Goal: Register for event/course: Sign up to attend an event or enroll in a course

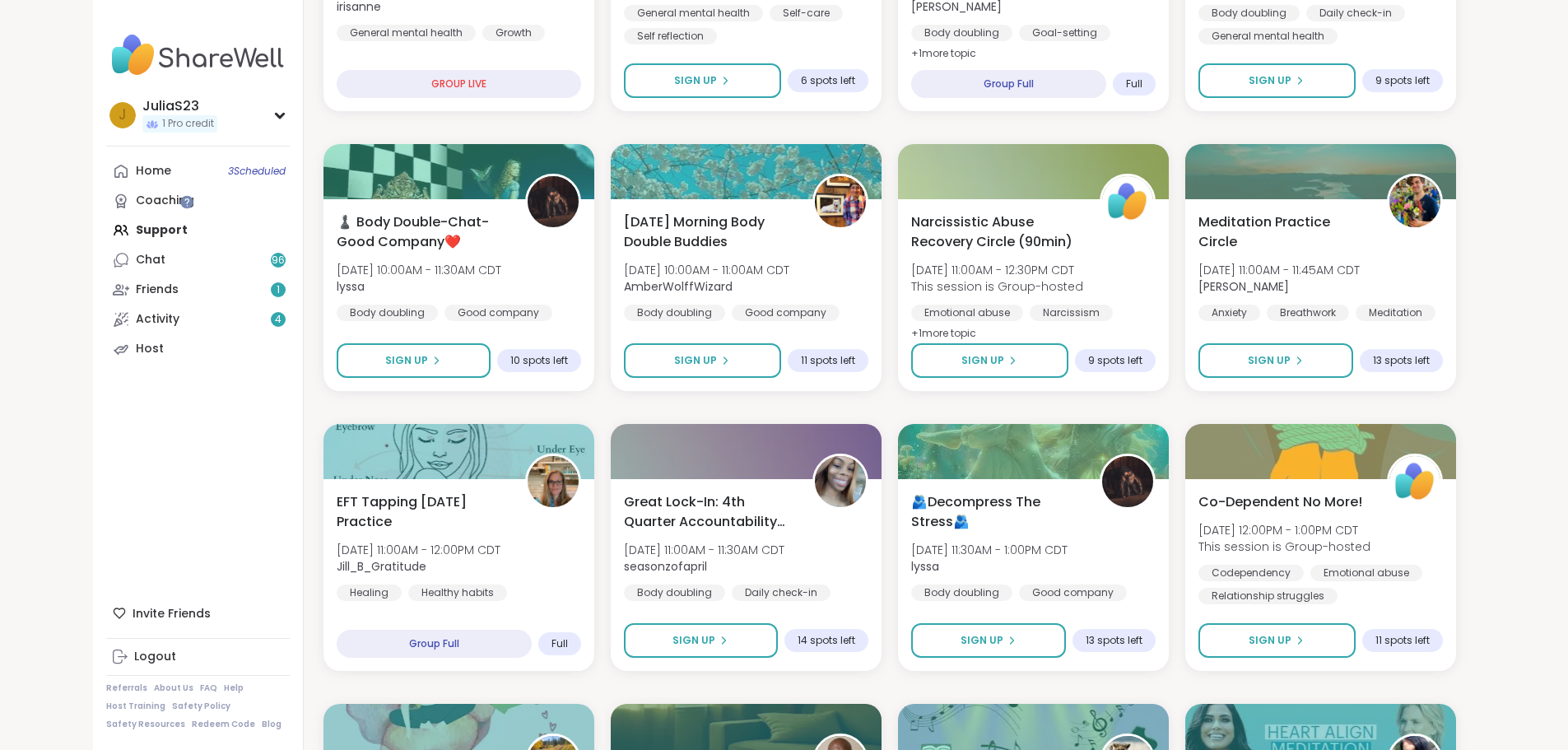
drag, startPoint x: 0, startPoint y: 0, endPoint x: 138, endPoint y: 487, distance: 506.2
click at [138, 487] on div "J JuliaS23 1 Pro credit Profile Membership Settings Help Home 3 Scheduled Coach…" at bounding box center [199, 375] width 211 height 750
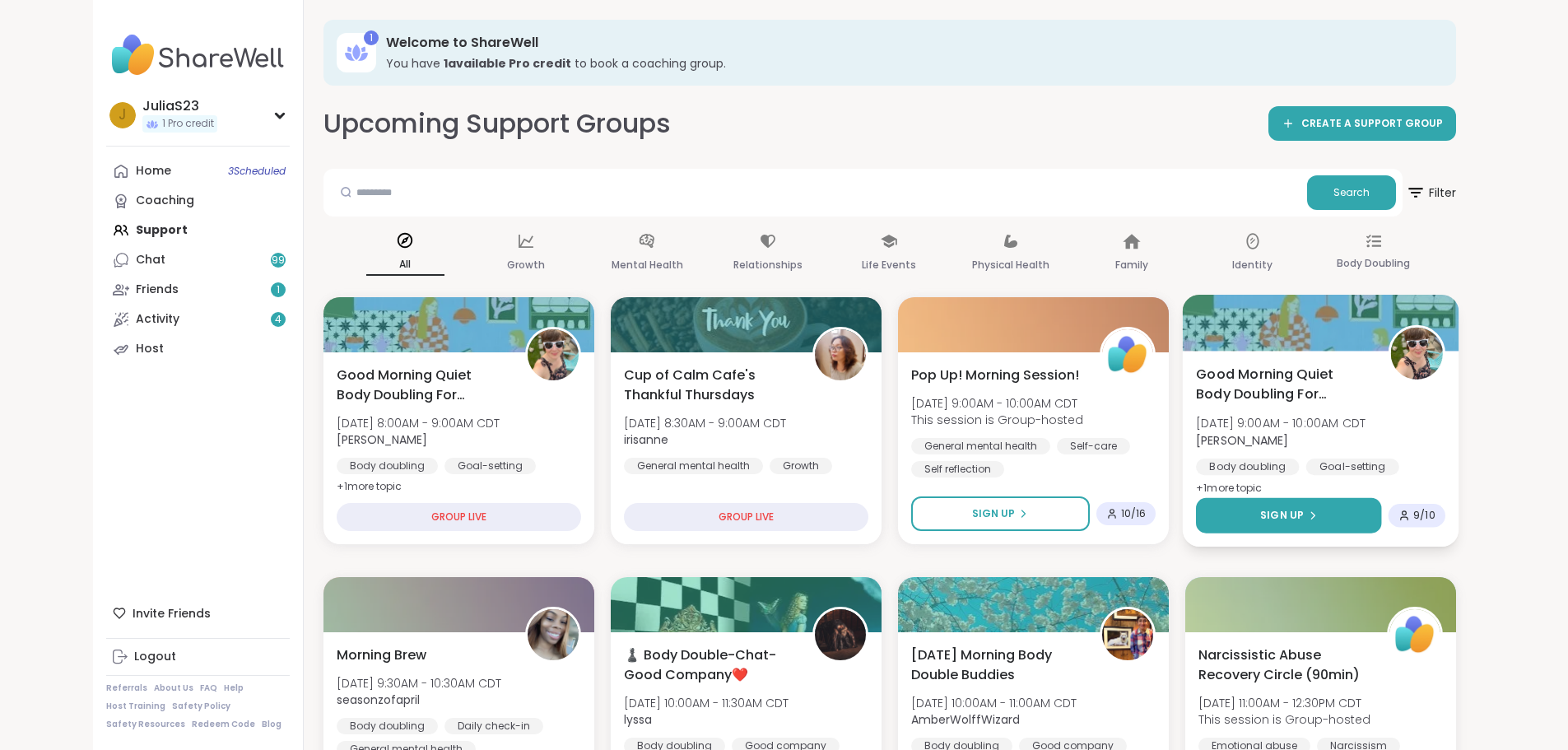
click at [1381, 518] on button "Sign Up" at bounding box center [1289, 516] width 185 height 35
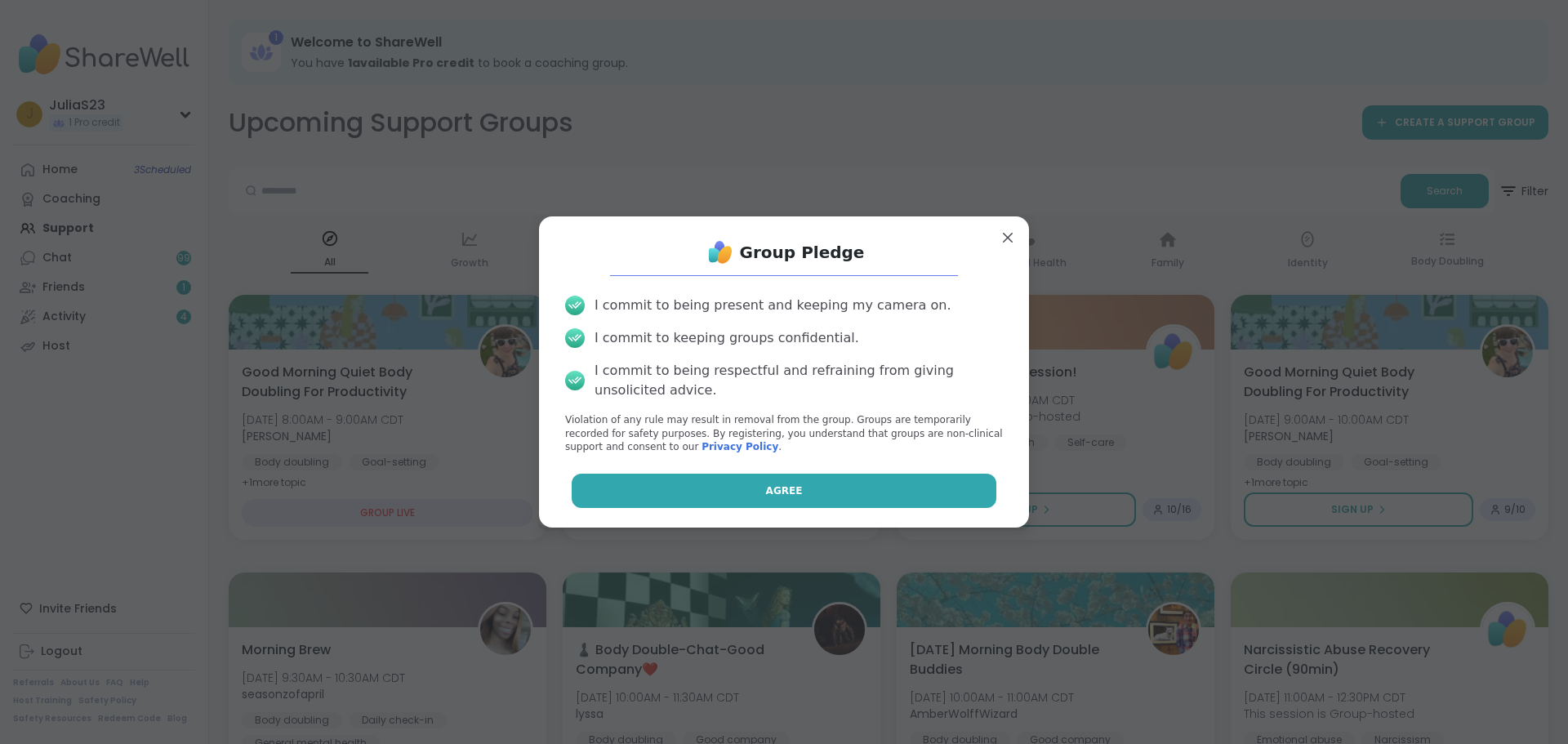
click at [869, 488] on button "Agree" at bounding box center [784, 490] width 426 height 34
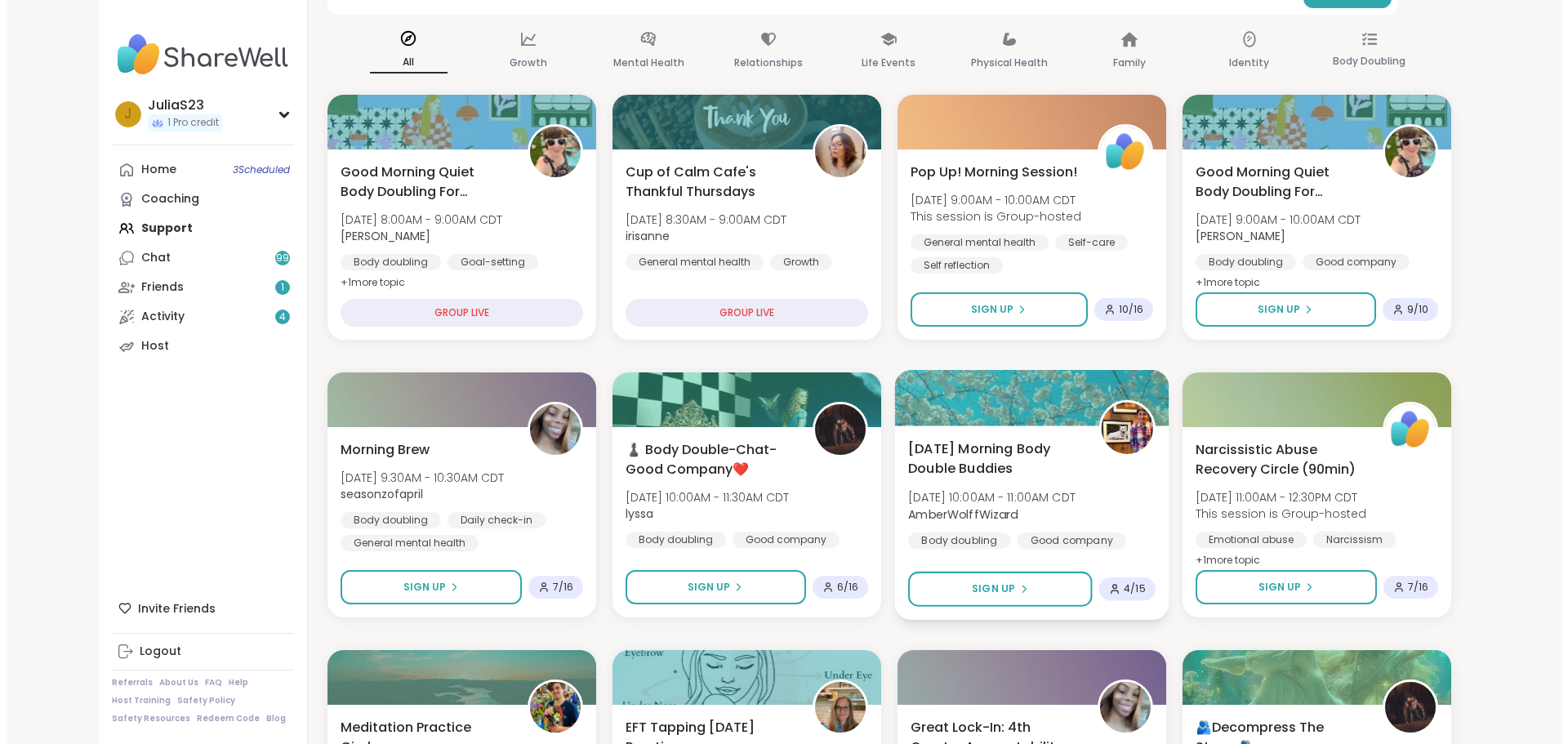
scroll to position [245, 0]
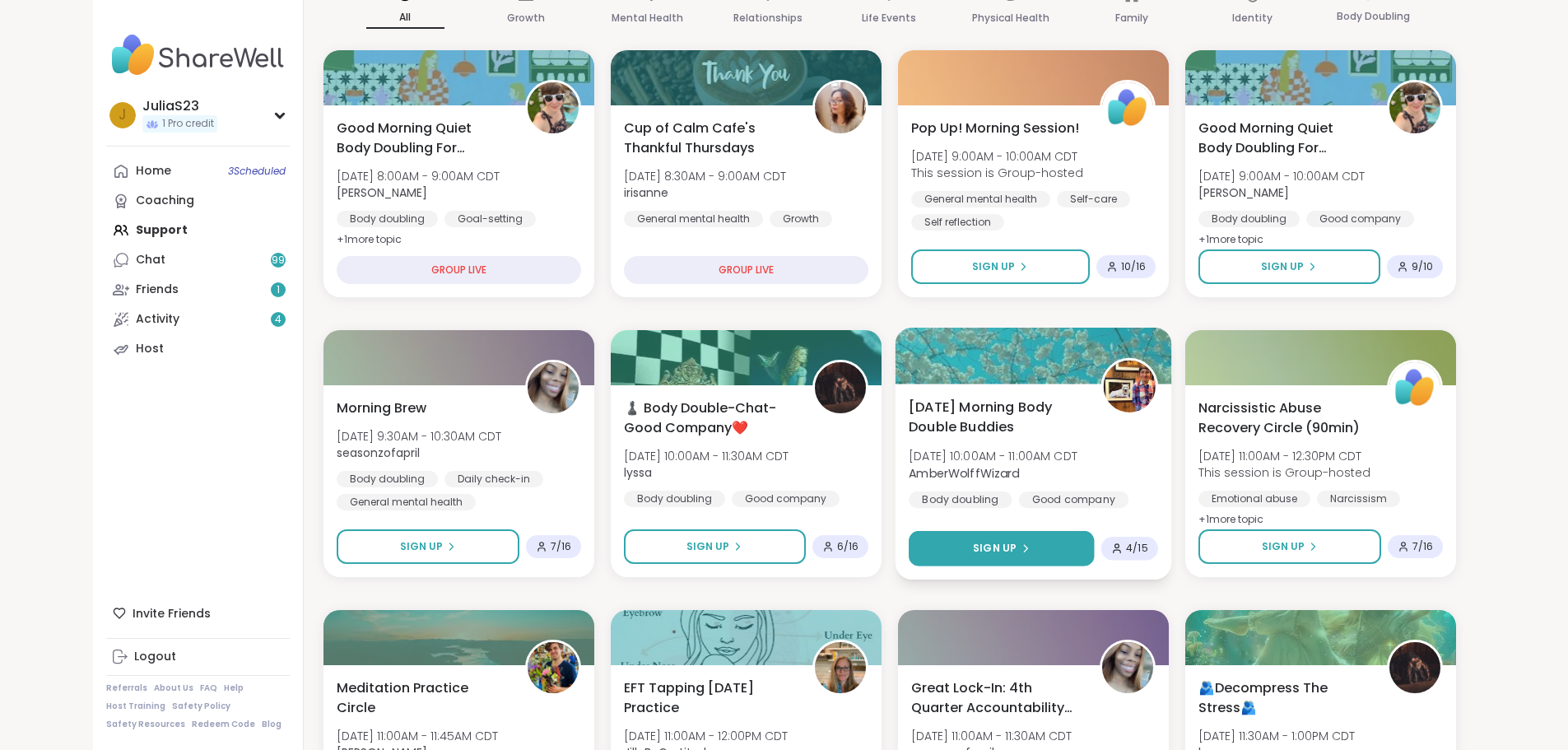
click at [1001, 554] on span "Sign Up" at bounding box center [995, 548] width 44 height 15
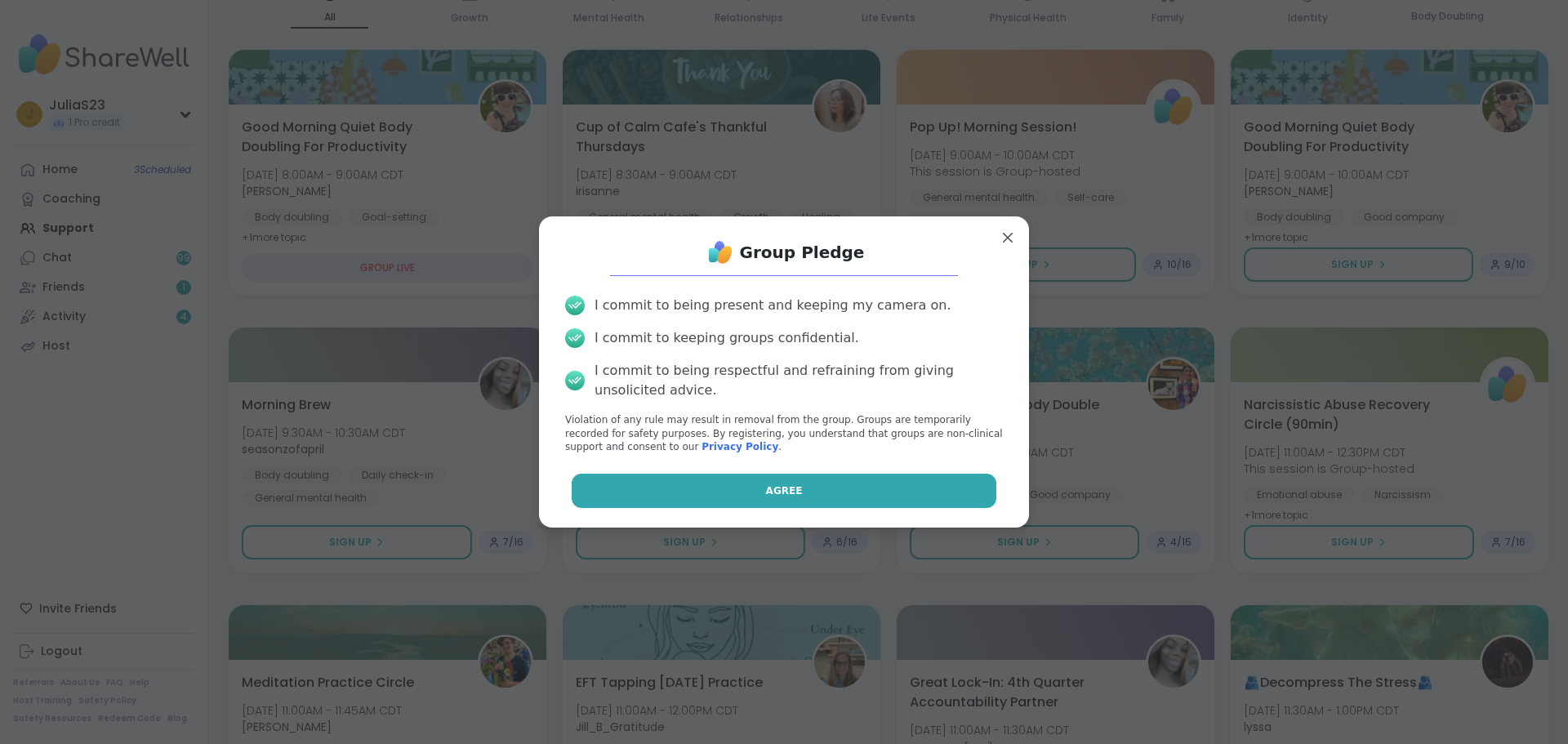
click at [867, 475] on button "Agree" at bounding box center [784, 490] width 426 height 34
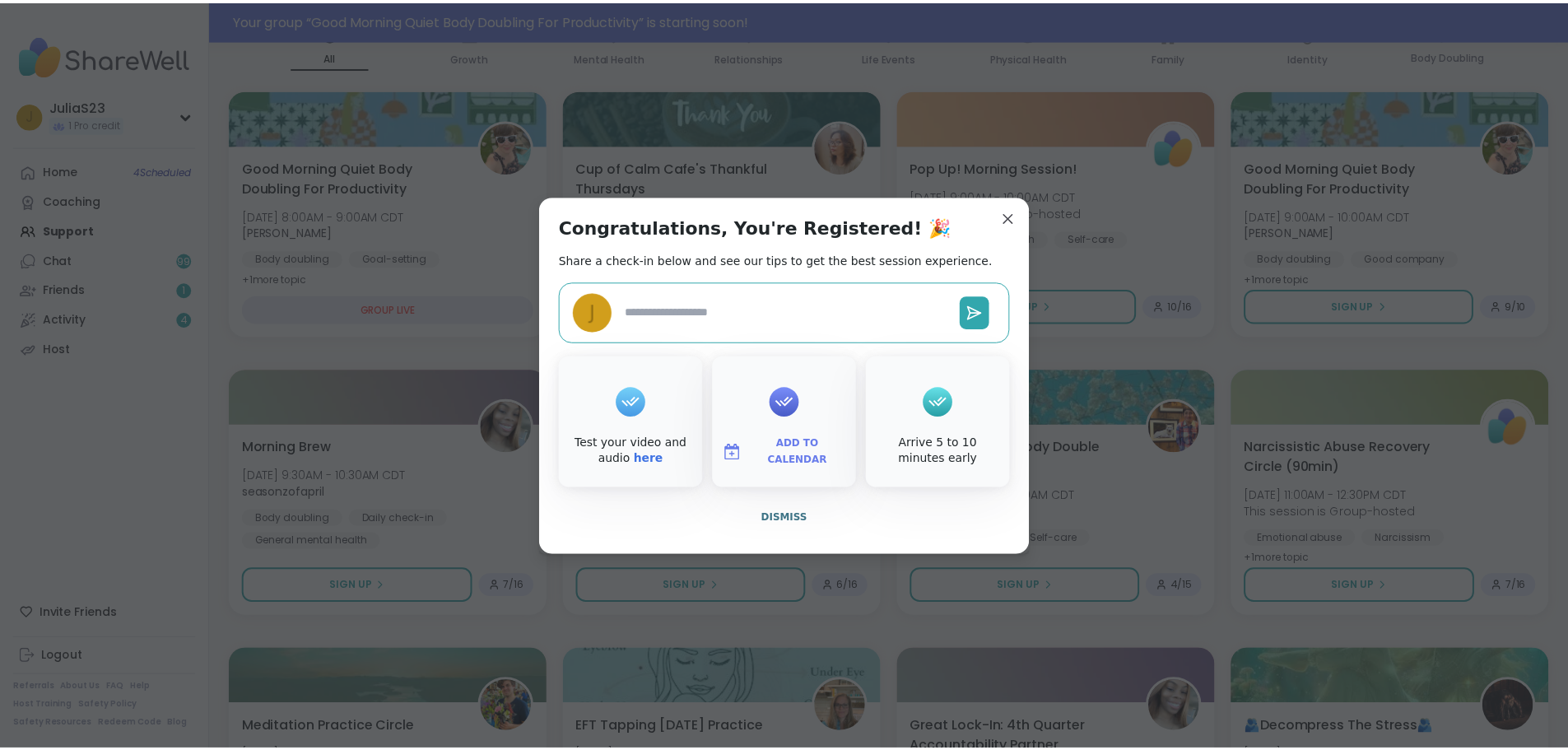
scroll to position [286, 0]
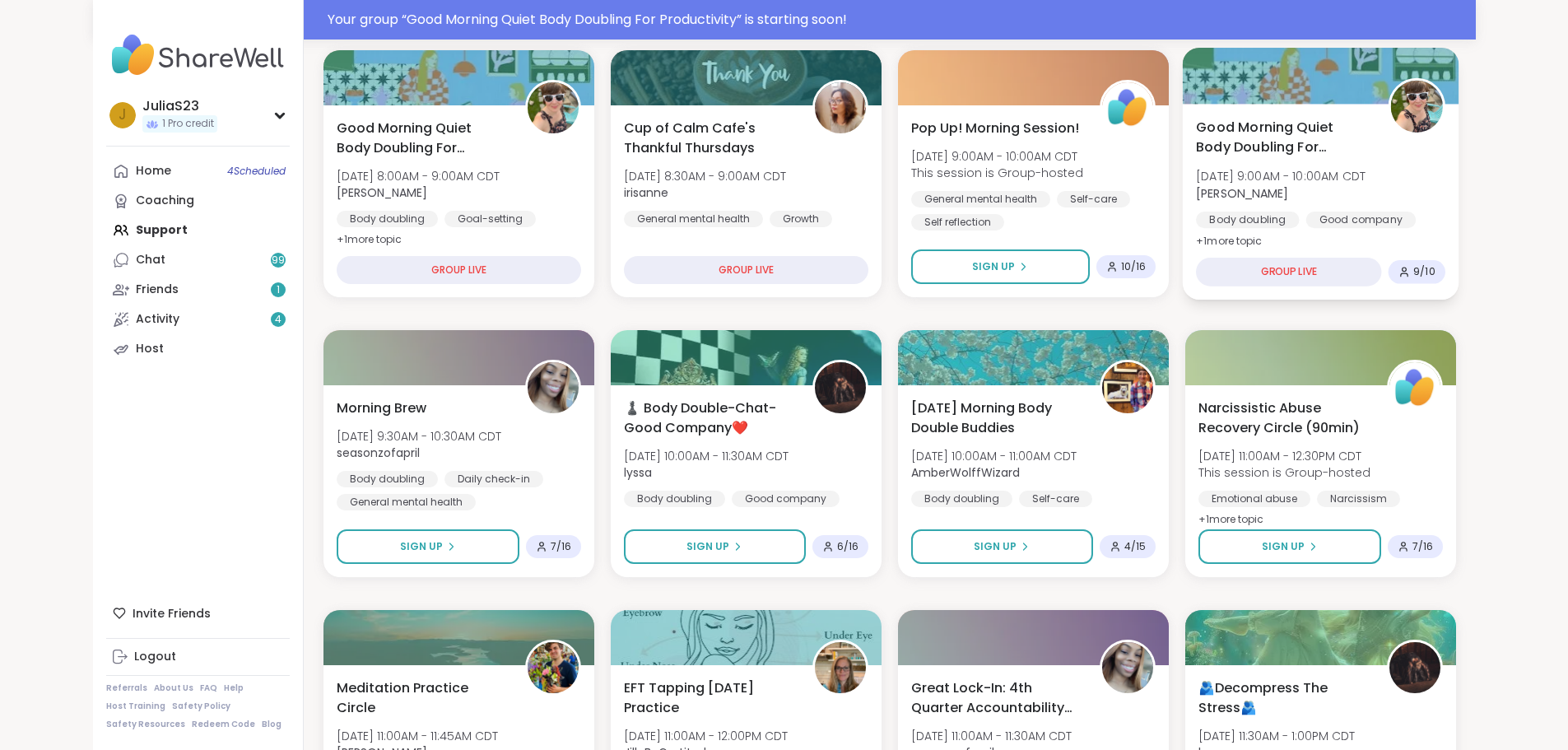
click at [1381, 276] on div "GROUP LIVE" at bounding box center [1289, 271] width 185 height 29
click at [1446, 215] on div "Body doubling Good company Goal-setting" at bounding box center [1321, 231] width 249 height 40
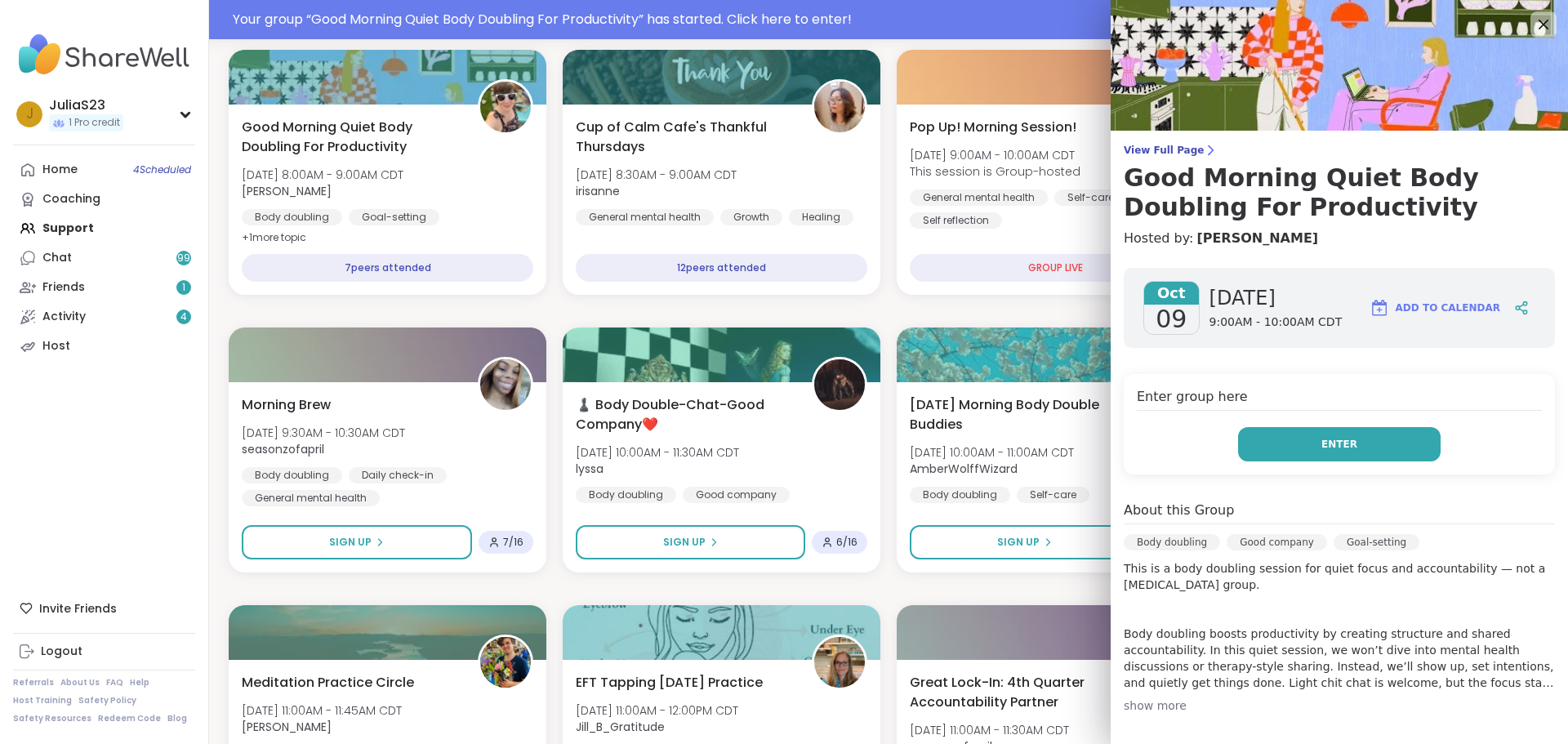
click at [1321, 440] on span "Enter" at bounding box center [1338, 444] width 36 height 15
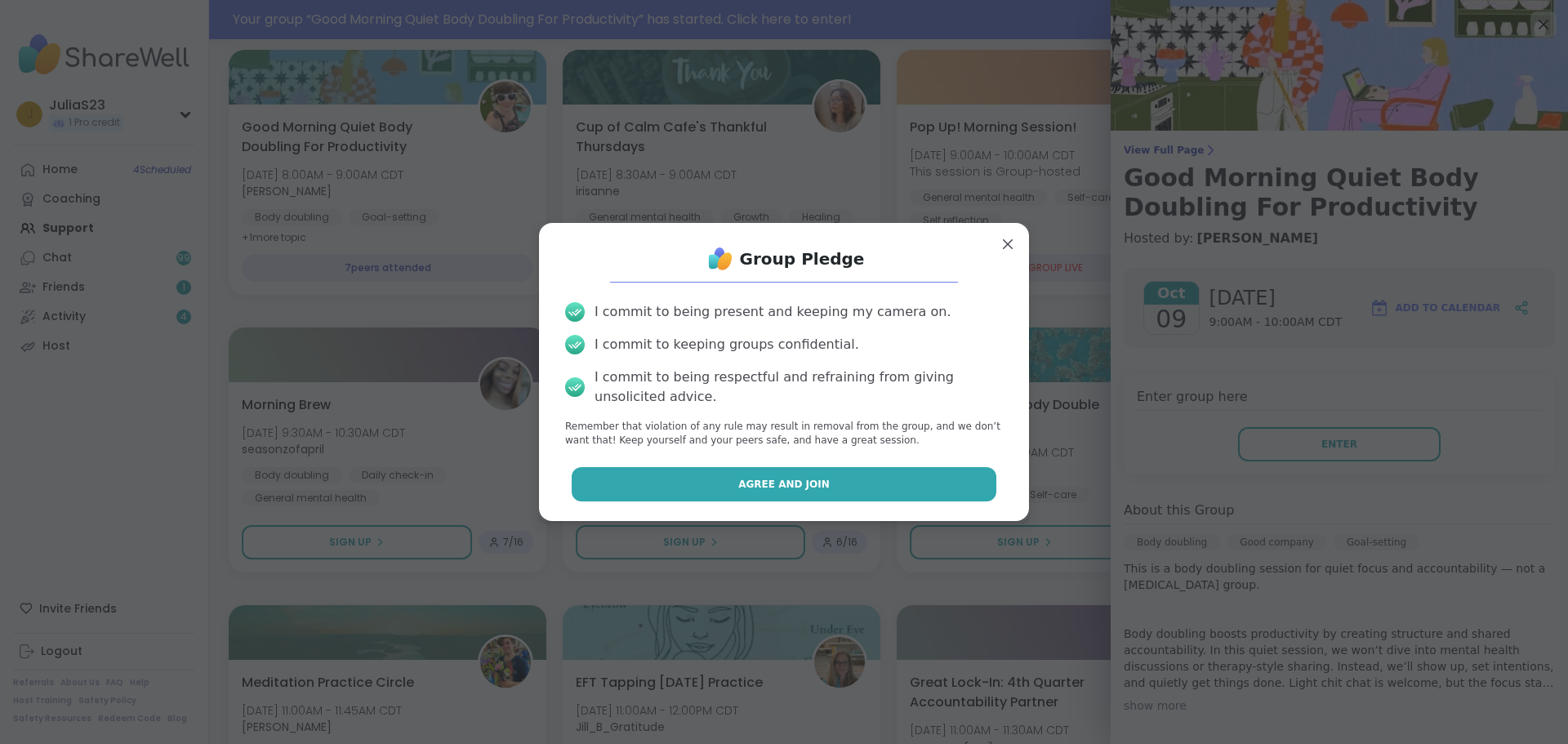
click at [796, 485] on span "Agree and Join" at bounding box center [783, 484] width 92 height 15
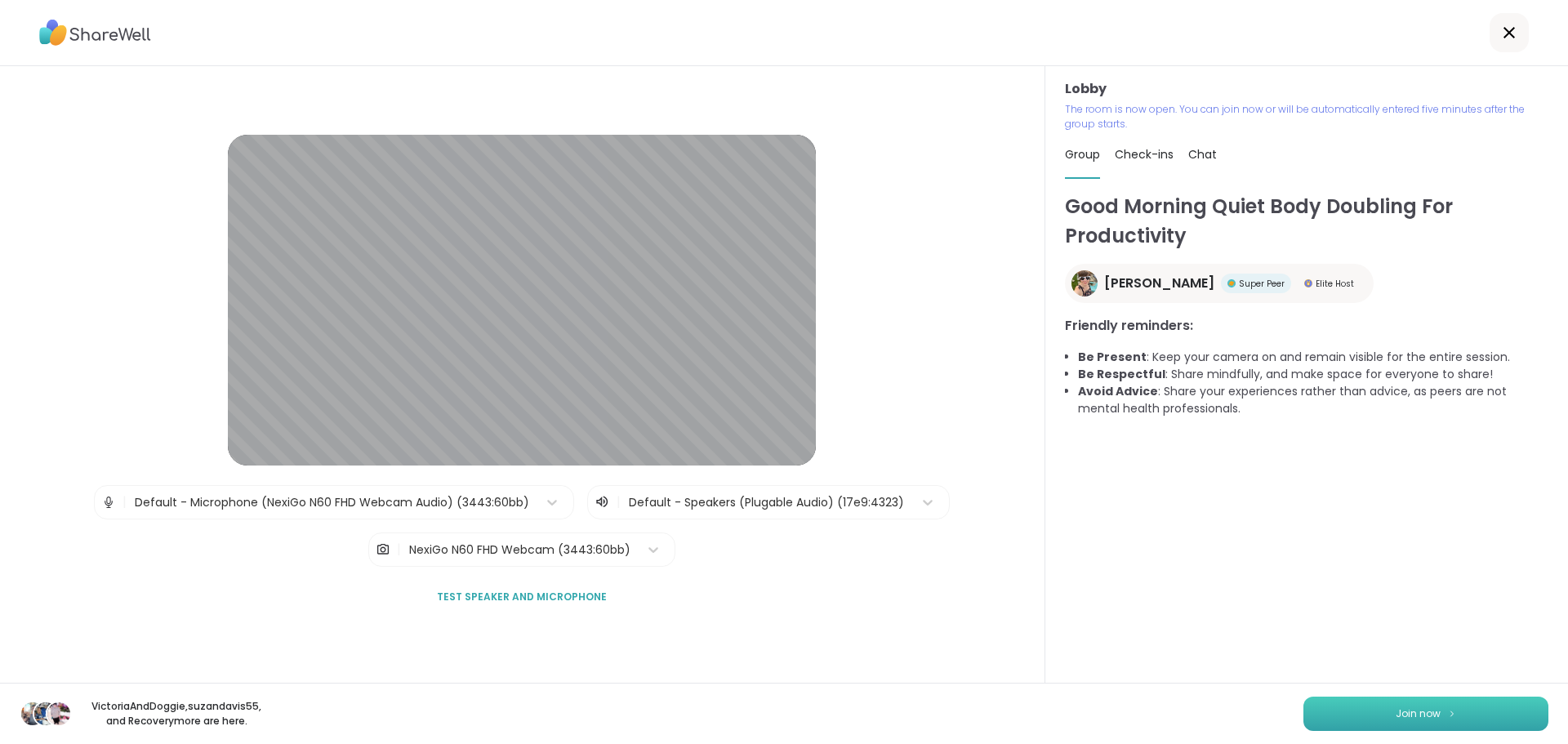
click at [1409, 724] on button "Join now" at bounding box center [1425, 713] width 245 height 34
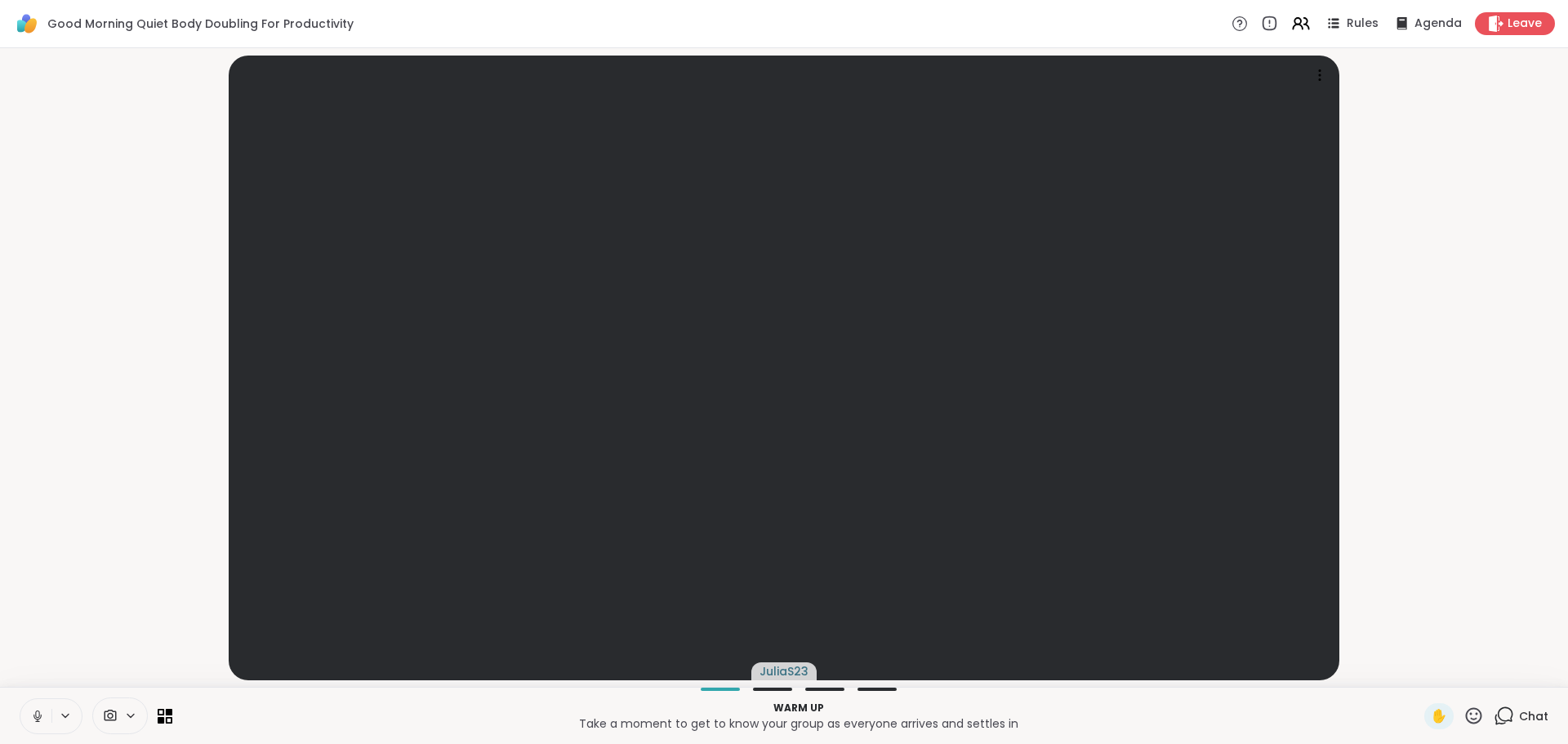
click at [38, 721] on icon at bounding box center [37, 720] width 1 height 4
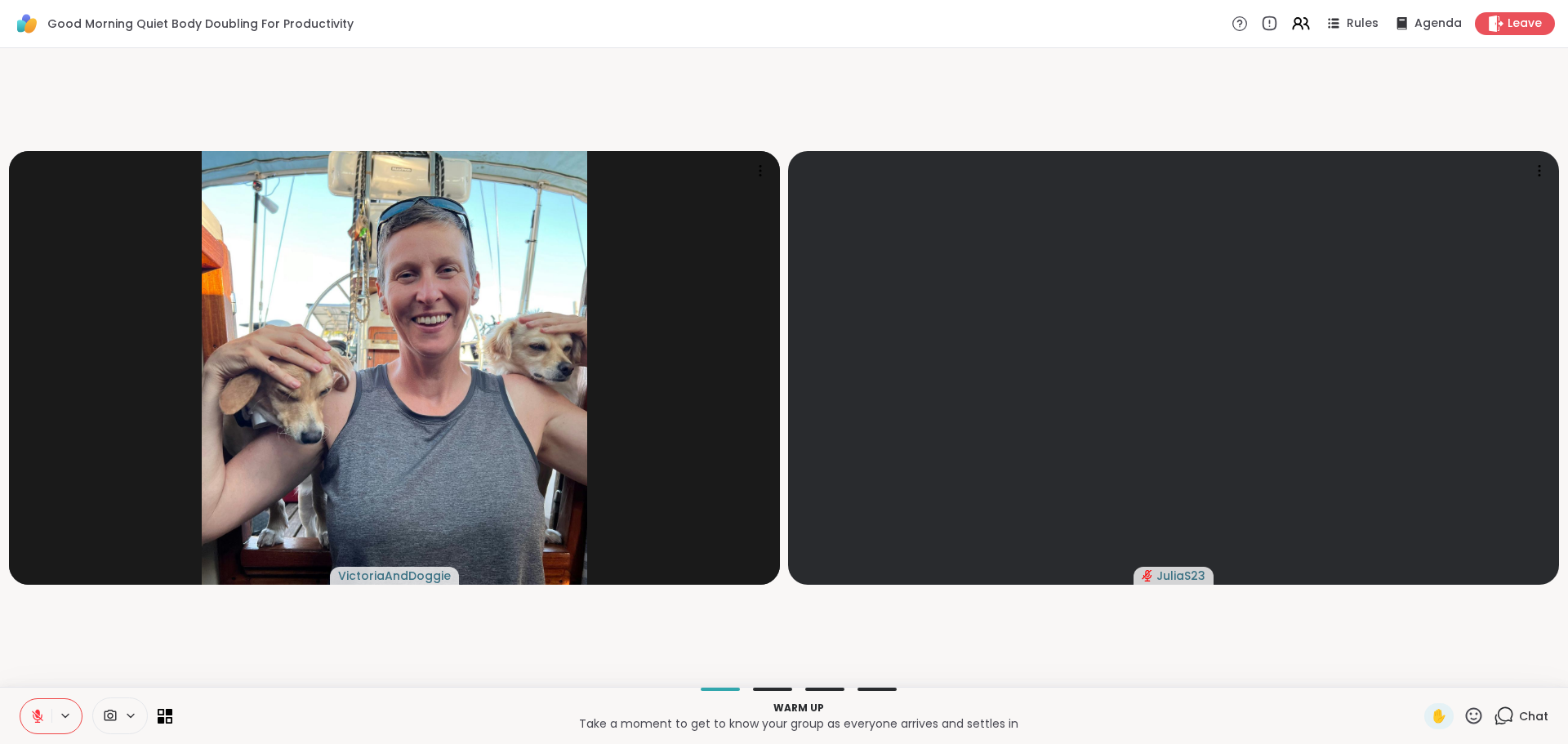
click at [109, 710] on icon at bounding box center [110, 714] width 12 height 11
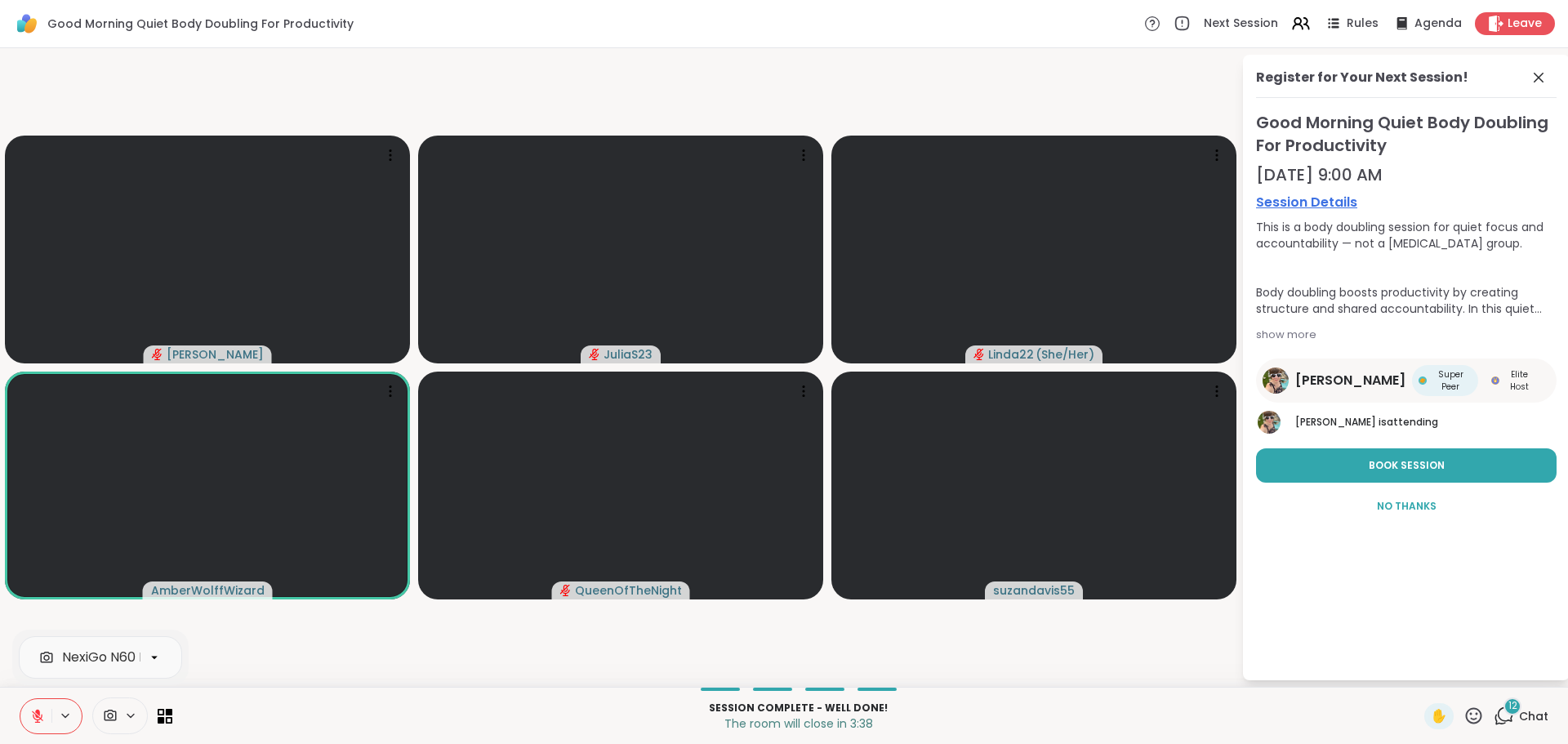
click at [1503, 714] on div "12" at bounding box center [1512, 705] width 18 height 18
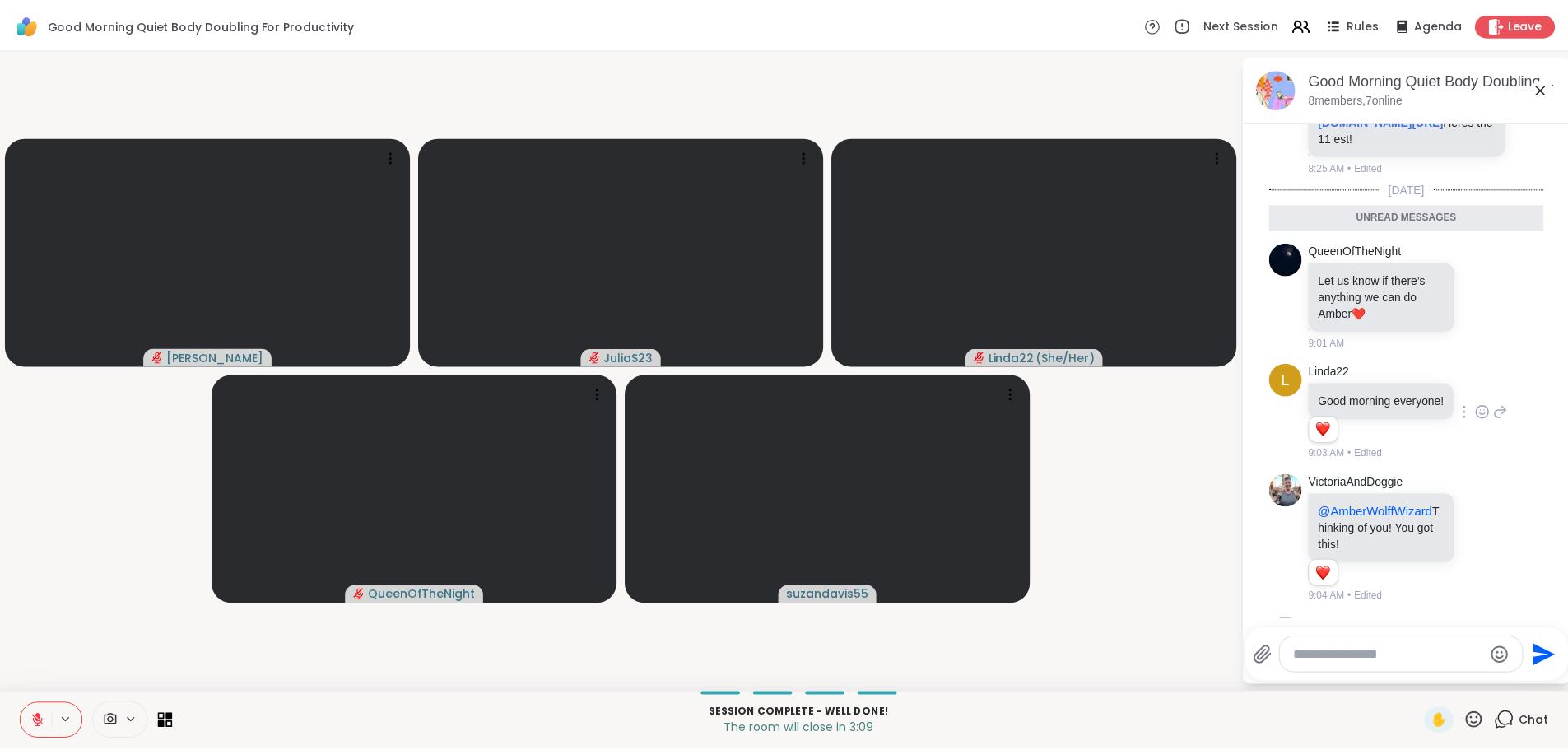
scroll to position [640, 0]
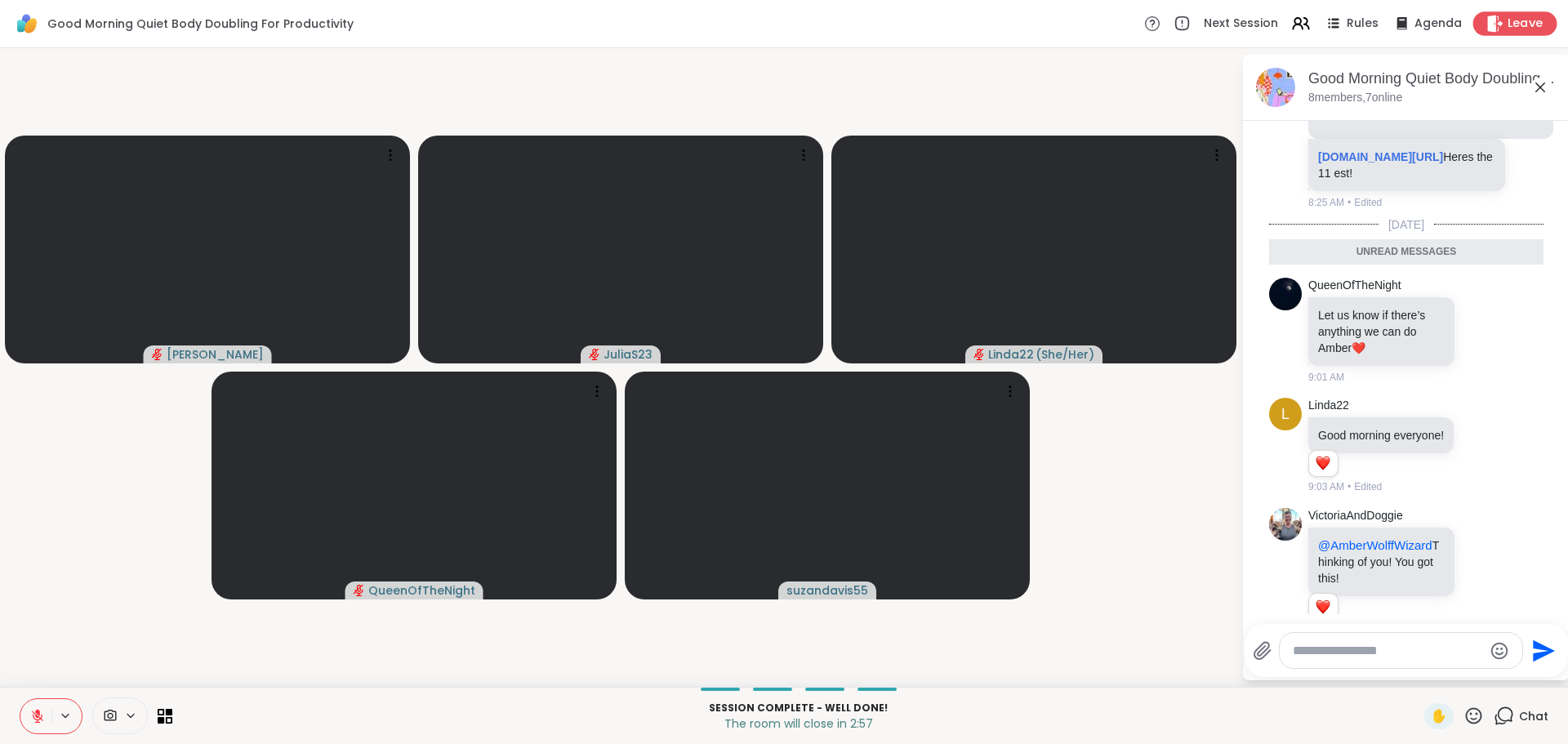
click at [1507, 31] on span "Leave" at bounding box center [1524, 24] width 36 height 18
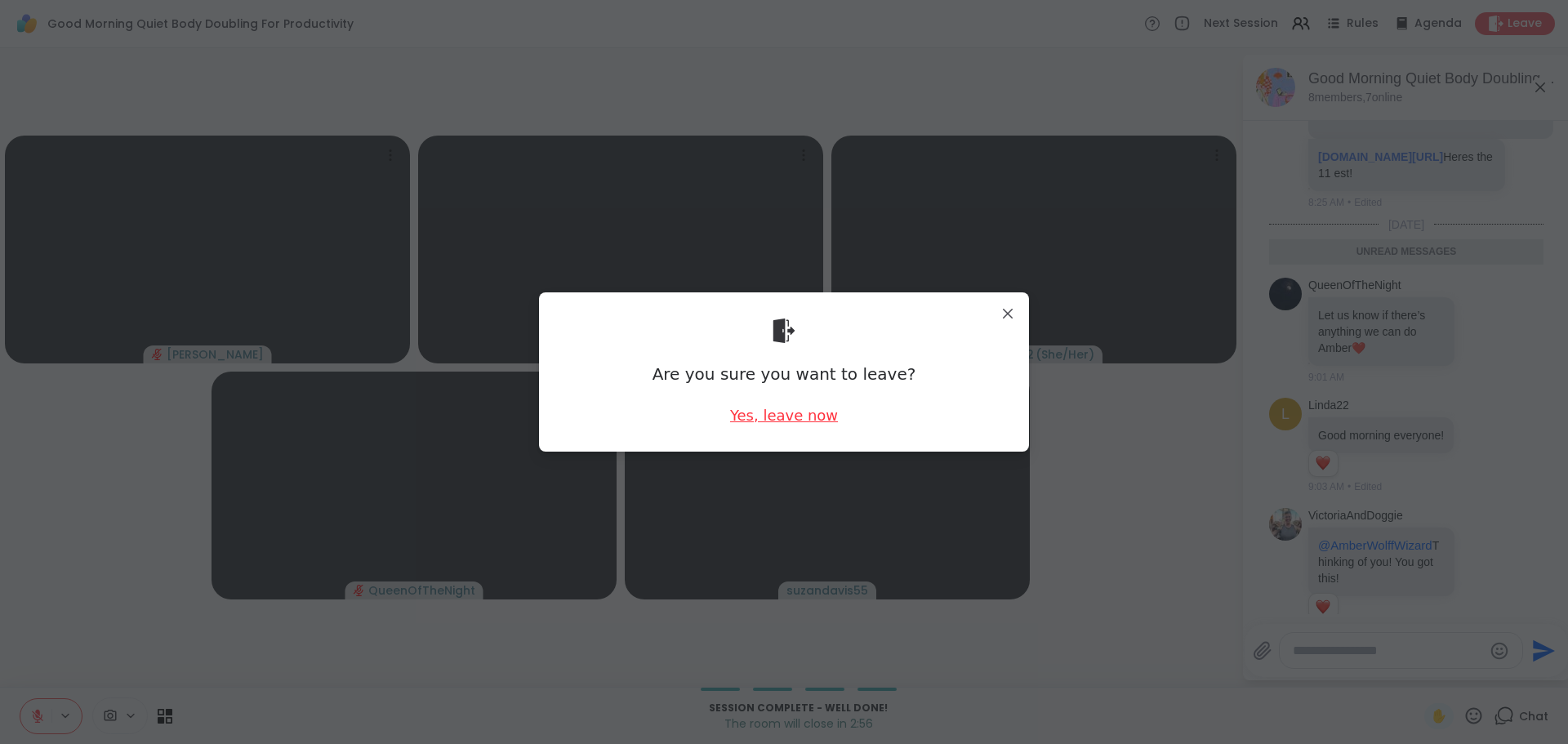
click at [814, 423] on div "Yes, leave now" at bounding box center [784, 415] width 107 height 20
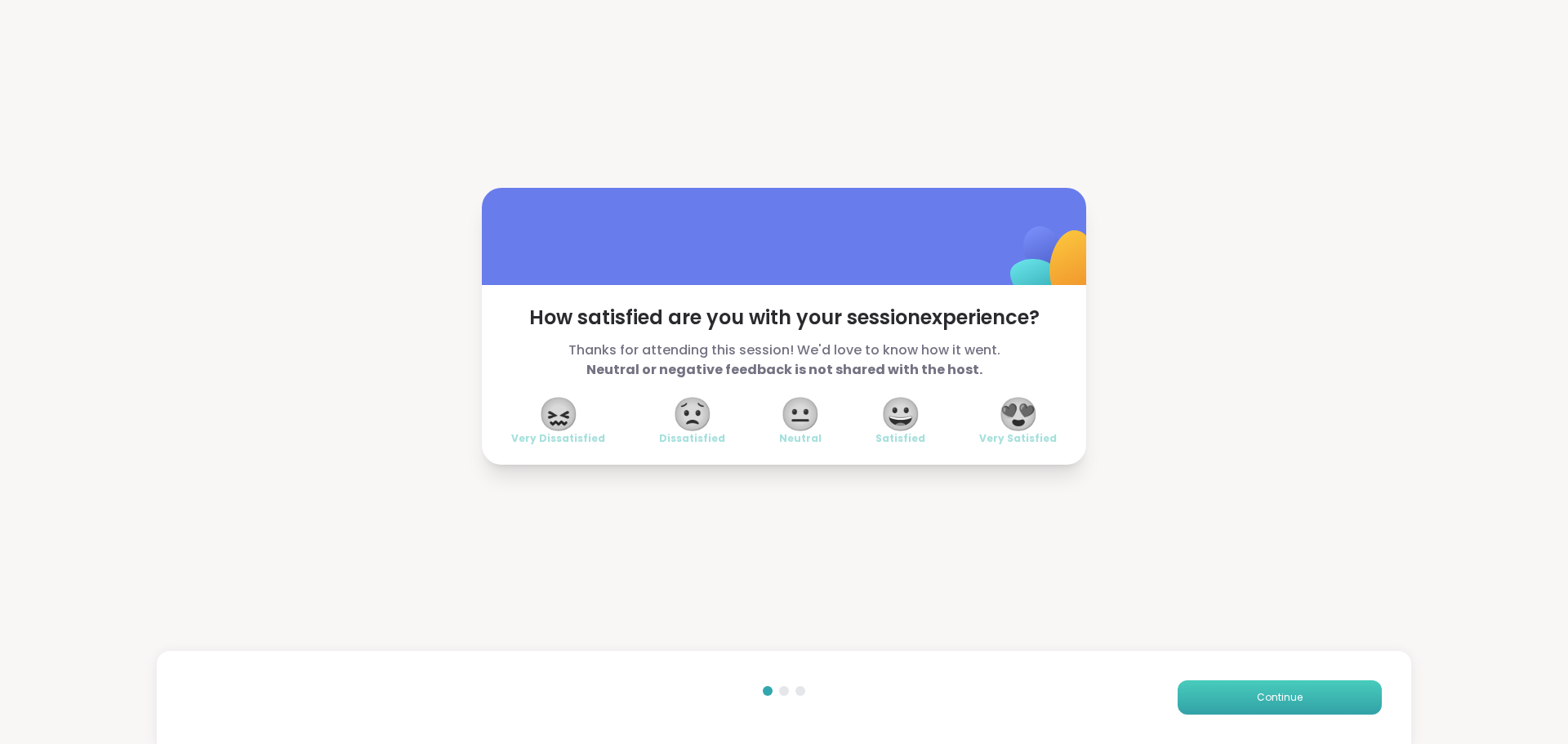
click at [1300, 696] on button "Continue" at bounding box center [1279, 697] width 205 height 34
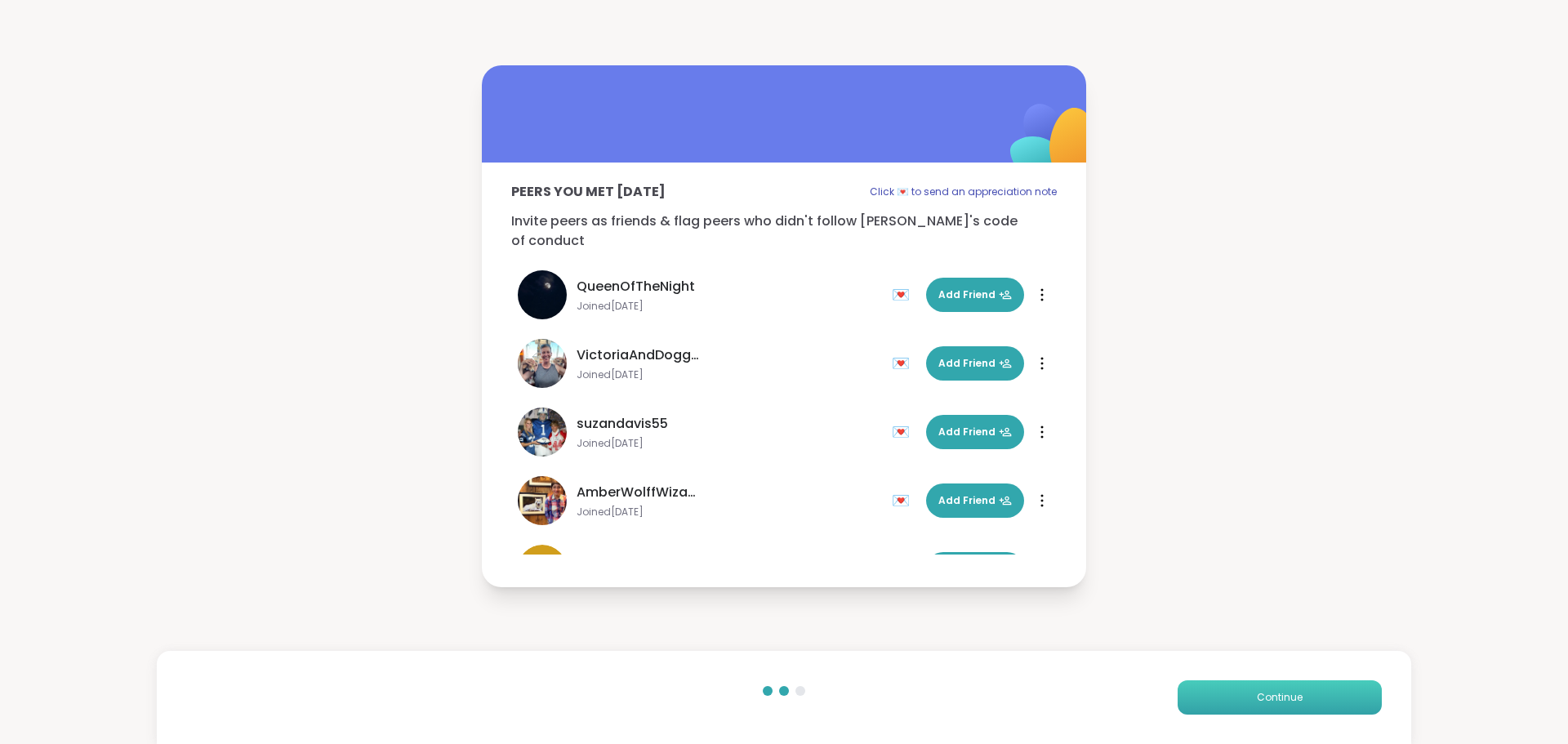
click at [1290, 698] on span "Continue" at bounding box center [1278, 697] width 45 height 15
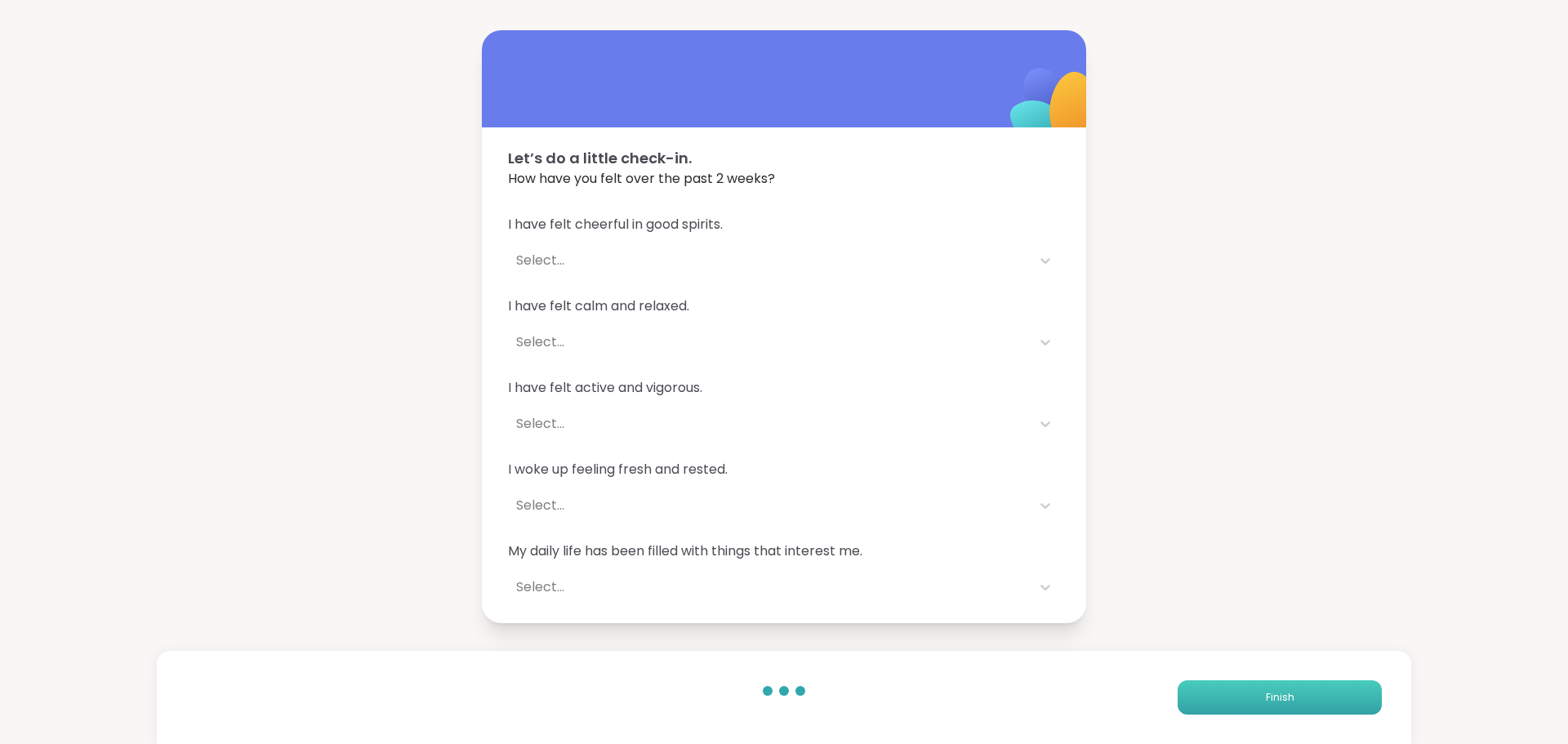
click at [1256, 688] on button "Finish" at bounding box center [1279, 697] width 205 height 34
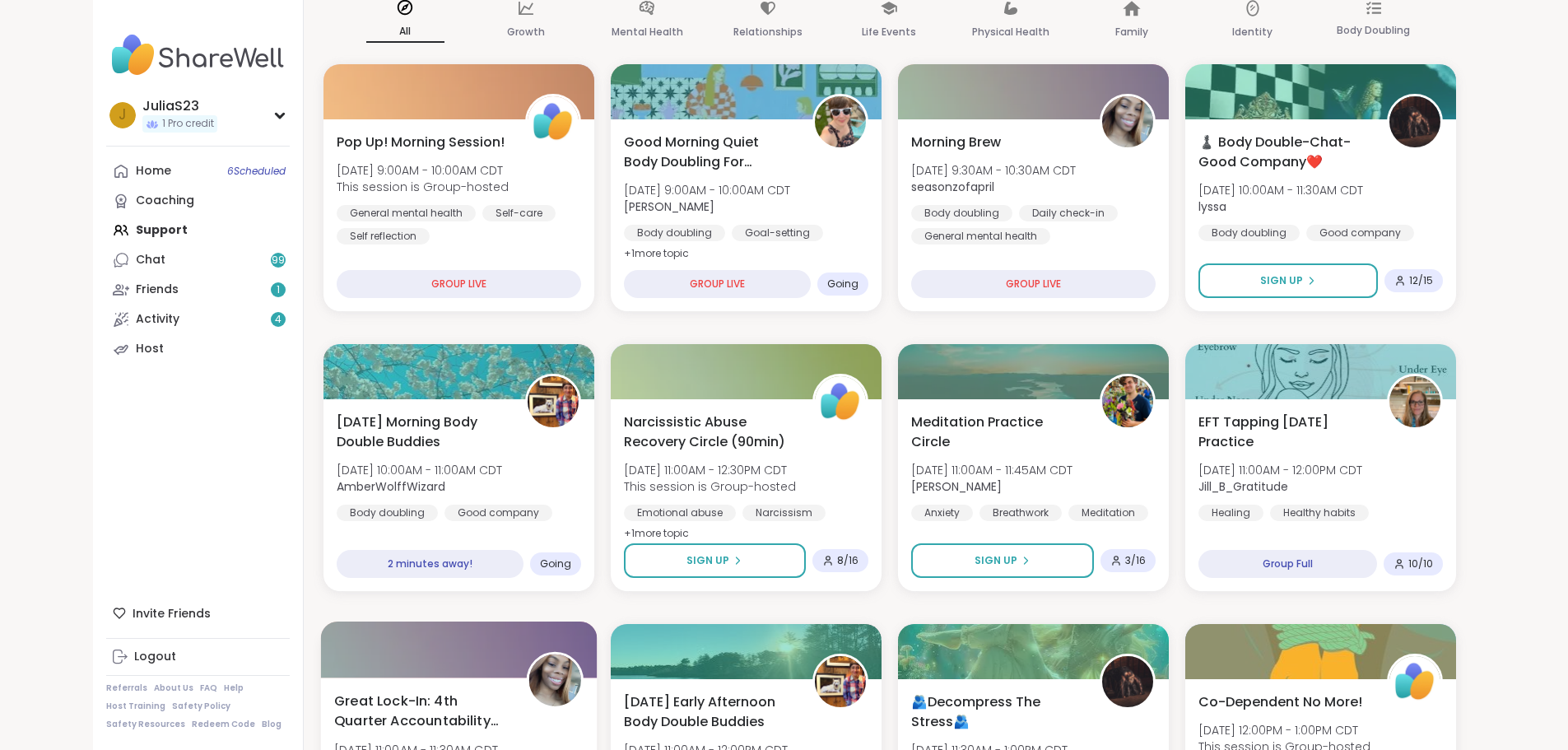
scroll to position [247, 0]
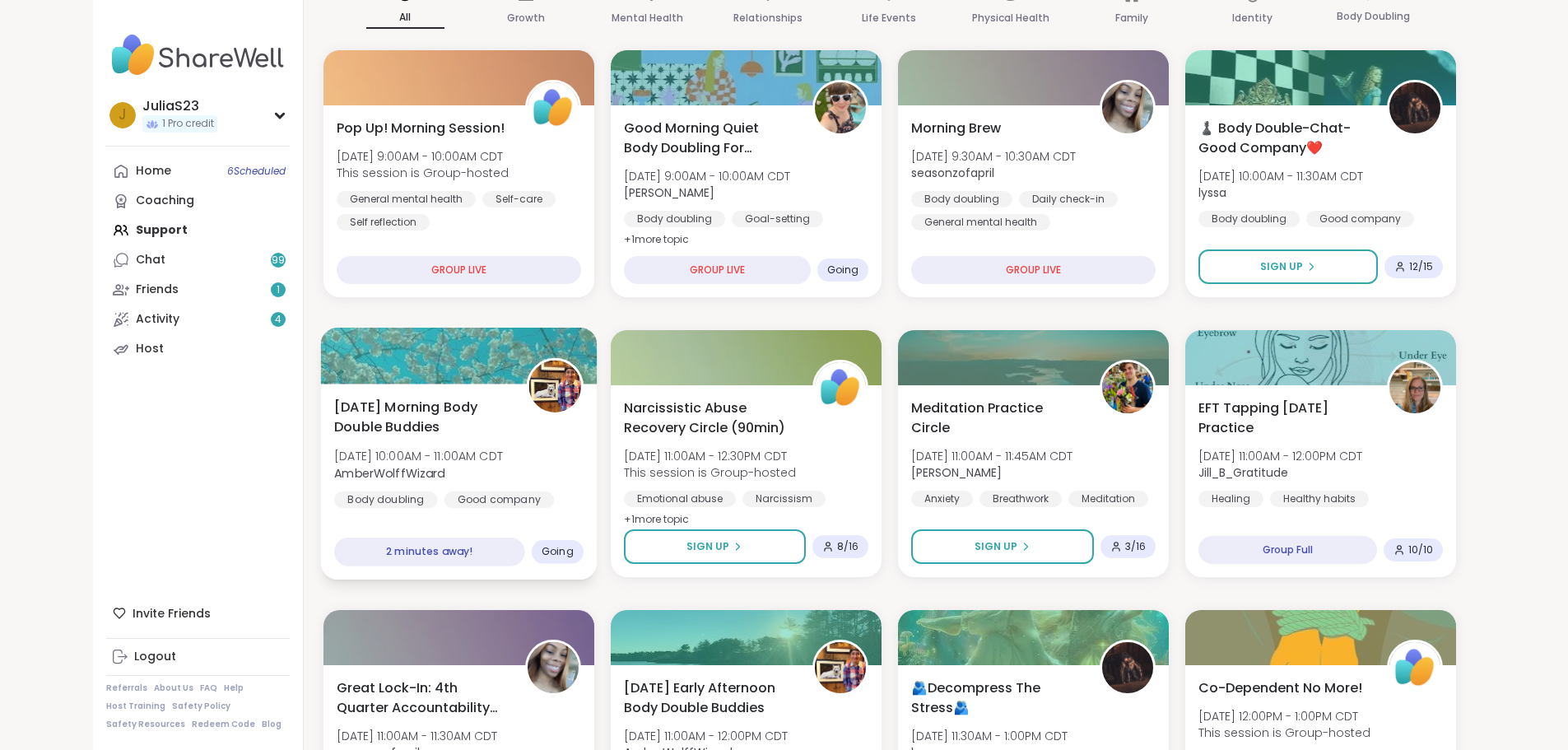
click at [499, 457] on div "Thursday Morning Body Double Buddies Thu, Oct 09 | 10:00AM - 11:00AM CDT AmberW…" at bounding box center [458, 464] width 249 height 134
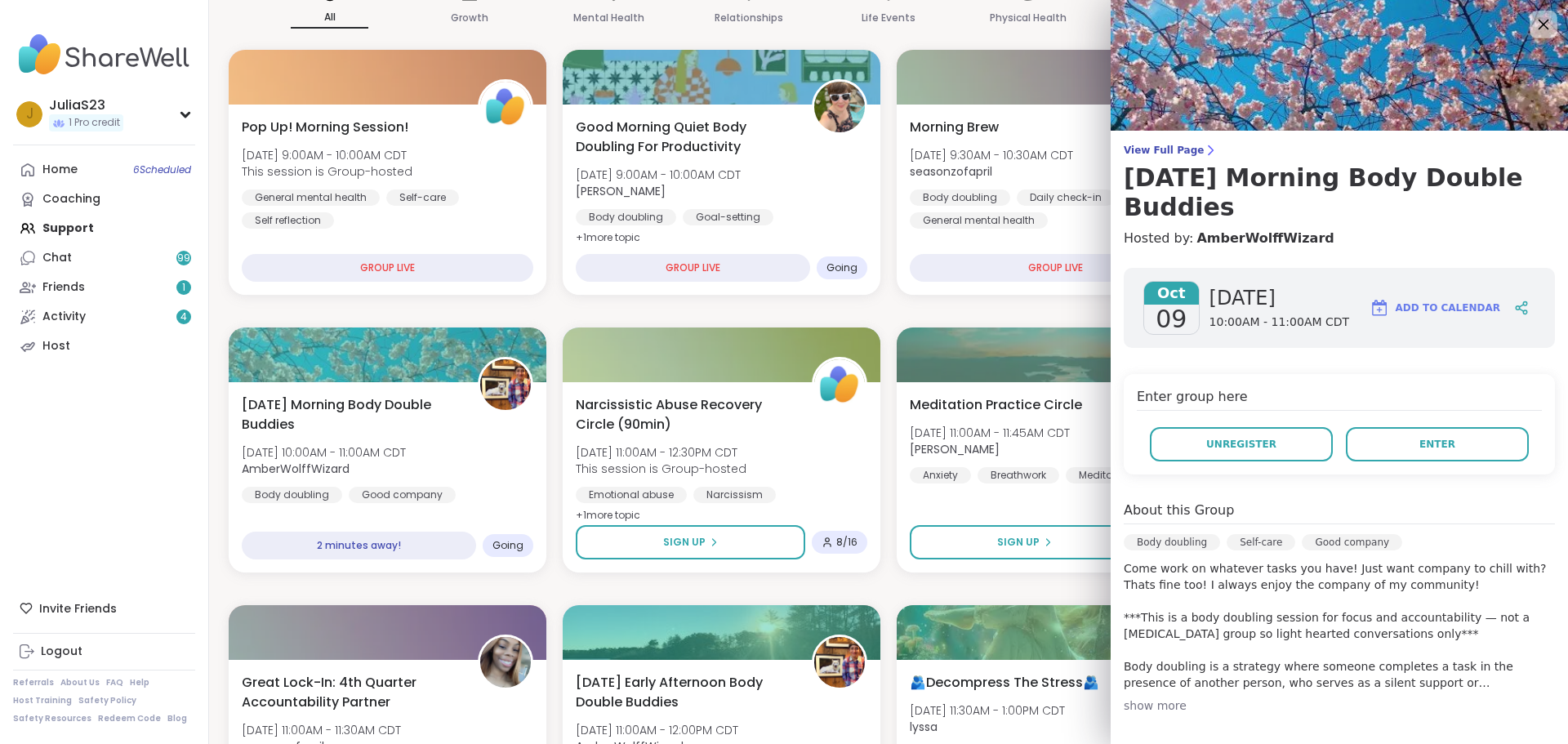
click at [1533, 22] on icon at bounding box center [1543, 24] width 20 height 20
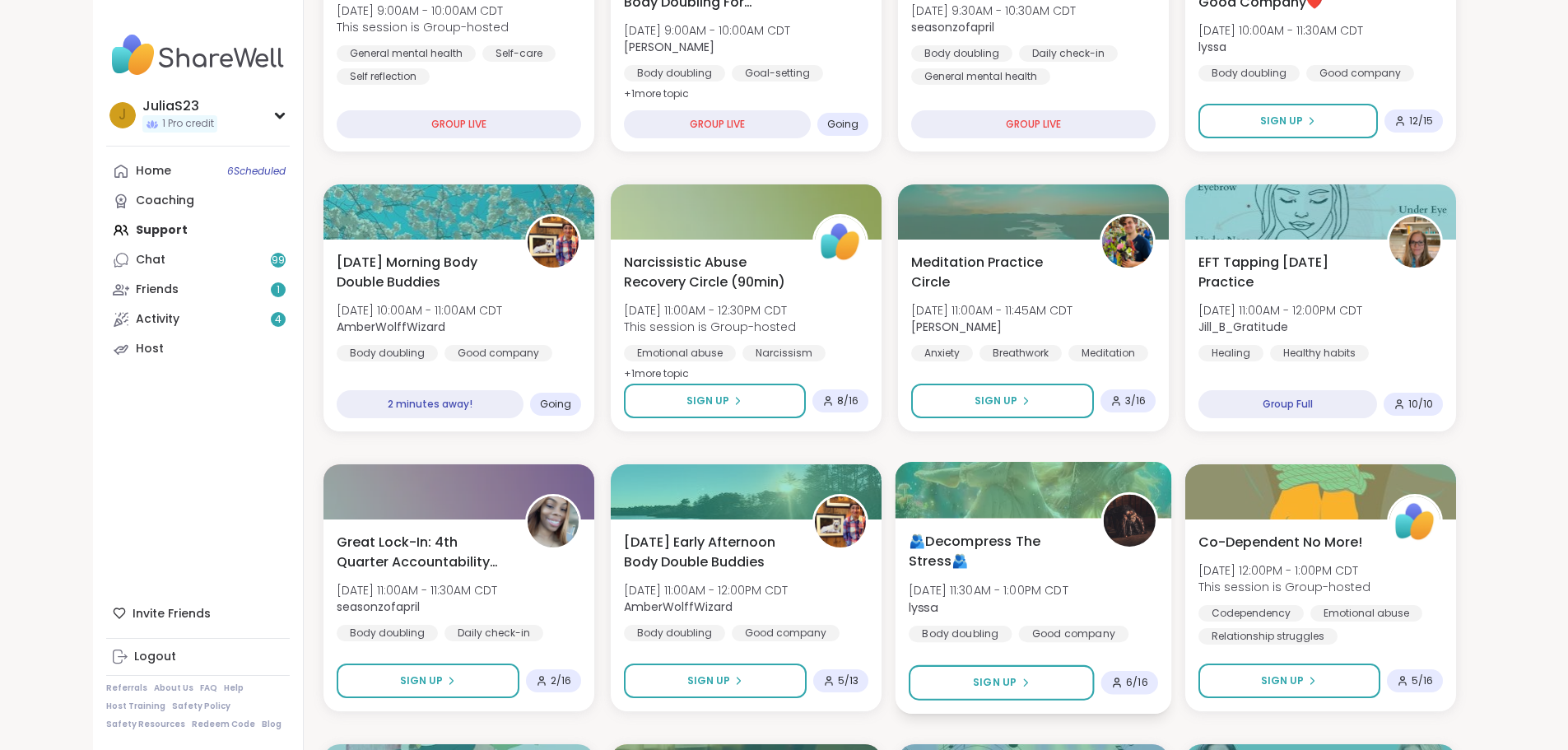
scroll to position [411, 0]
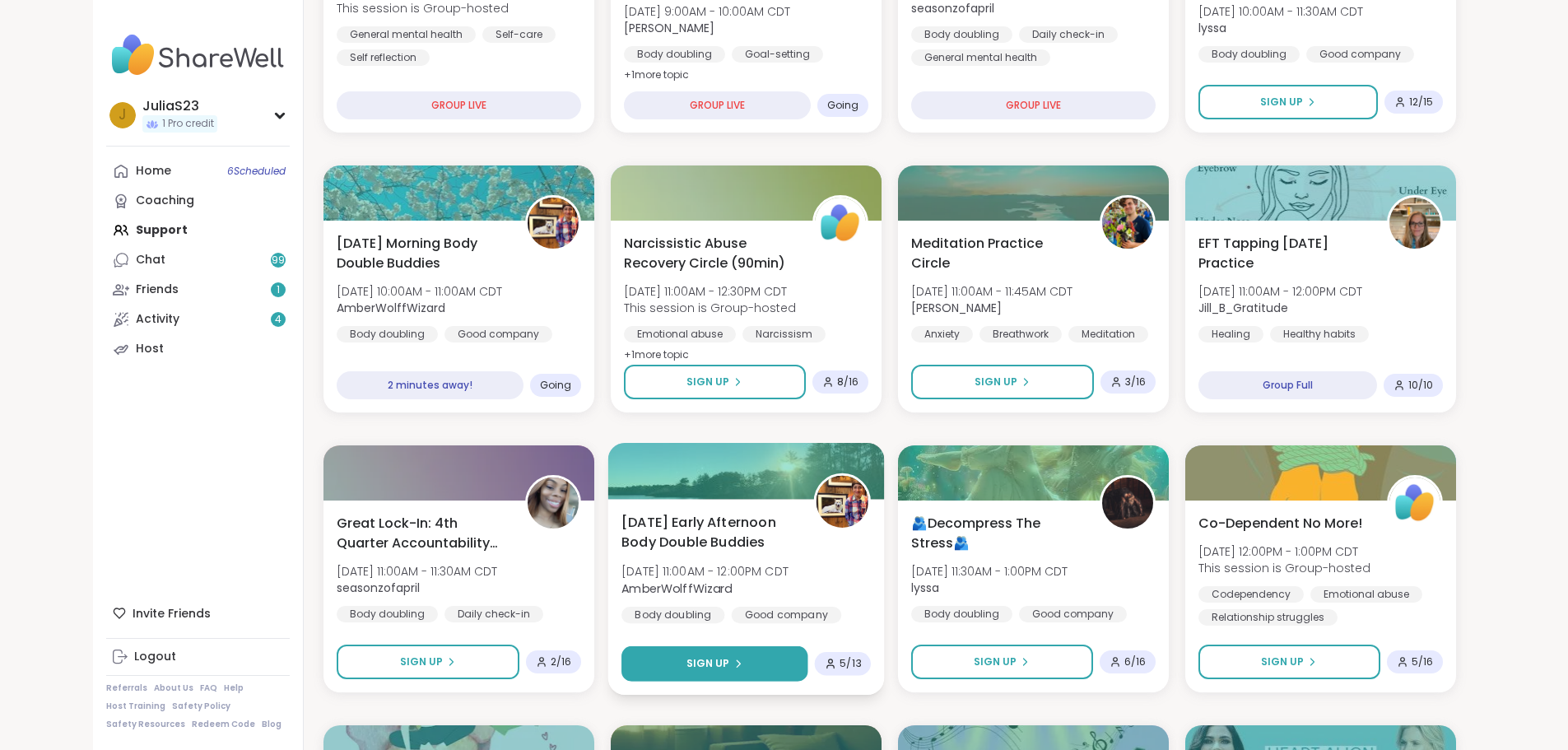
click at [758, 667] on button "Sign Up" at bounding box center [714, 663] width 186 height 35
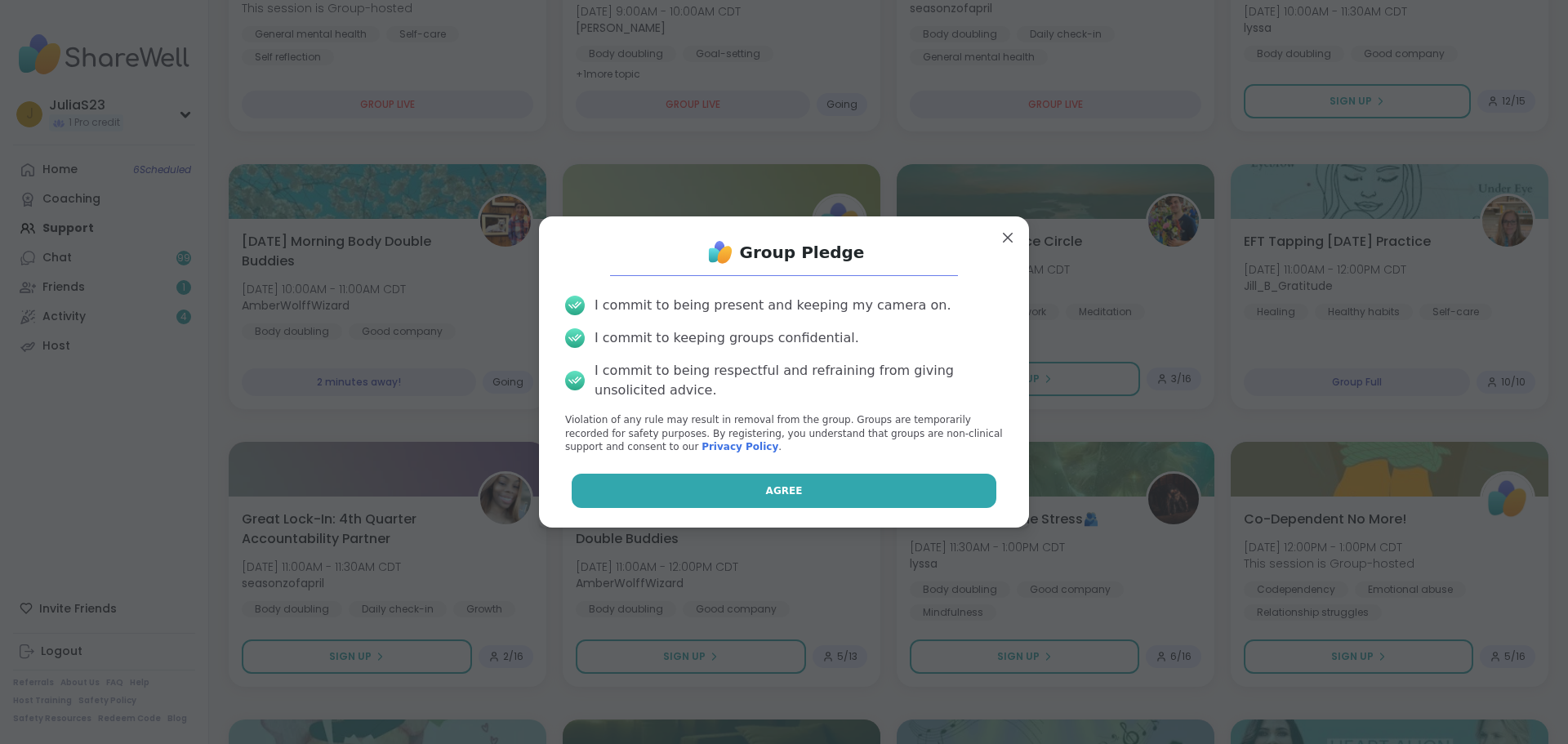
click at [889, 495] on button "Agree" at bounding box center [784, 490] width 426 height 34
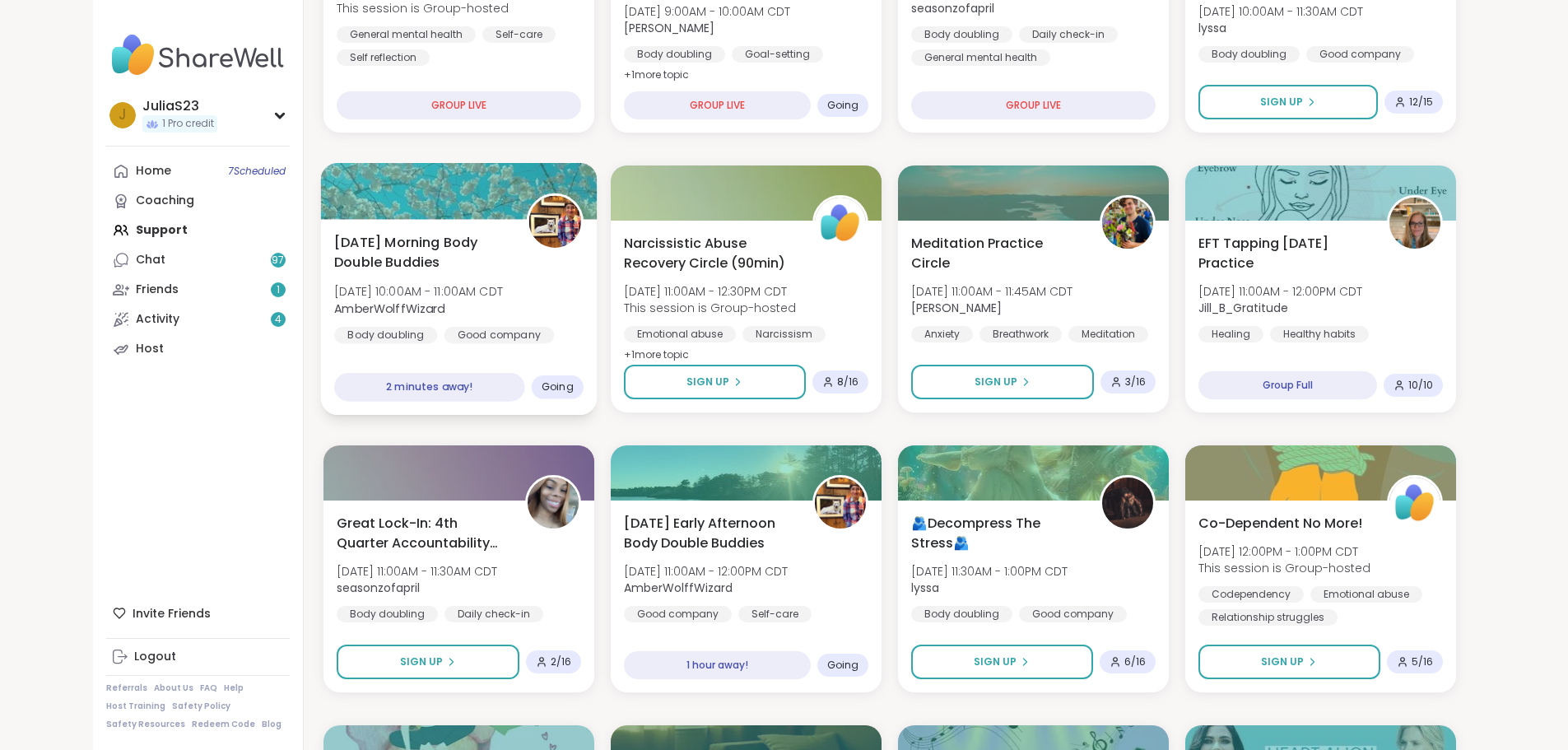
click at [491, 283] on div "Thursday Morning Body Double Buddies Thu, Oct 09 | 10:00AM - 11:00AM CDT AmberW…" at bounding box center [458, 299] width 249 height 134
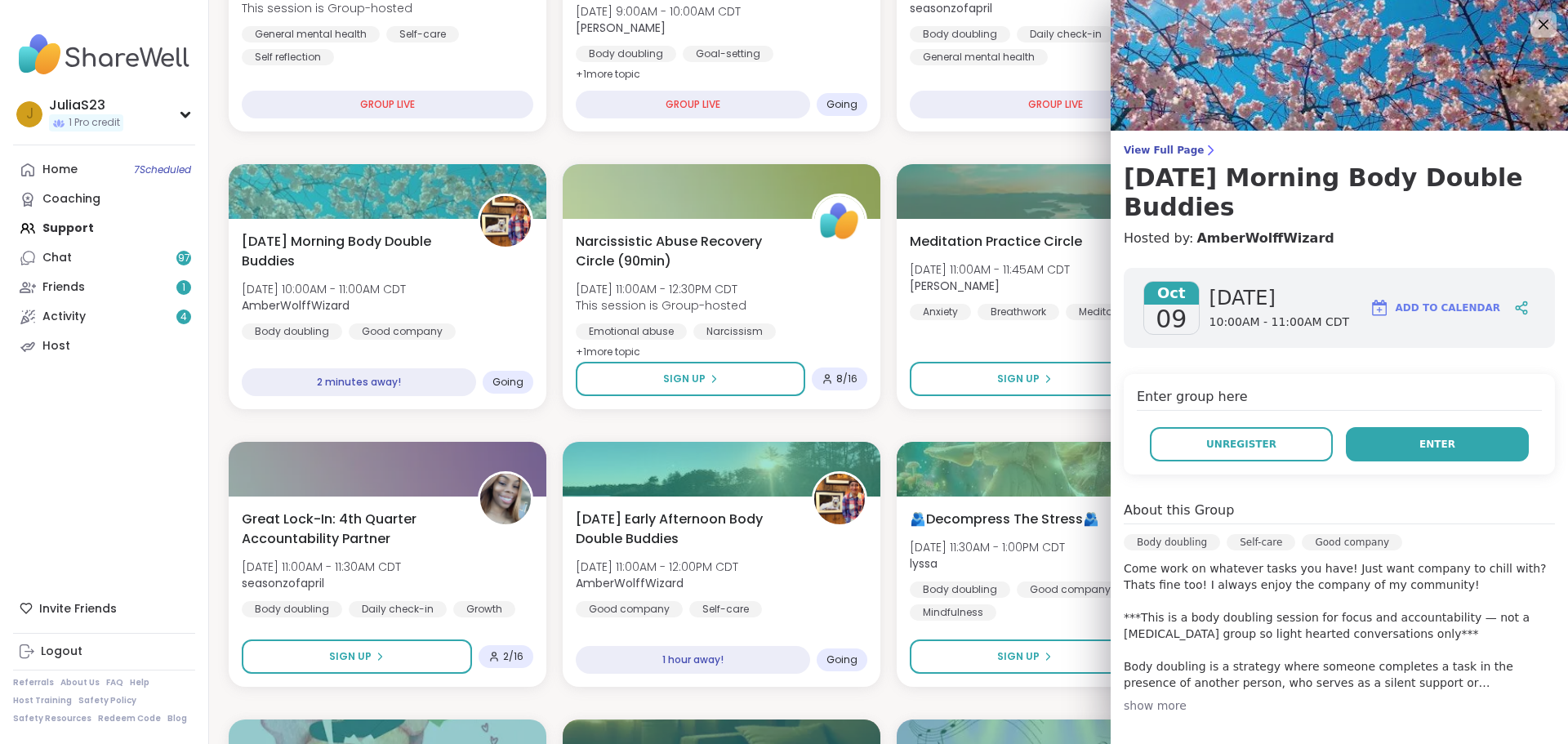
click at [1346, 445] on button "Enter" at bounding box center [1437, 443] width 183 height 34
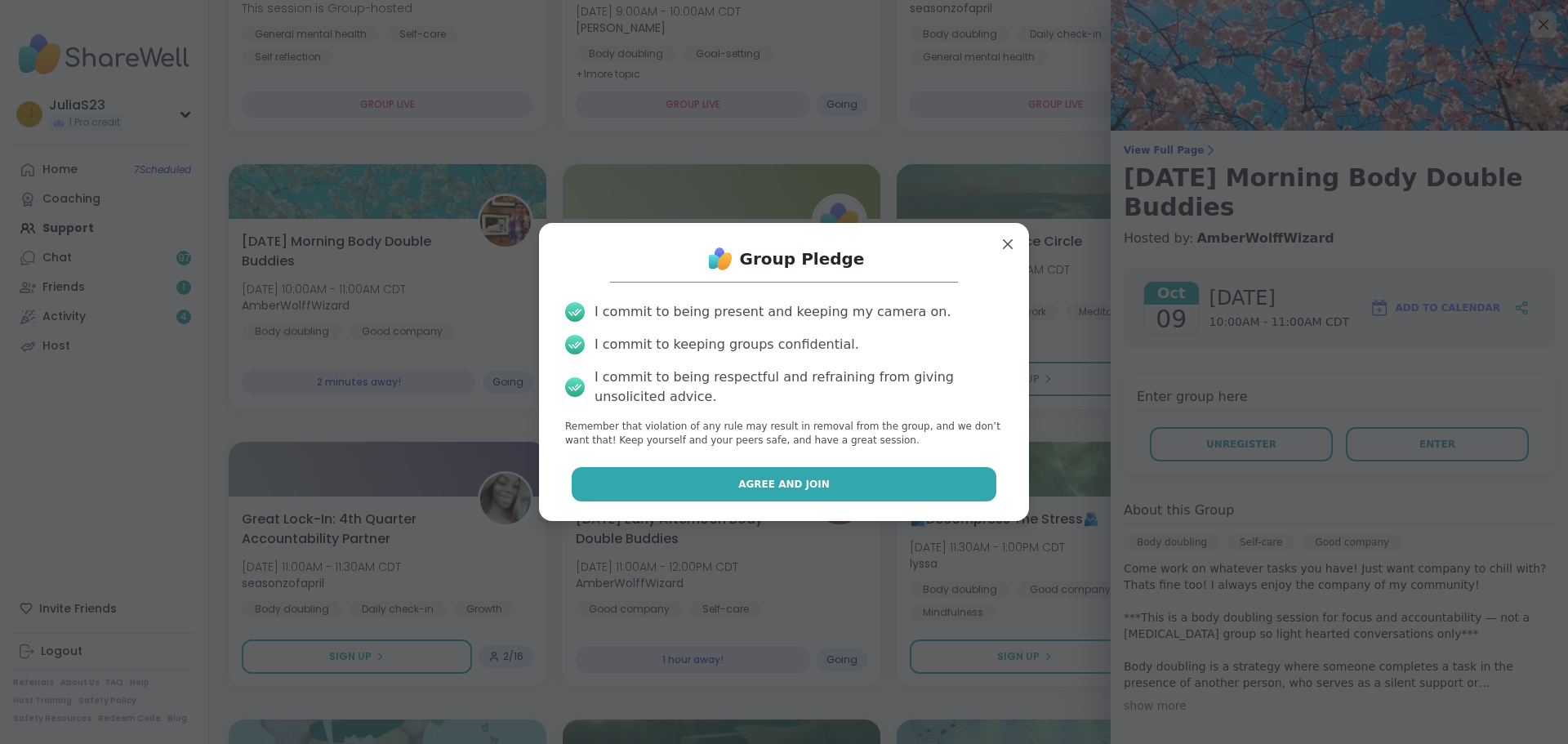
click at [826, 487] on button "Agree and Join" at bounding box center [784, 484] width 426 height 34
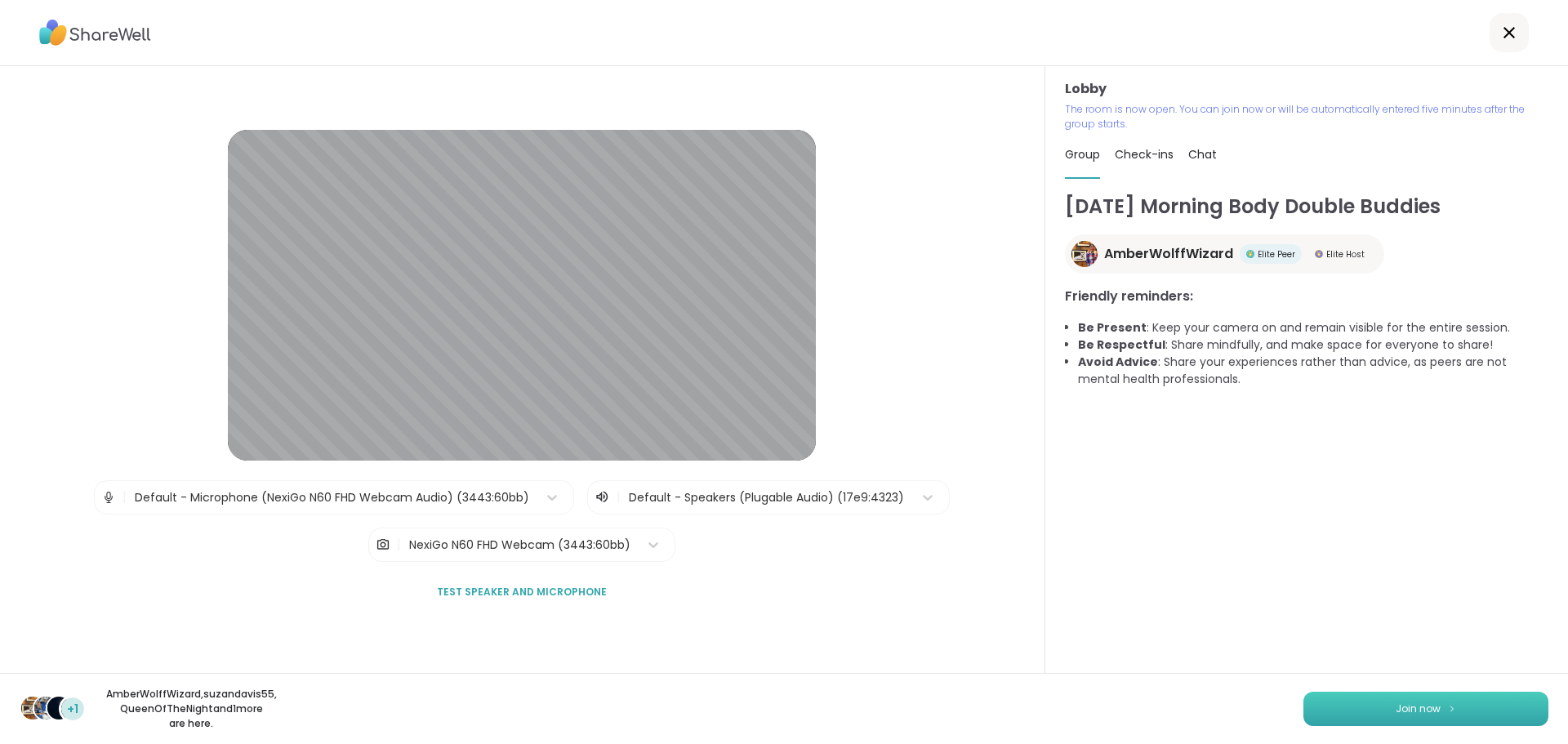
click at [1350, 716] on button "Join now" at bounding box center [1425, 708] width 245 height 34
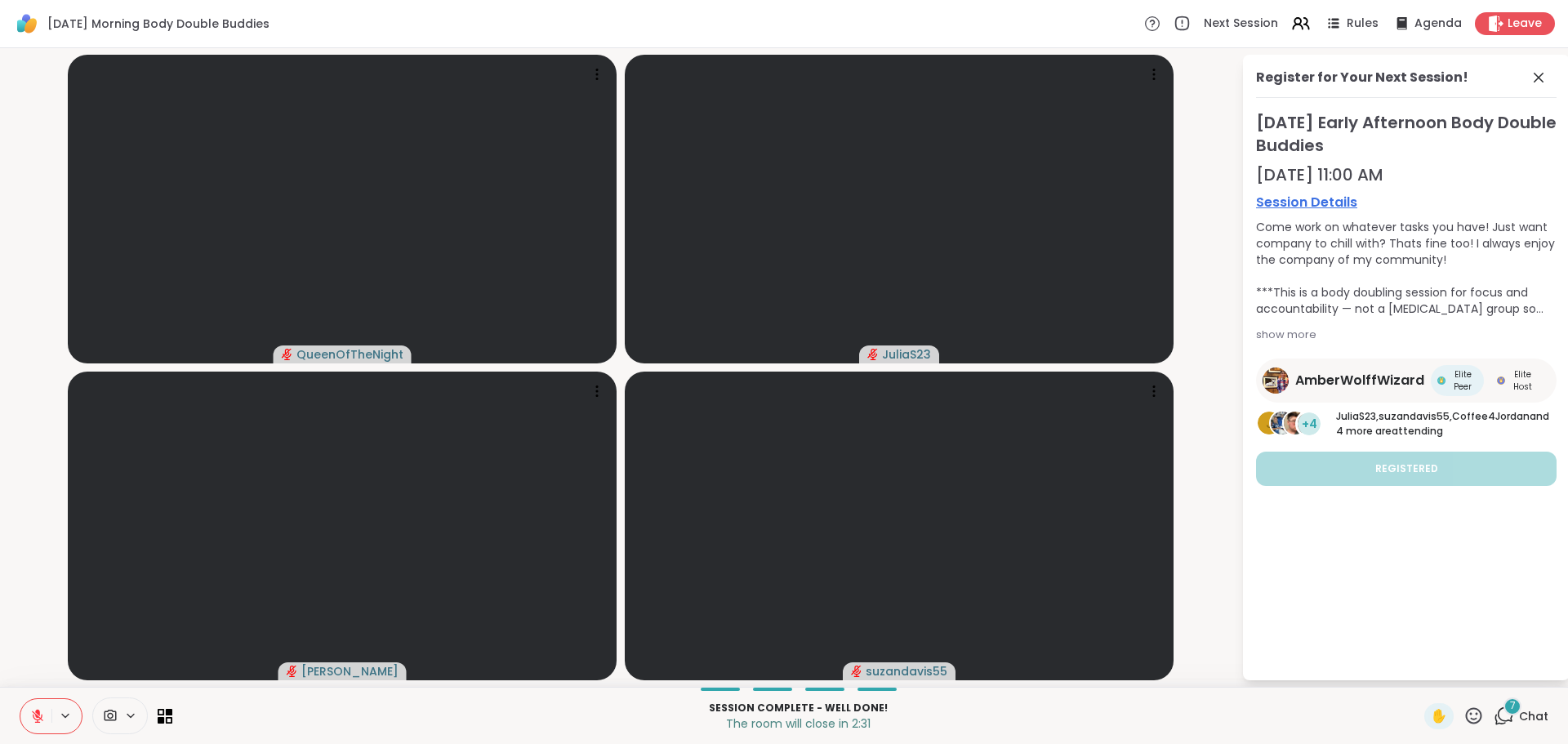
click at [1133, 717] on p "The room will close in 2:31" at bounding box center [798, 724] width 1232 height 17
click at [1507, 19] on span "Leave" at bounding box center [1524, 24] width 36 height 18
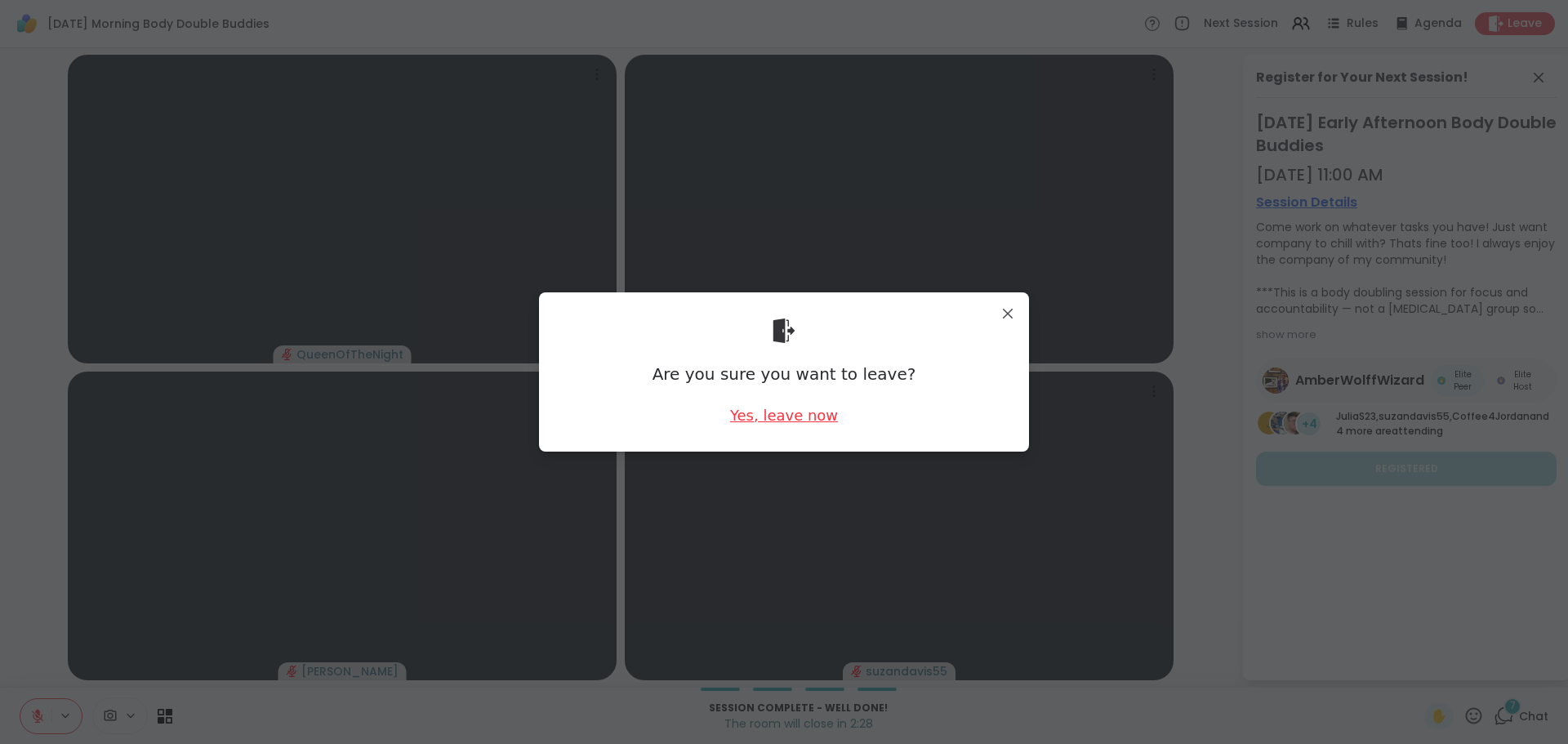
click at [769, 416] on div "Yes, leave now" at bounding box center [784, 415] width 107 height 20
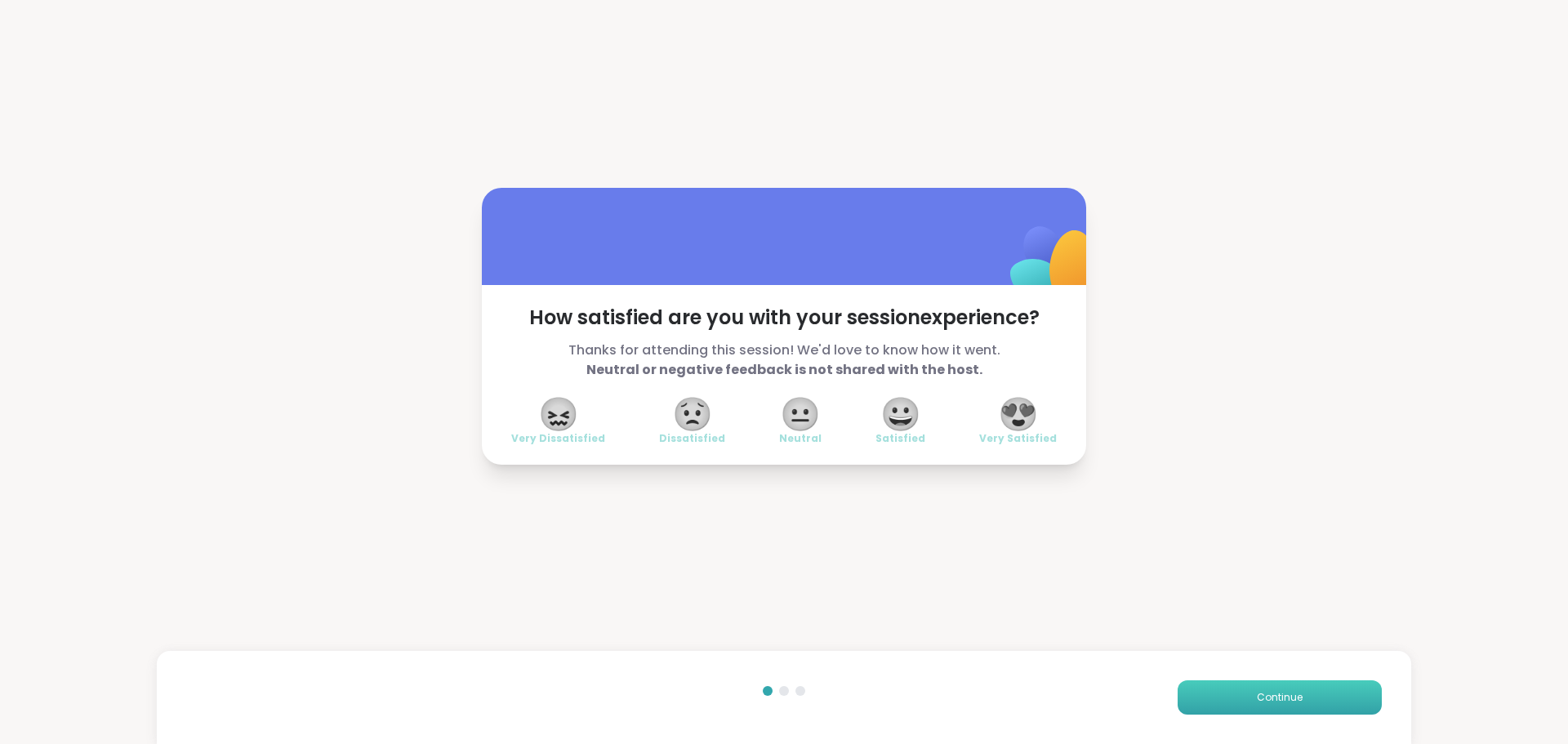
click at [1287, 689] on span "Continue" at bounding box center [1278, 697] width 45 height 15
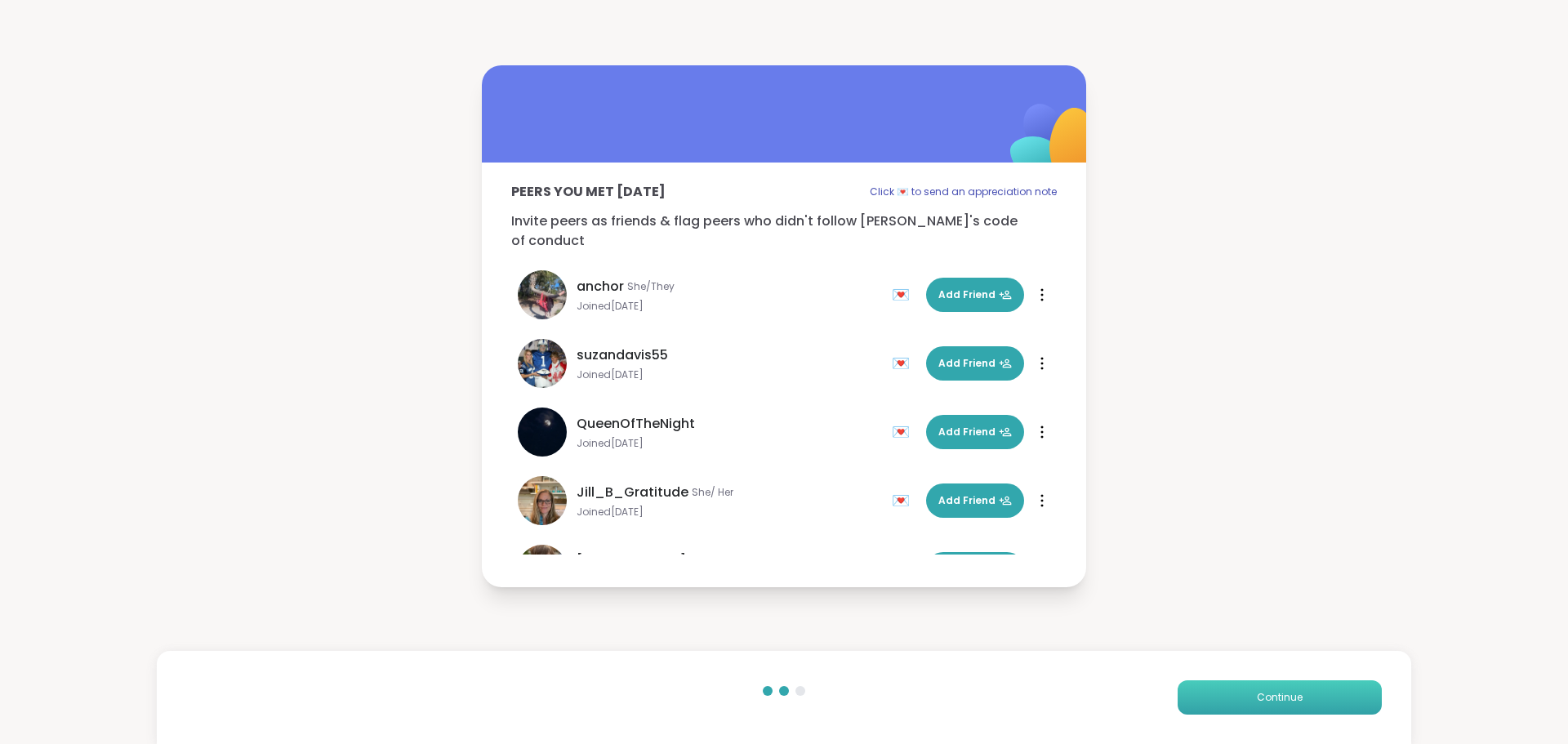
click at [1272, 691] on span "Continue" at bounding box center [1278, 697] width 45 height 15
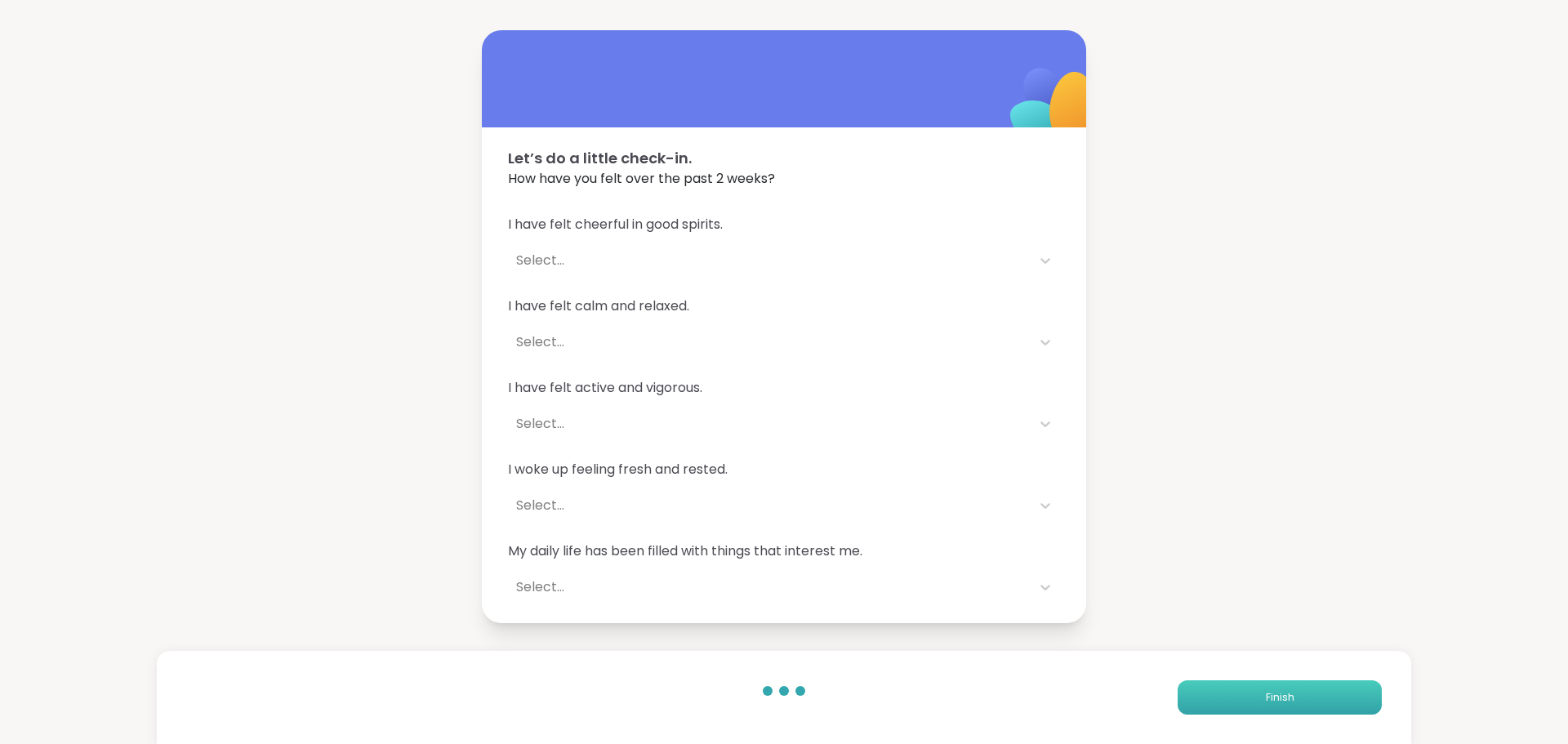
click at [1272, 691] on span "Finish" at bounding box center [1279, 697] width 29 height 15
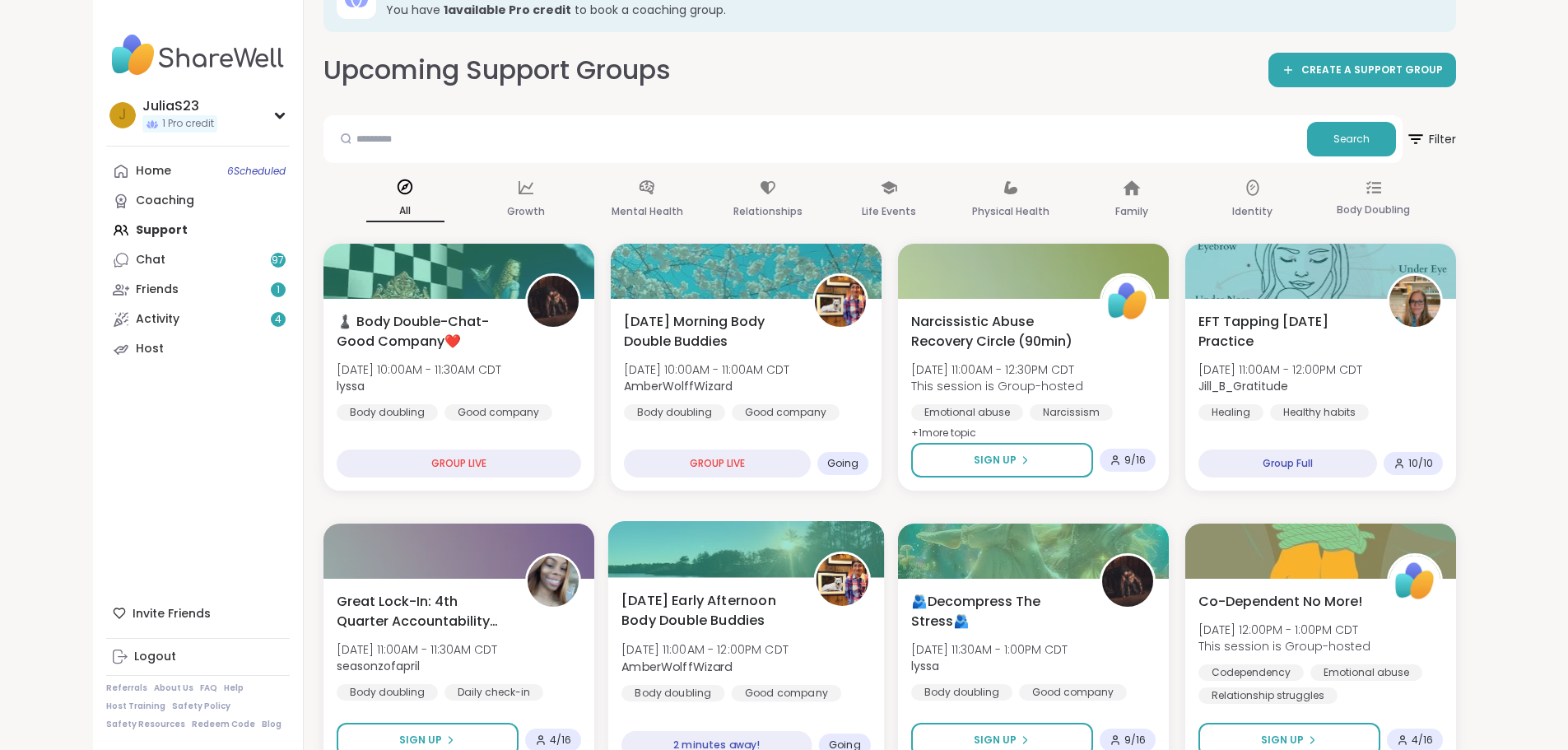
scroll to position [82, 0]
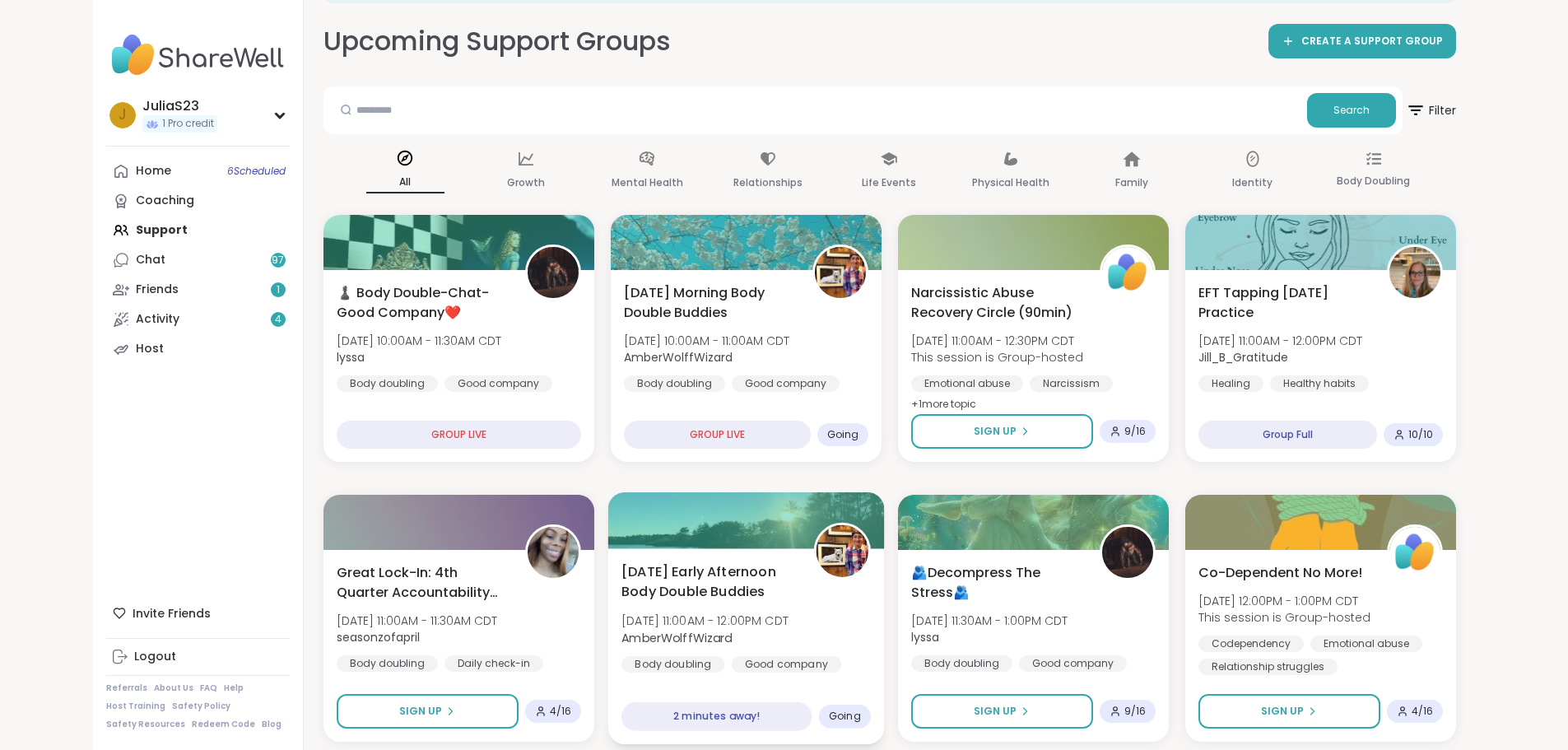
click at [841, 623] on div "Thursday Early Afternoon Body Double Buddies Thu, Oct 09 | 11:00AM - 12:00PM CD…" at bounding box center [746, 629] width 249 height 134
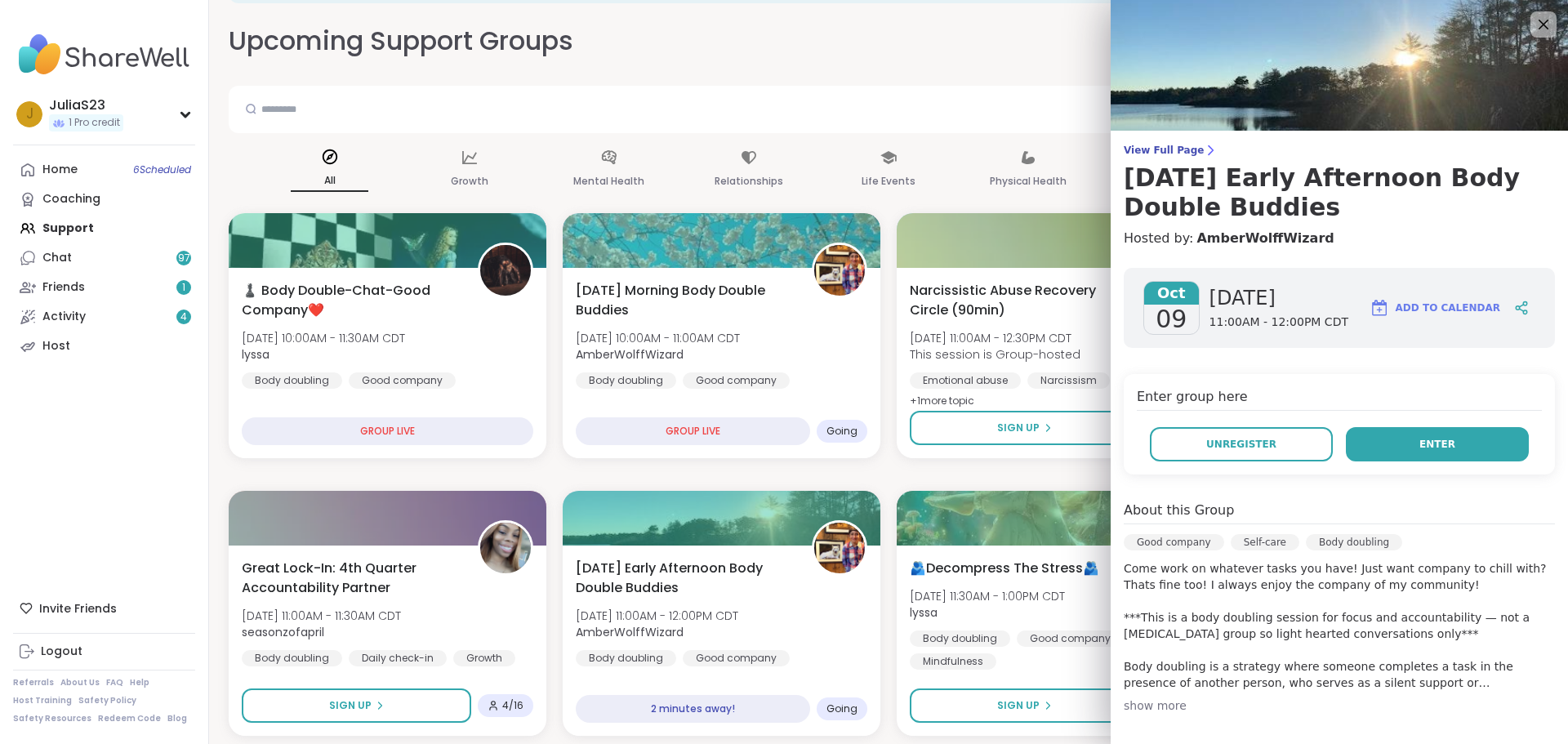
click at [1390, 436] on button "Enter" at bounding box center [1437, 443] width 183 height 34
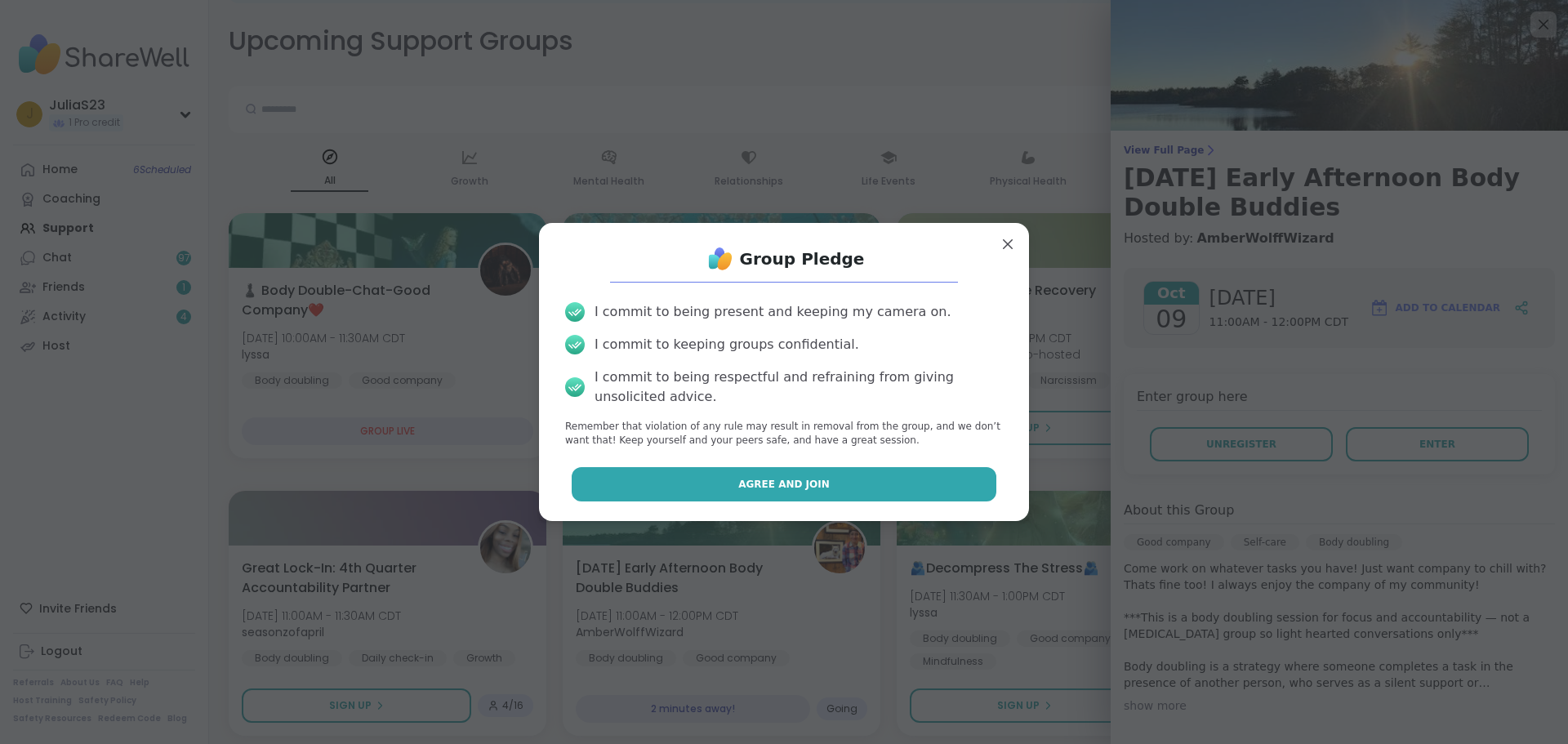
click at [876, 492] on button "Agree and Join" at bounding box center [784, 484] width 426 height 34
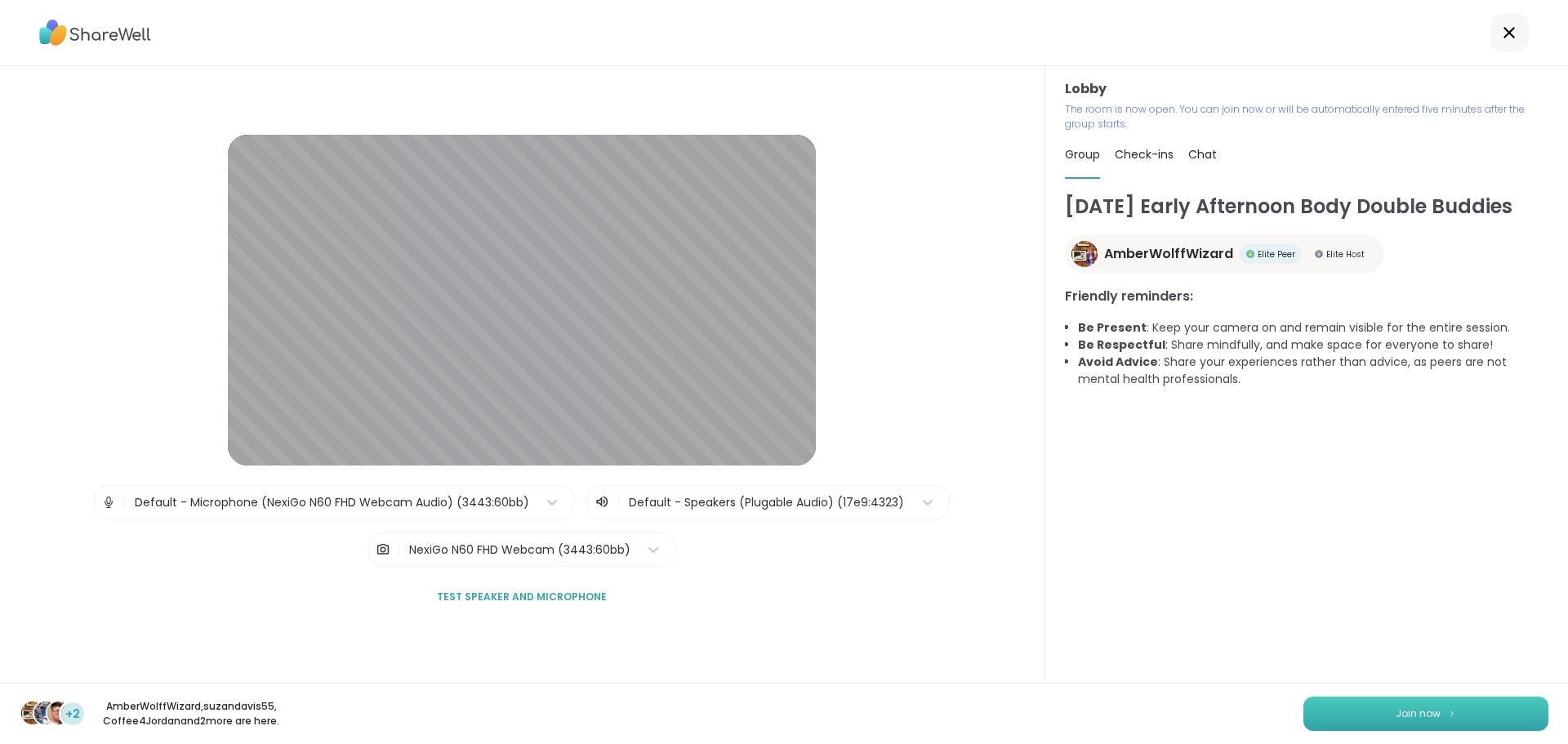
click at [1395, 709] on span "Join now" at bounding box center [1417, 713] width 45 height 15
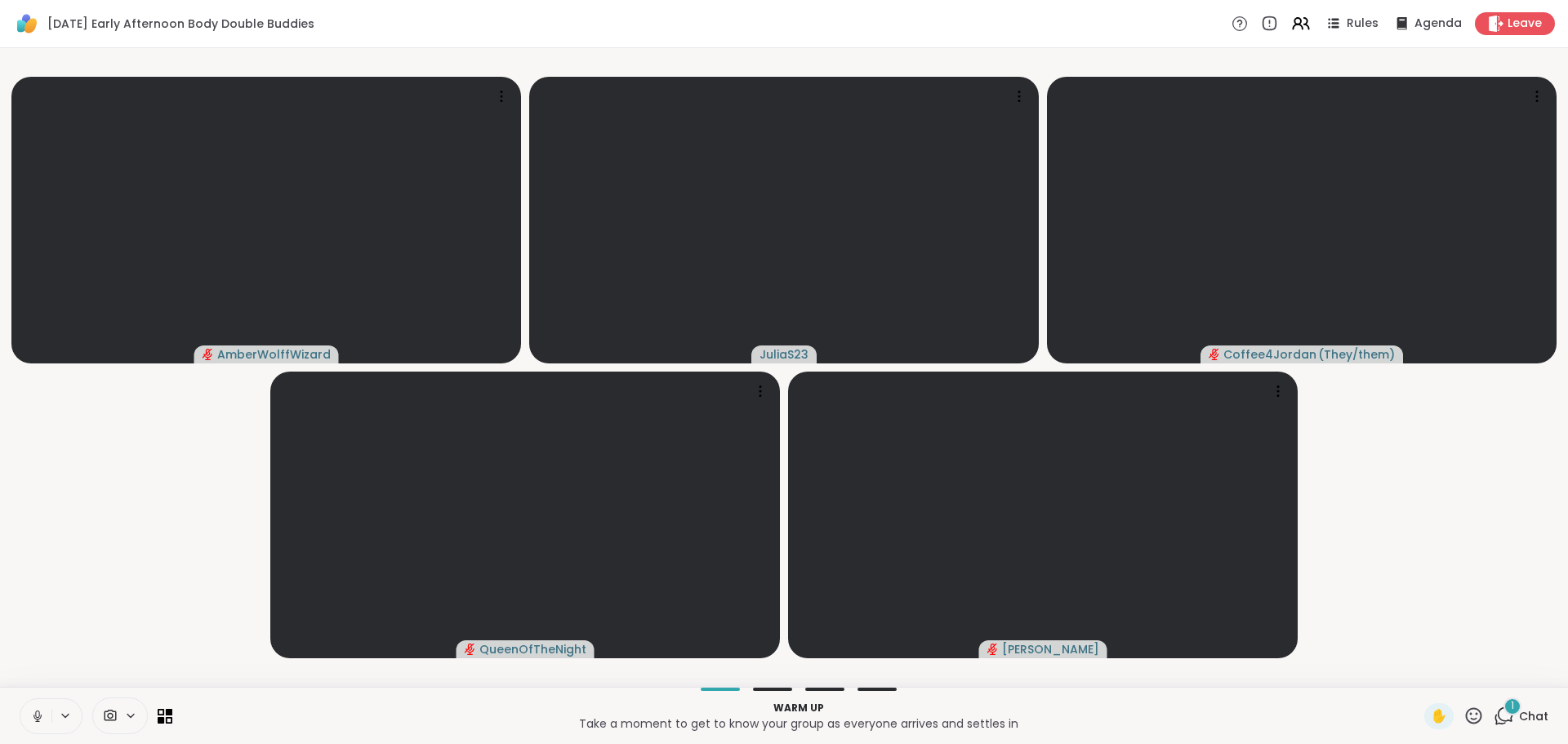
click at [36, 723] on icon at bounding box center [38, 716] width 15 height 15
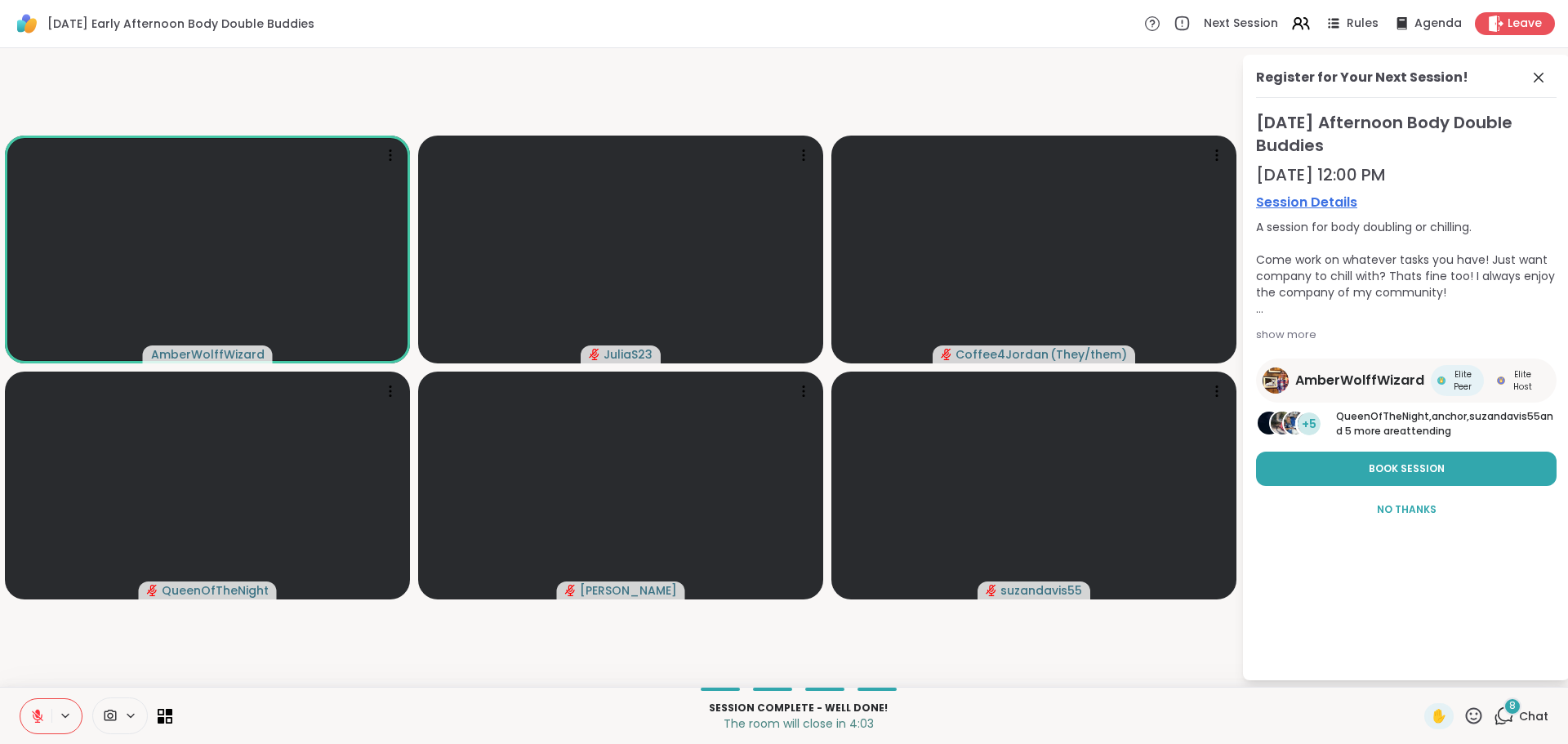
click at [1506, 716] on div "8 Chat" at bounding box center [1520, 715] width 55 height 26
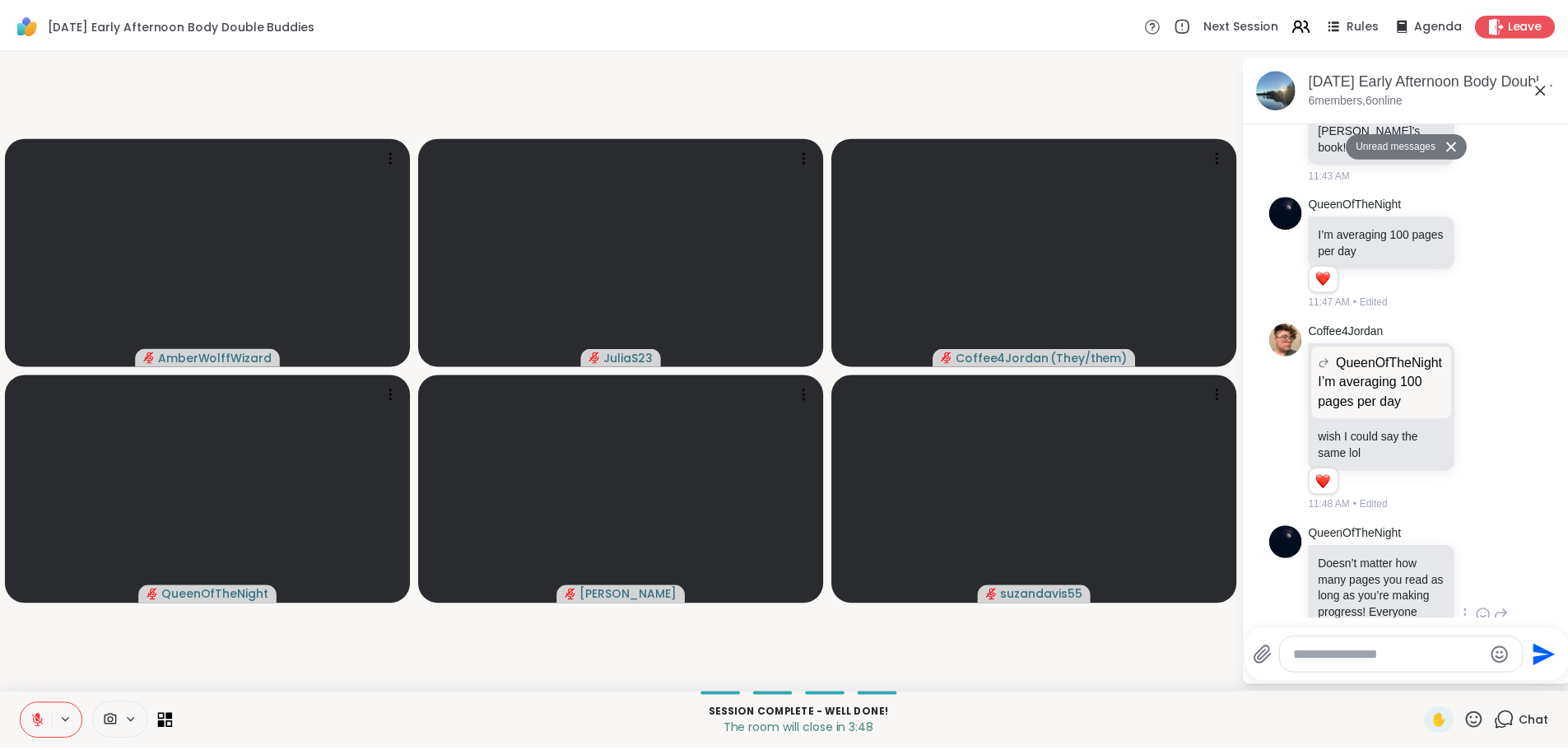
scroll to position [654, 0]
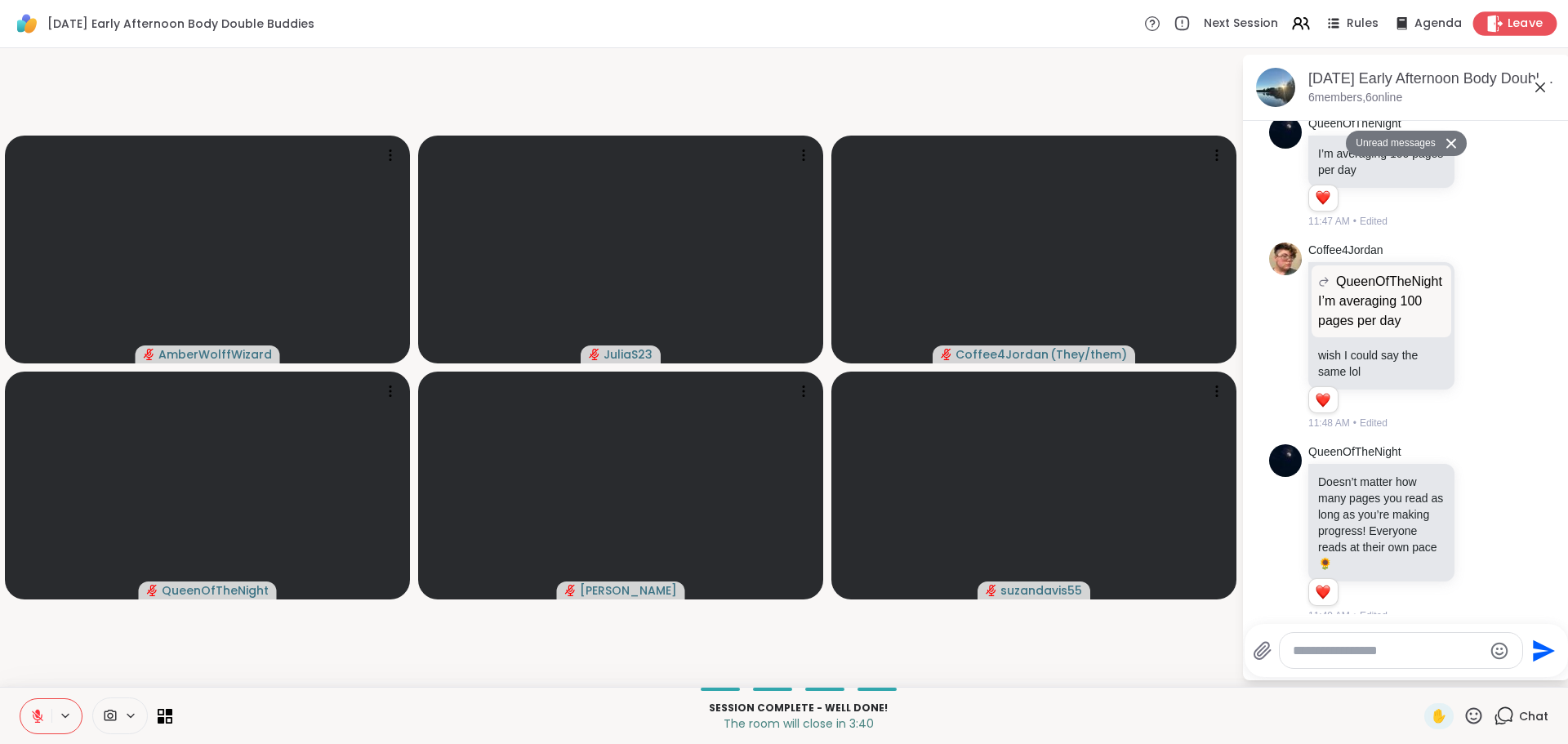
click at [1520, 19] on span "Leave" at bounding box center [1524, 24] width 36 height 18
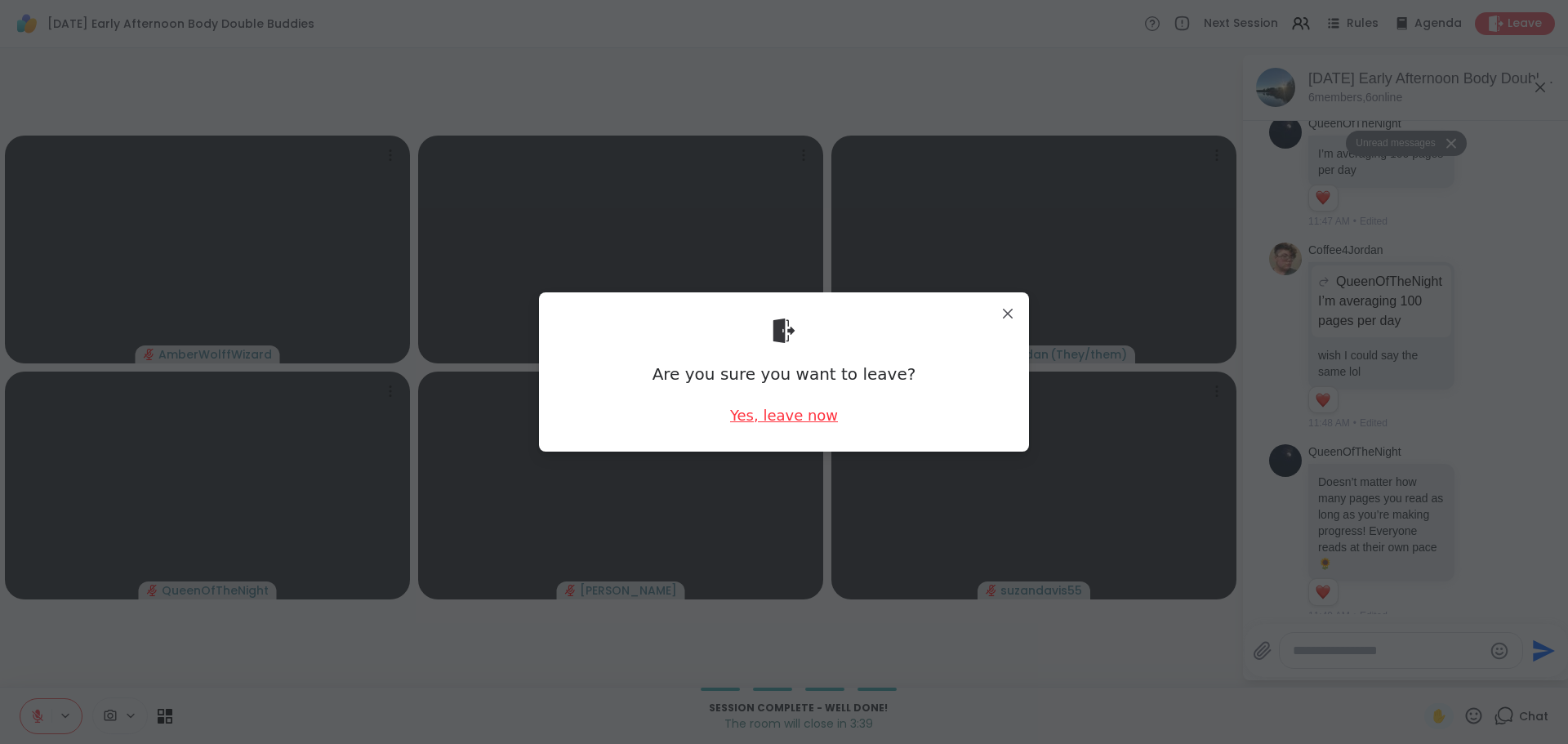
click at [805, 413] on div "Yes, leave now" at bounding box center [784, 415] width 107 height 20
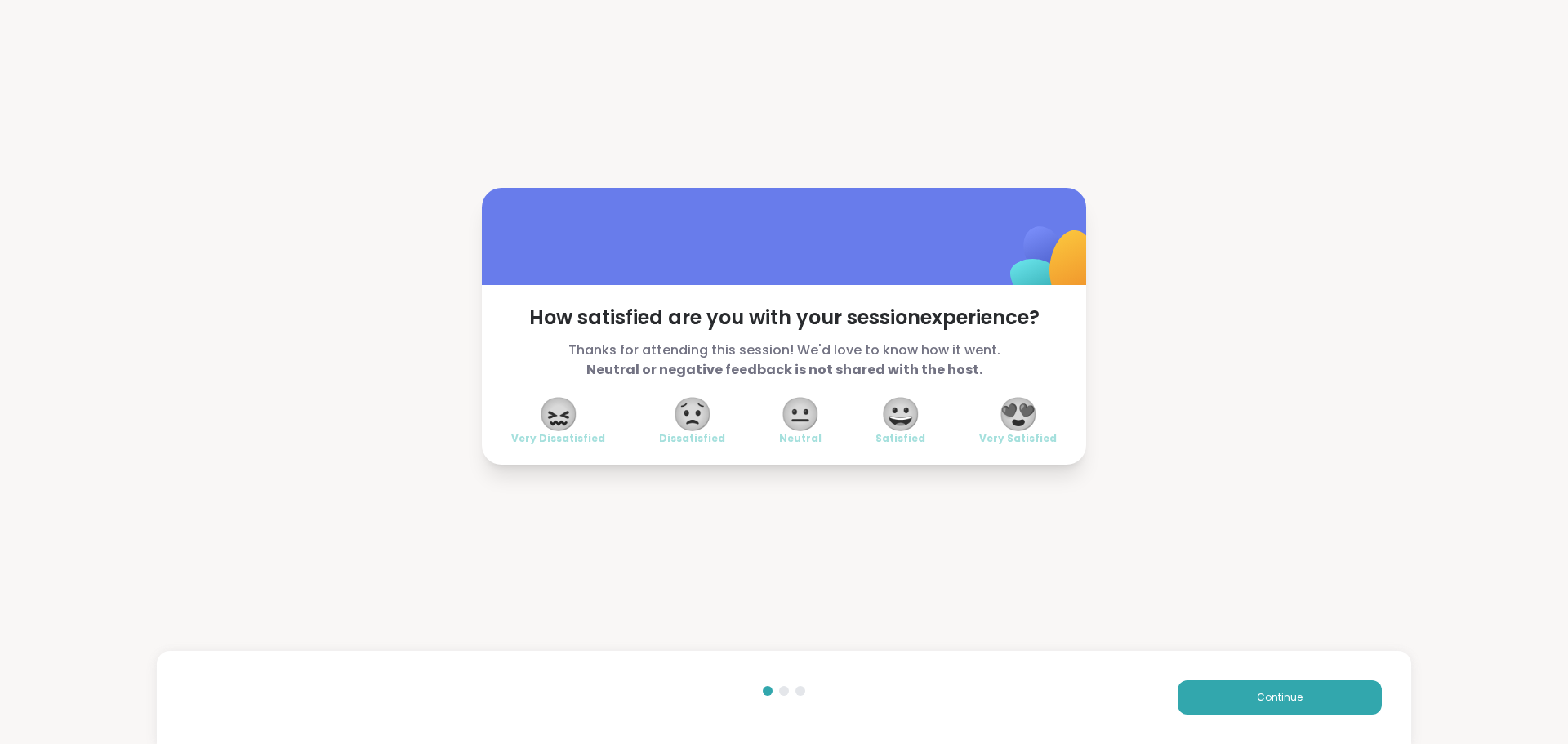
click at [1121, 262] on div "How satisfied are you with your session experience? Thanks for attending this s…" at bounding box center [784, 326] width 1568 height 652
click at [1323, 691] on button "Continue" at bounding box center [1279, 697] width 205 height 34
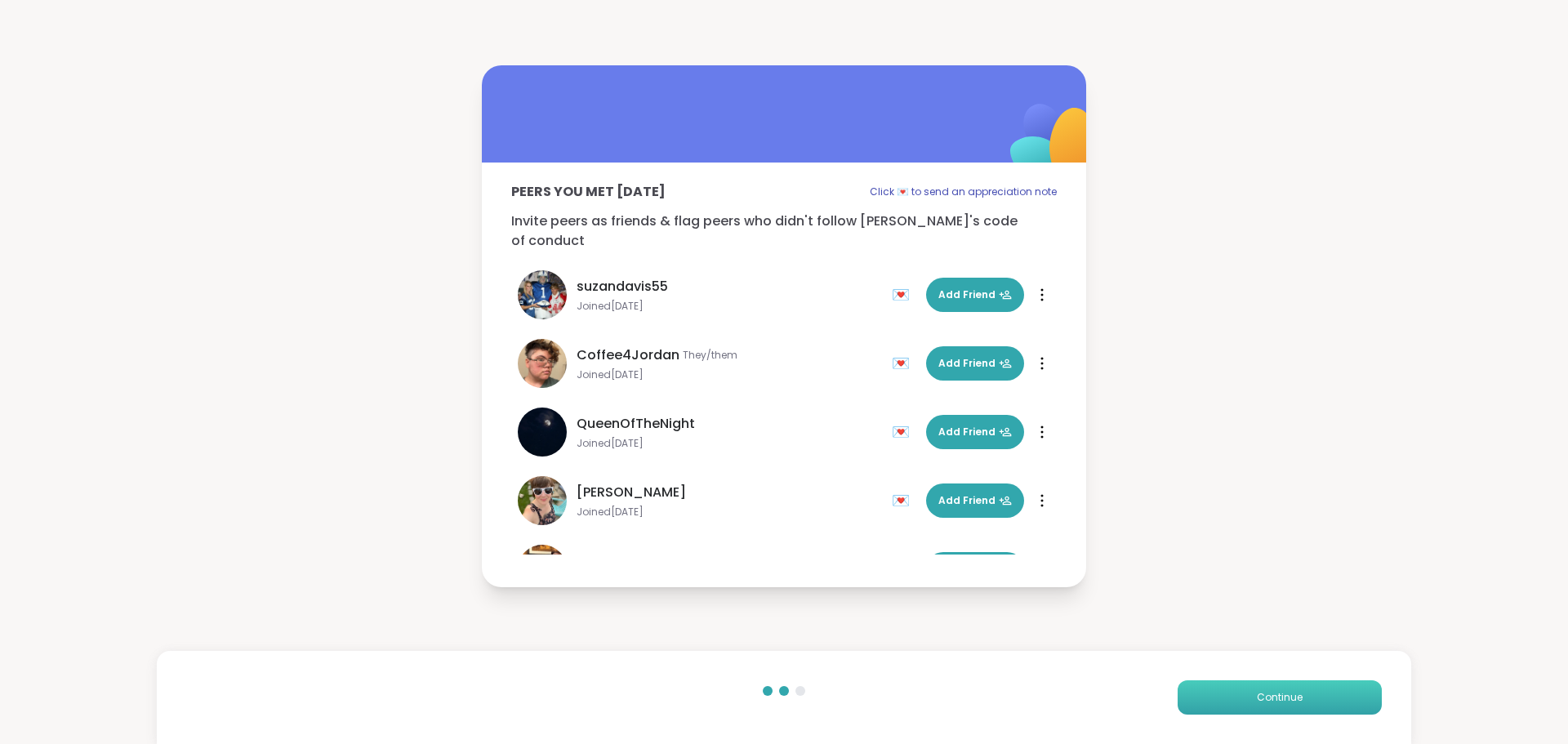
click at [1317, 693] on button "Continue" at bounding box center [1279, 697] width 205 height 34
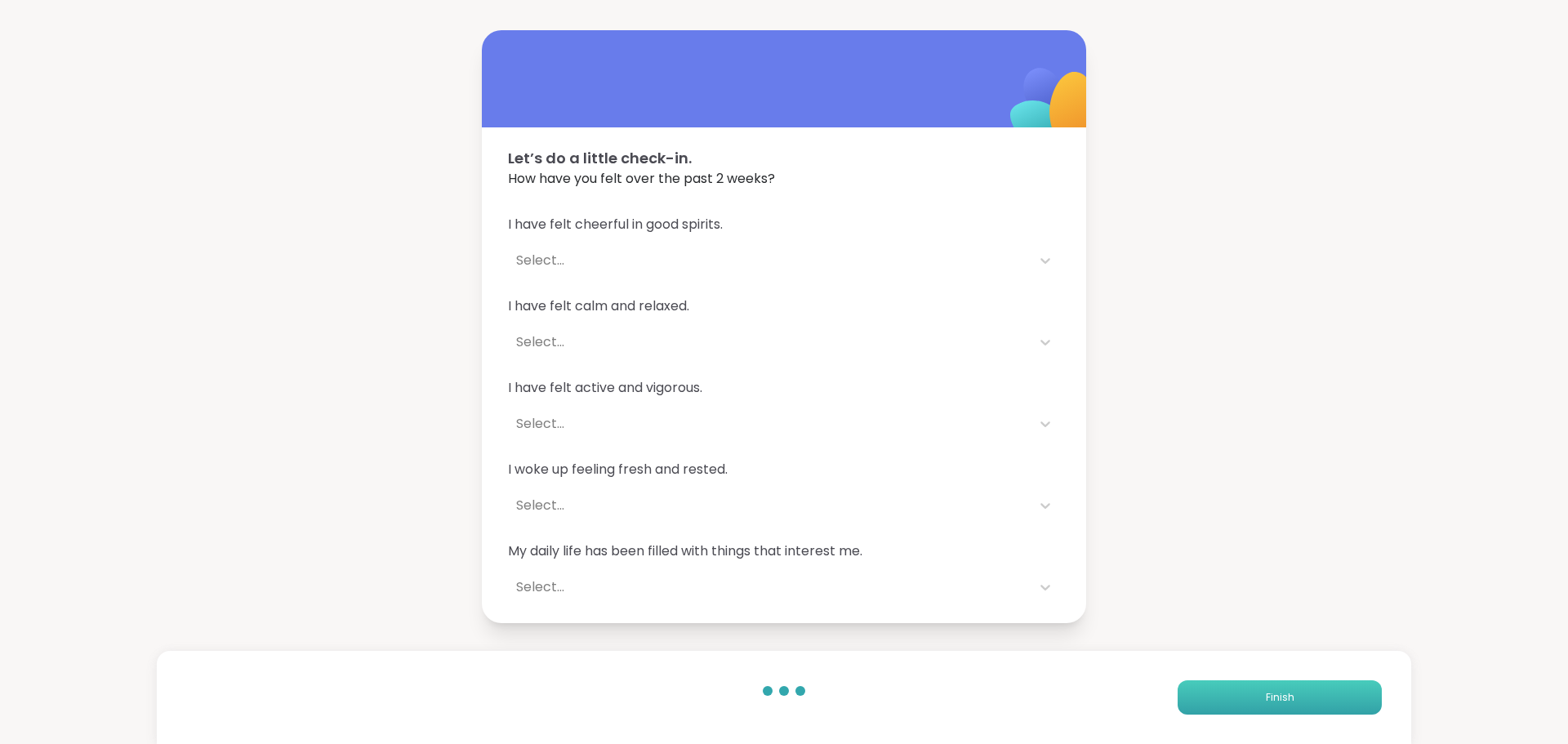
click at [1317, 693] on button "Finish" at bounding box center [1279, 697] width 205 height 34
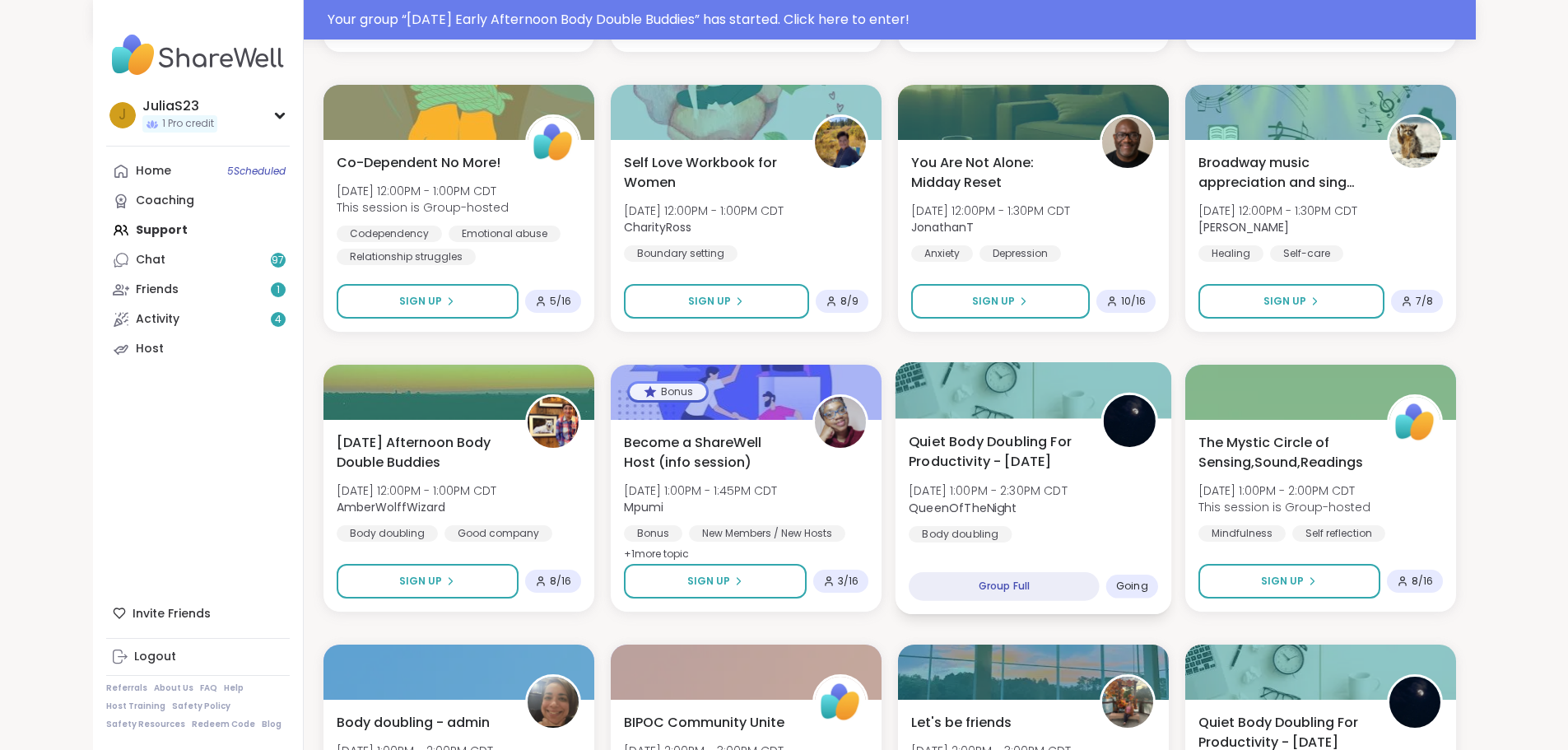
scroll to position [576, 0]
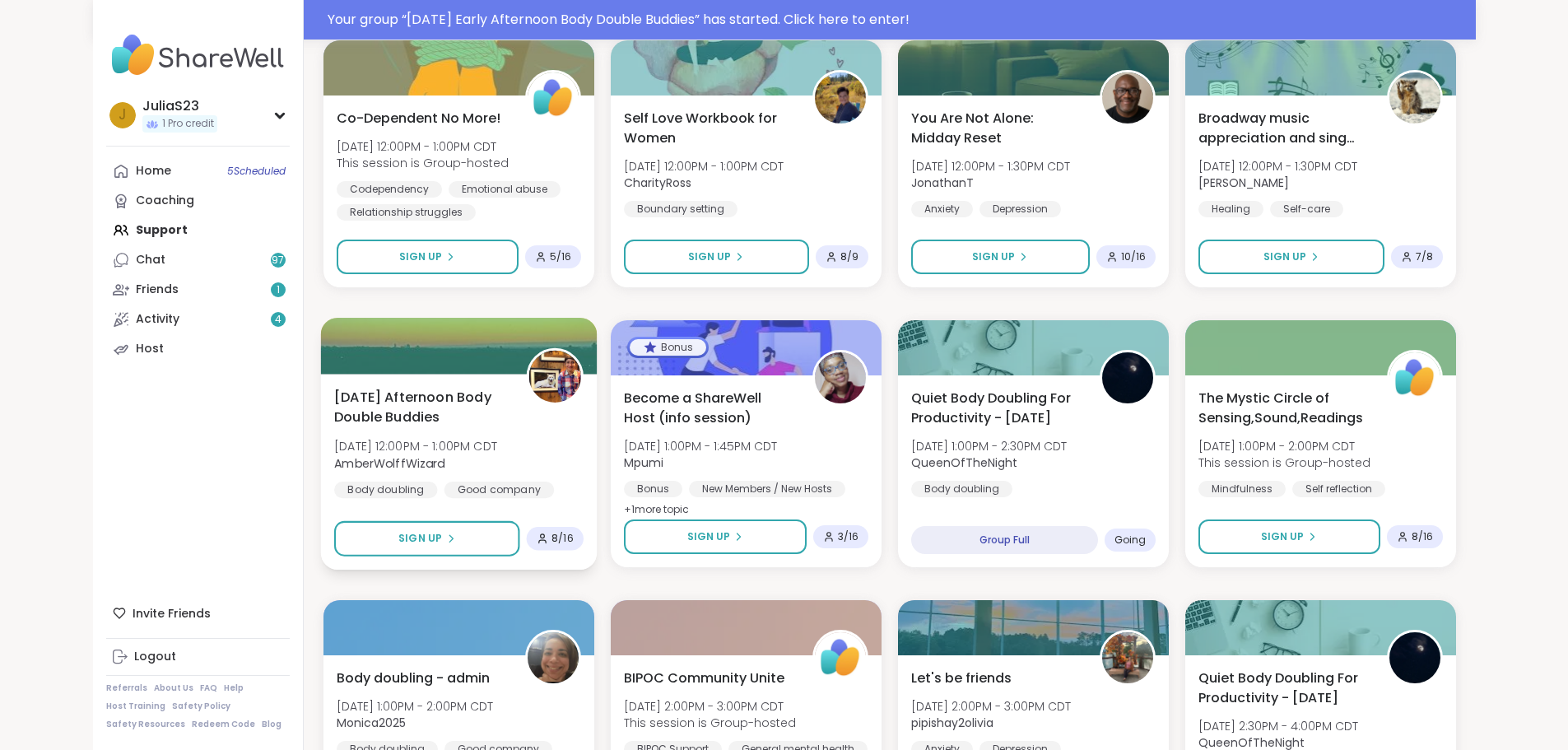
click at [535, 443] on div "Thursday Afternoon Body Double Buddies Thu, Oct 09 | 12:00PM - 1:00PM CDT Amber…" at bounding box center [458, 454] width 249 height 134
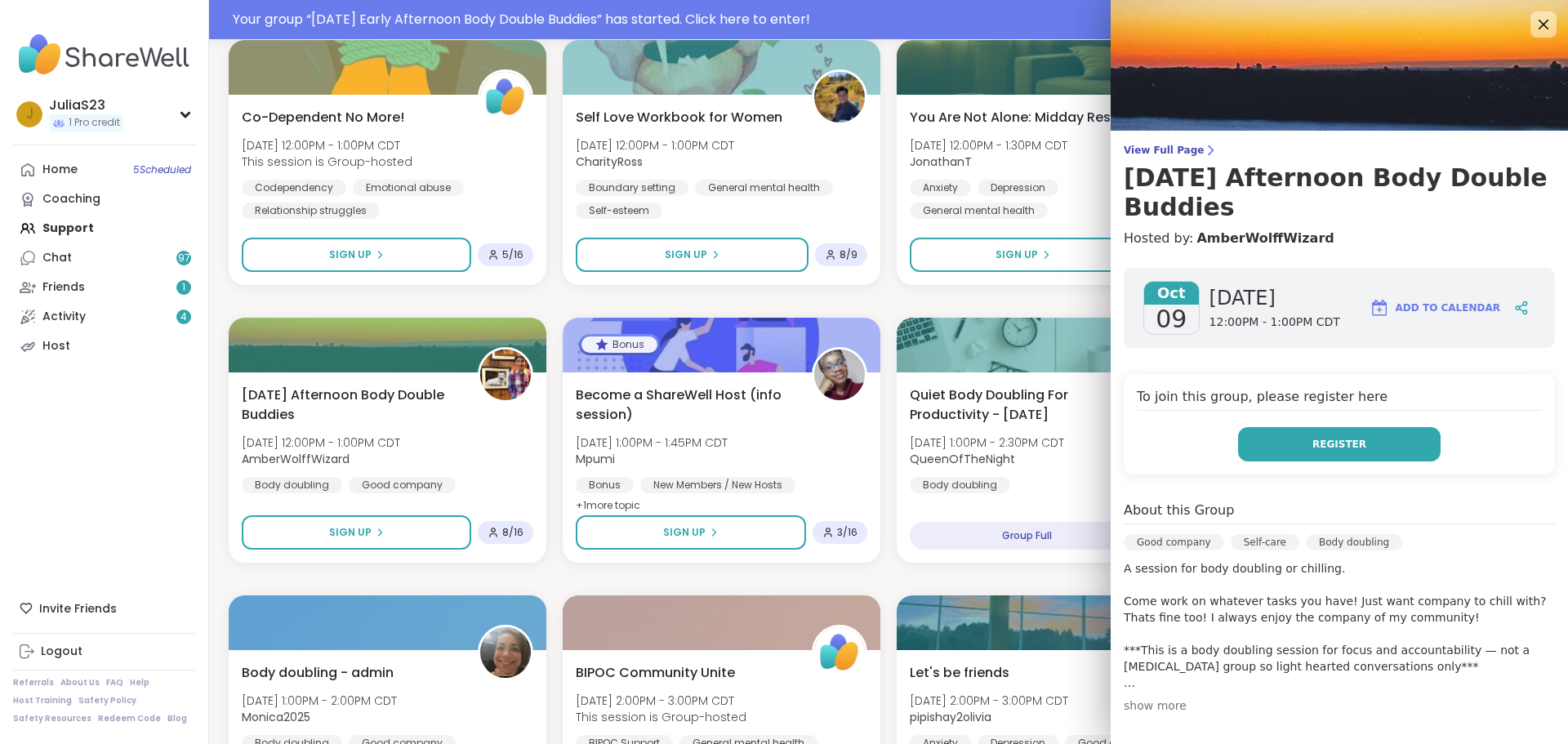
click at [1285, 448] on button "Register" at bounding box center [1338, 443] width 203 height 34
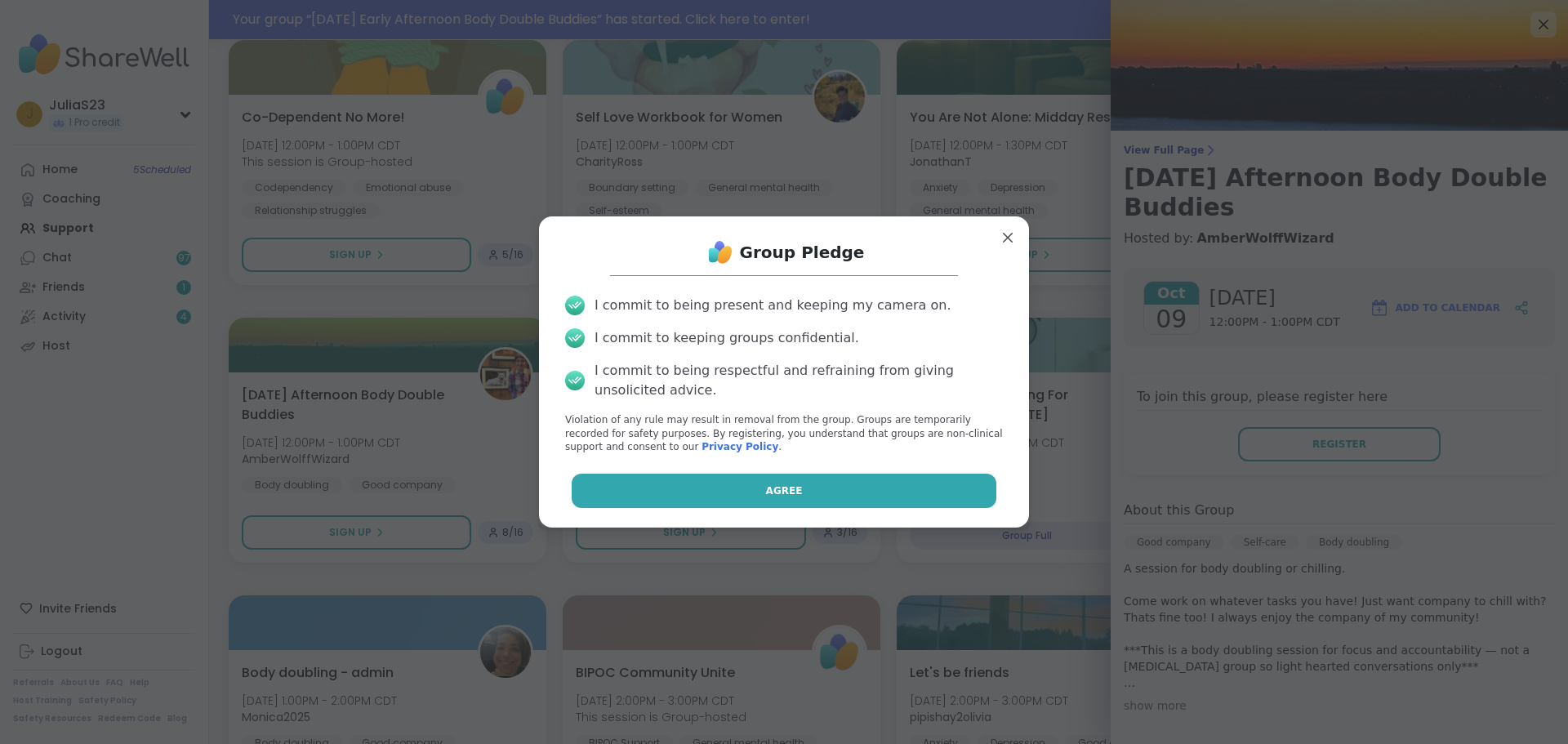
click at [917, 487] on button "Agree" at bounding box center [784, 490] width 426 height 34
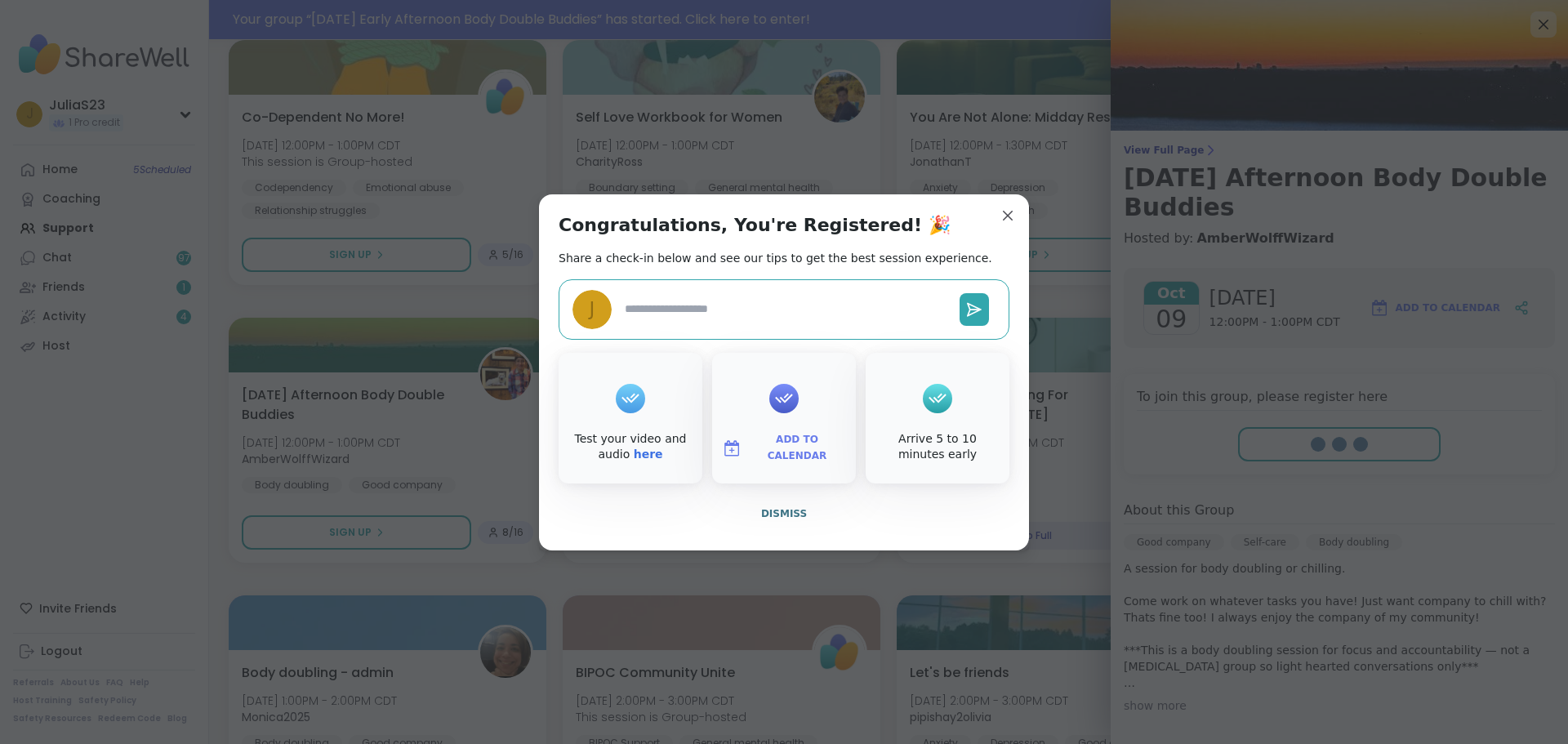
type textarea "*"
click at [762, 522] on button "Dismiss" at bounding box center [783, 513] width 451 height 34
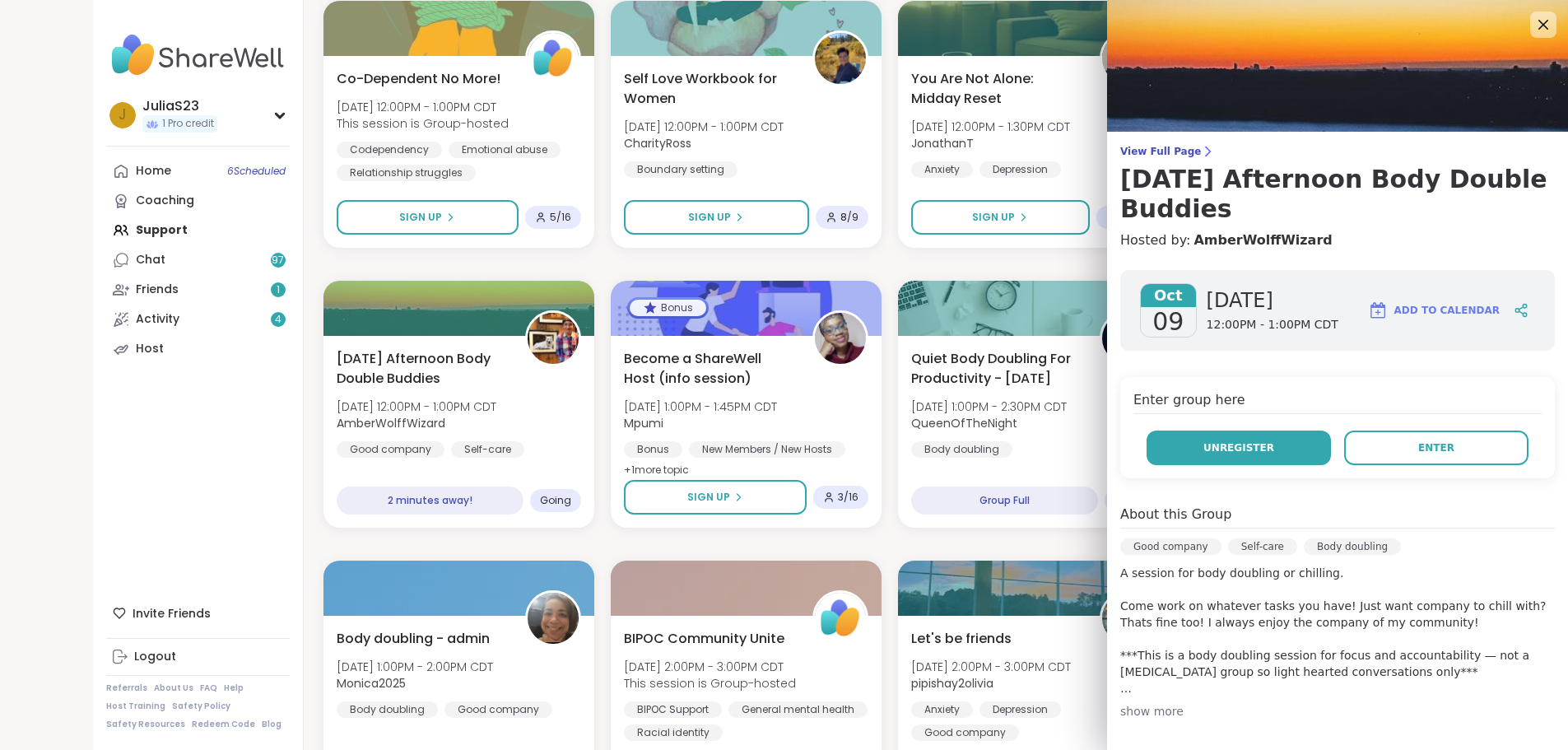
scroll to position [536, 0]
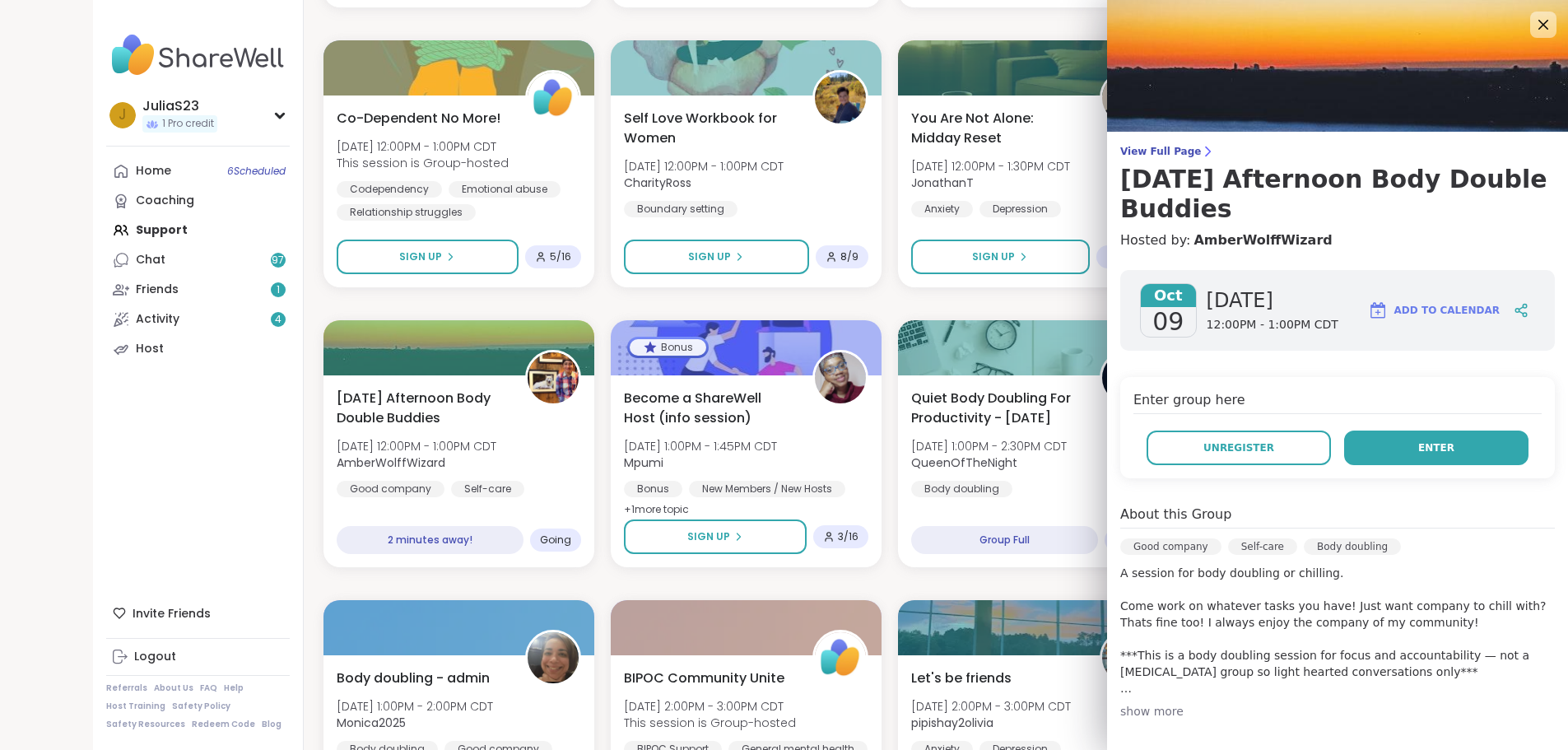
click at [1449, 450] on button "Enter" at bounding box center [1436, 447] width 185 height 35
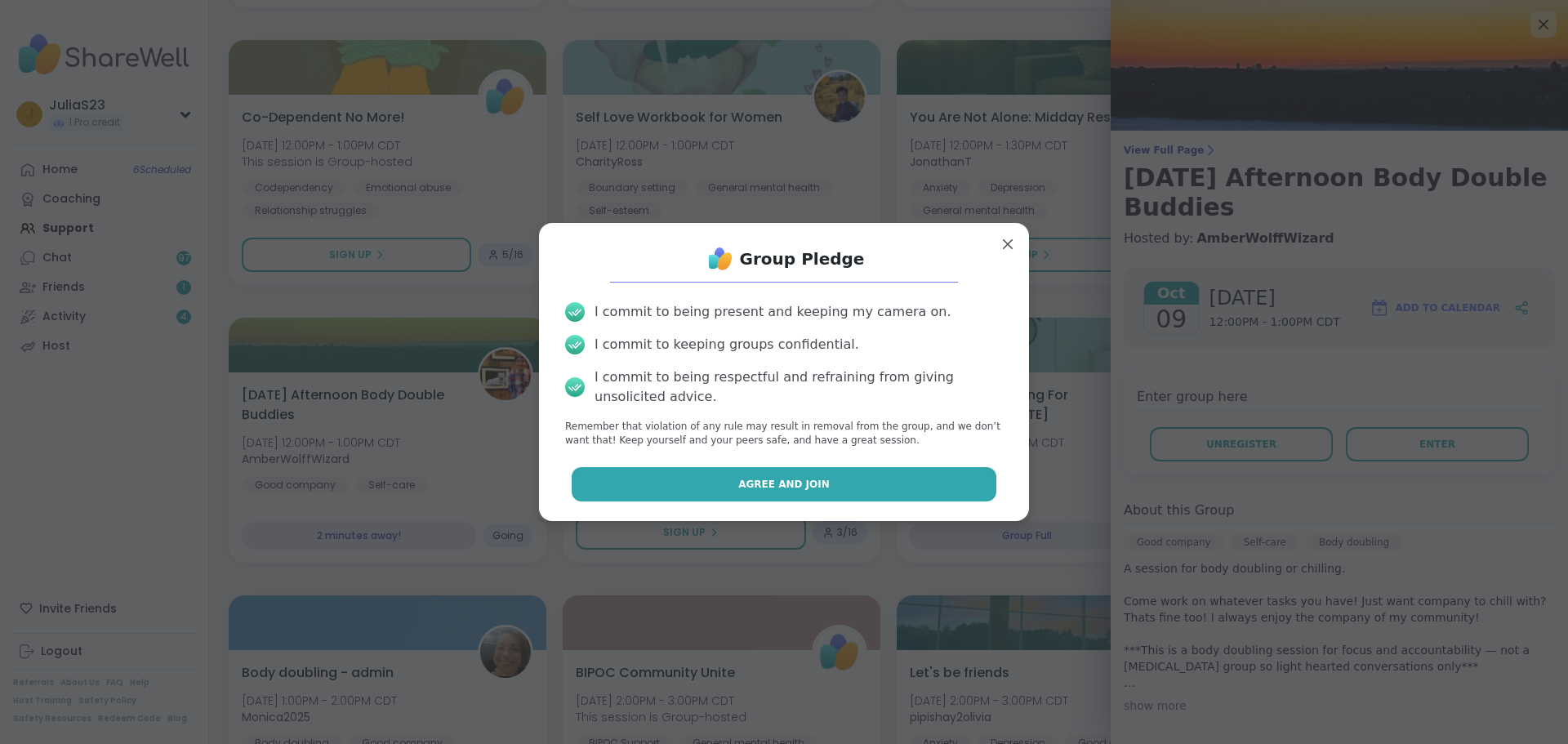
drag, startPoint x: 739, startPoint y: 487, endPoint x: 767, endPoint y: 466, distance: 35.0
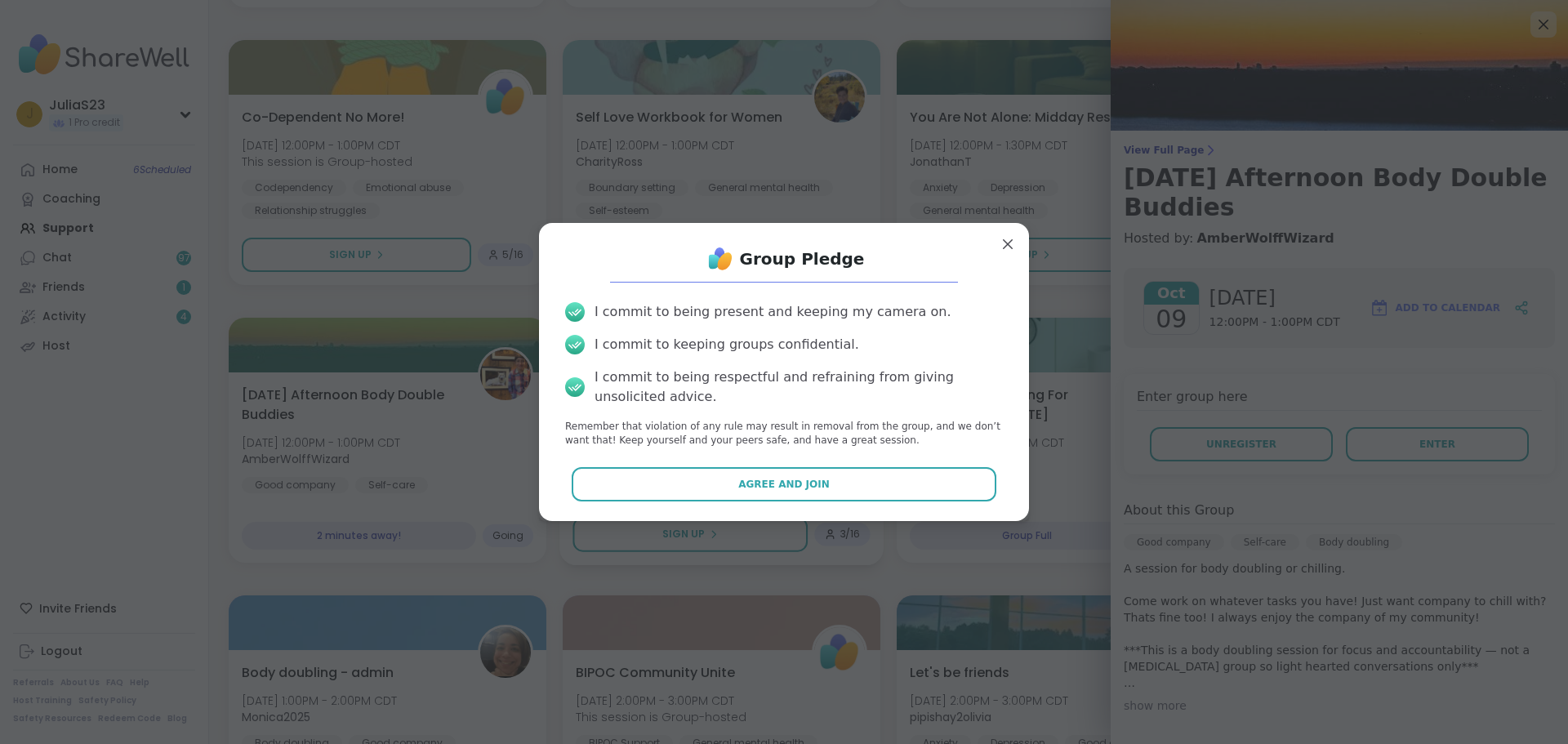
click at [740, 488] on span "Agree and Join" at bounding box center [783, 484] width 92 height 15
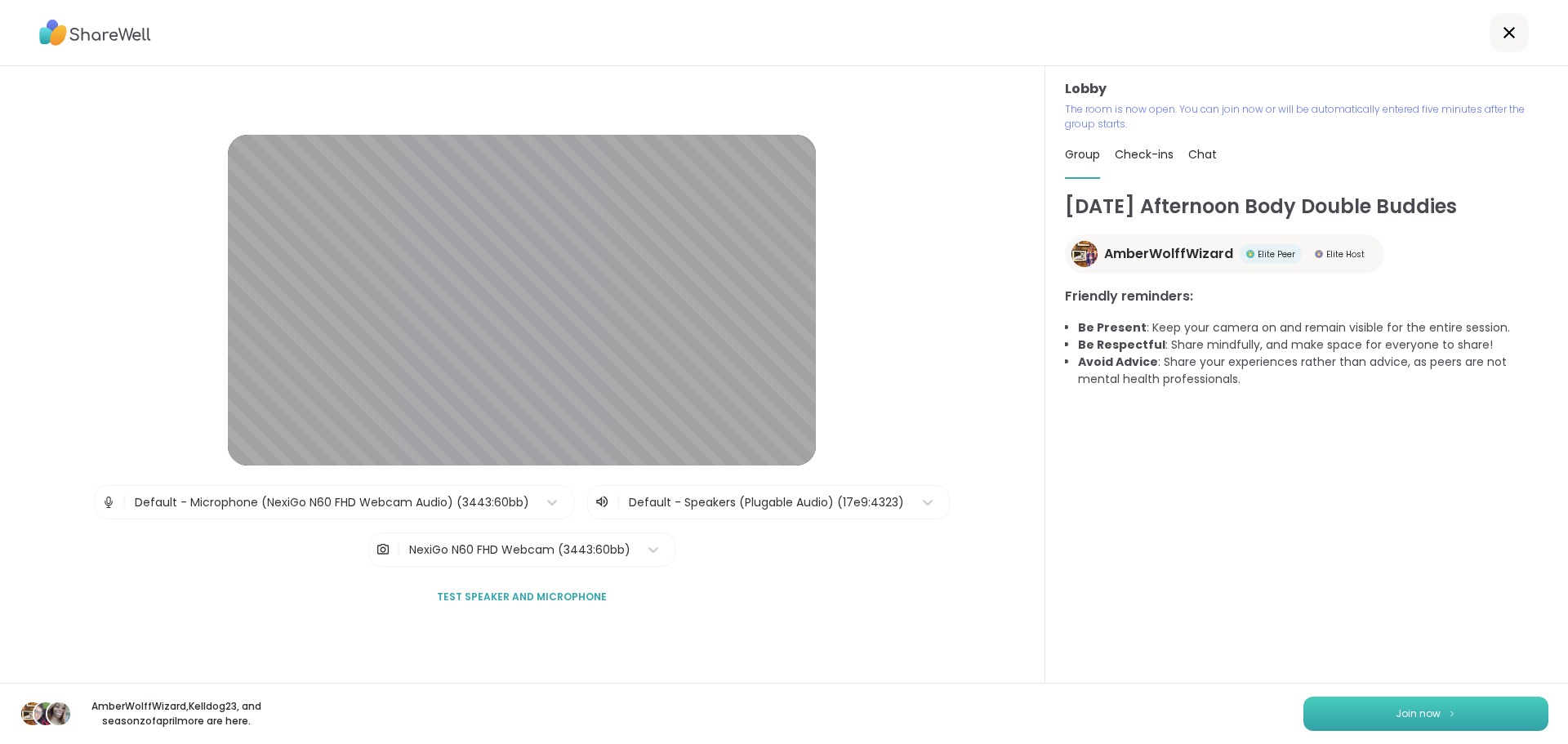
click at [1334, 708] on button "Join now" at bounding box center [1425, 713] width 245 height 34
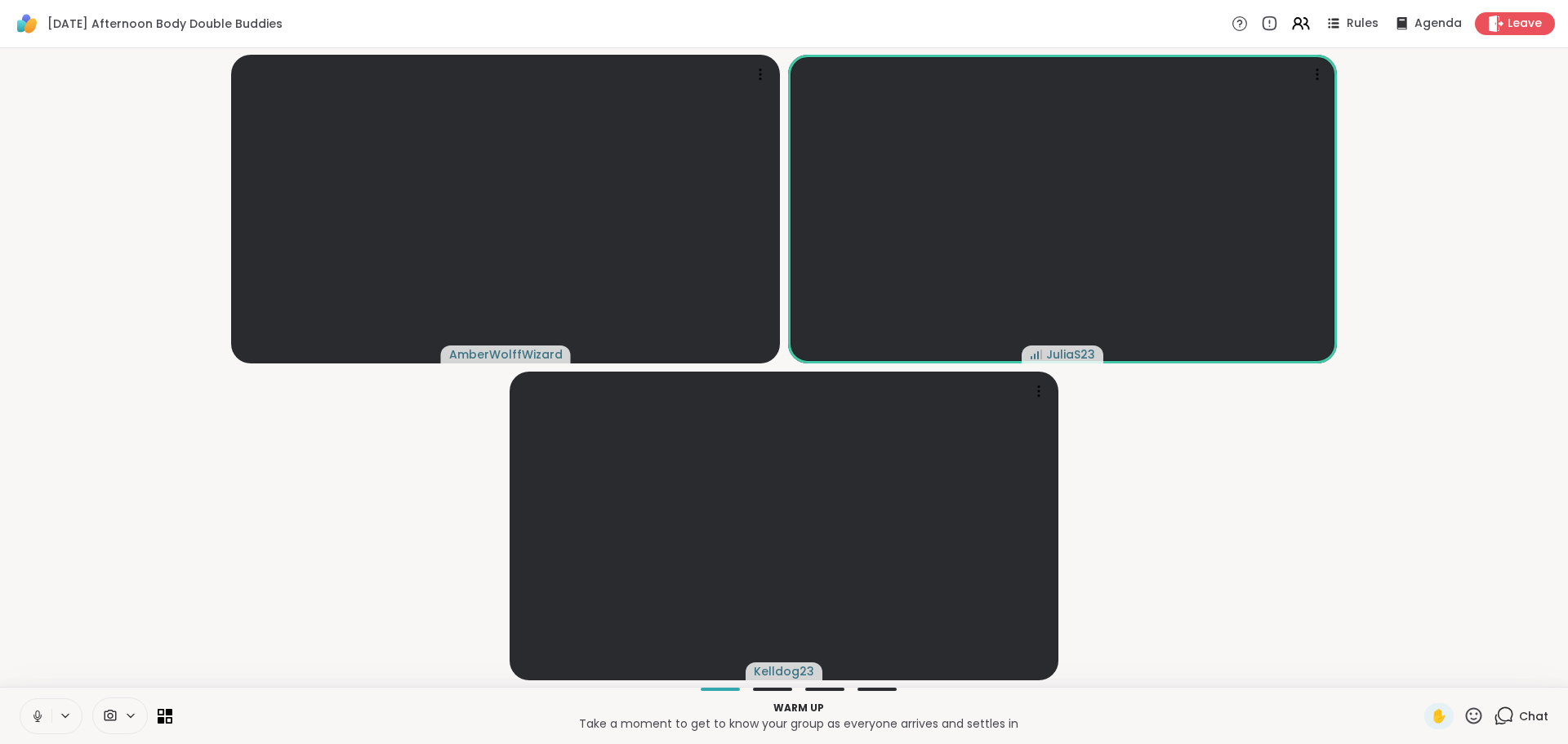
click at [27, 714] on button at bounding box center [36, 715] width 31 height 34
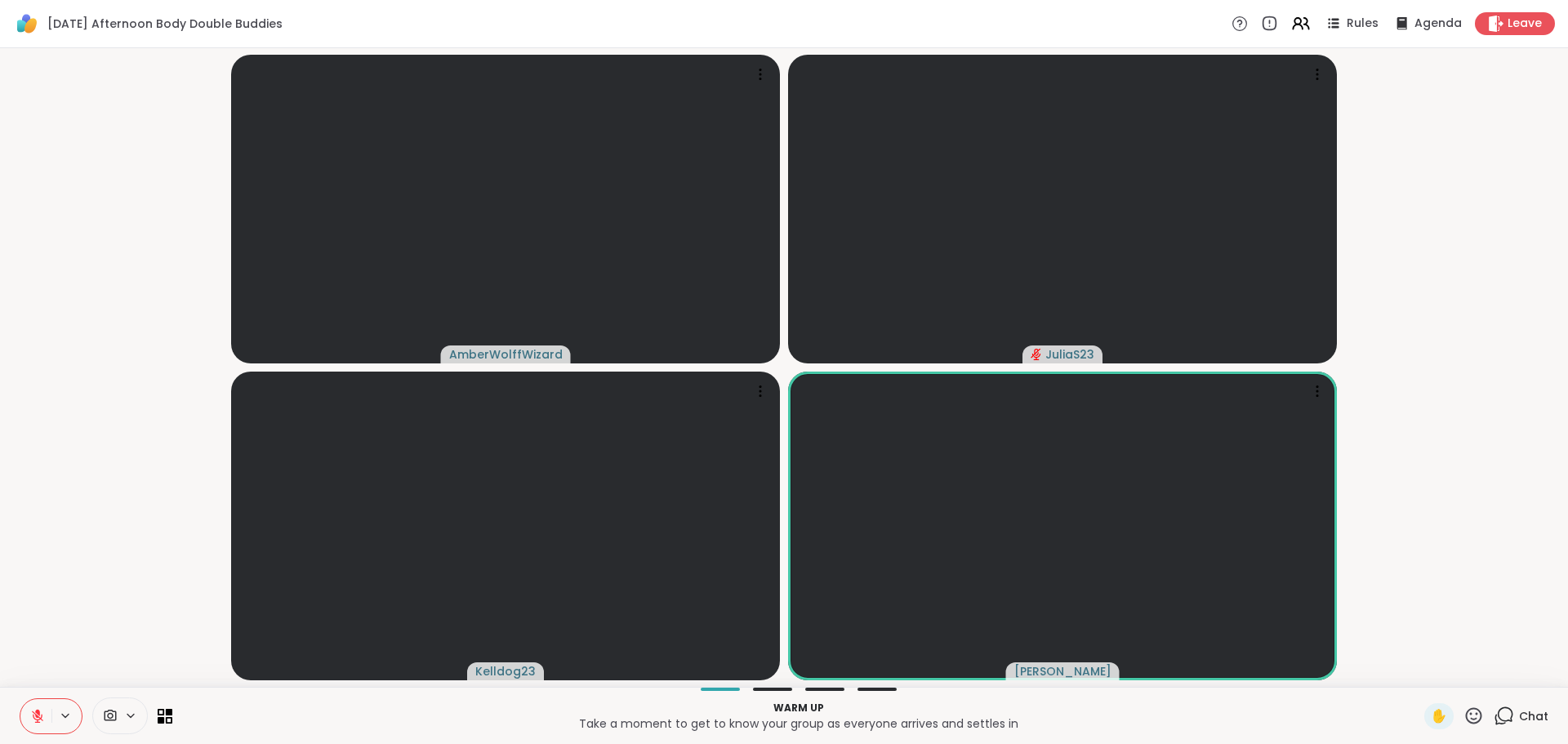
click at [32, 722] on icon at bounding box center [38, 716] width 15 height 15
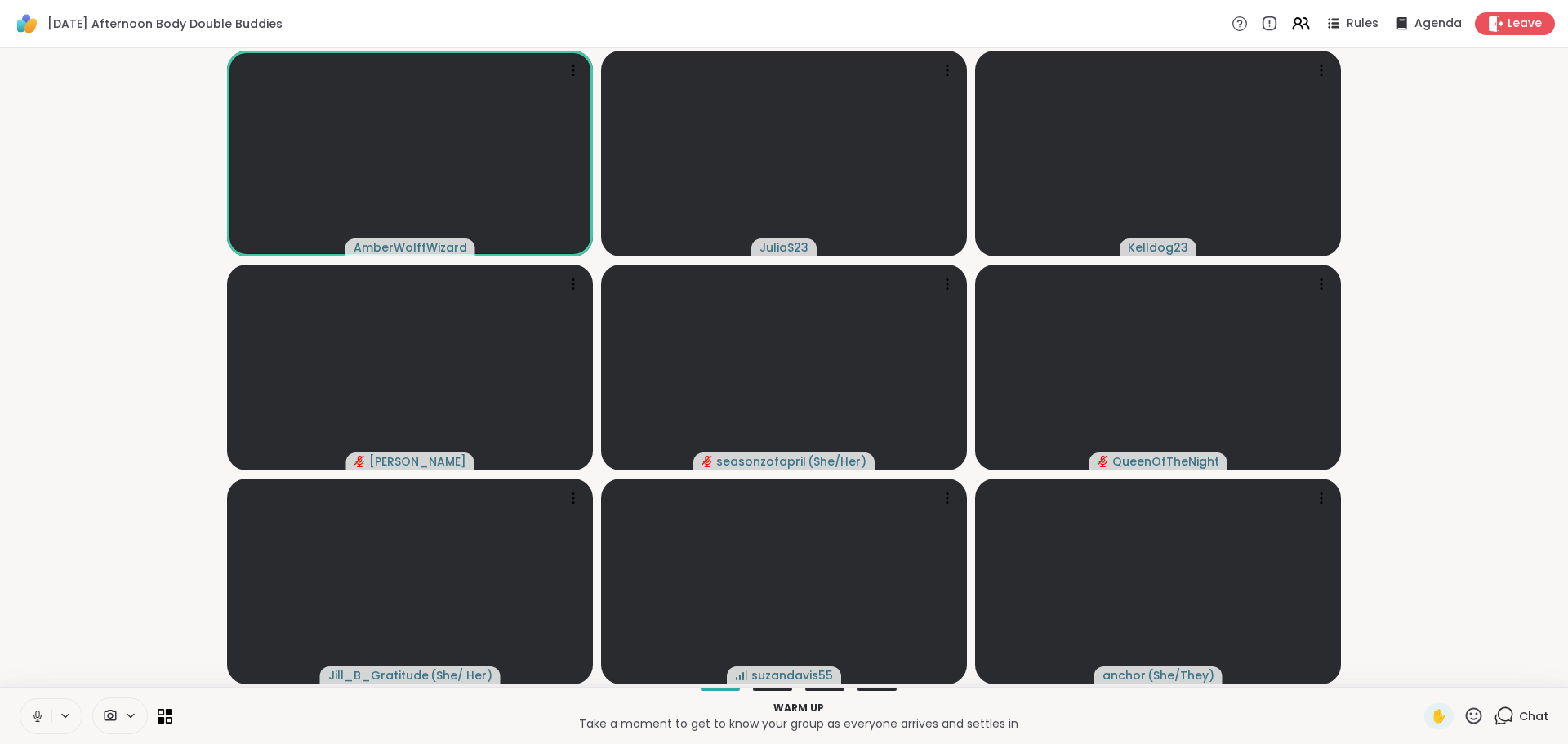
click at [31, 719] on icon at bounding box center [38, 716] width 15 height 15
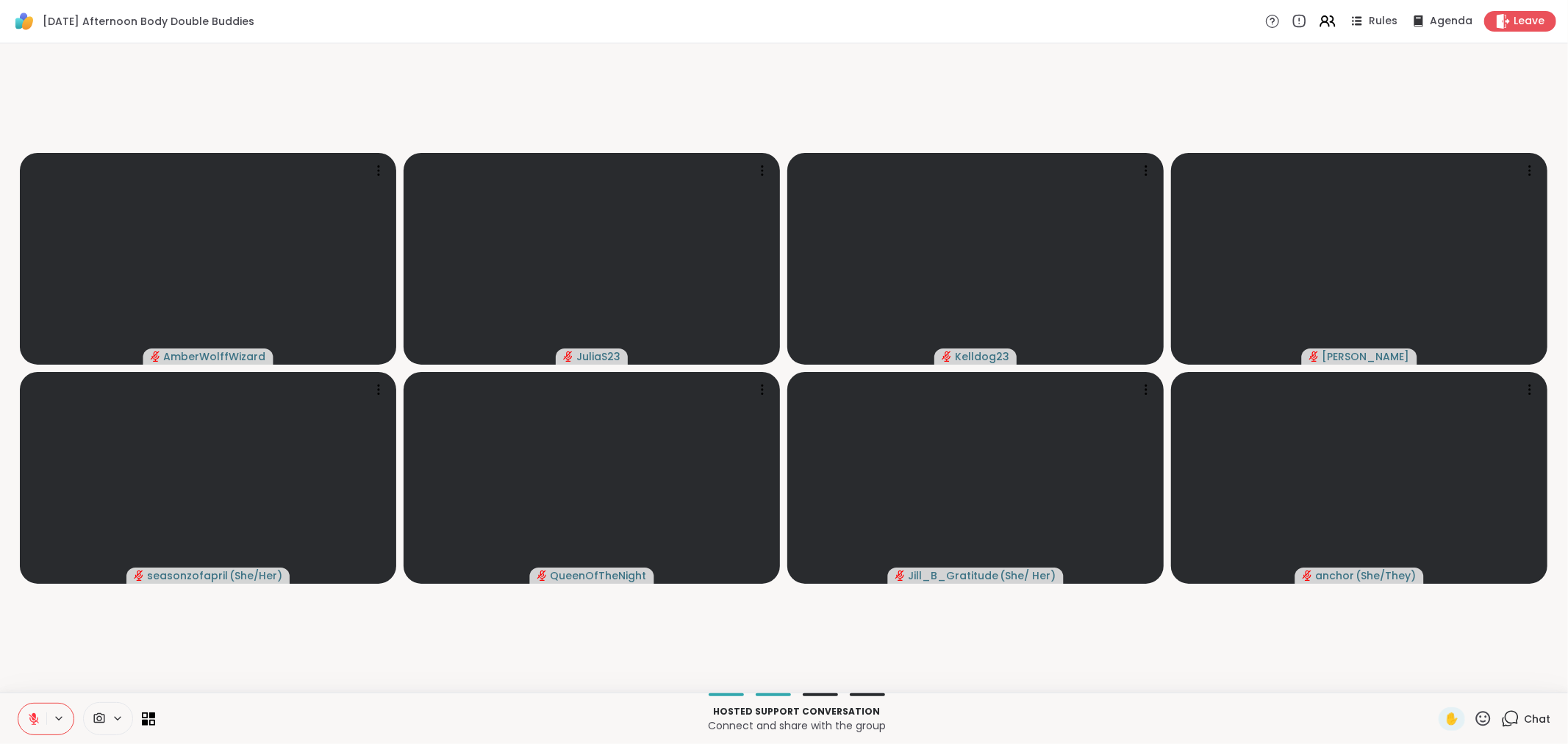
click at [1400, 669] on div "Chat" at bounding box center [1525, 719] width 49 height 23
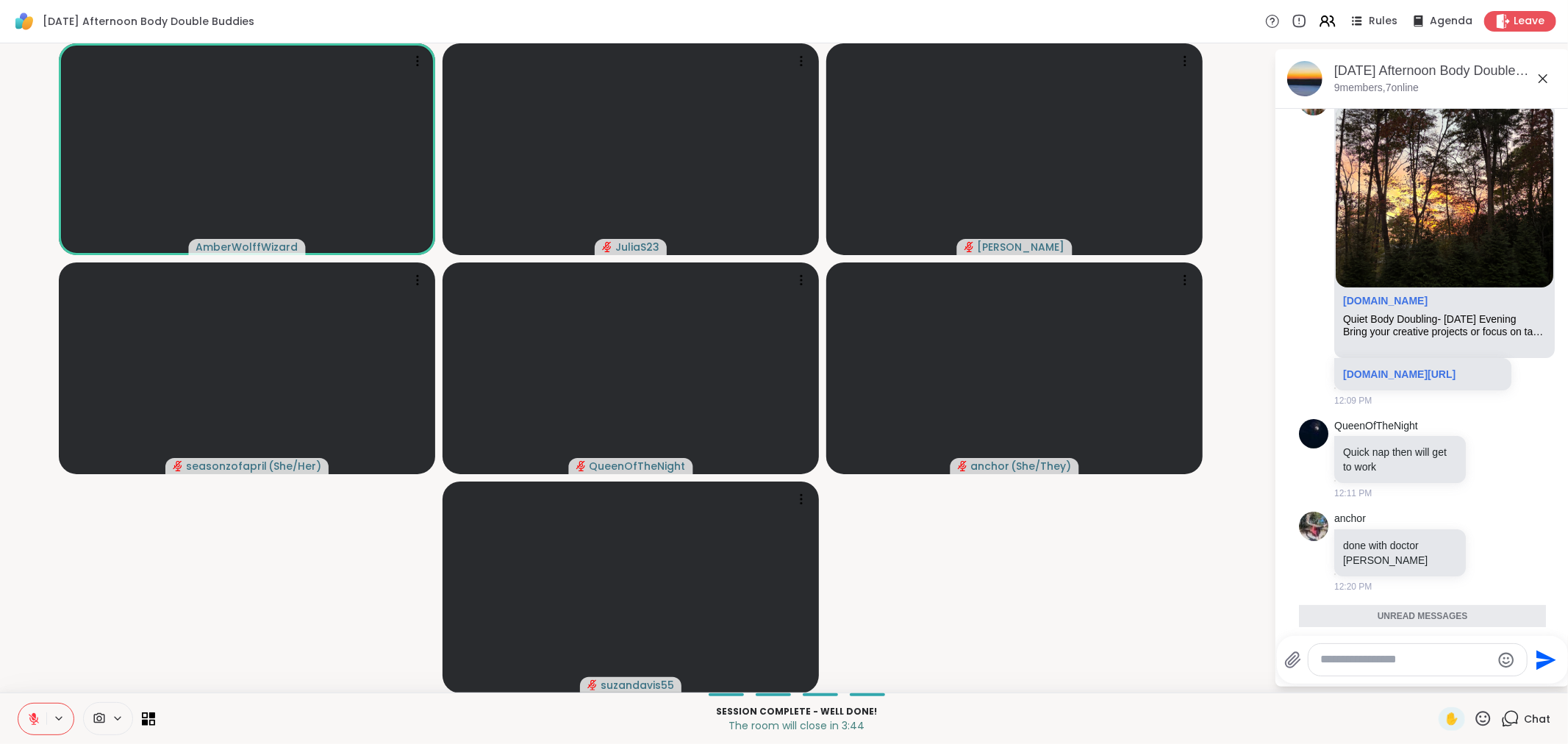
scroll to position [1361, 0]
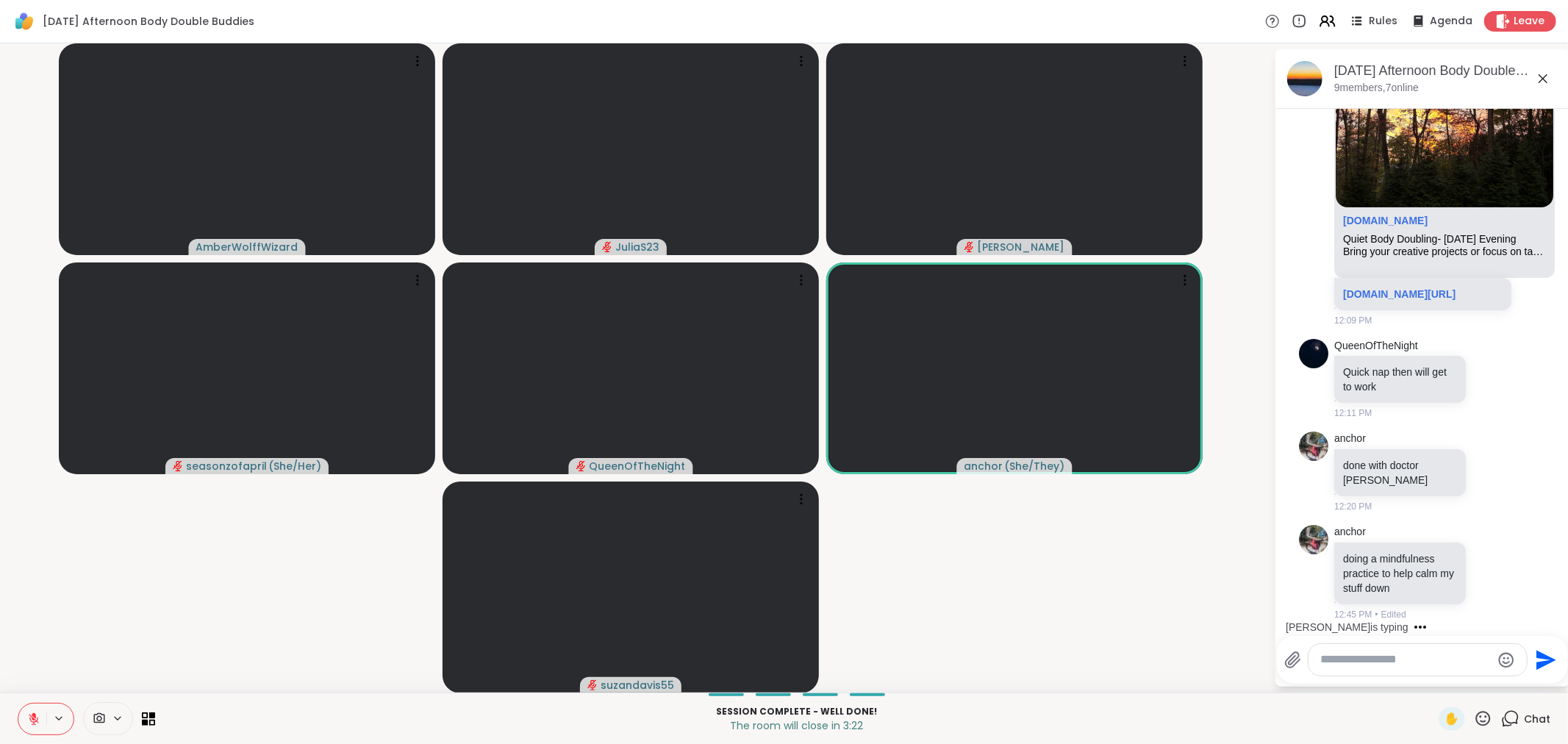
click at [1385, 658] on textarea "Type your message" at bounding box center [1406, 659] width 172 height 16
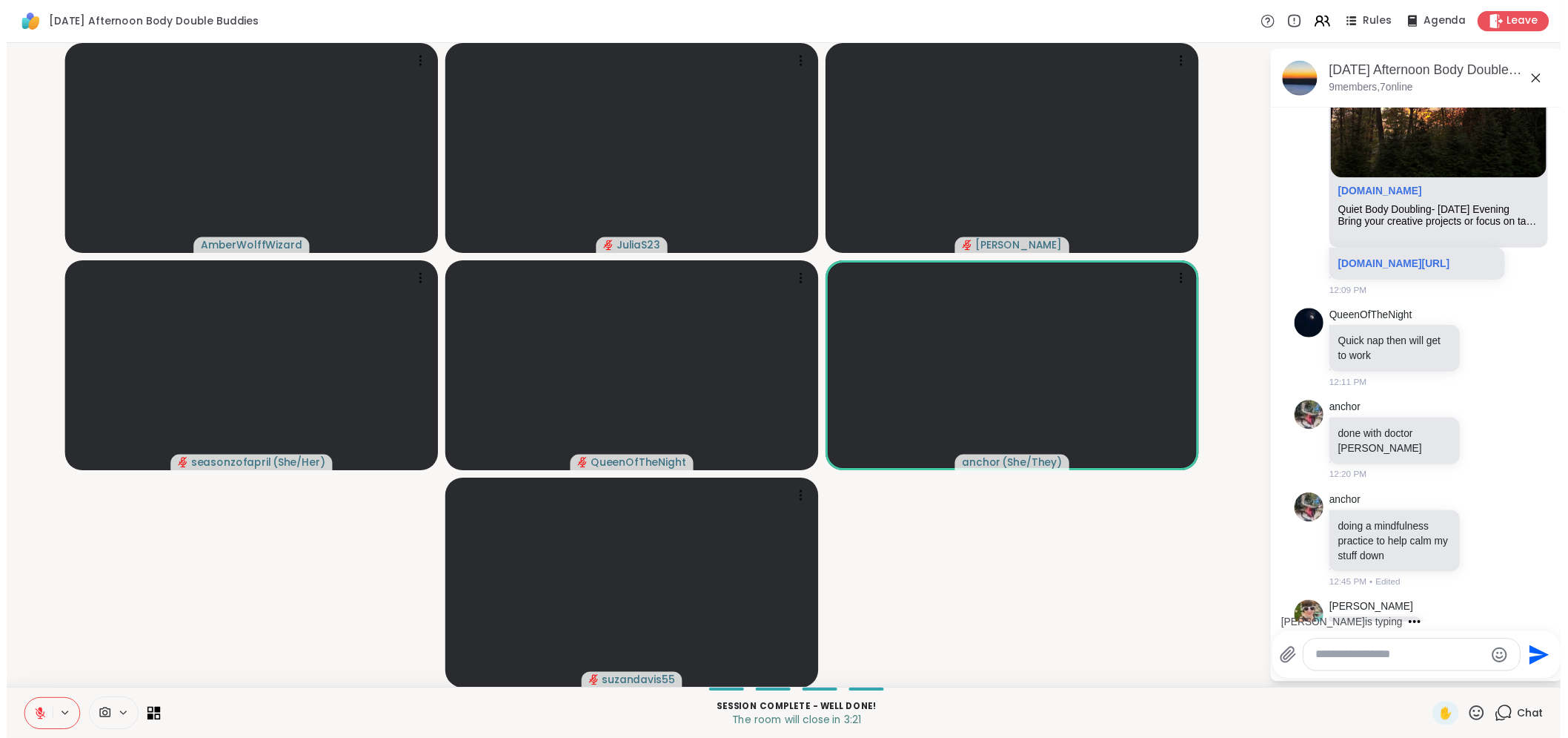
scroll to position [1453, 0]
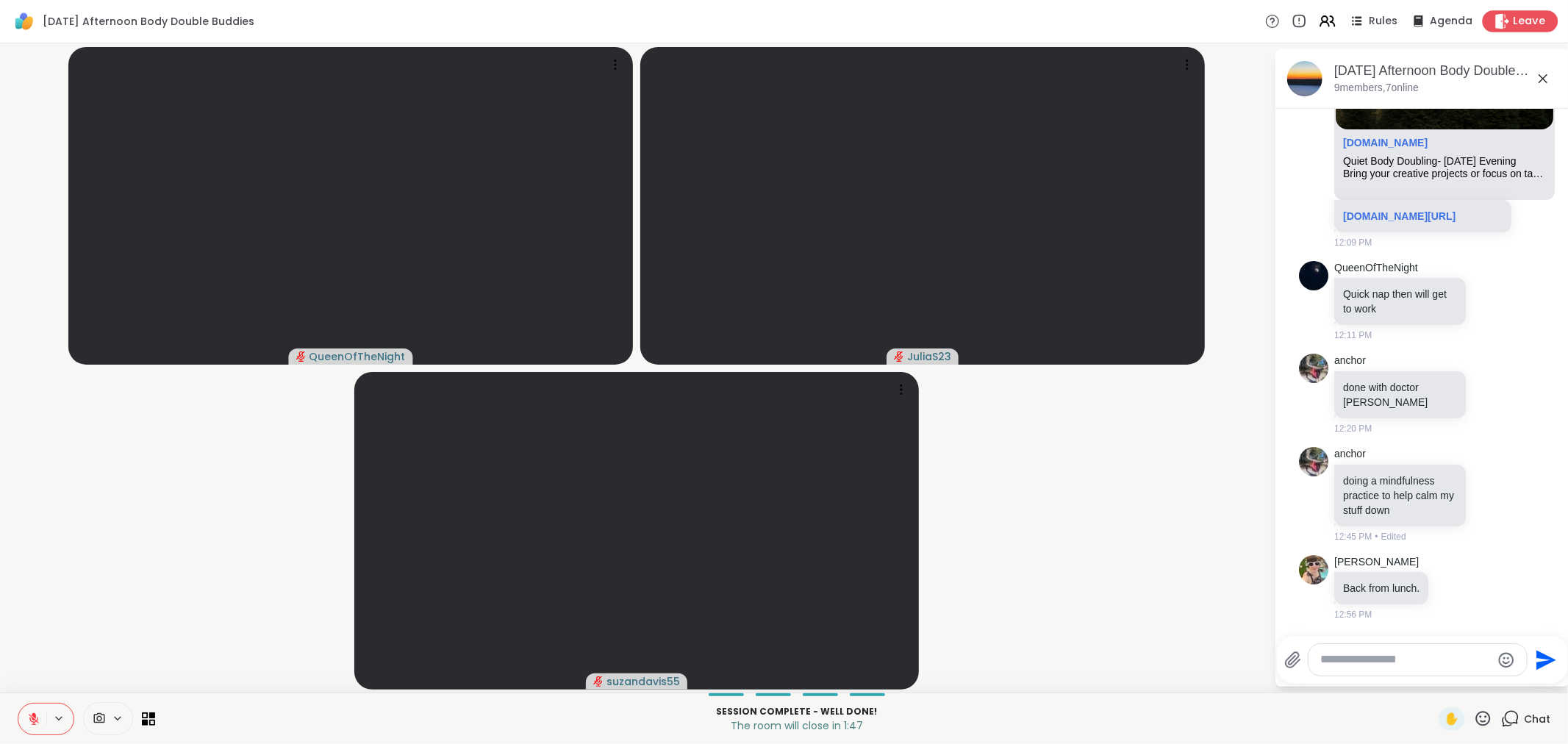
click at [1400, 25] on span "Leave" at bounding box center [1530, 22] width 33 height 16
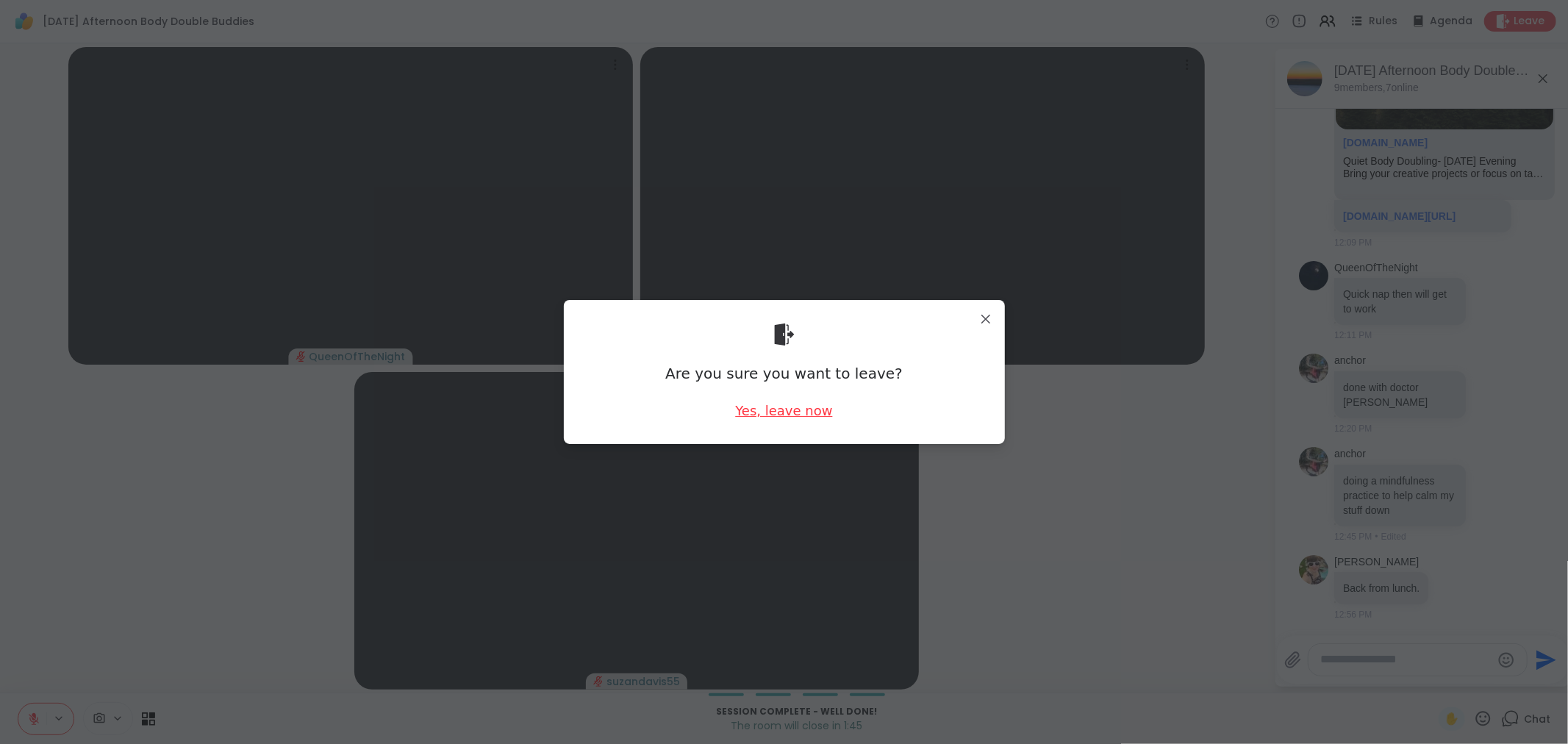
click at [784, 402] on div "Yes, leave now" at bounding box center [784, 411] width 97 height 18
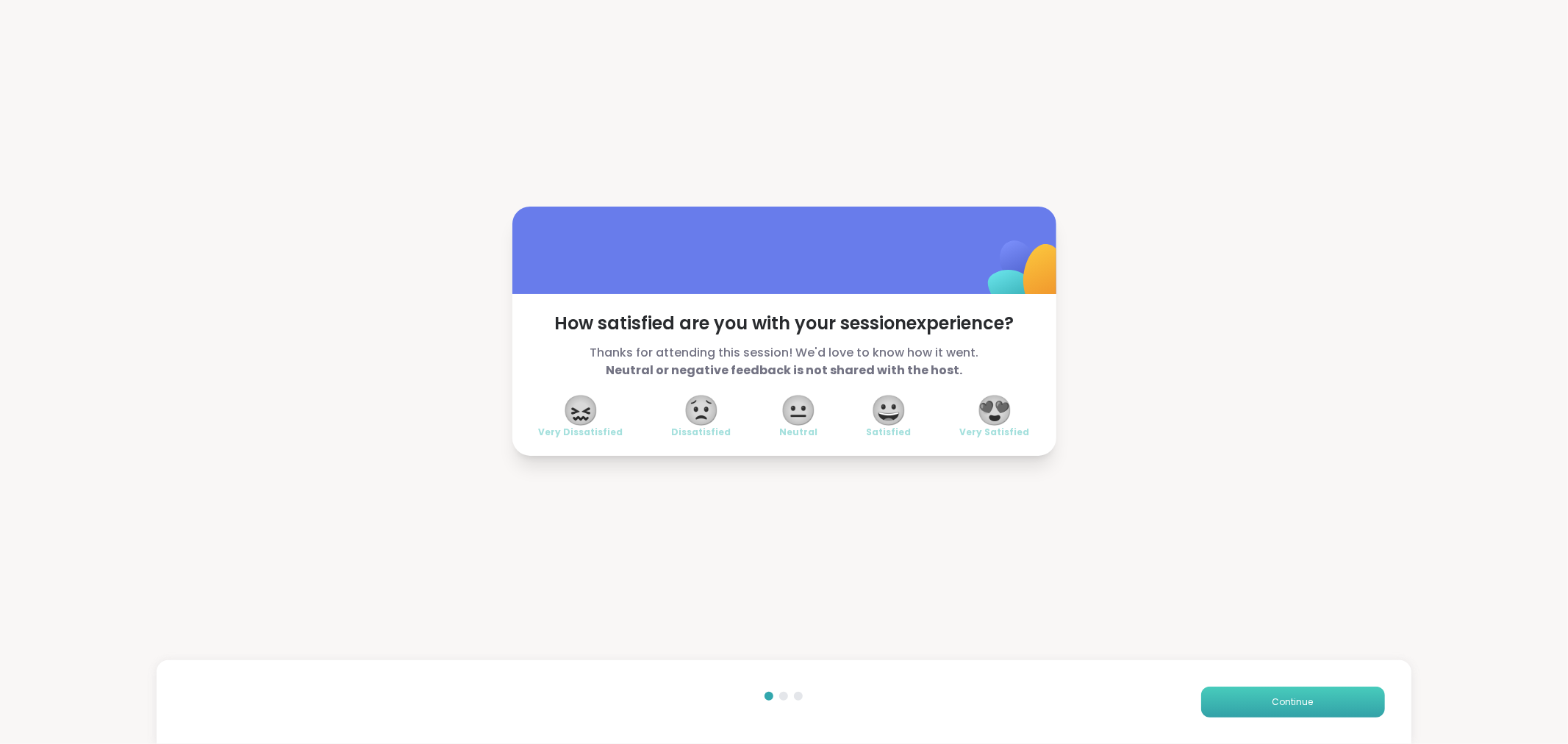
click at [1245, 669] on button "Continue" at bounding box center [1293, 702] width 184 height 31
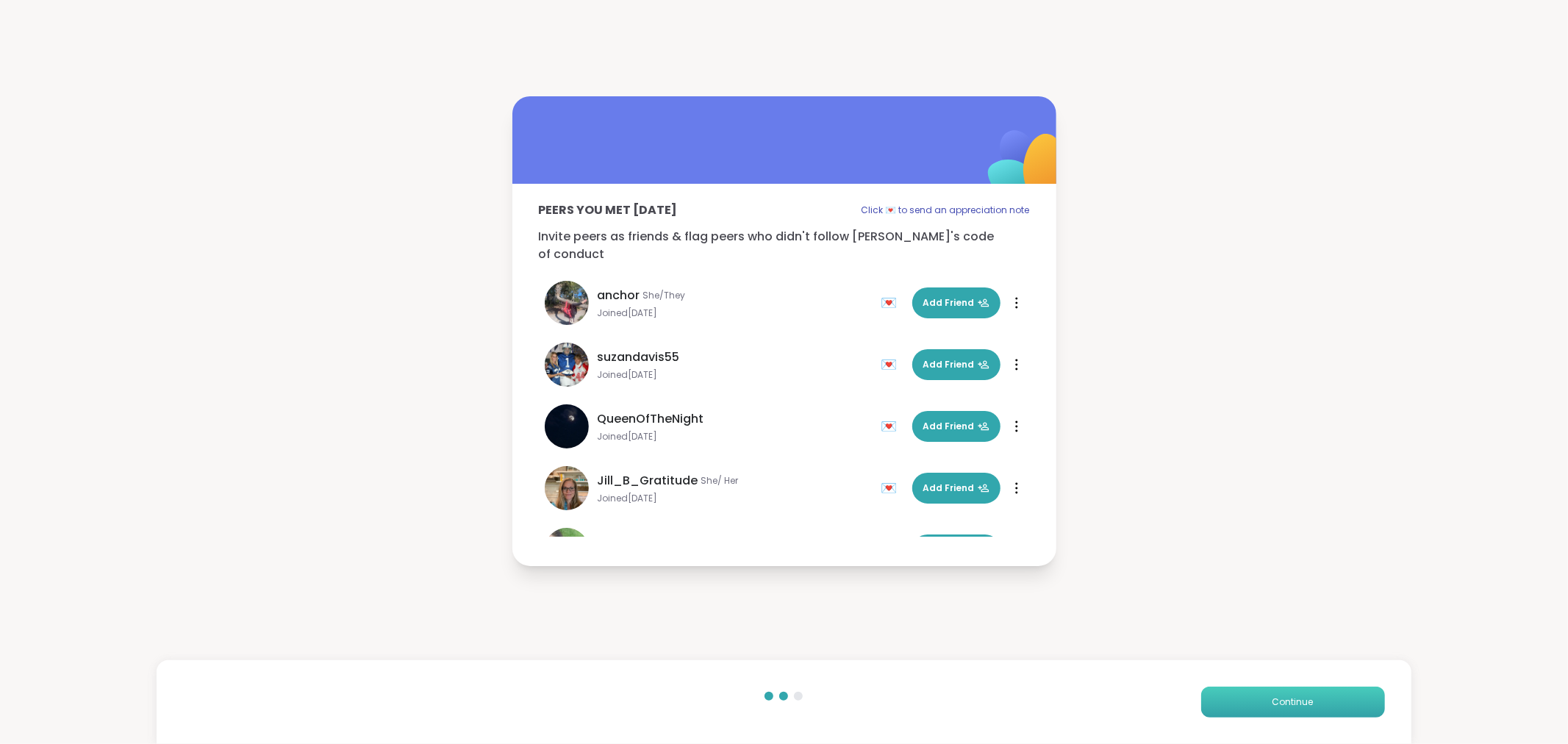
click at [1213, 669] on button "Continue" at bounding box center [1293, 702] width 184 height 31
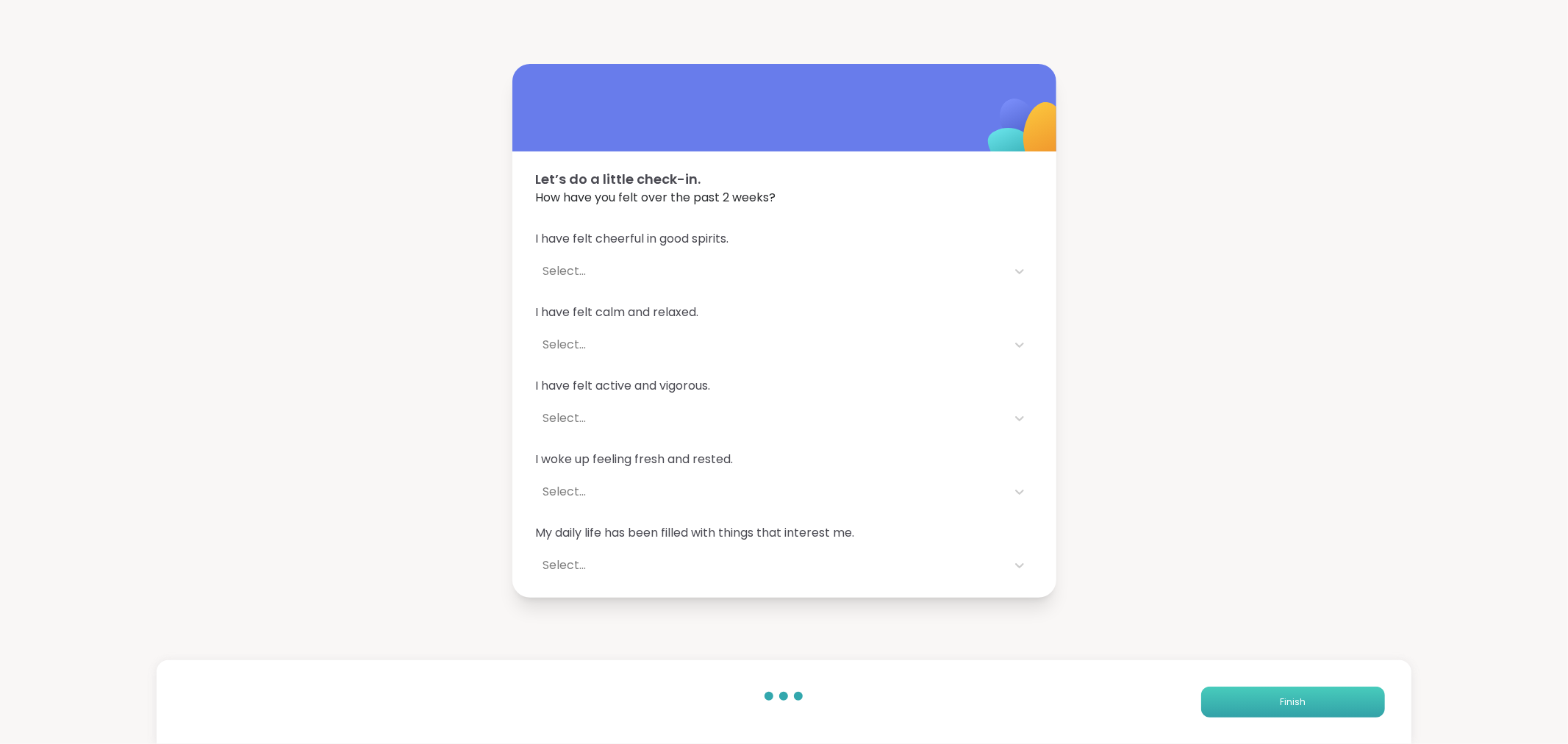
click at [1214, 669] on button "Finish" at bounding box center [1293, 702] width 184 height 31
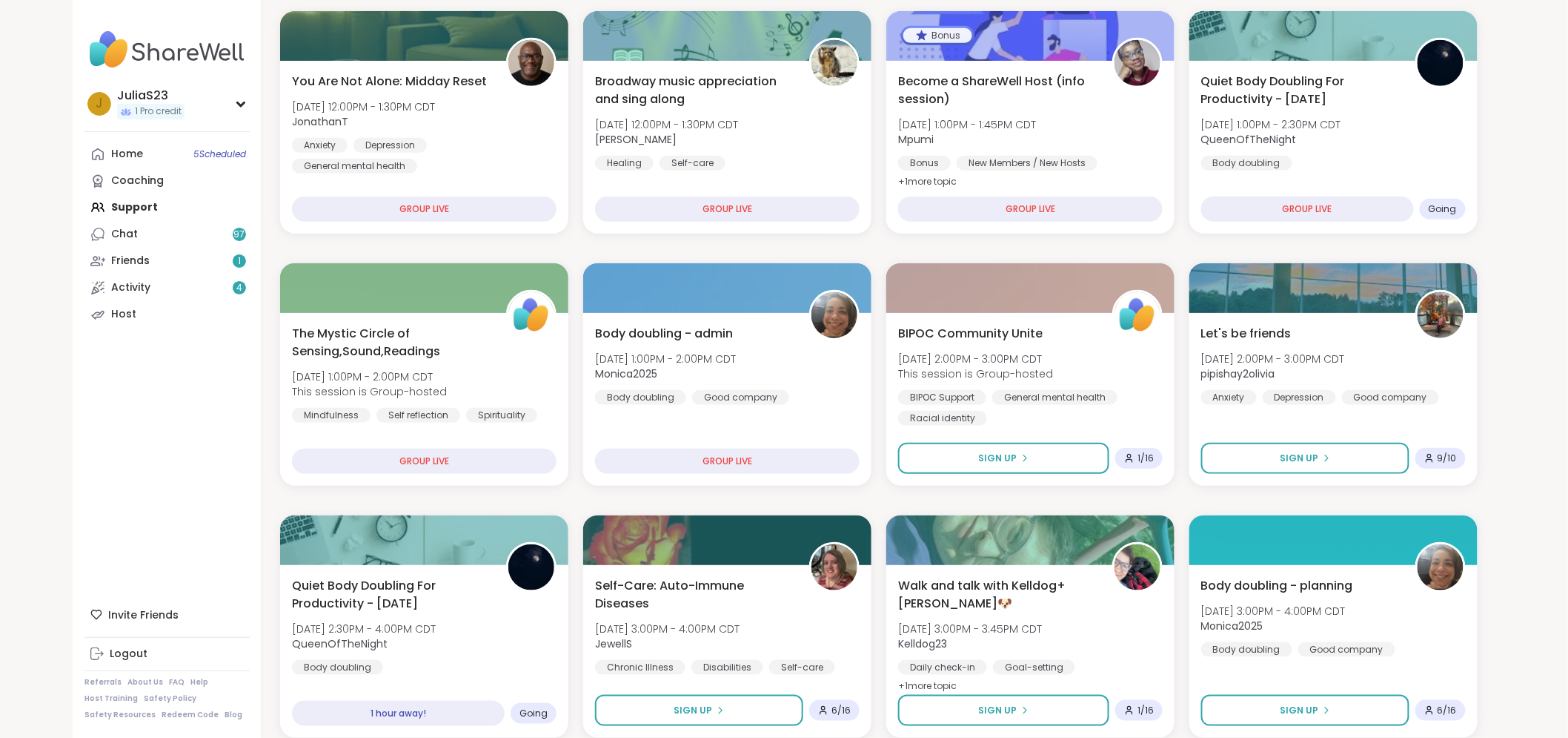
scroll to position [493, 0]
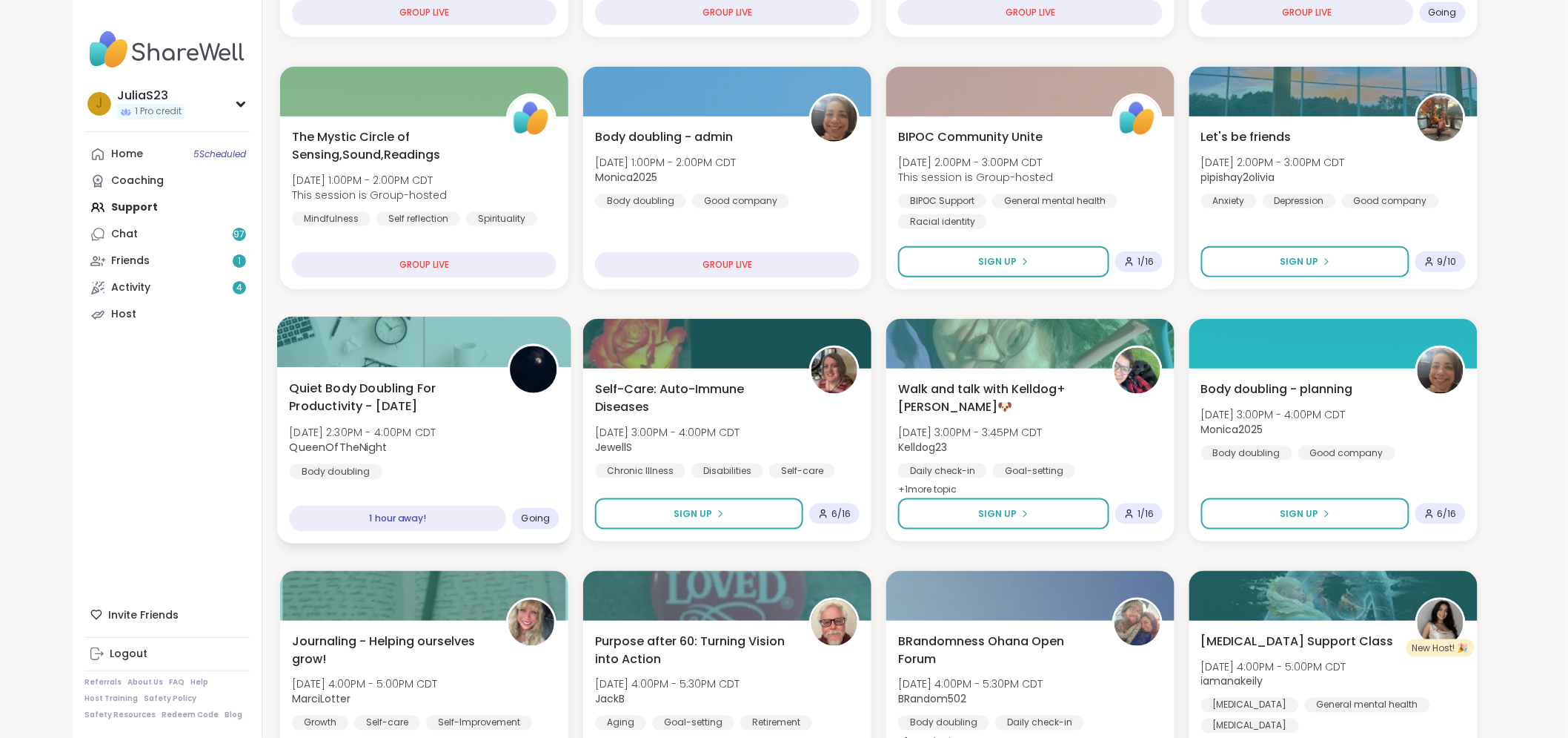
click at [468, 452] on div "Quiet Body Doubling For Productivity - [DATE] [DATE] 2:30PM - 4:00PM CDT QueenO…" at bounding box center [424, 429] width 270 height 100
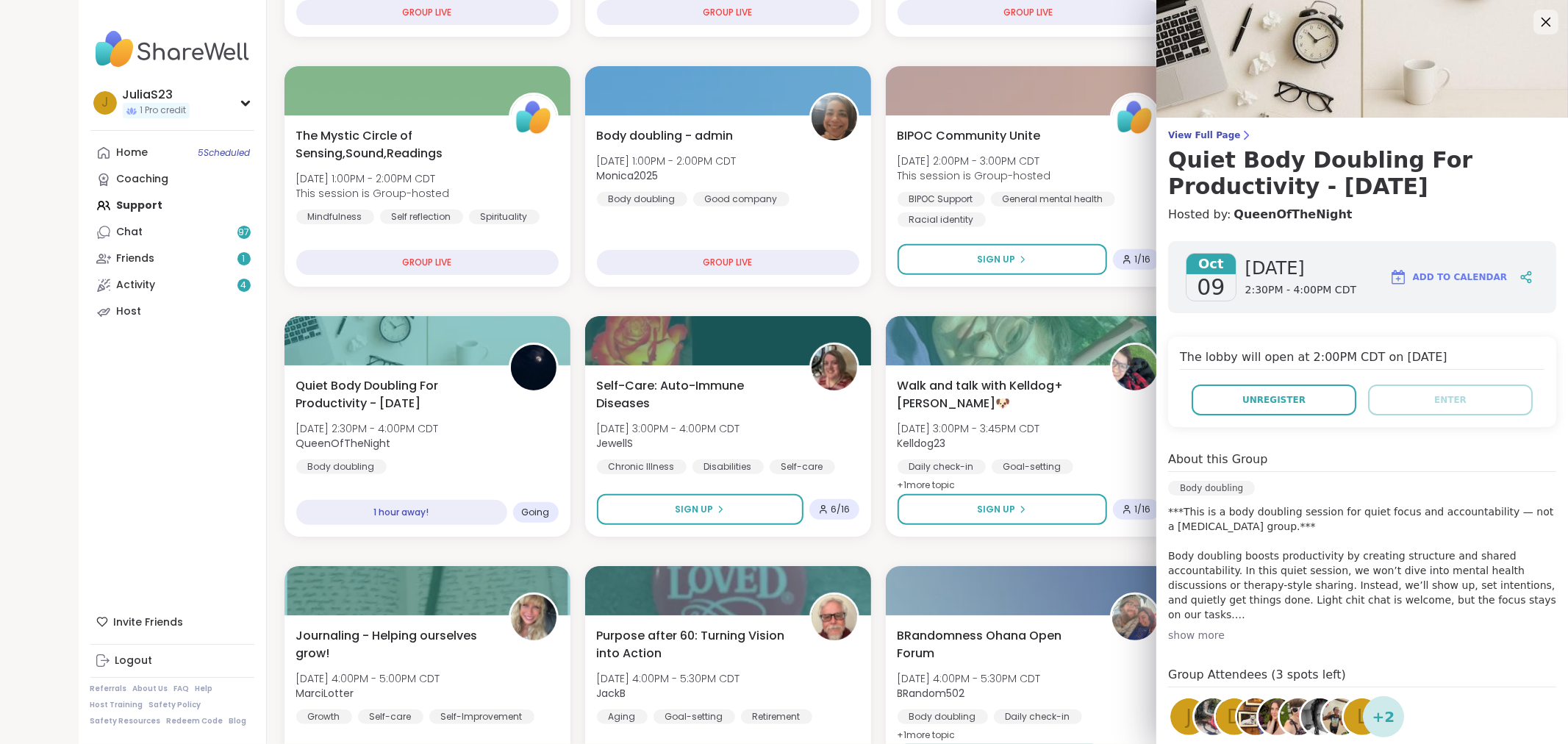
click at [1400, 17] on icon at bounding box center [1545, 22] width 18 height 18
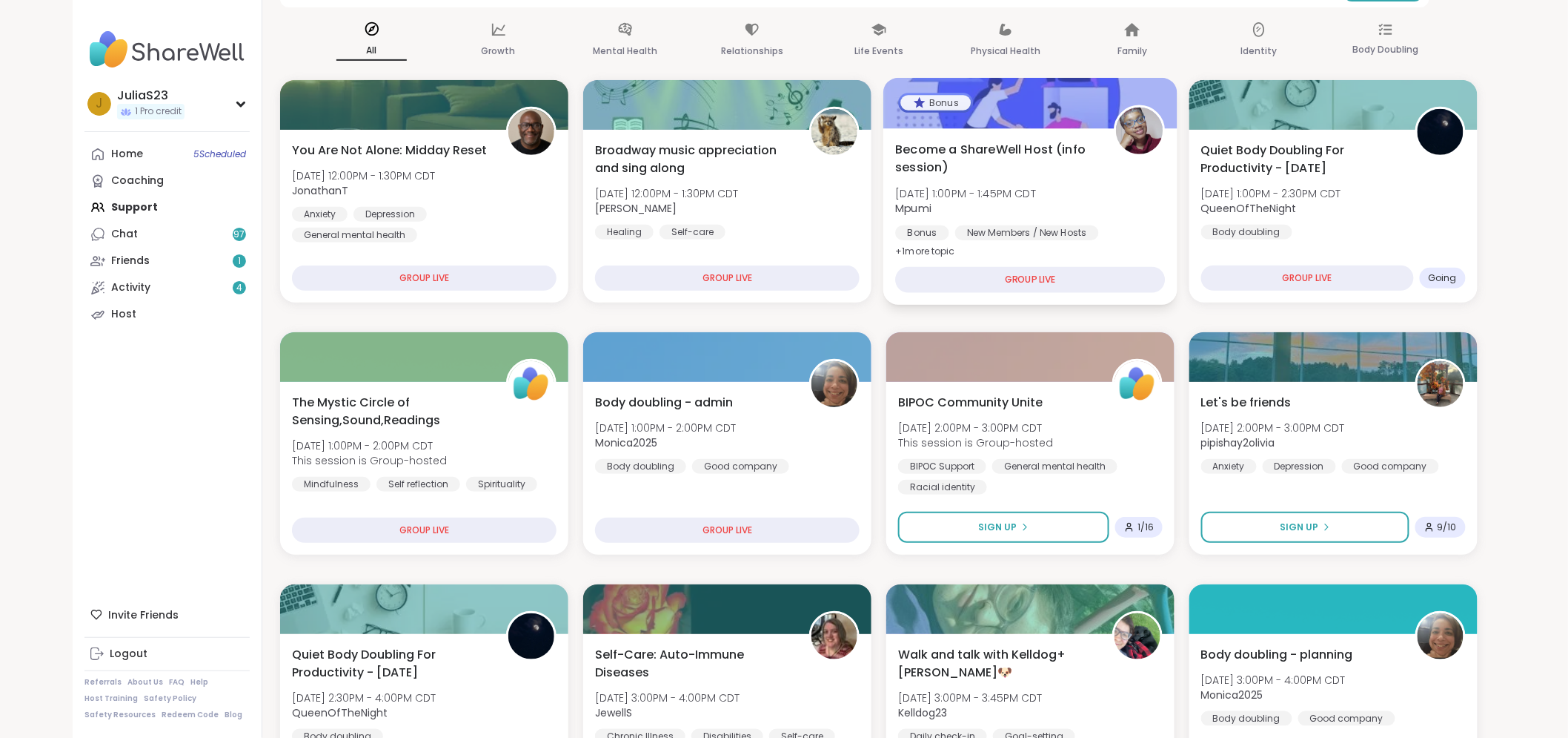
scroll to position [165, 0]
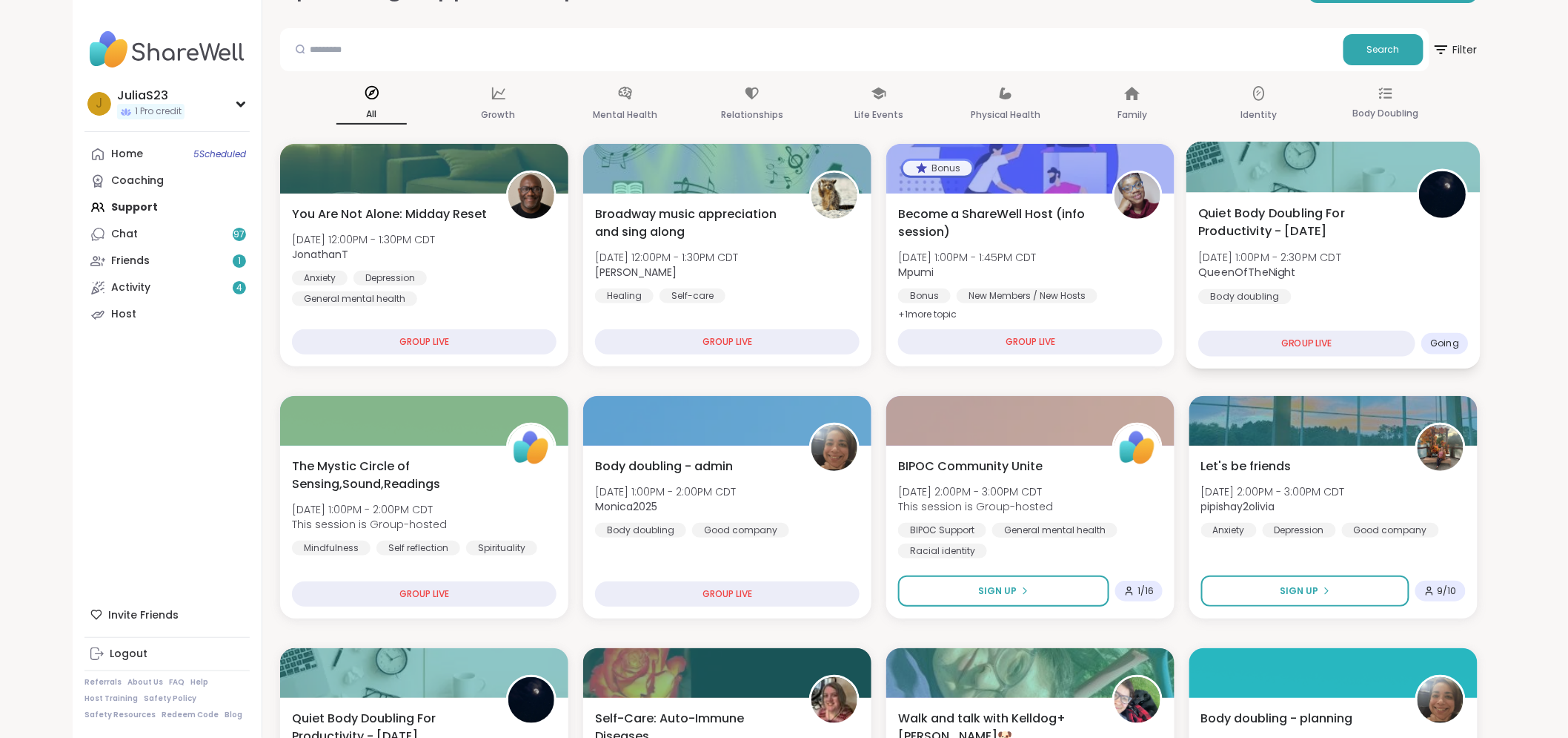
click at [1387, 294] on div "Quiet Body Doubling For Productivity - Thursday Thu, Oct 09 | 1:00PM - 2:30PM C…" at bounding box center [1333, 254] width 270 height 100
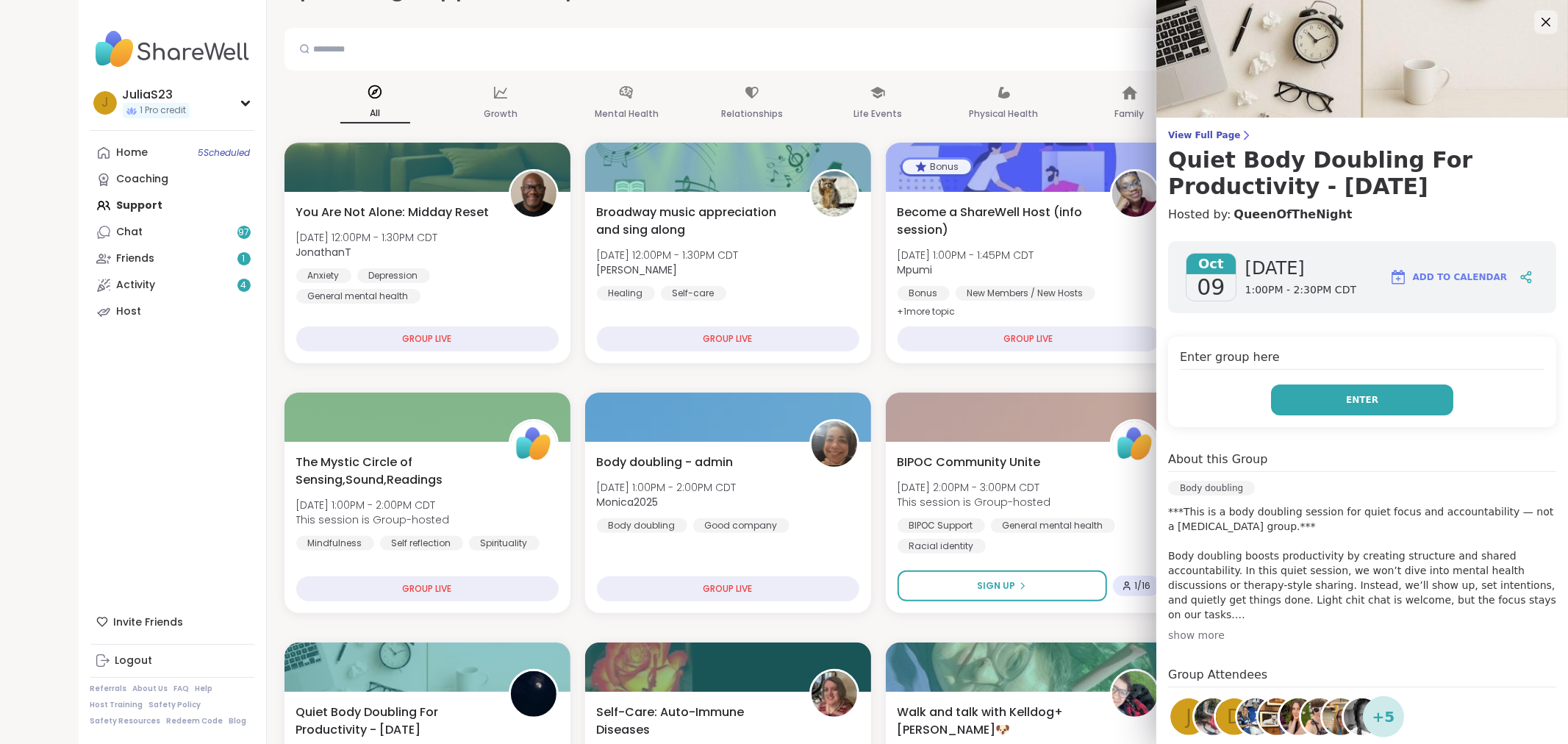
click at [1346, 402] on span "Enter" at bounding box center [1362, 400] width 33 height 13
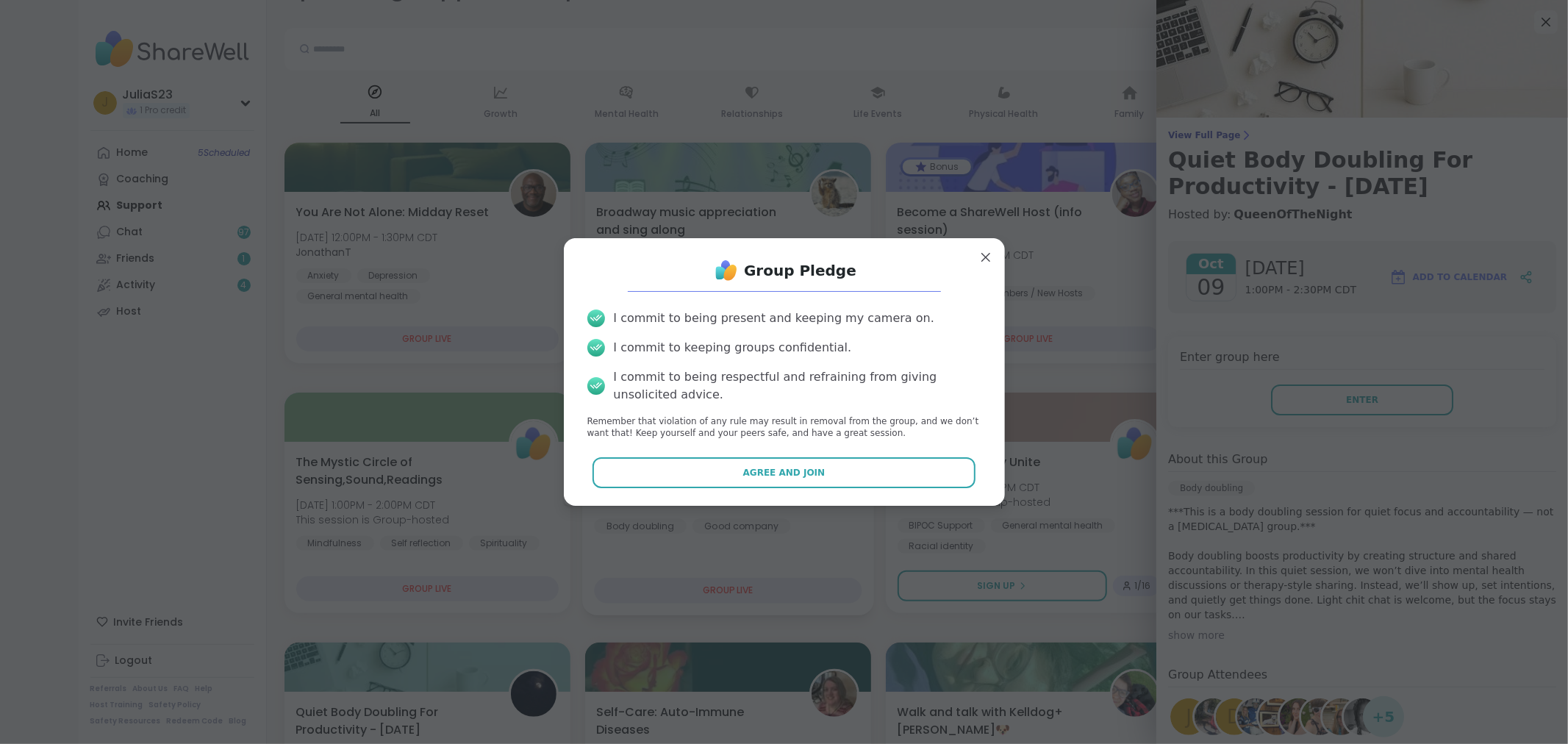
click at [778, 469] on span "Agree and Join" at bounding box center [784, 472] width 83 height 13
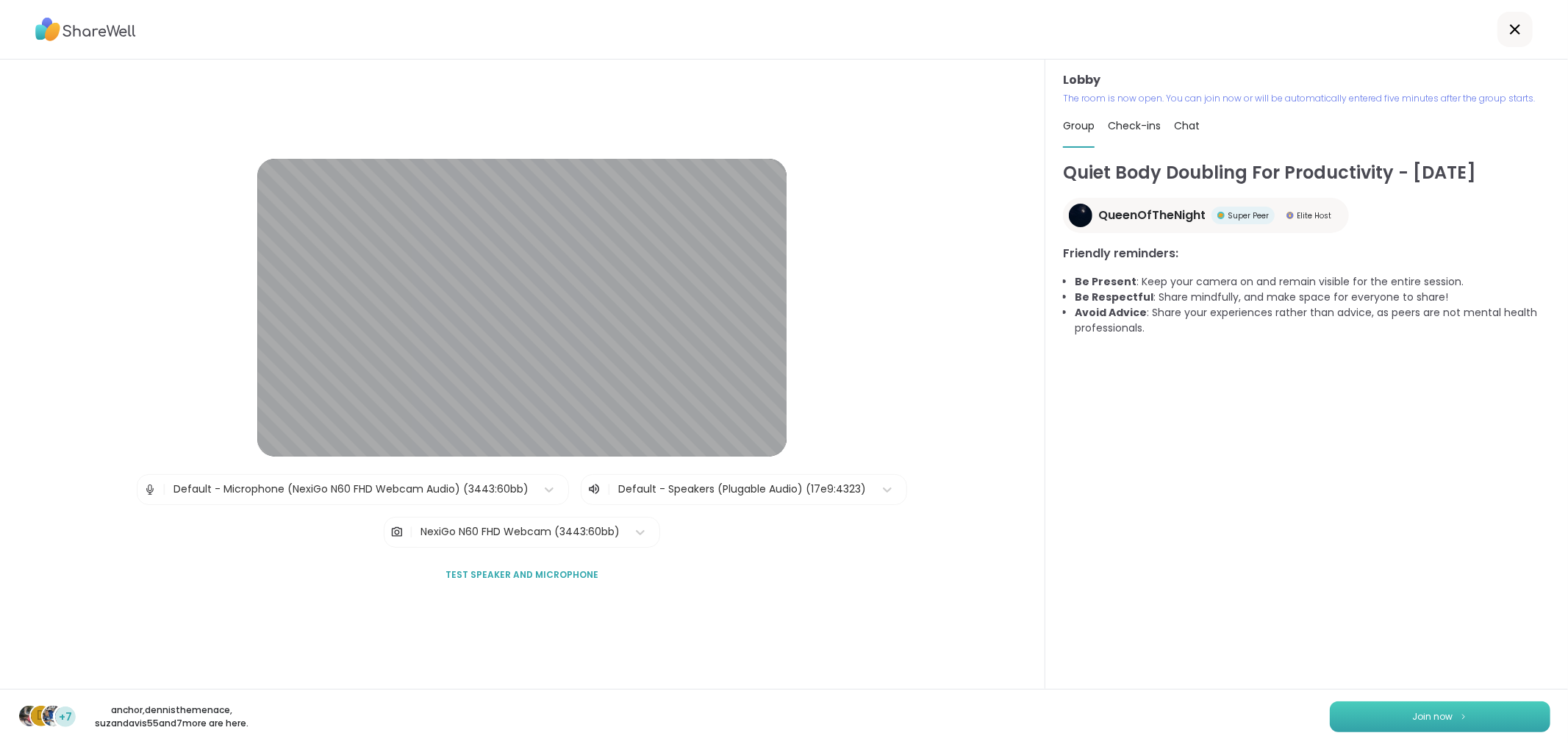
click at [1384, 669] on button "Join now" at bounding box center [1440, 716] width 221 height 31
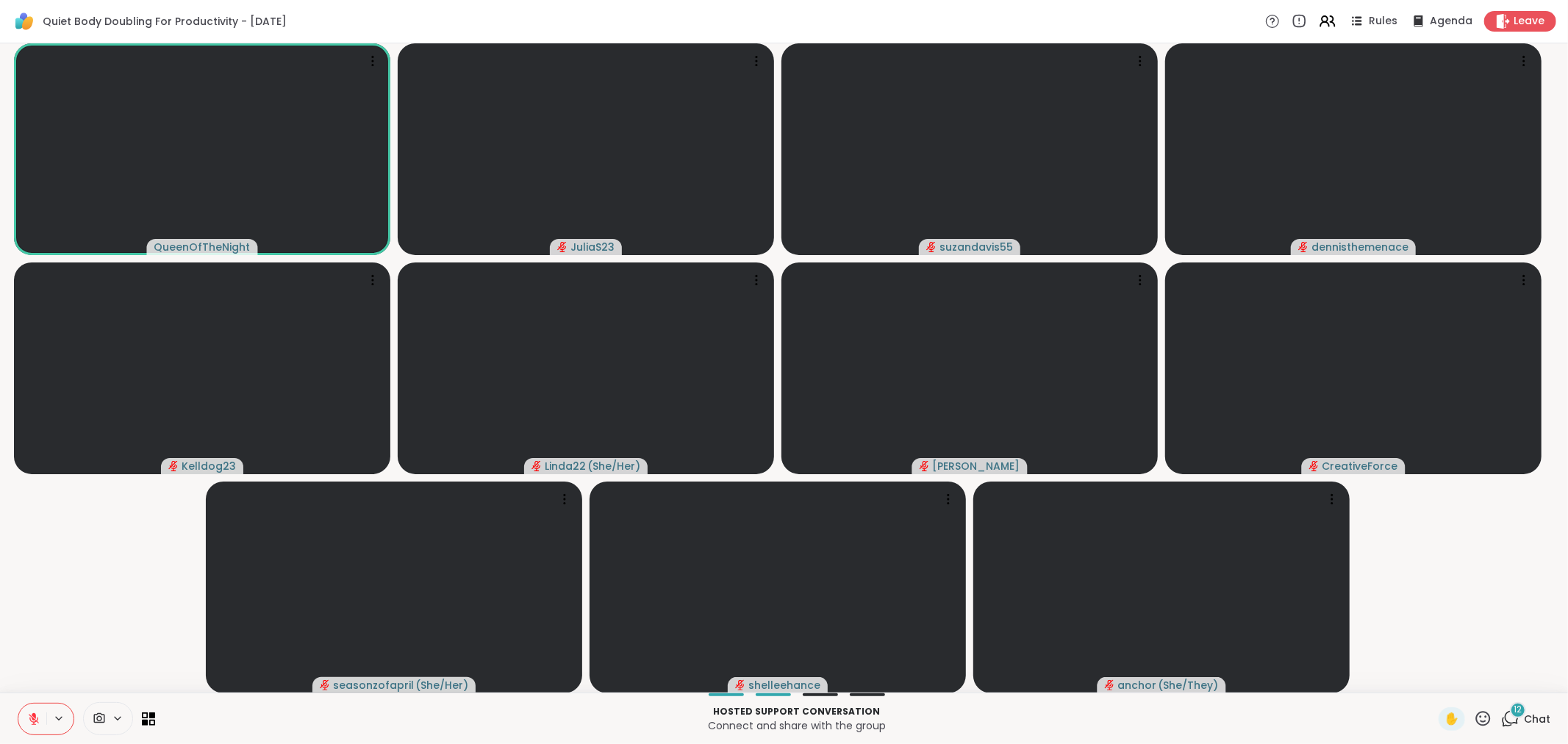
click at [1400, 669] on span "Chat" at bounding box center [1537, 719] width 27 height 15
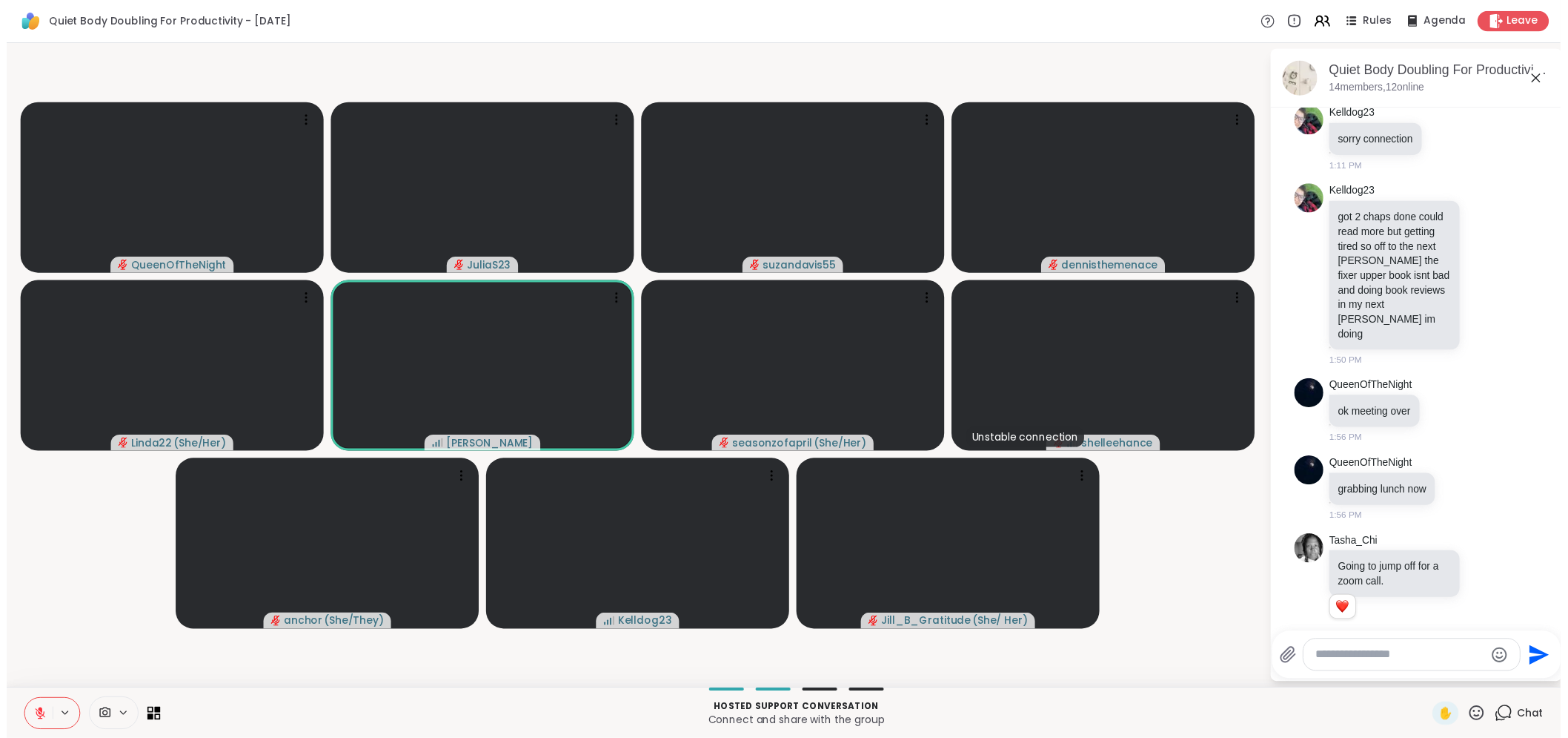
scroll to position [2971, 0]
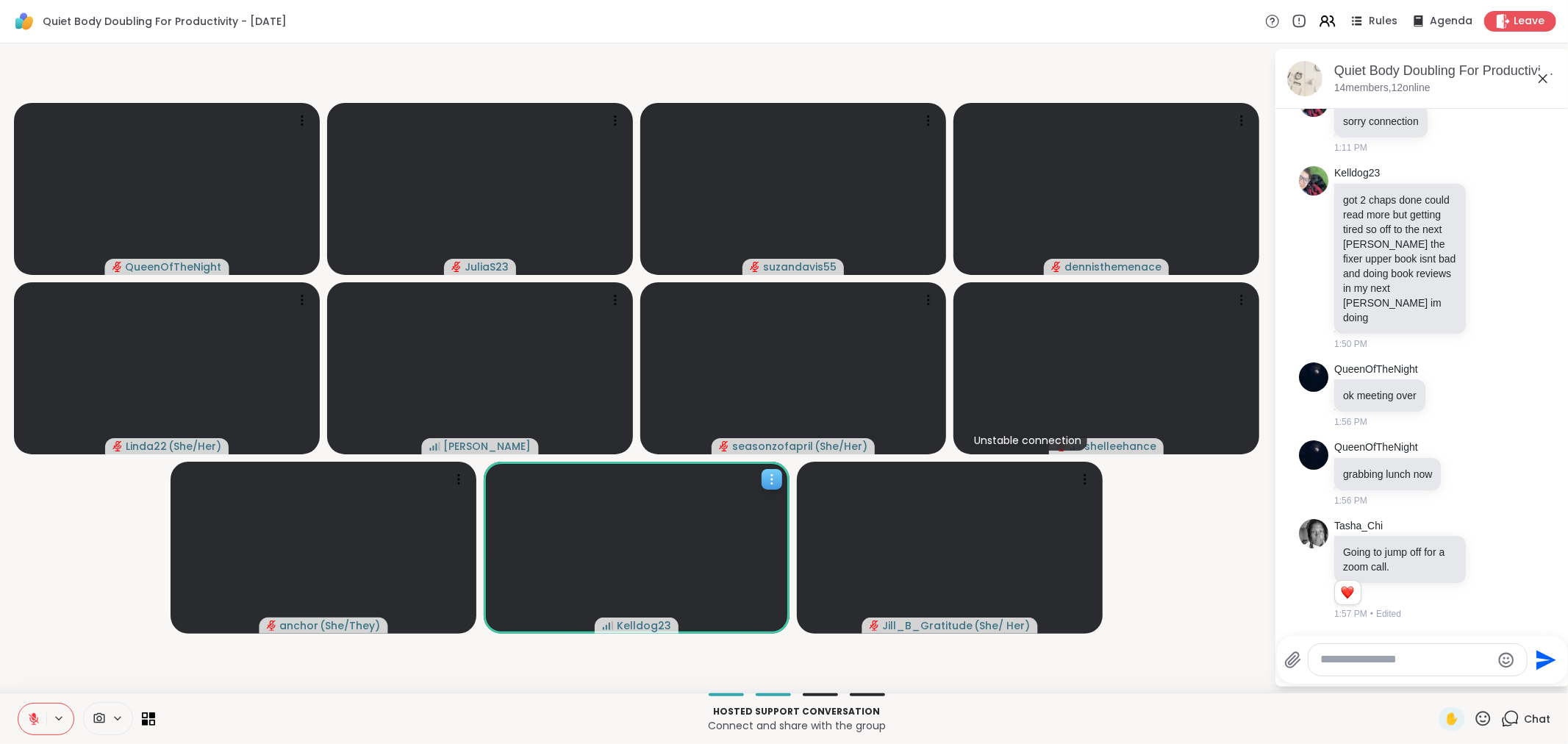
click at [730, 549] on video at bounding box center [636, 547] width 306 height 172
click at [722, 558] on div "View Profile" at bounding box center [675, 561] width 110 height 23
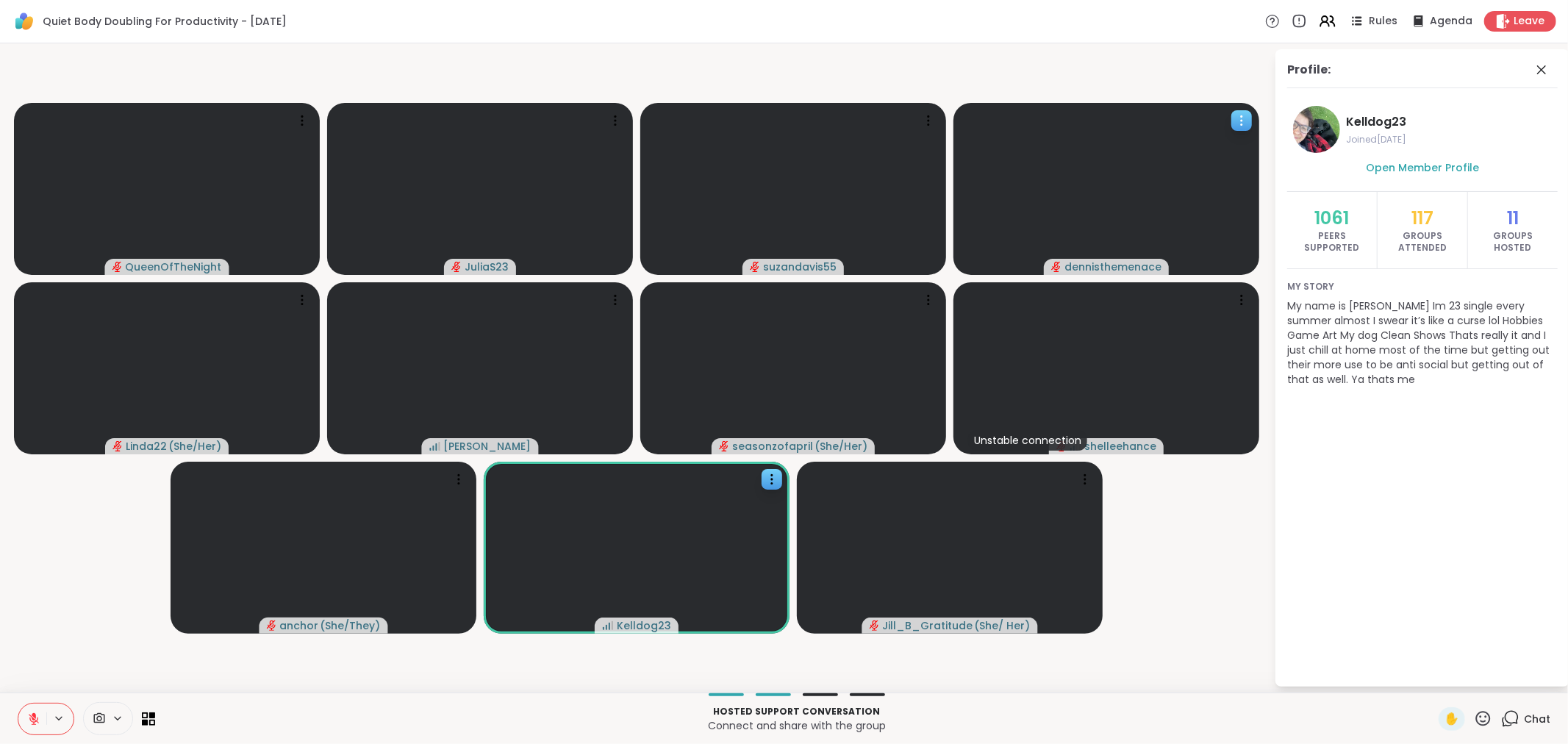
click at [1040, 223] on video at bounding box center [1106, 188] width 306 height 172
click at [1094, 177] on div "View Profile" at bounding box center [1099, 187] width 117 height 23
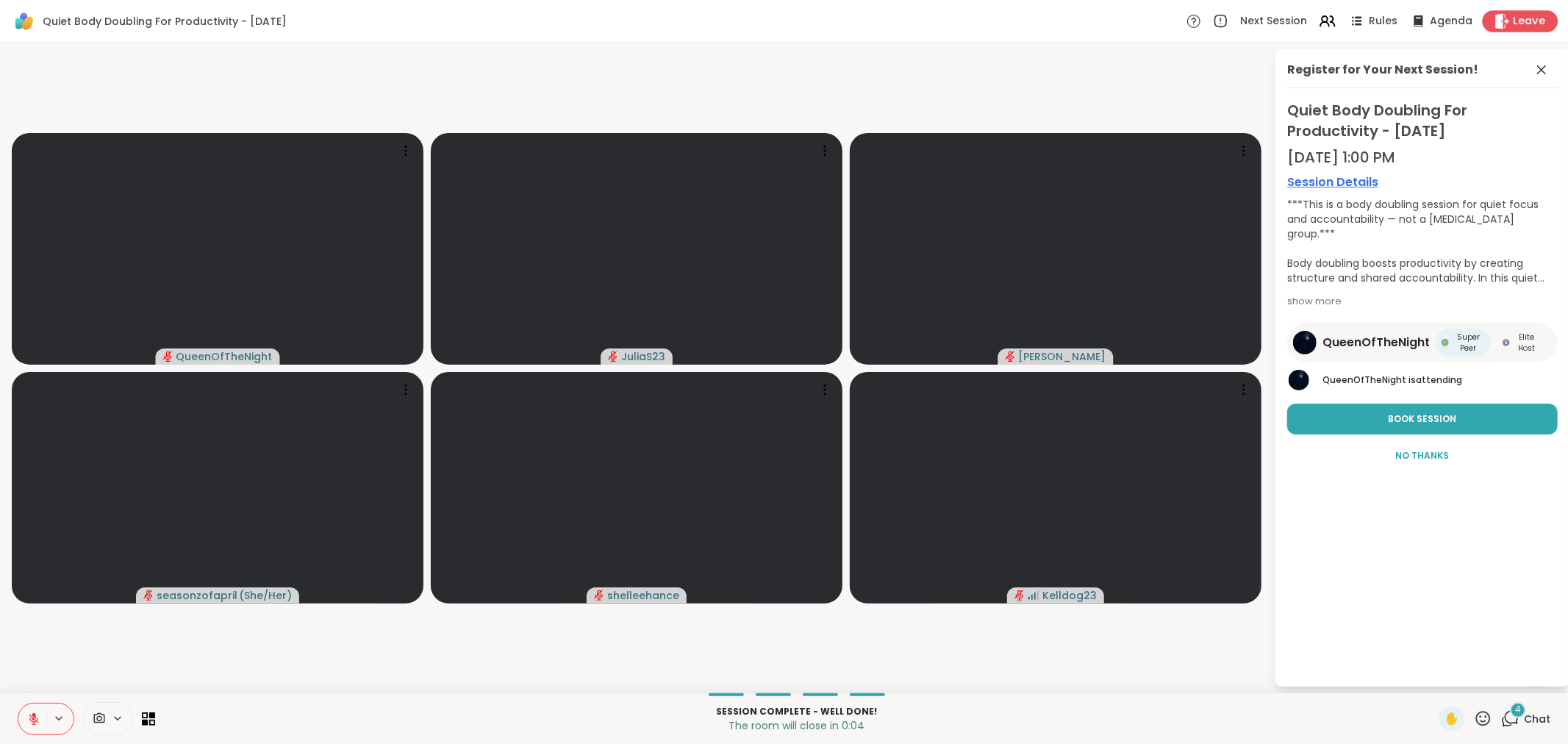
click at [1400, 25] on icon at bounding box center [1502, 21] width 16 height 16
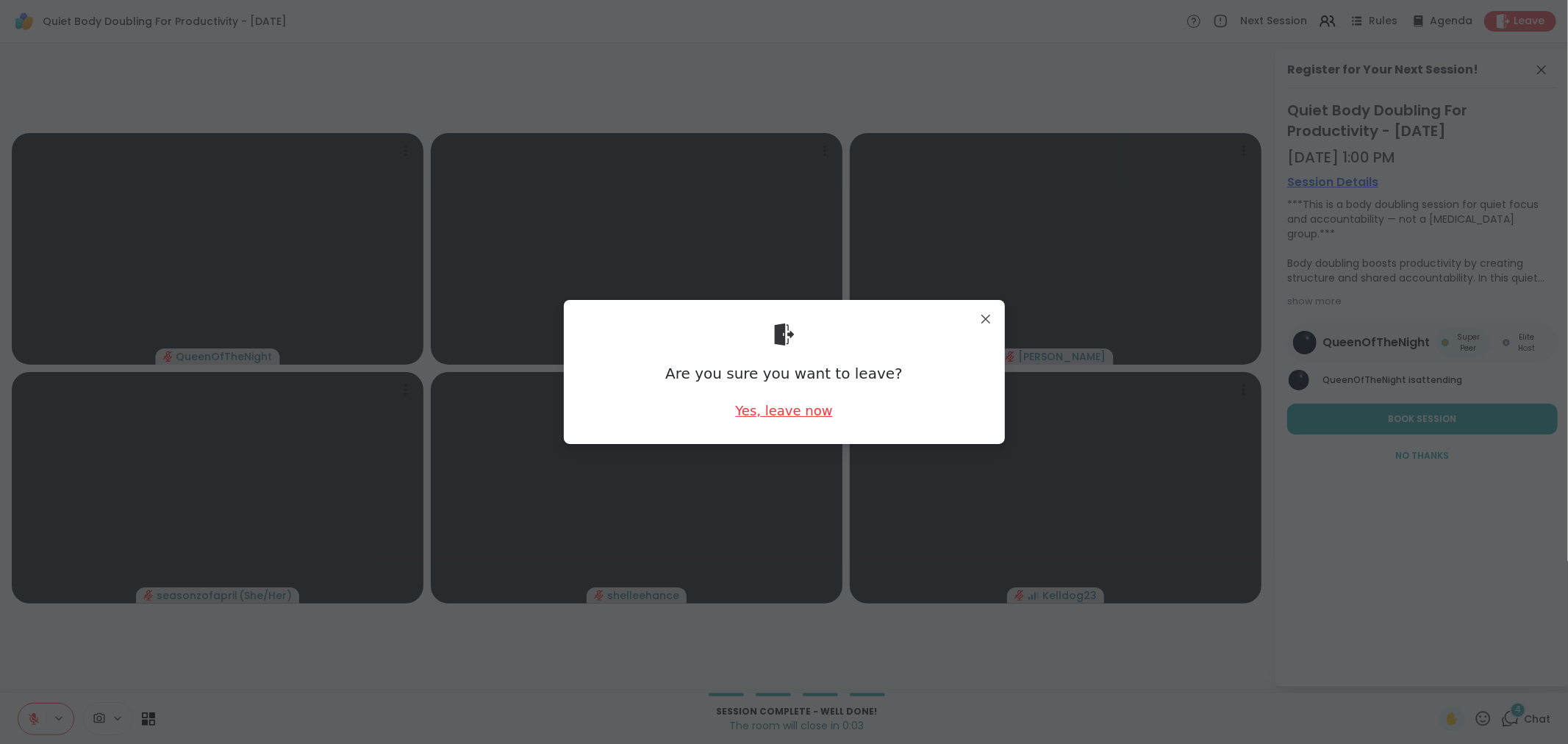
click at [774, 412] on div "Yes, leave now" at bounding box center [784, 411] width 97 height 18
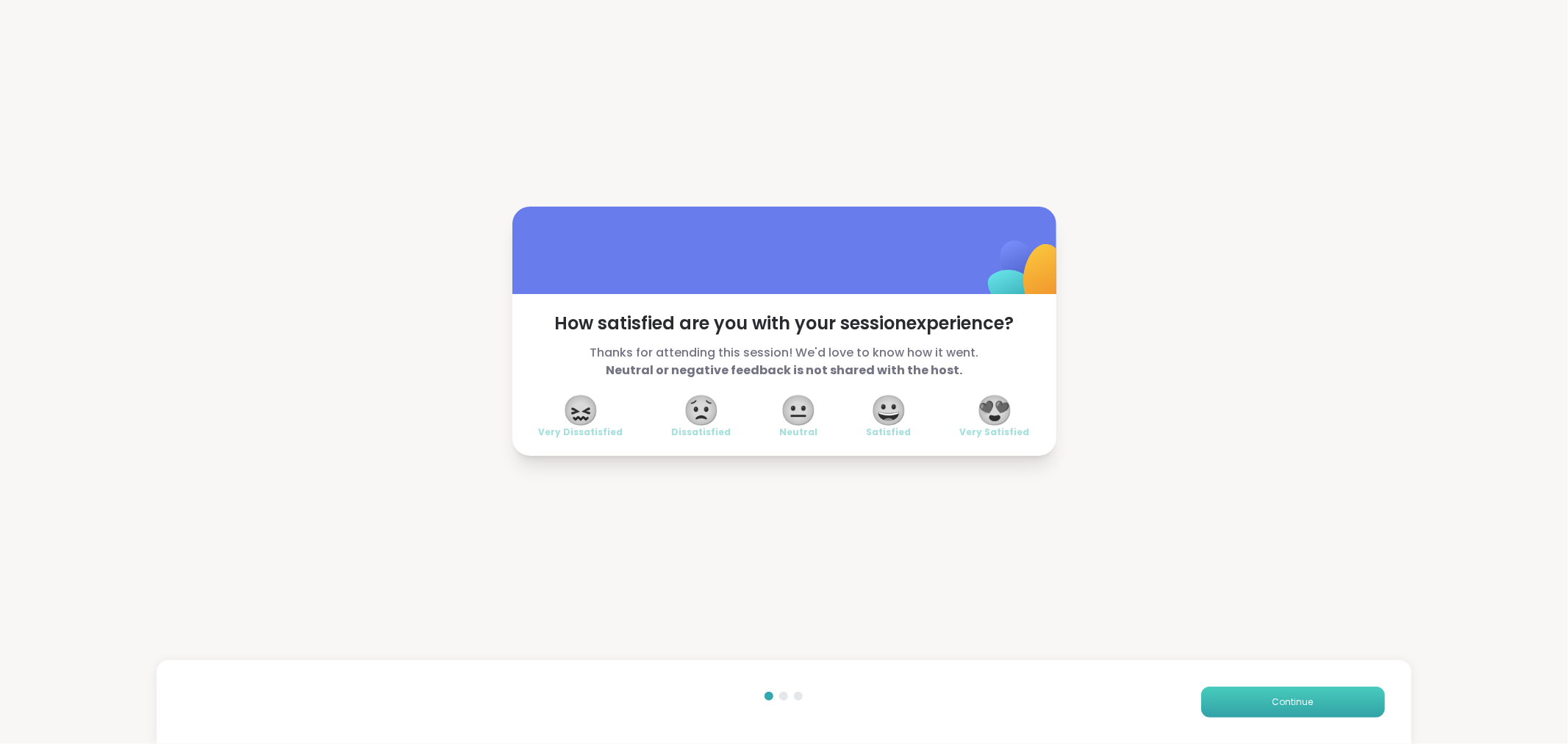
click at [1208, 669] on button "Continue" at bounding box center [1293, 702] width 184 height 31
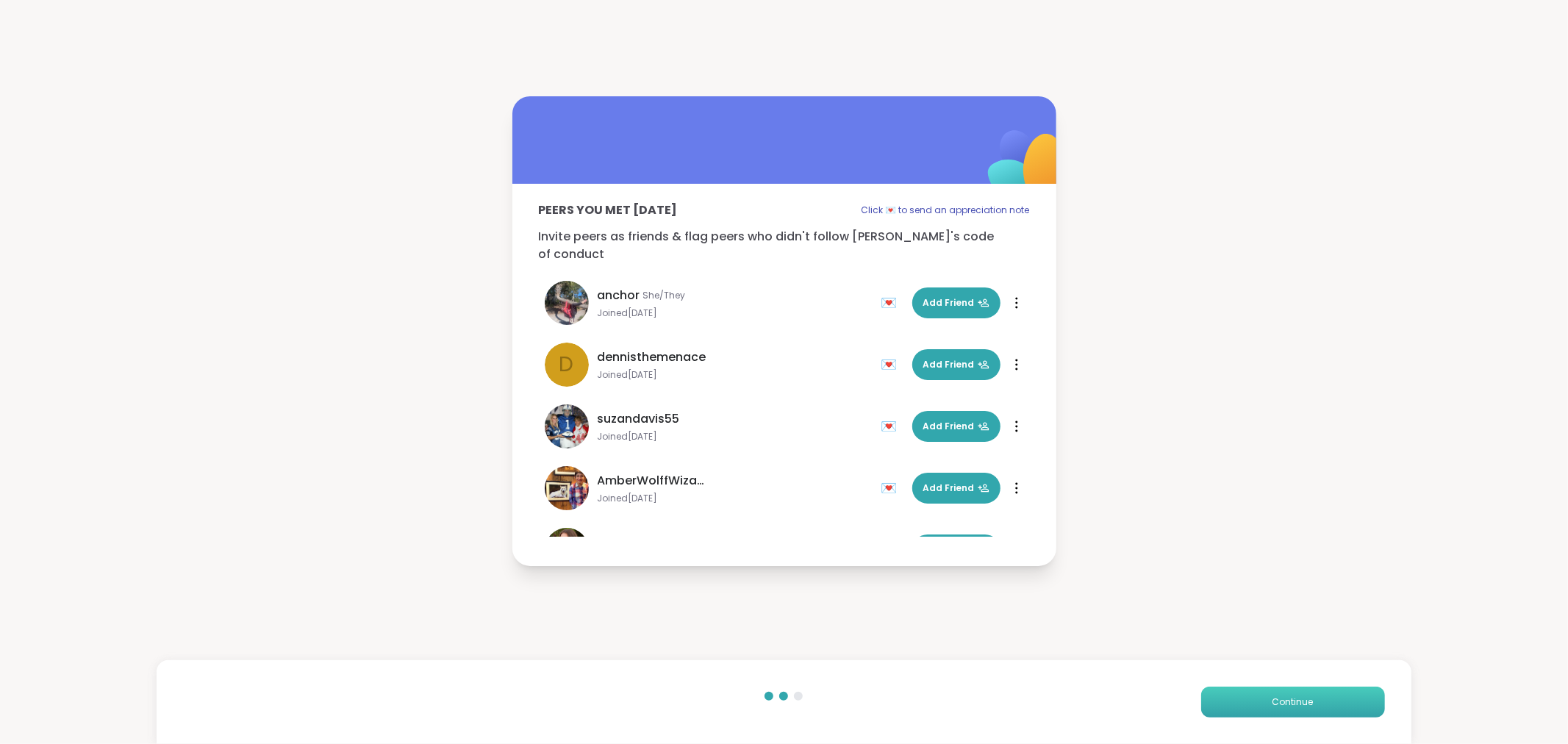
click at [1211, 669] on button "Continue" at bounding box center [1293, 702] width 184 height 31
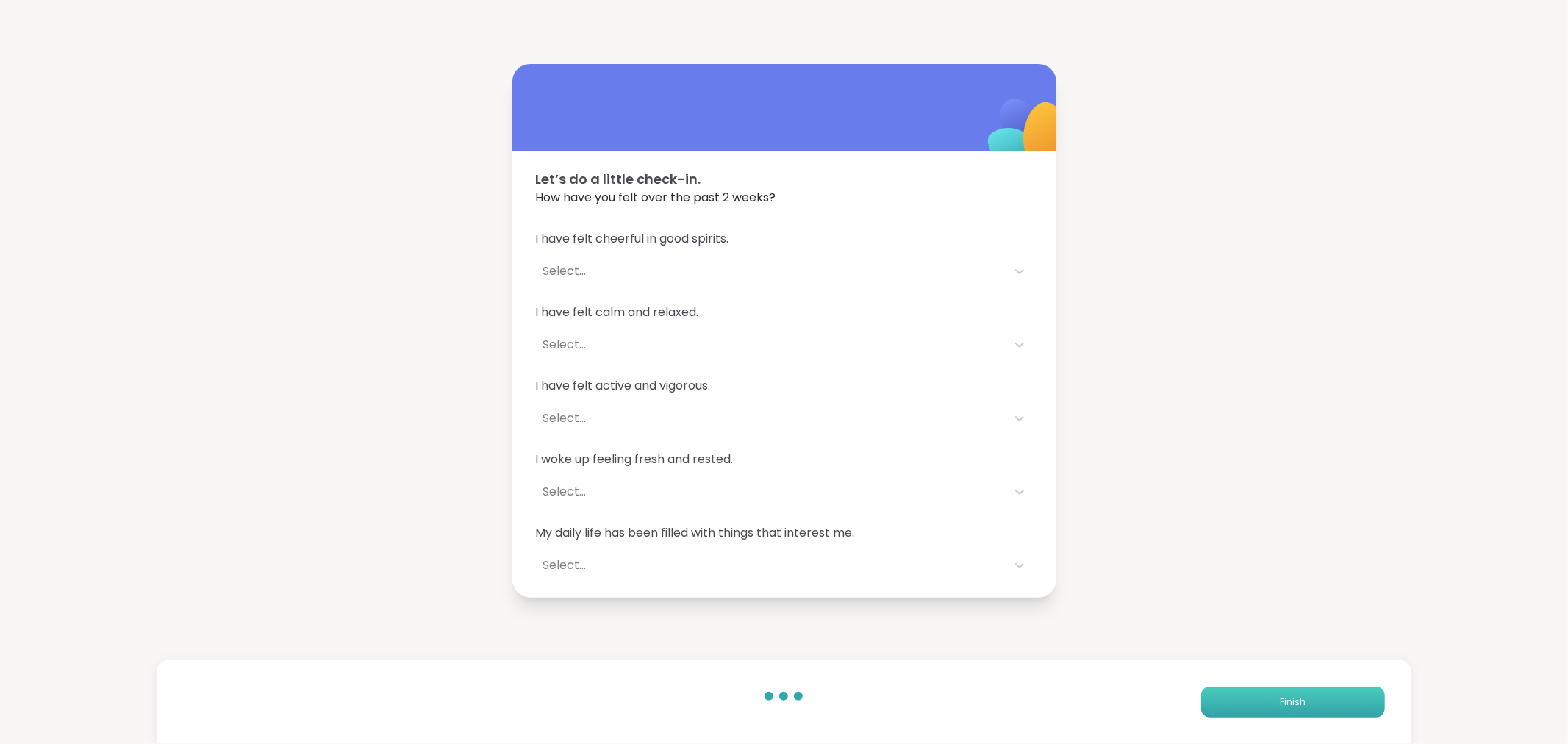
click at [1225, 669] on button "Finish" at bounding box center [1293, 702] width 184 height 31
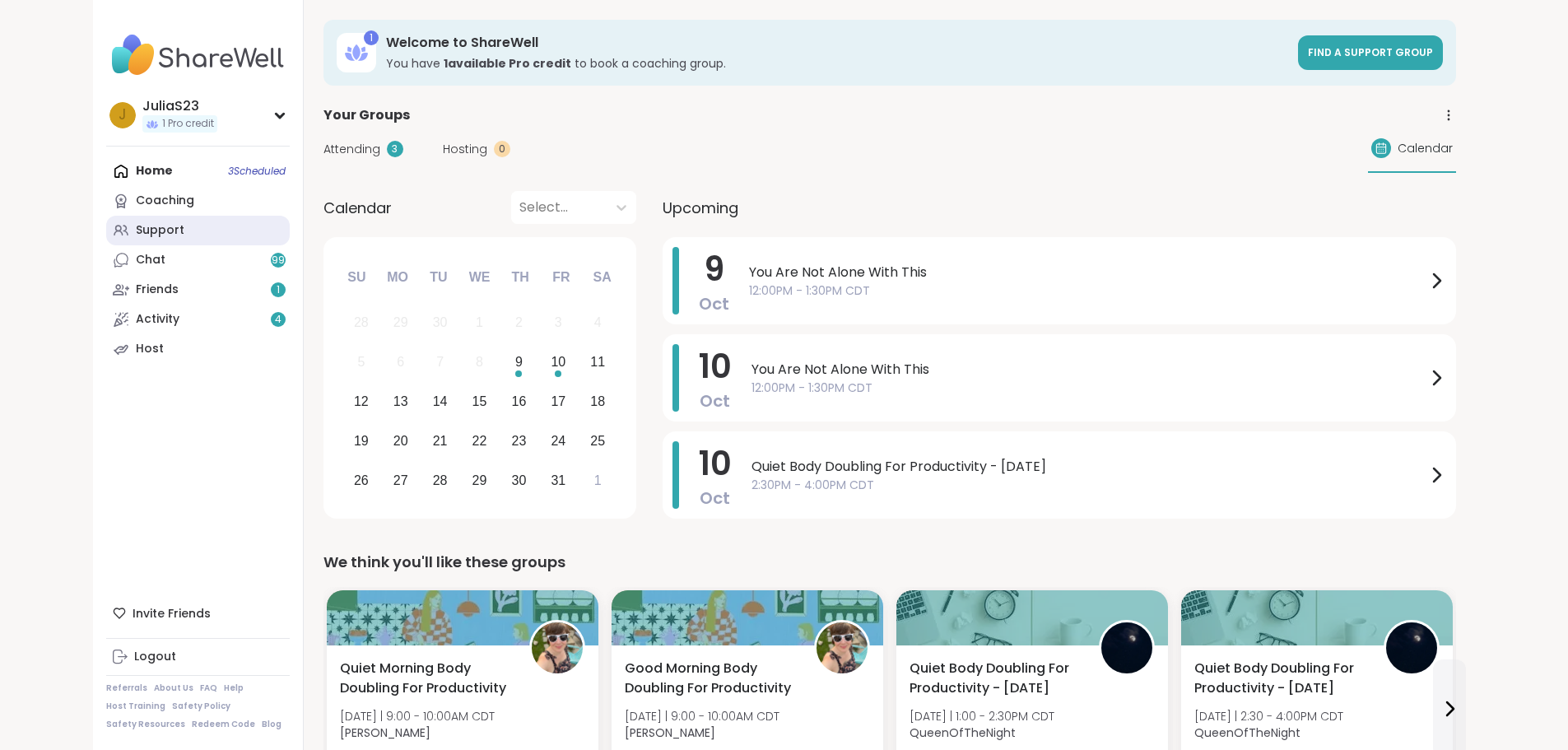
click at [106, 219] on link "Support" at bounding box center [198, 230] width 184 height 30
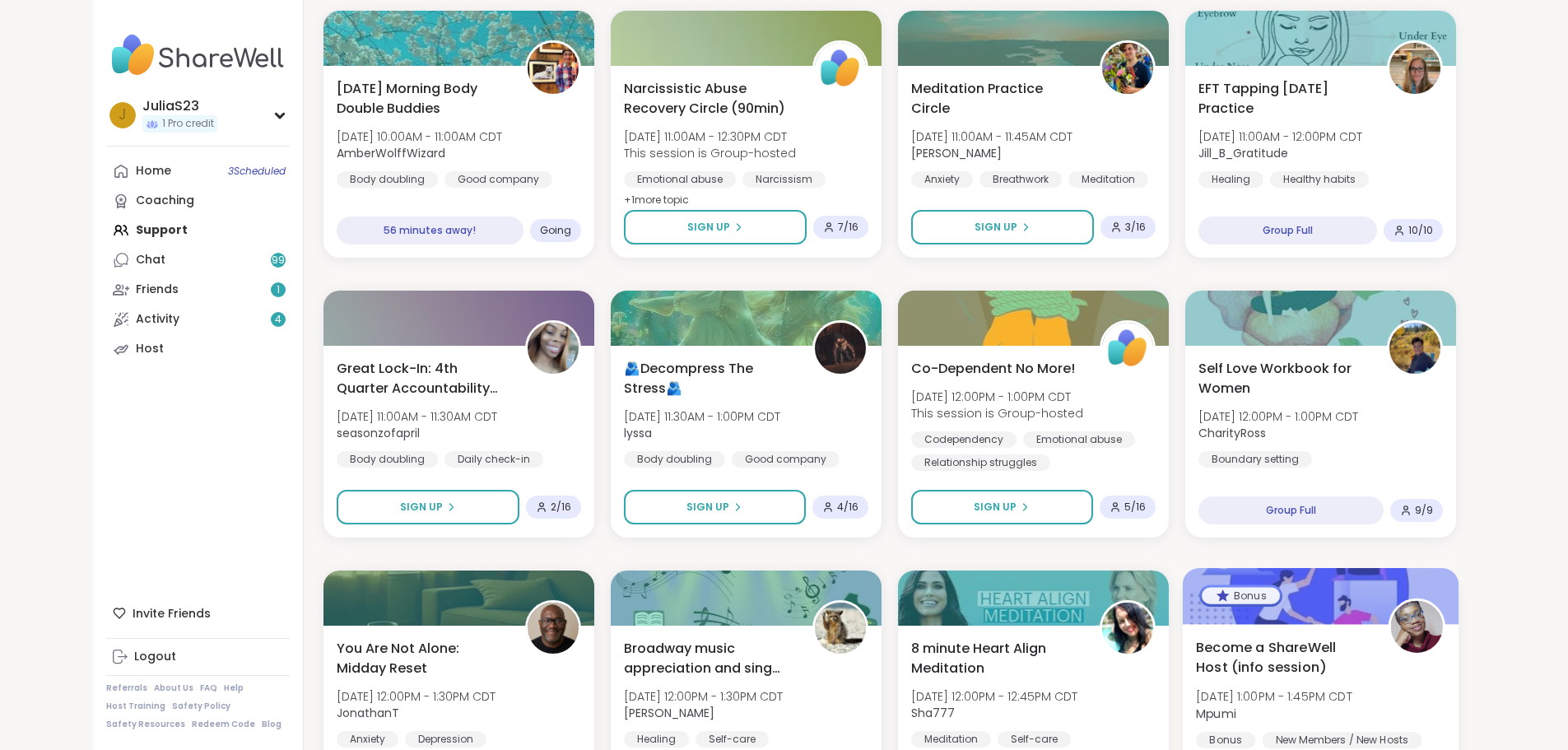
scroll to position [741, 0]
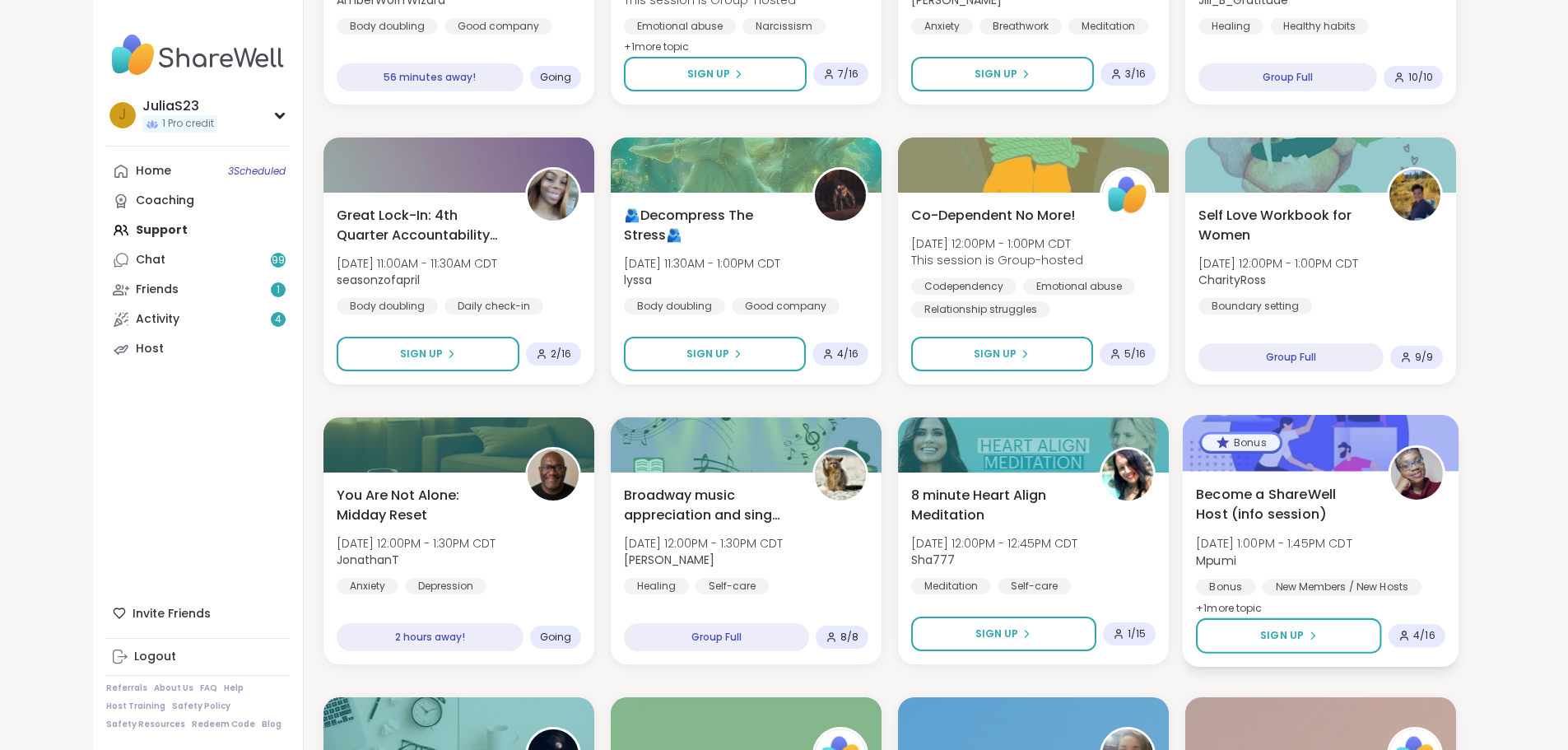
click at [1446, 554] on div "Become a ShareWell Host (info session) Thu, Oct 09 | 1:00PM - 1:45PM CDT Mpumi …" at bounding box center [1321, 551] width 249 height 134
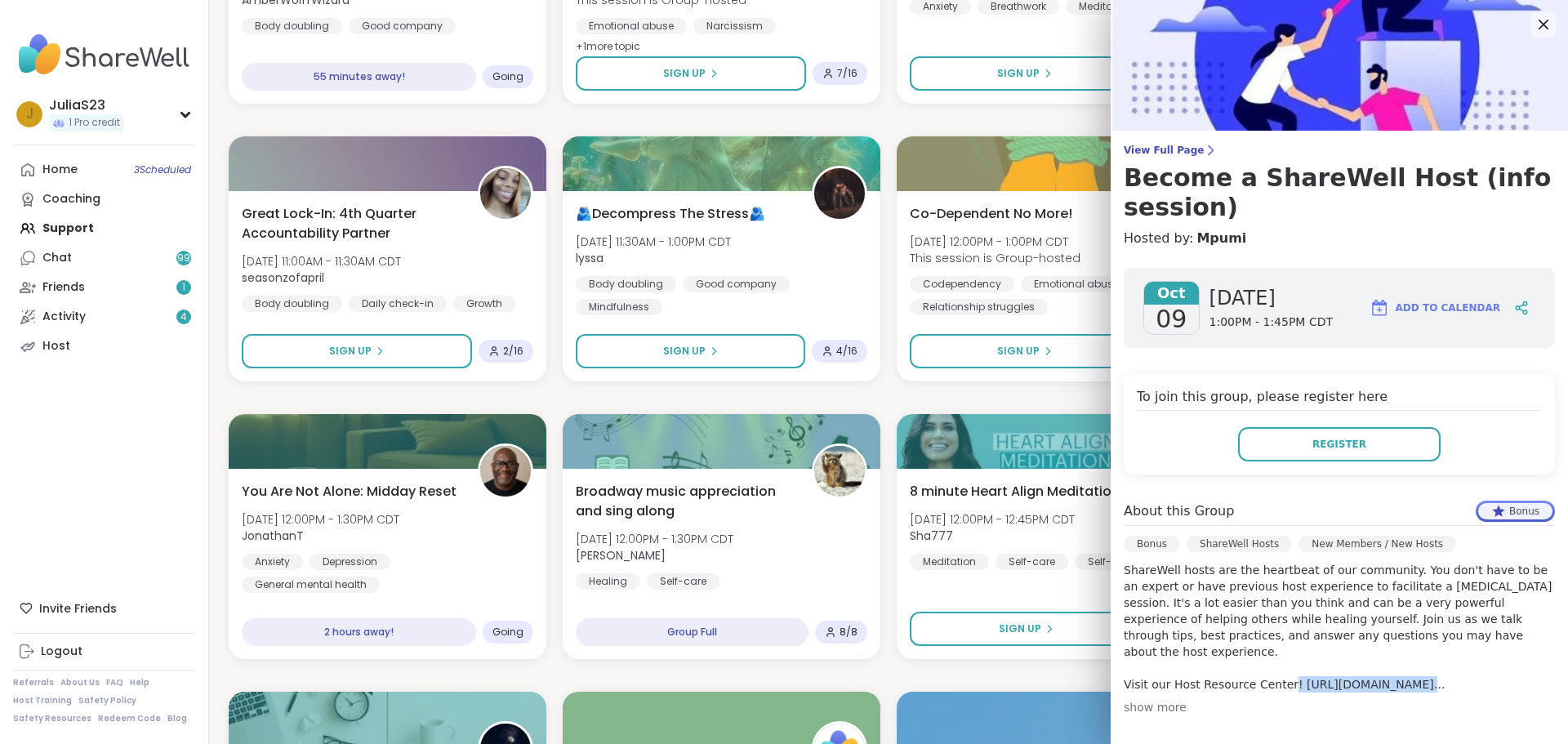
drag, startPoint x: 1271, startPoint y: 668, endPoint x: 1427, endPoint y: 688, distance: 157.3
click at [1427, 688] on p "ShareWell hosts are the heartbeat of our community. You don't have to be an exp…" at bounding box center [1339, 626] width 431 height 130
click at [1168, 708] on div "show more" at bounding box center [1339, 707] width 431 height 17
drag, startPoint x: 1405, startPoint y: 687, endPoint x: 1272, endPoint y: 668, distance: 134.4
click at [1272, 668] on p "ShareWell hosts are the heartbeat of our community. You don't have to be an exp…" at bounding box center [1339, 651] width 431 height 180
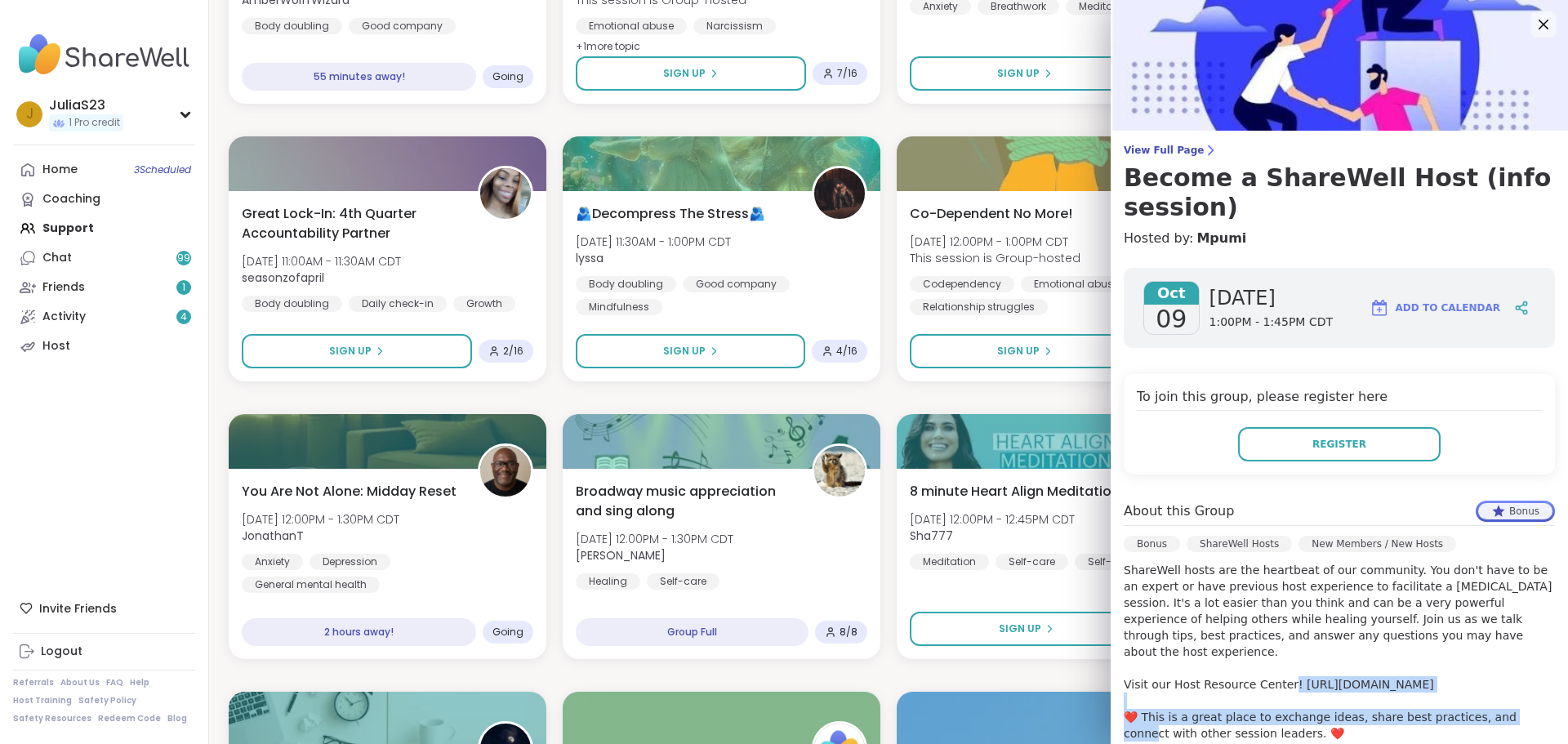
copy p "https://sharewellnow.notion.site/ShareWell-Host-Knowledge-Center-232819065a7e80…"
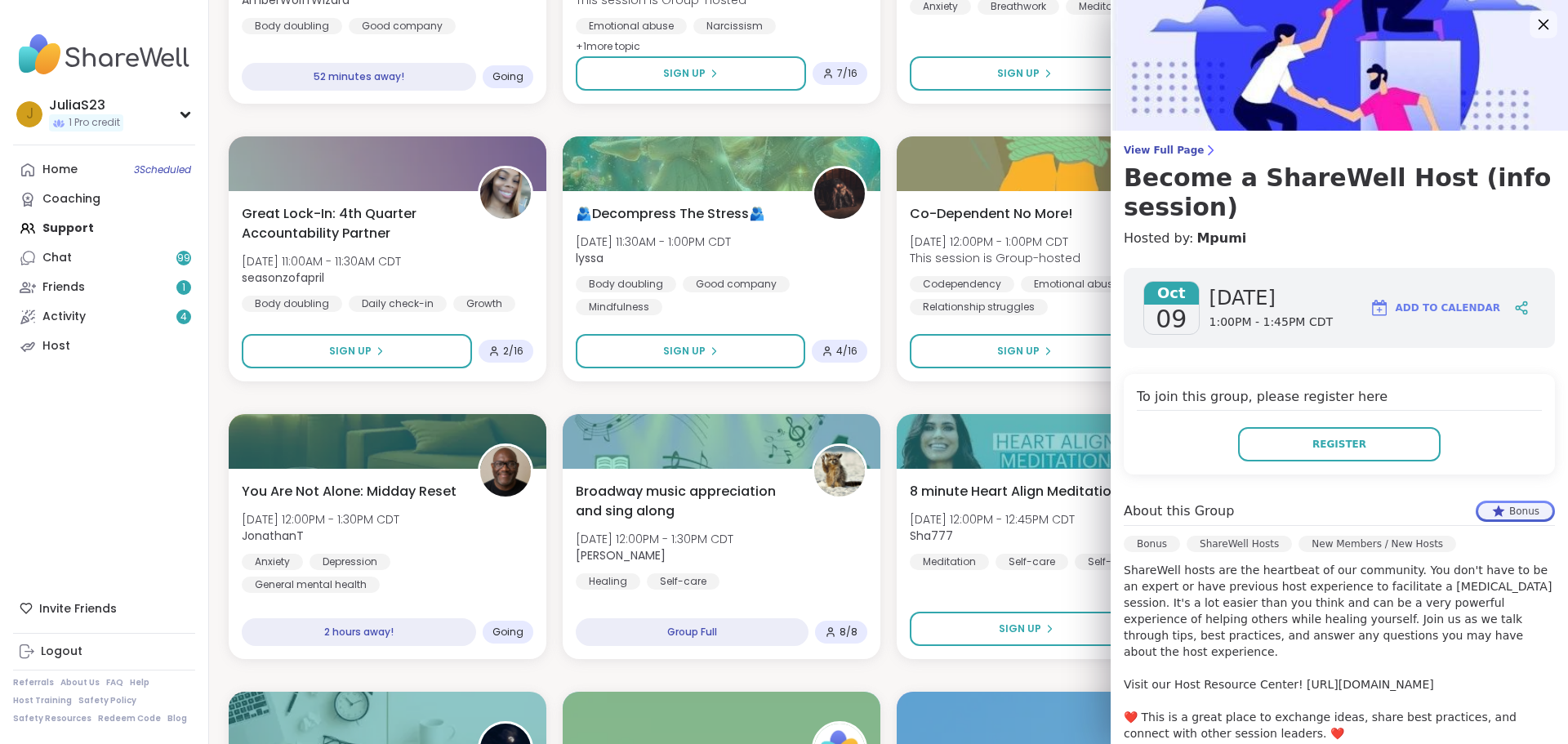
click at [1533, 25] on icon at bounding box center [1543, 24] width 20 height 20
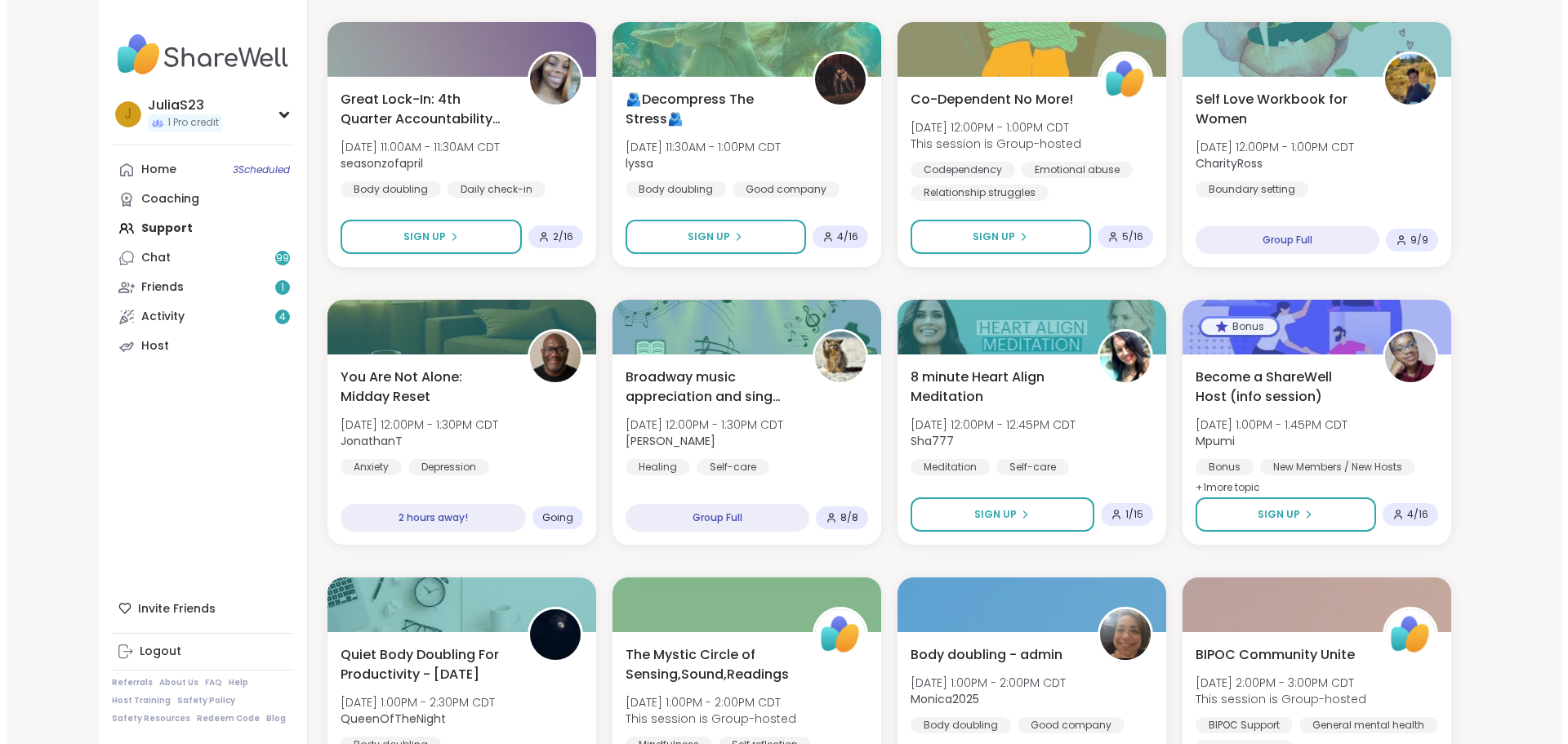
scroll to position [979, 0]
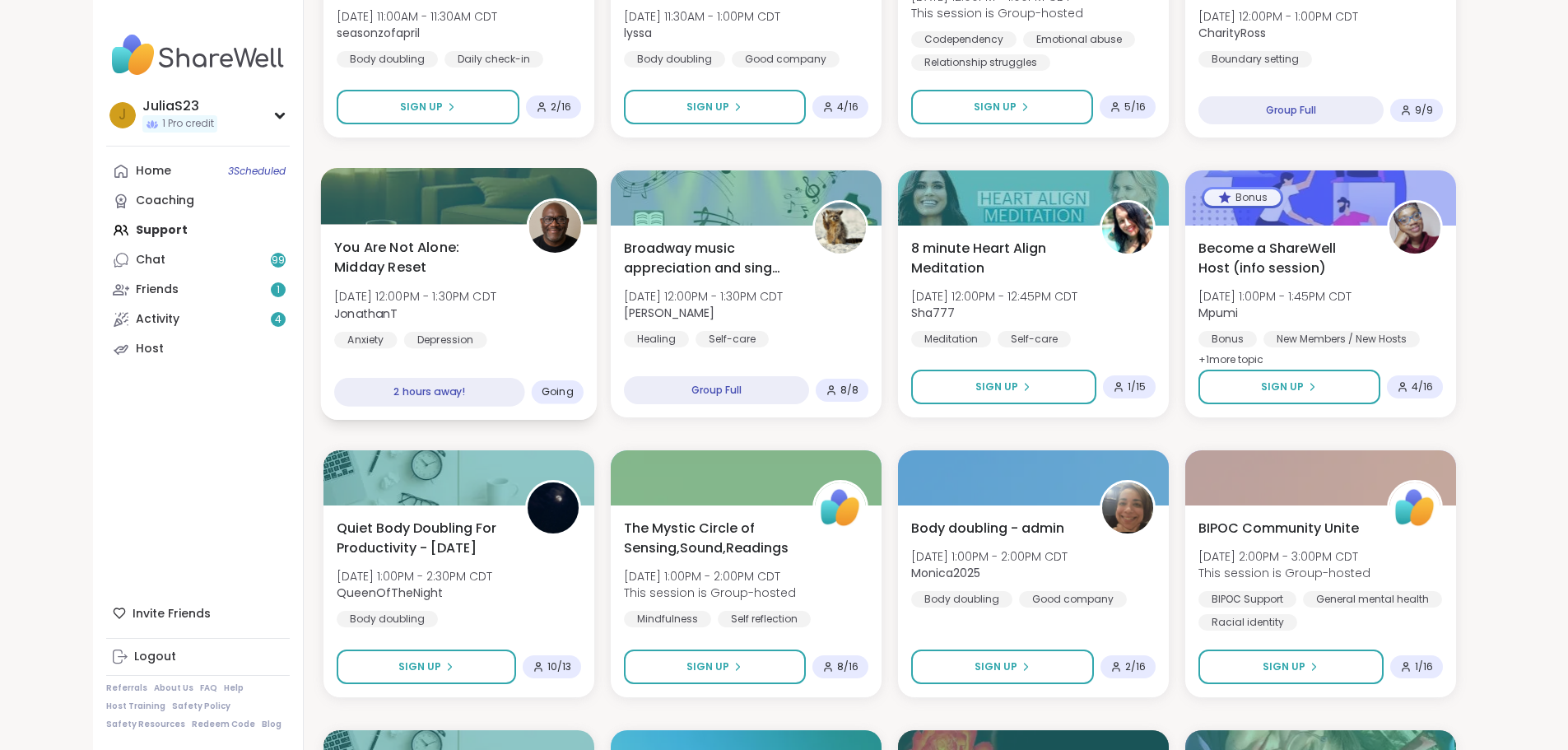
click at [451, 340] on div "Anxiety Depression General mental health" at bounding box center [458, 351] width 249 height 40
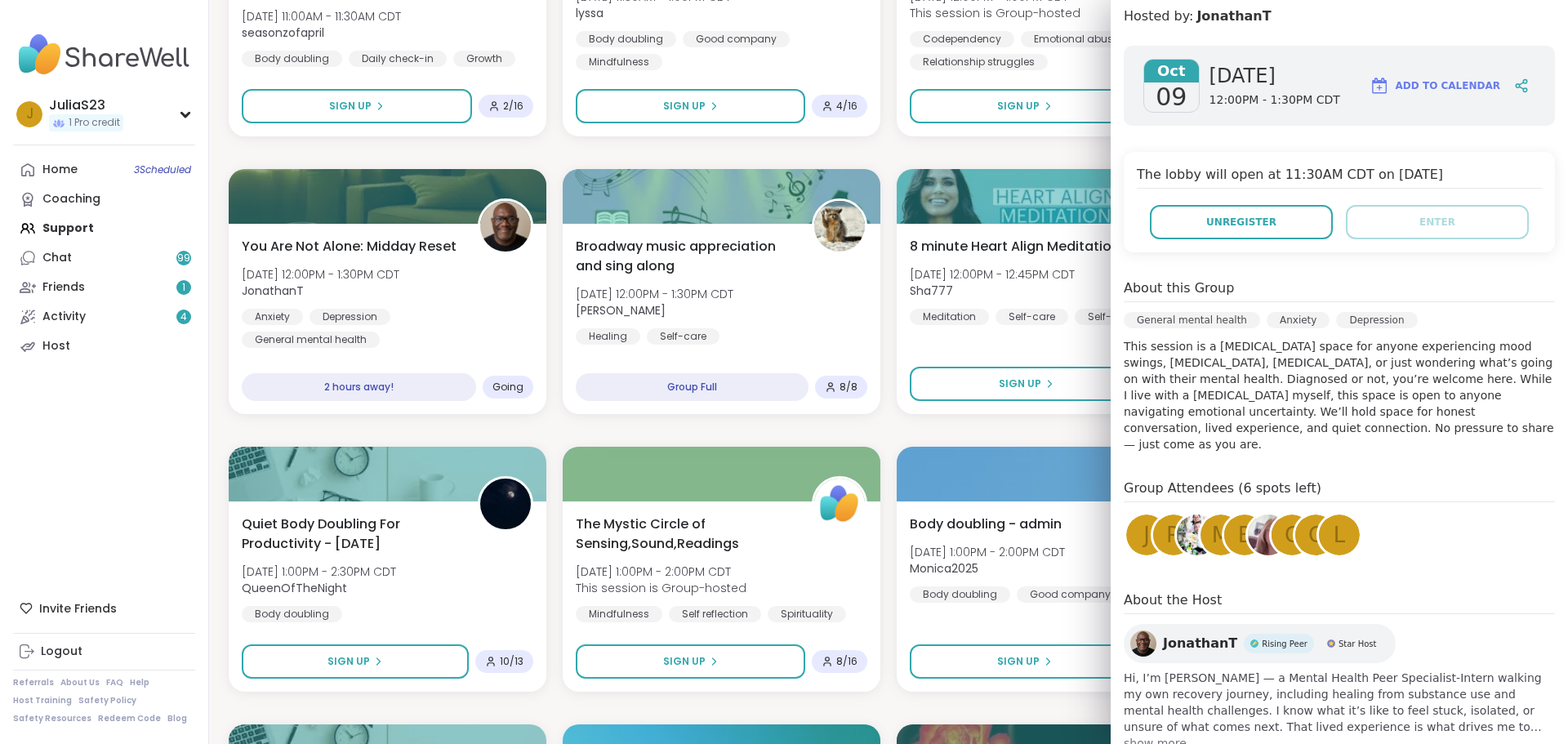
scroll to position [223, 0]
click at [1149, 734] on span "show more" at bounding box center [1339, 742] width 431 height 17
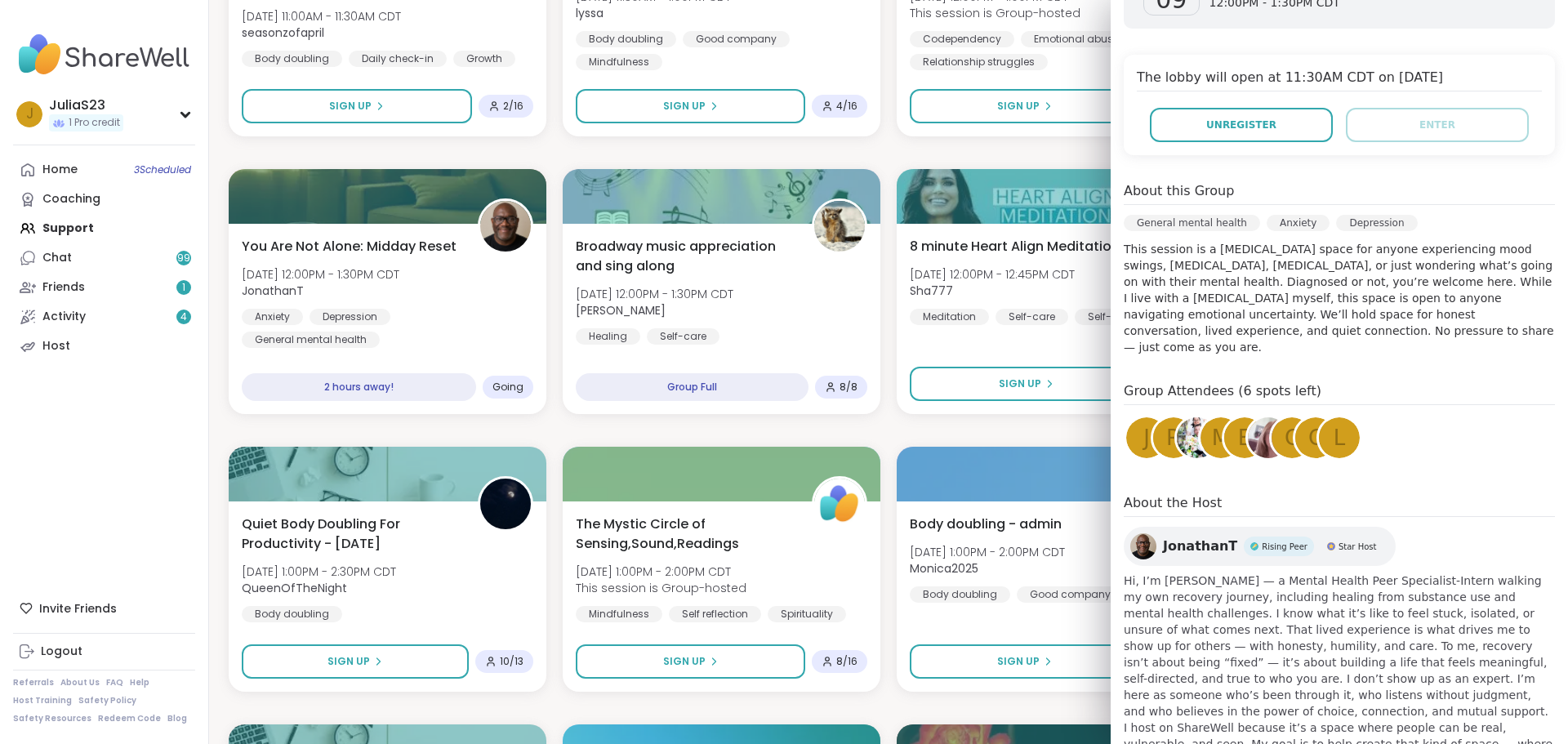
scroll to position [321, 0]
click at [111, 175] on link "Home 3 Scheduled" at bounding box center [104, 170] width 182 height 30
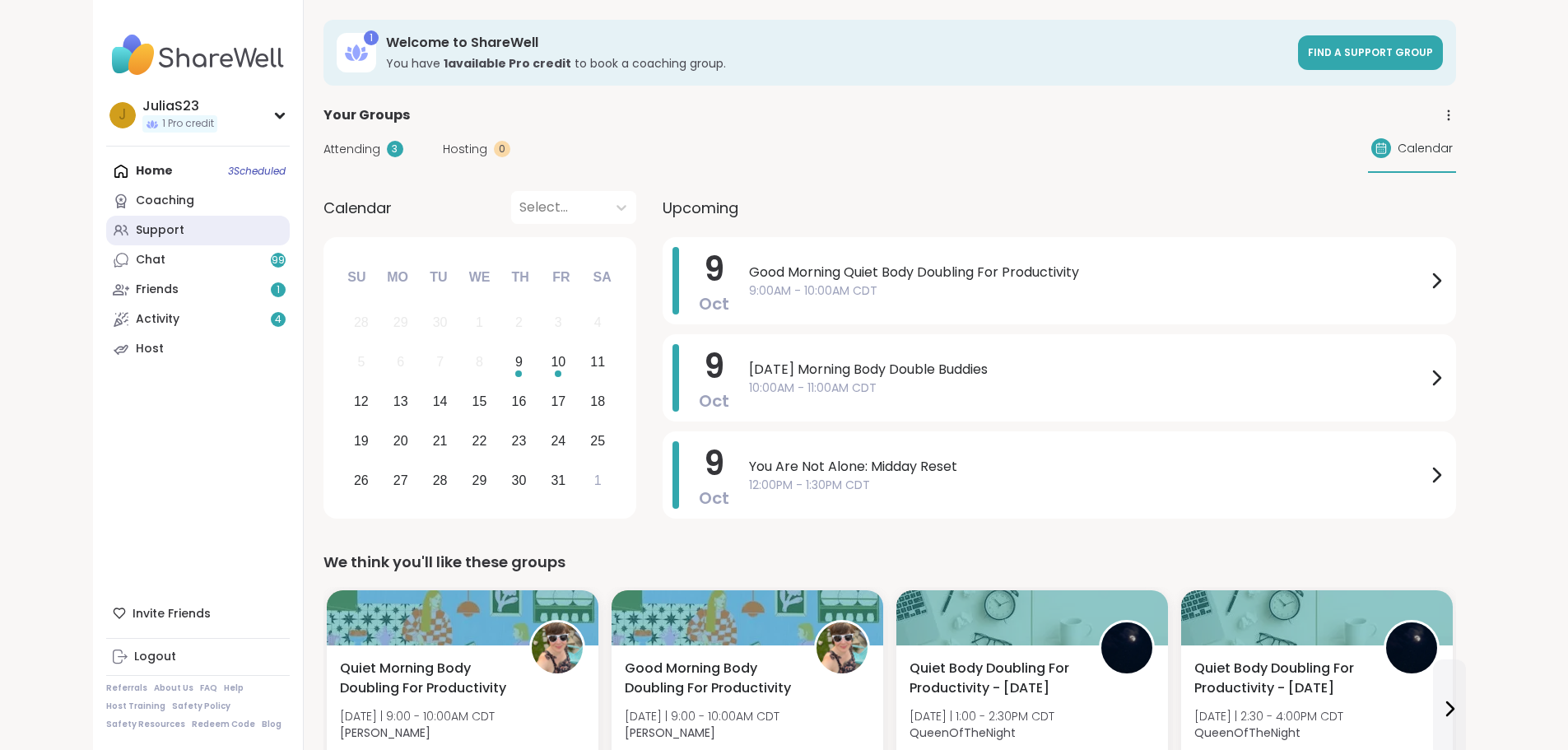
click at [136, 226] on div "Support" at bounding box center [161, 230] width 49 height 17
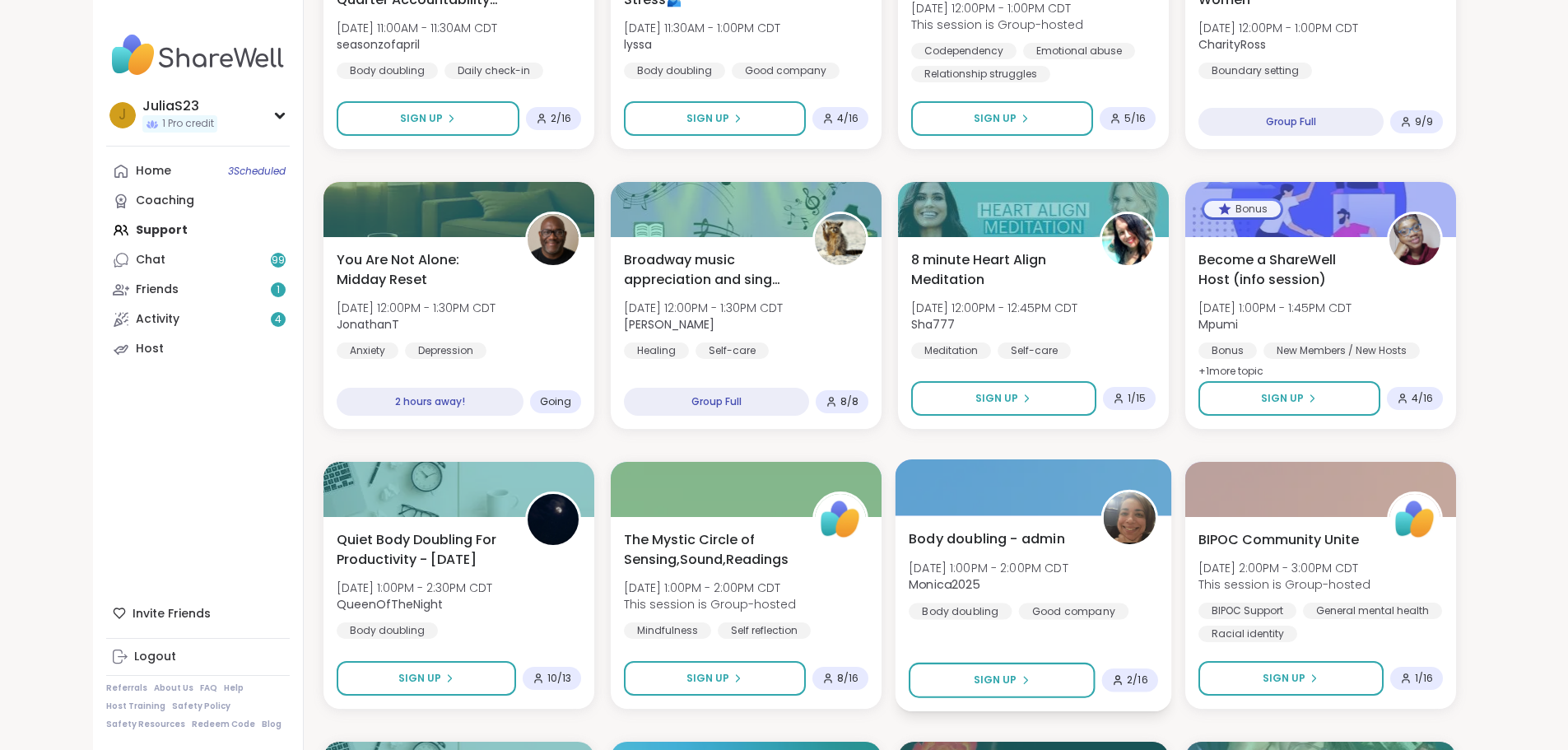
scroll to position [1070, 0]
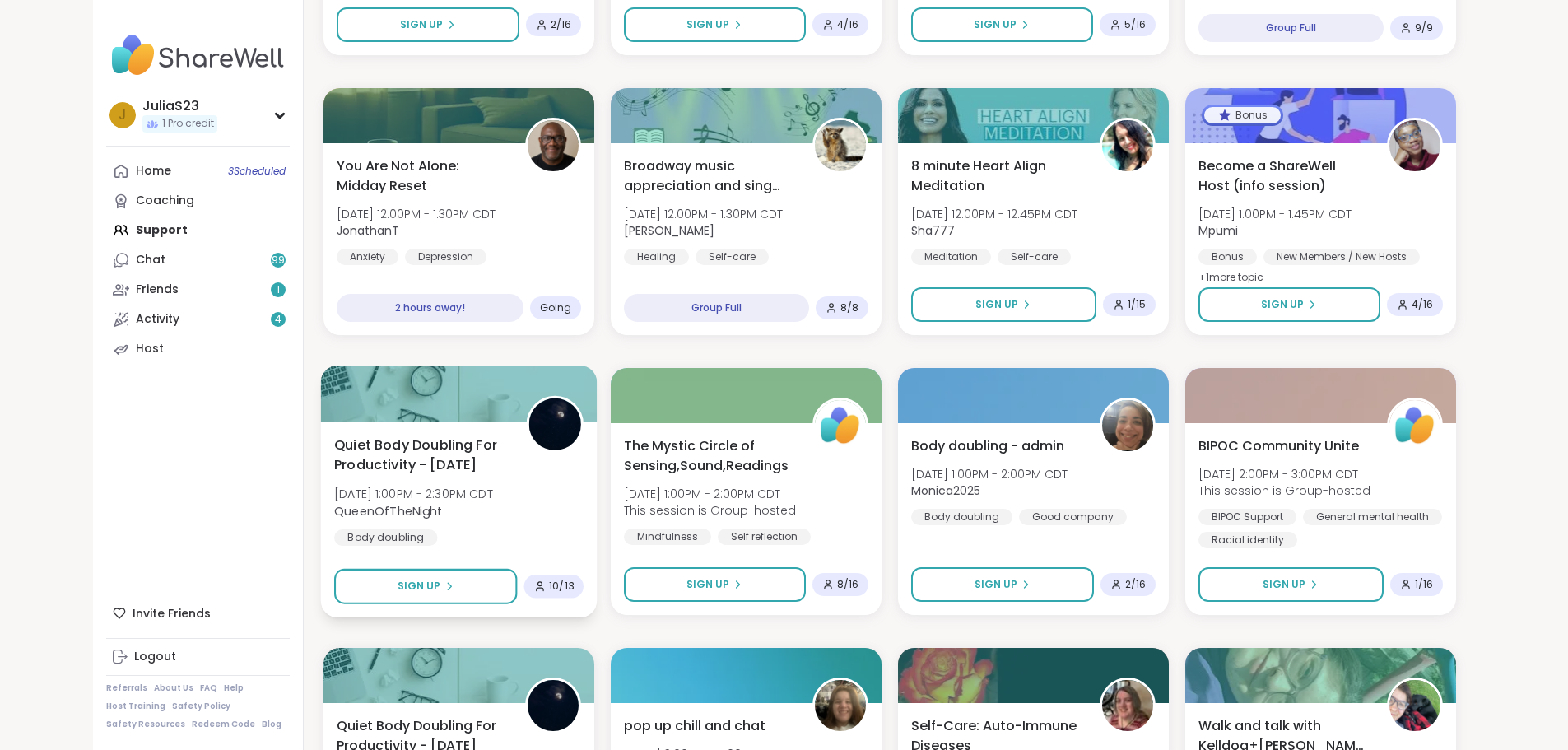
click at [506, 537] on div "Quiet Body Doubling For Productivity - Thursday Thu, Oct 09 | 1:00PM - 2:30PM C…" at bounding box center [458, 490] width 249 height 111
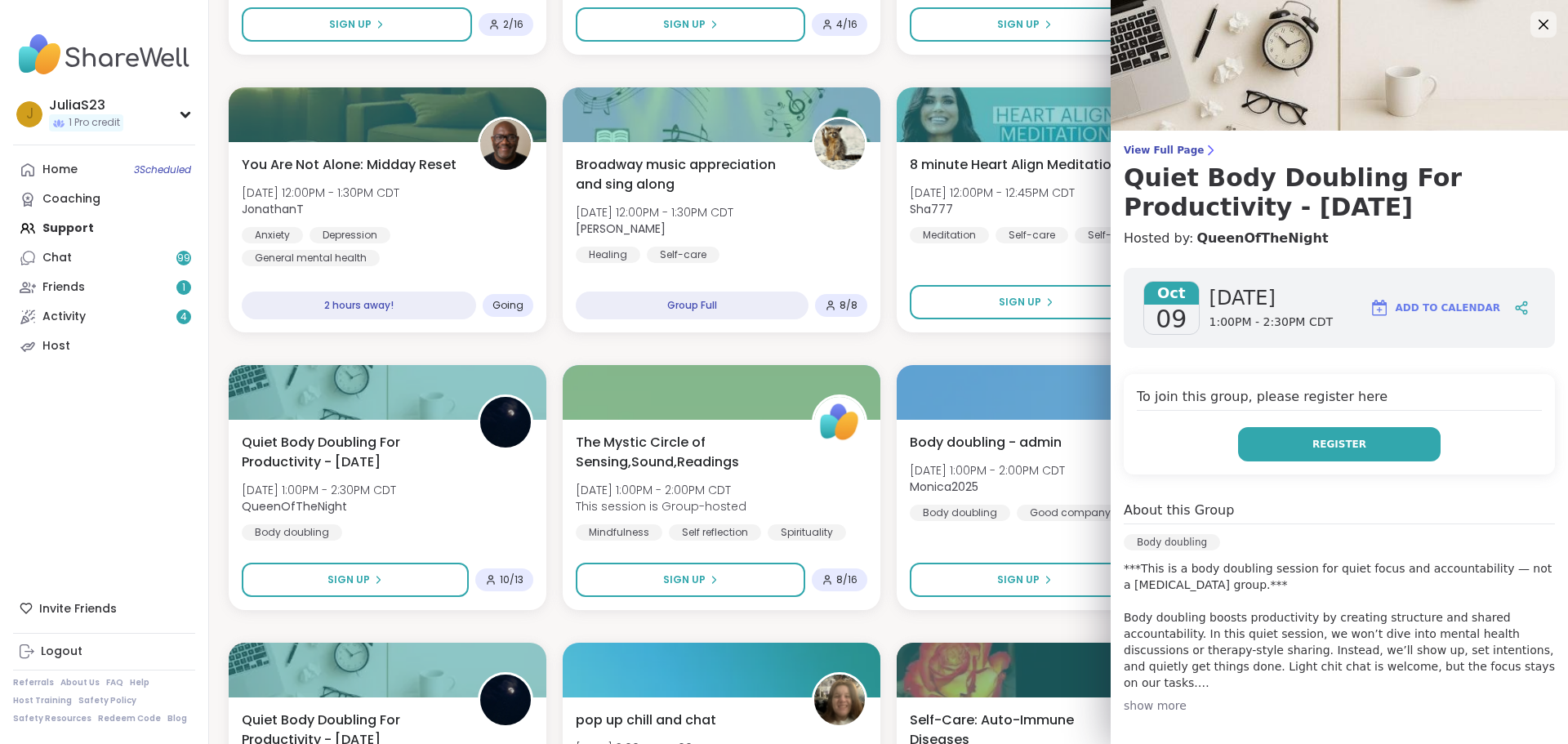
click at [1251, 438] on button "Register" at bounding box center [1338, 443] width 203 height 34
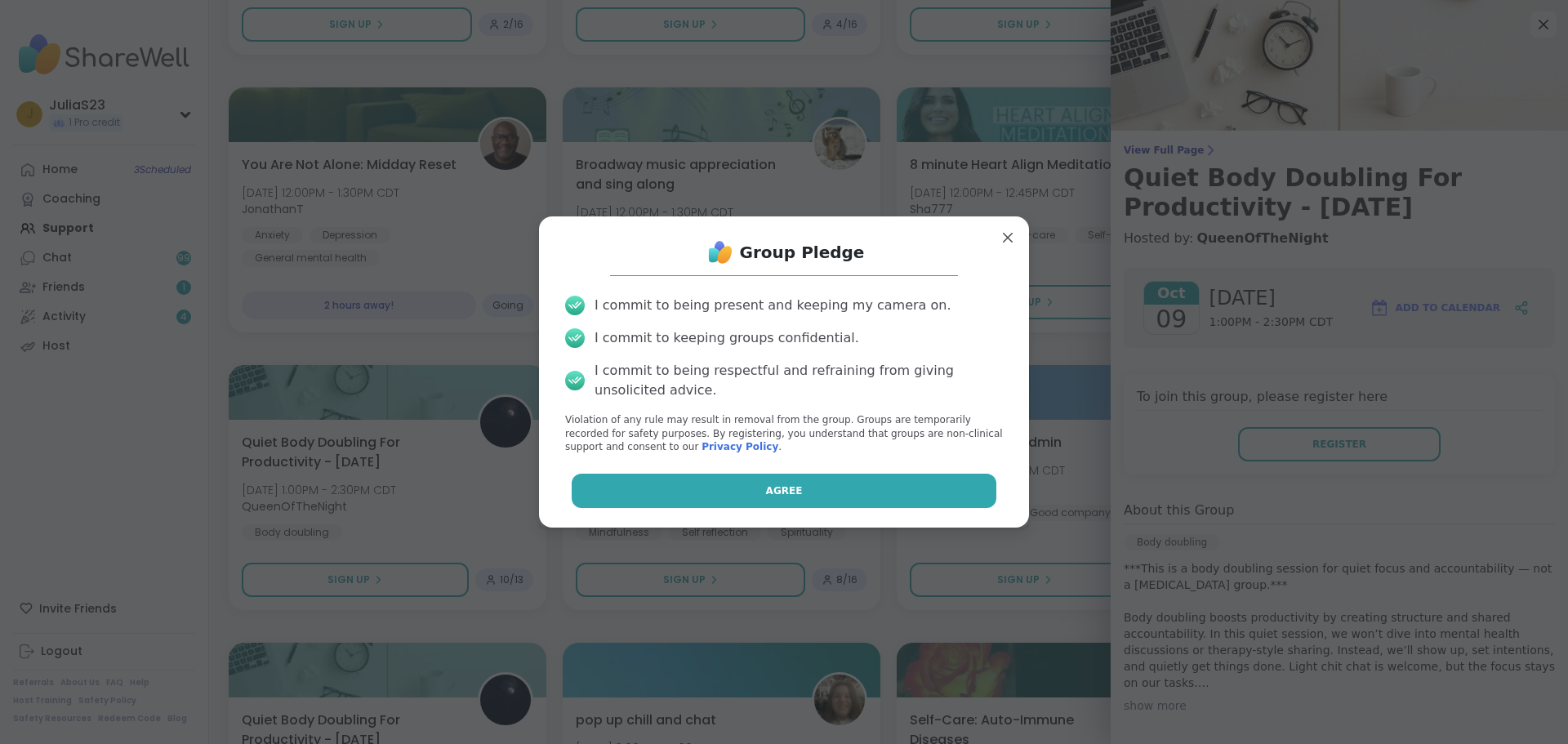
click at [856, 486] on button "Agree" at bounding box center [784, 490] width 426 height 34
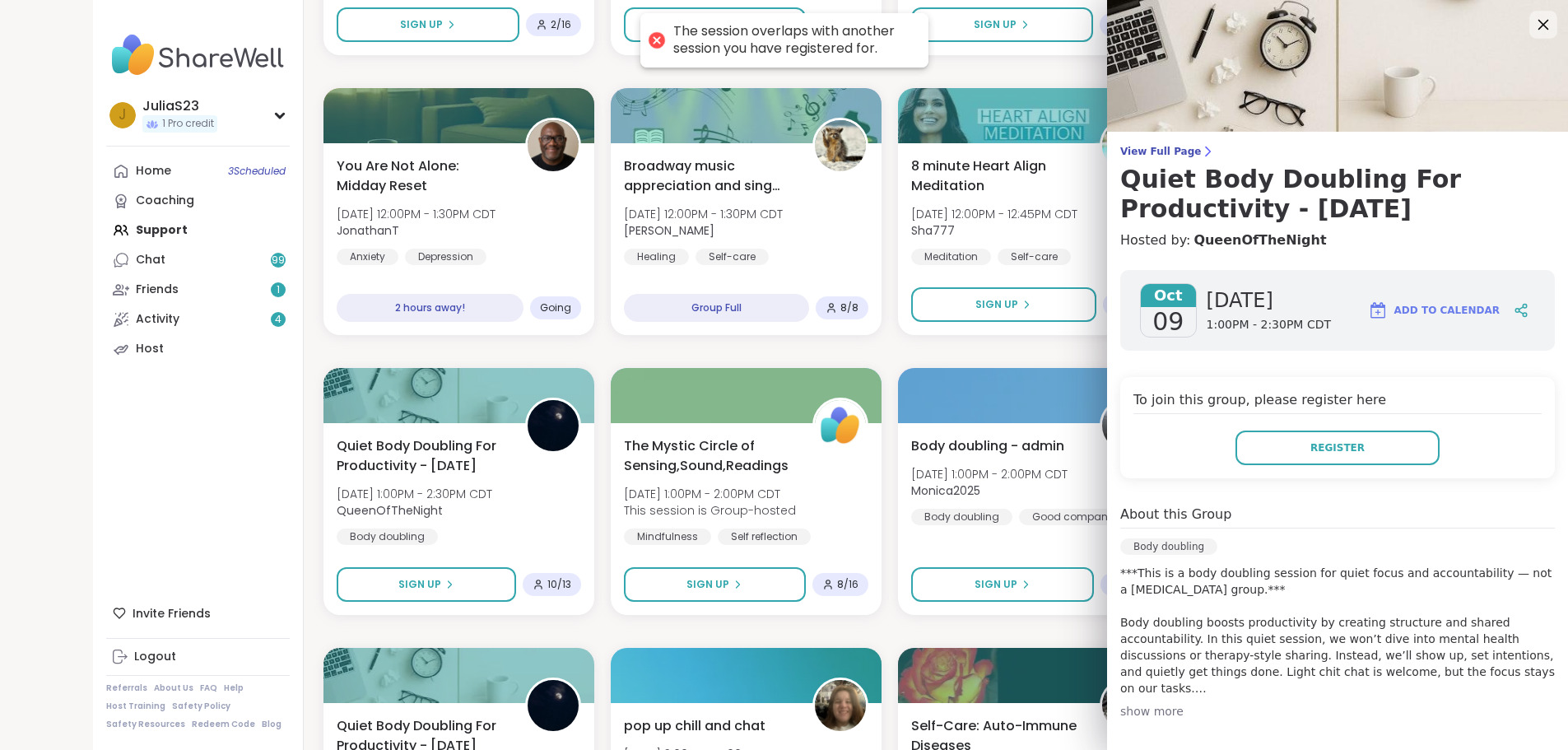
click at [1533, 34] on icon at bounding box center [1543, 24] width 21 height 21
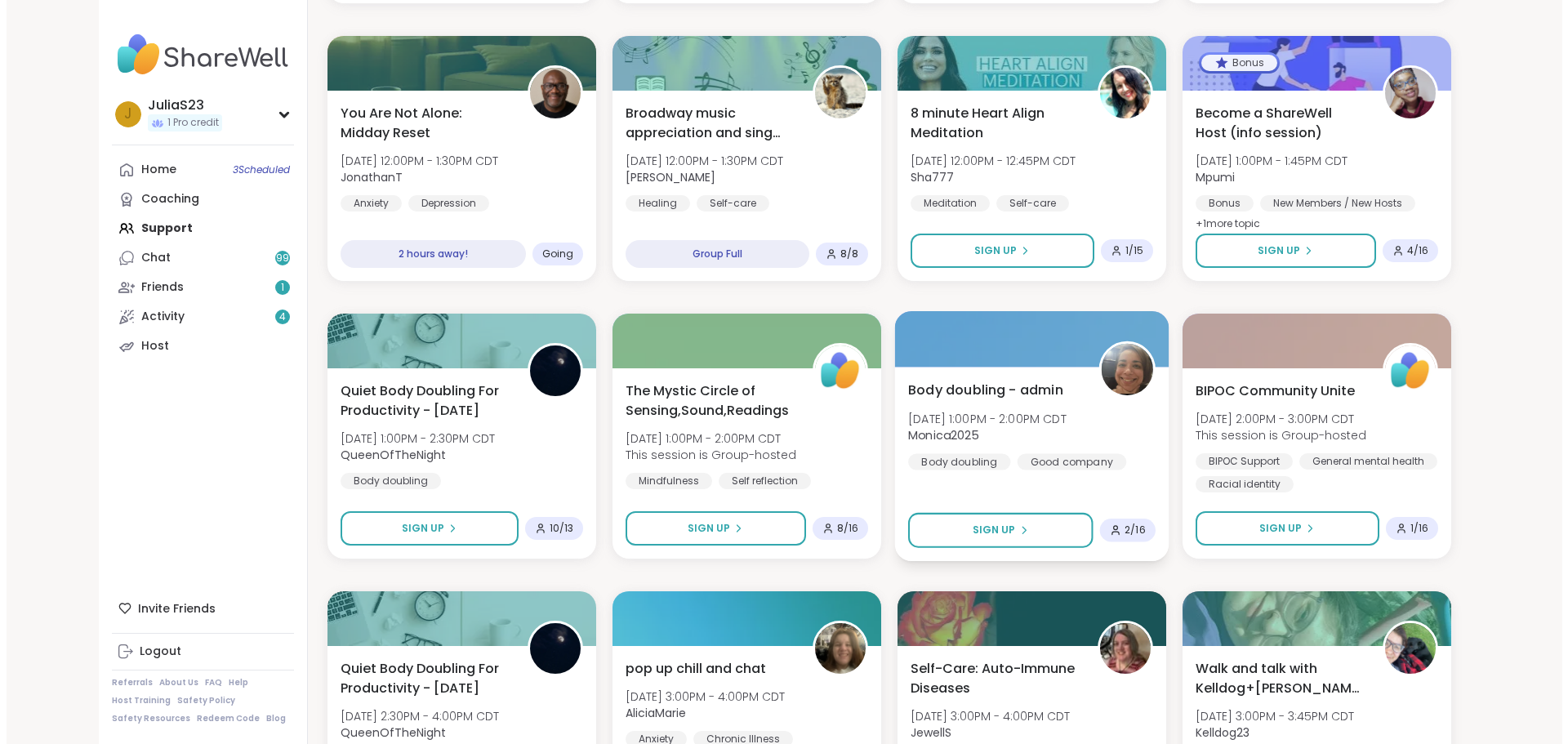
scroll to position [1306, 0]
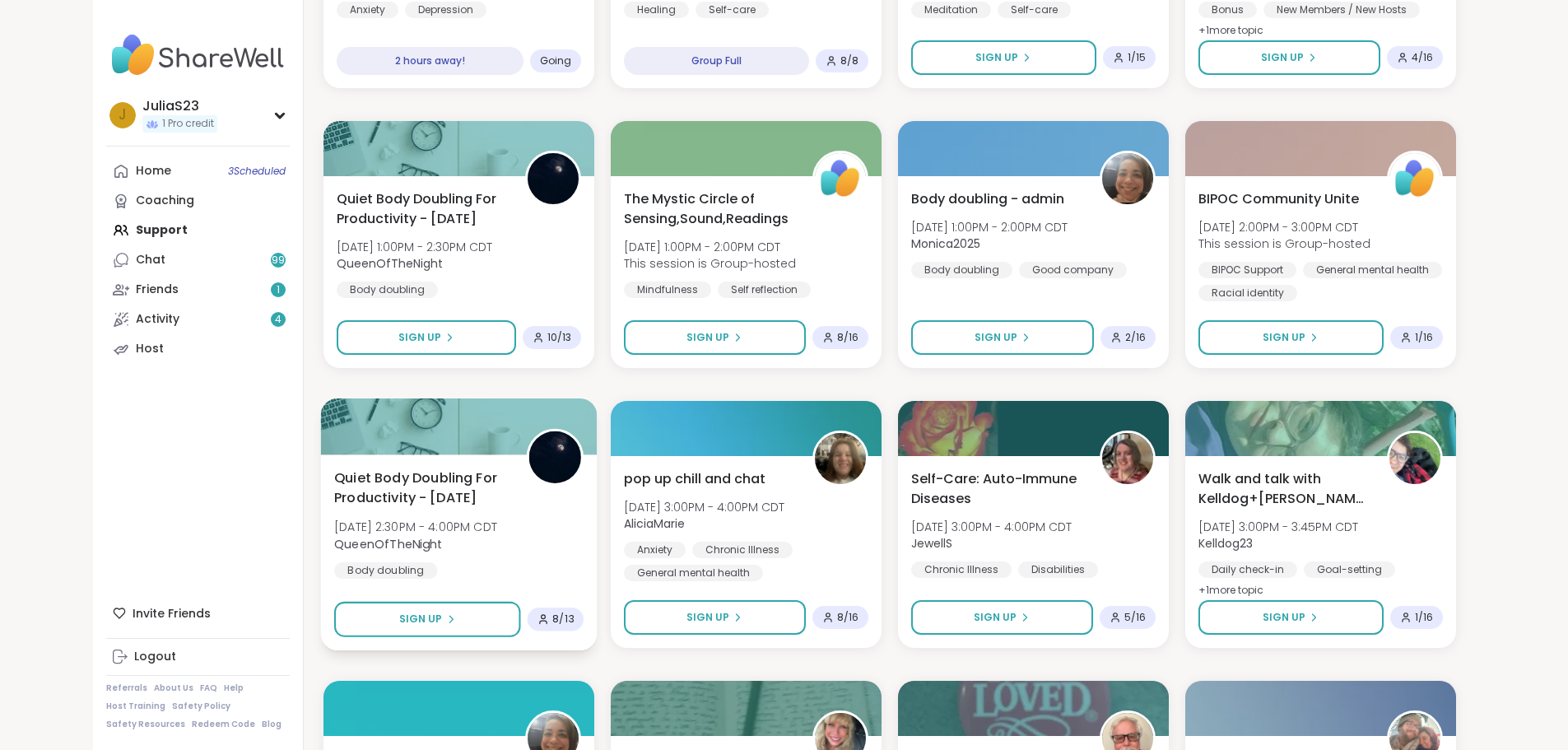
click at [479, 563] on div "Quiet Body Doubling For Productivity - [DATE] [DATE] 2:30PM - 4:00PM CDT QueenO…" at bounding box center [458, 522] width 249 height 111
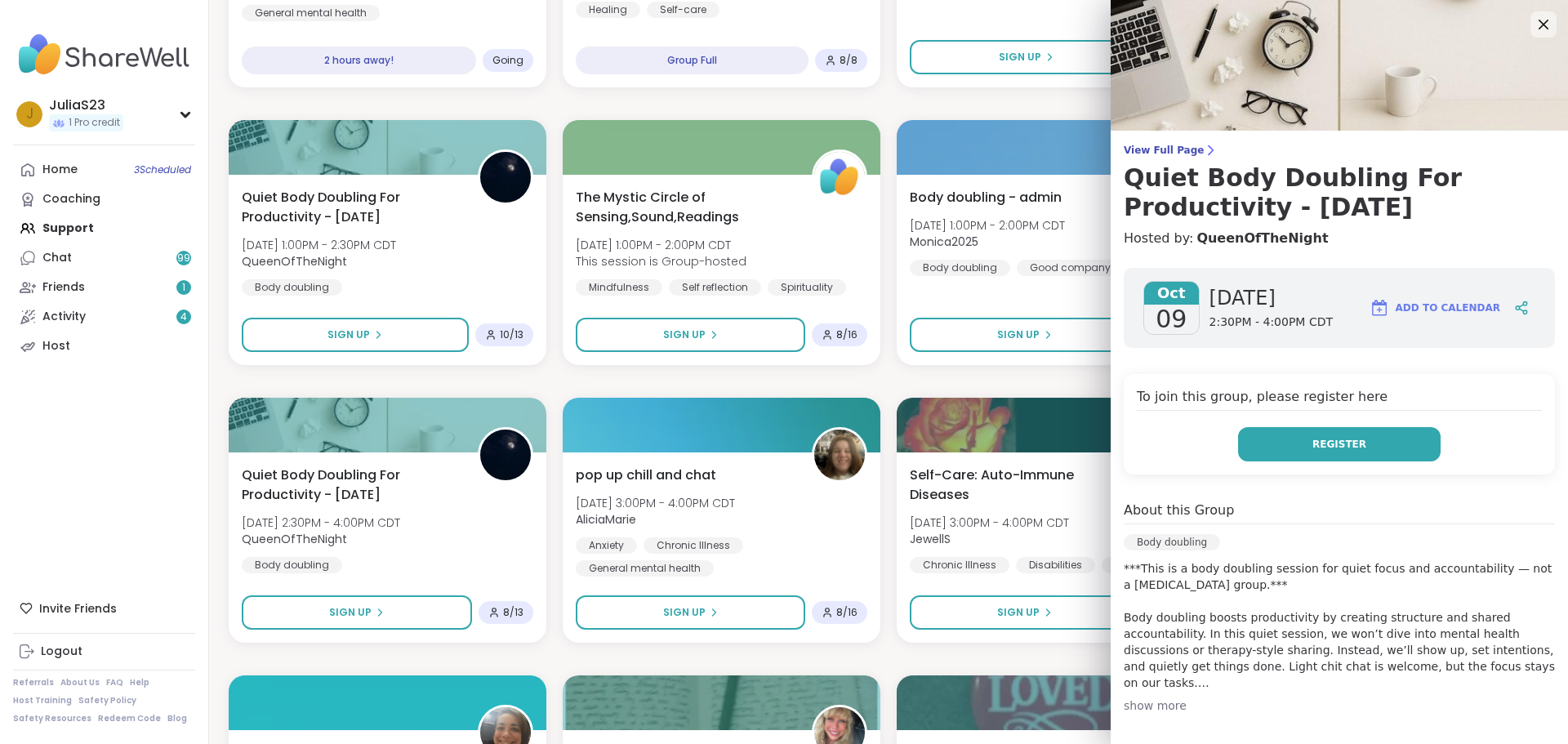
click at [1238, 446] on button "Register" at bounding box center [1338, 443] width 203 height 34
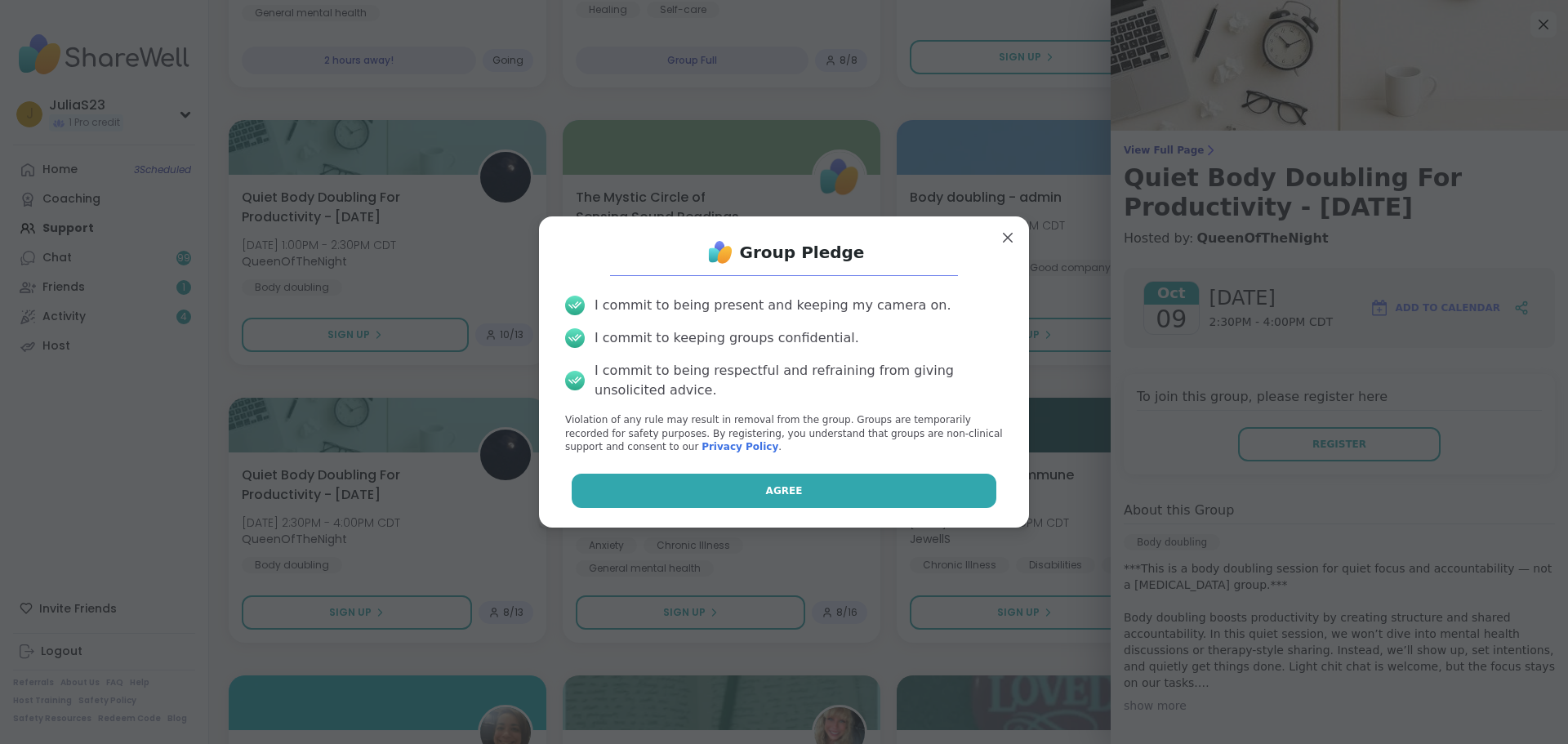
click at [881, 487] on button "Agree" at bounding box center [784, 490] width 426 height 34
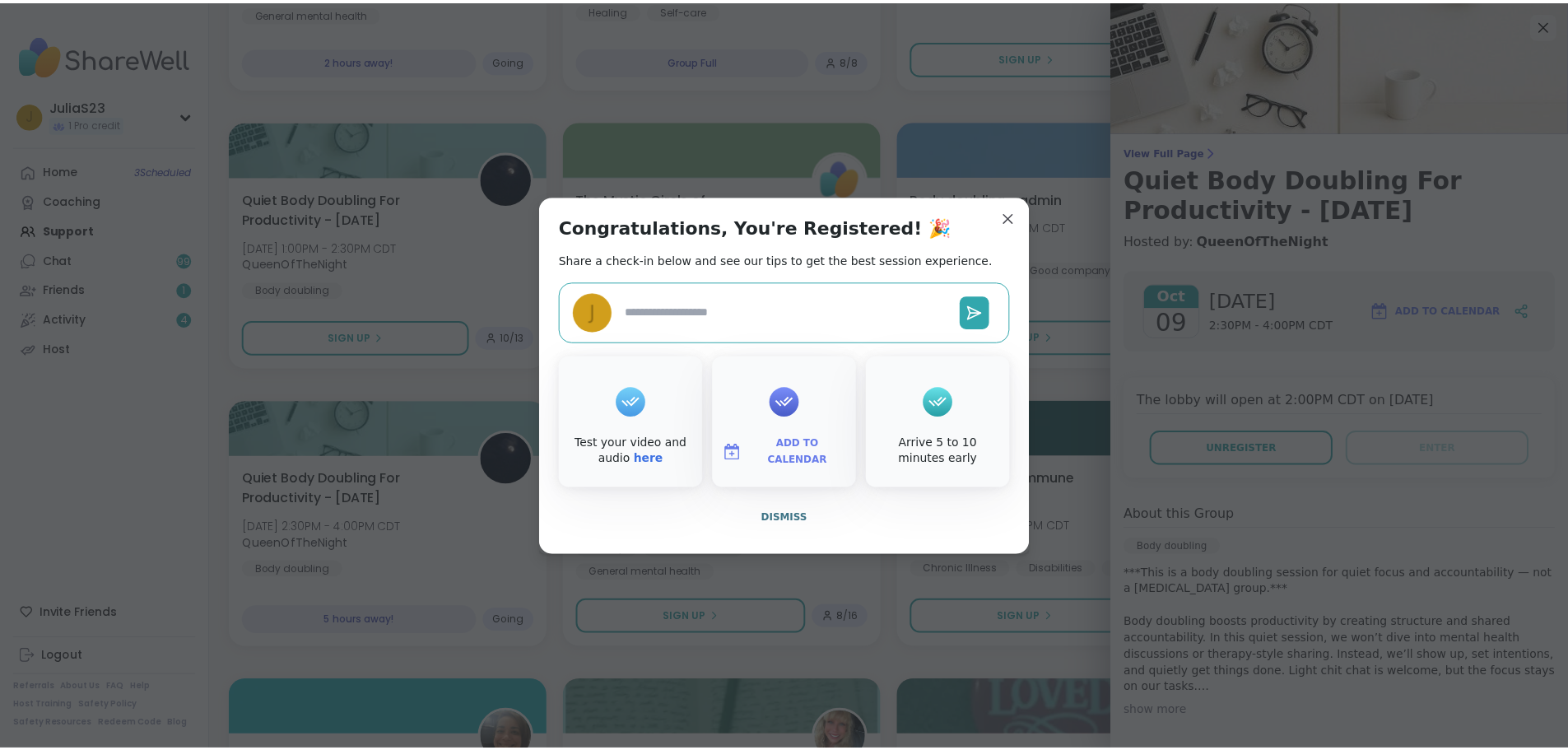
scroll to position [1356, 0]
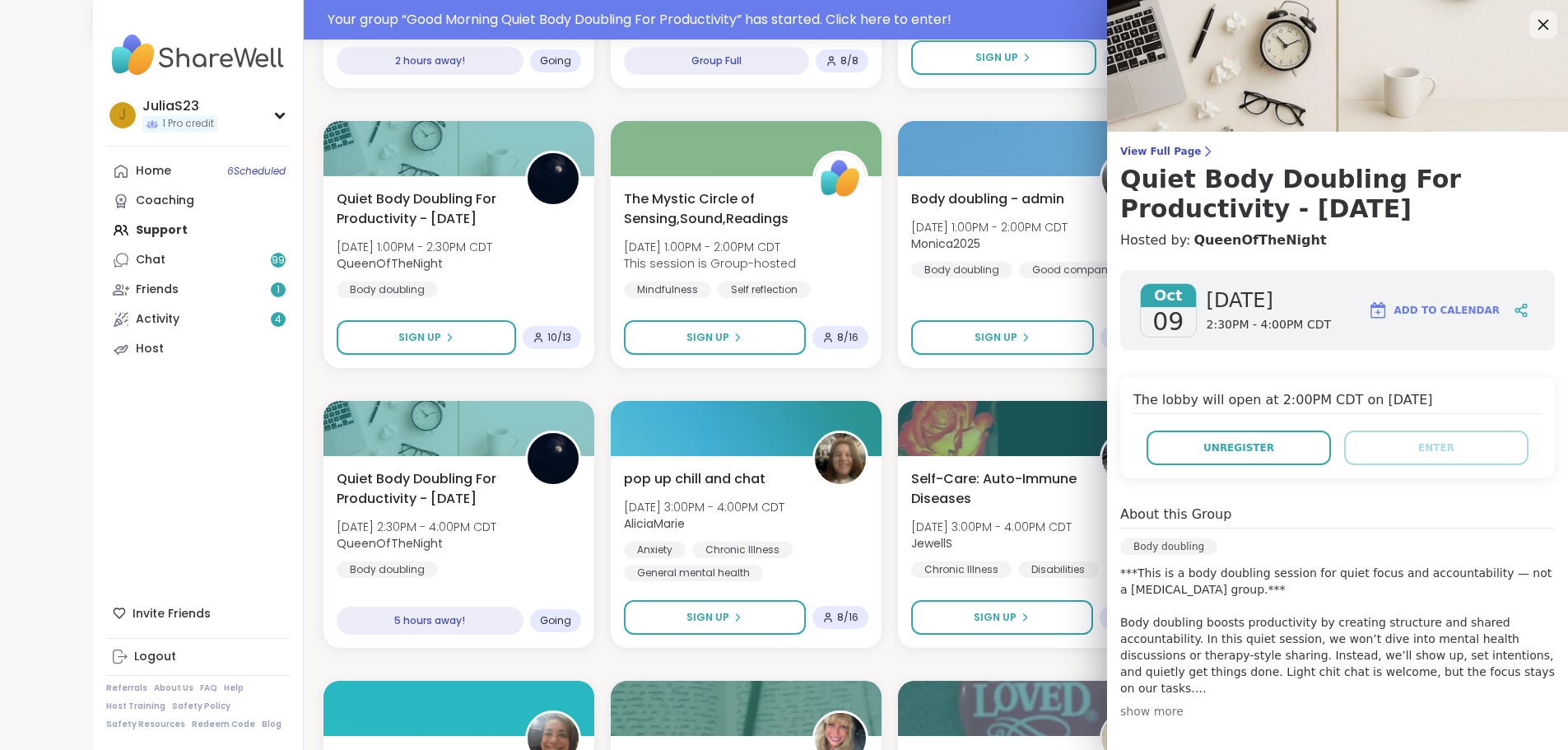
click at [1534, 25] on icon at bounding box center [1543, 24] width 21 height 21
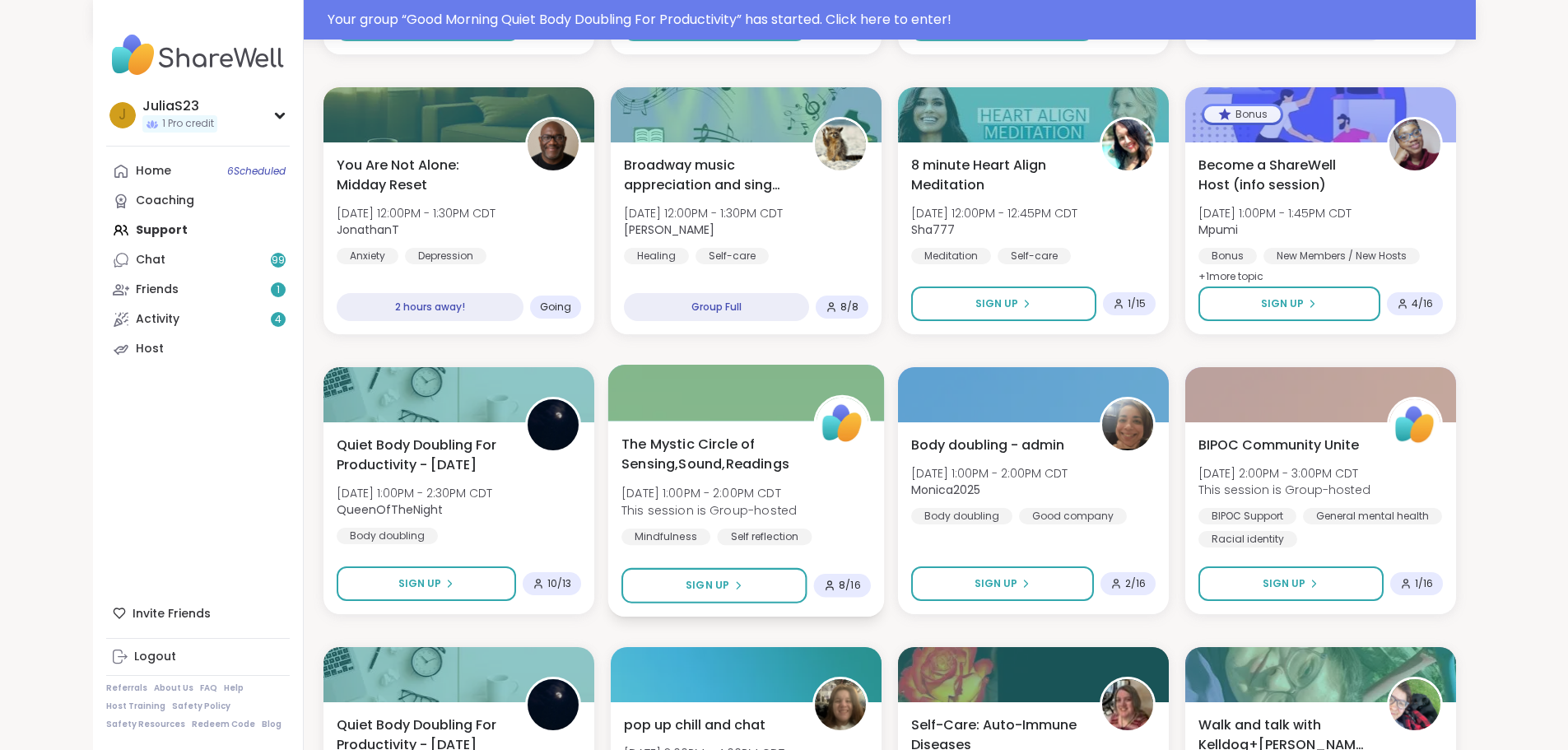
scroll to position [1109, 0]
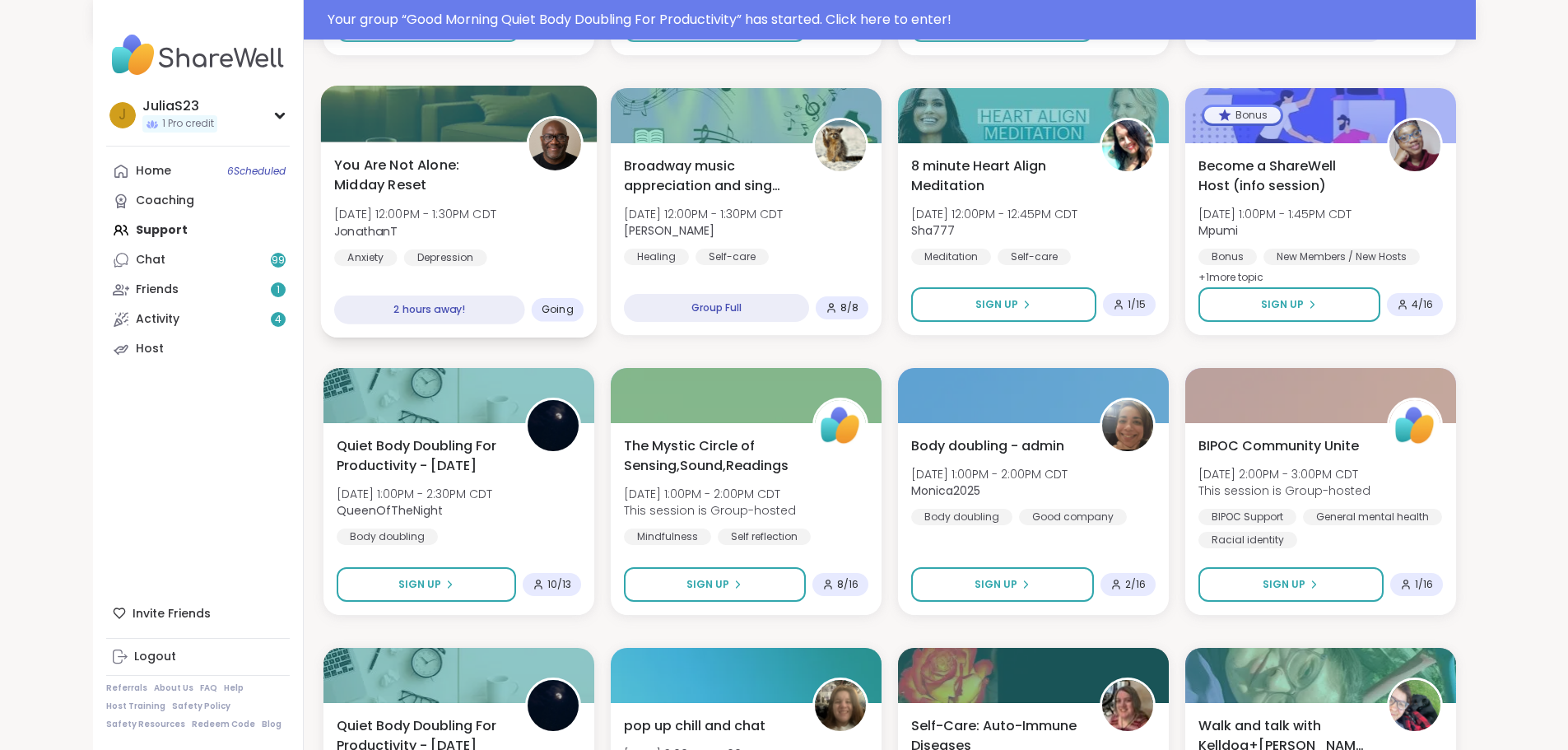
click at [517, 252] on div "Anxiety Depression General mental health" at bounding box center [458, 269] width 249 height 40
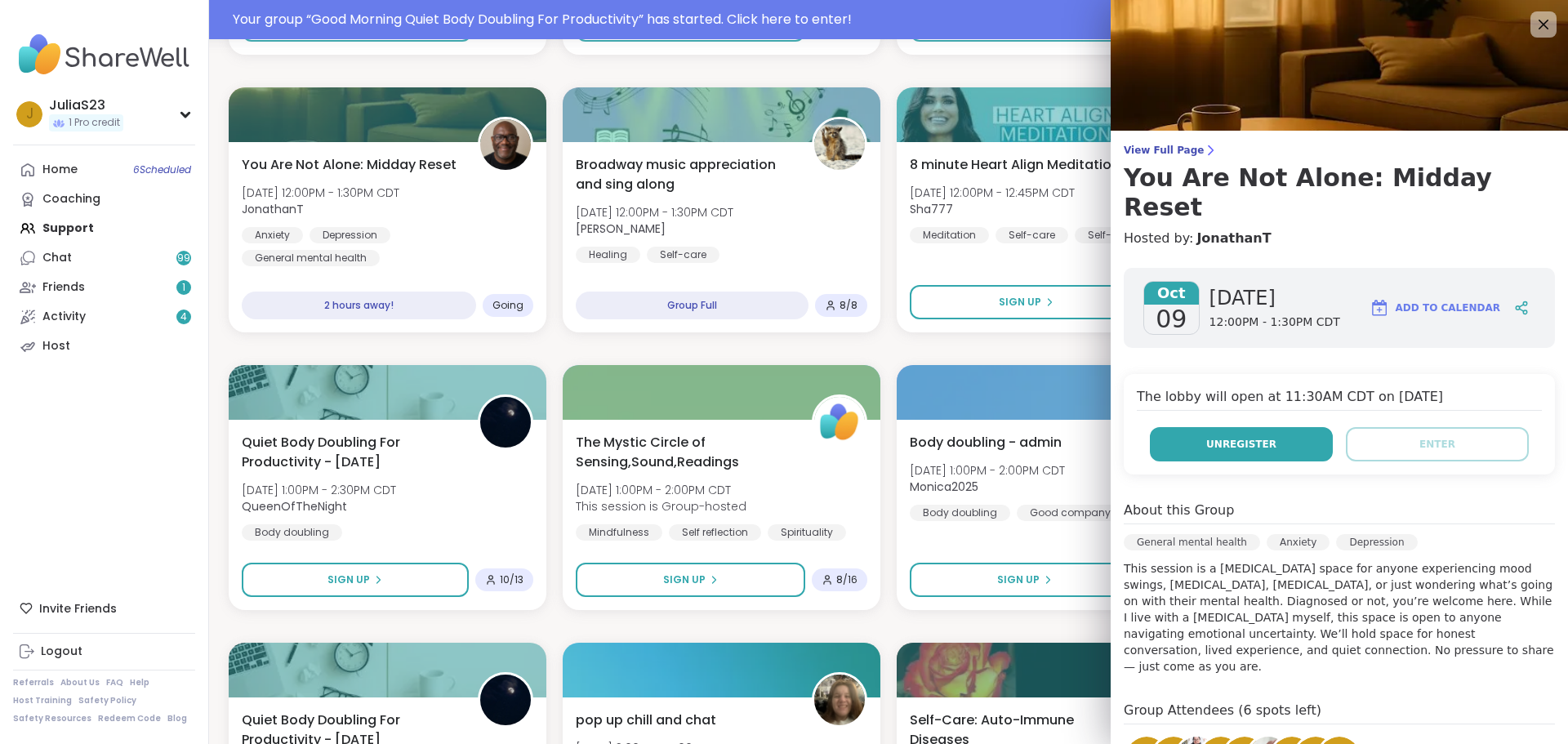
click at [1285, 427] on button "Unregister" at bounding box center [1241, 443] width 183 height 34
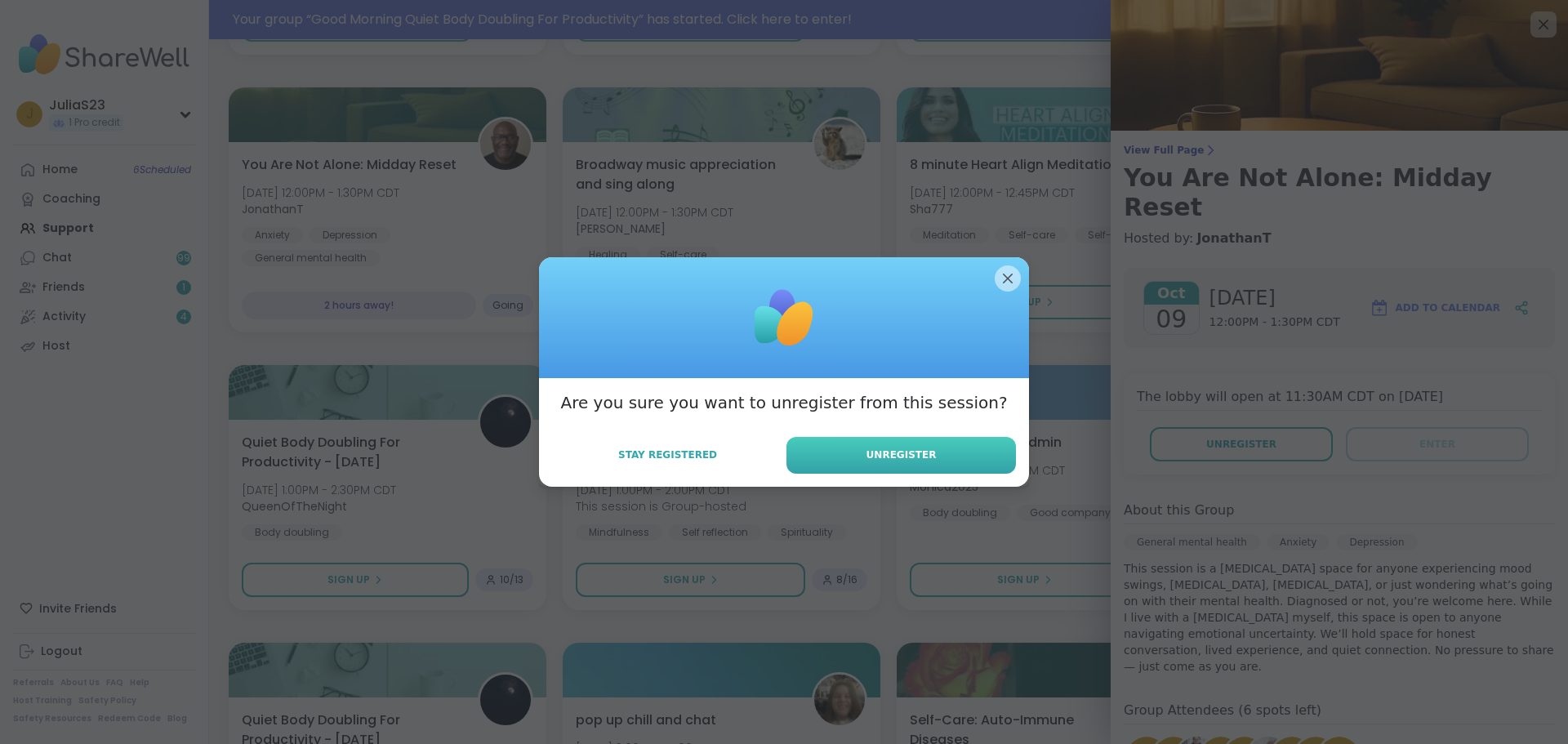
click at [896, 455] on span "Unregister" at bounding box center [902, 454] width 70 height 15
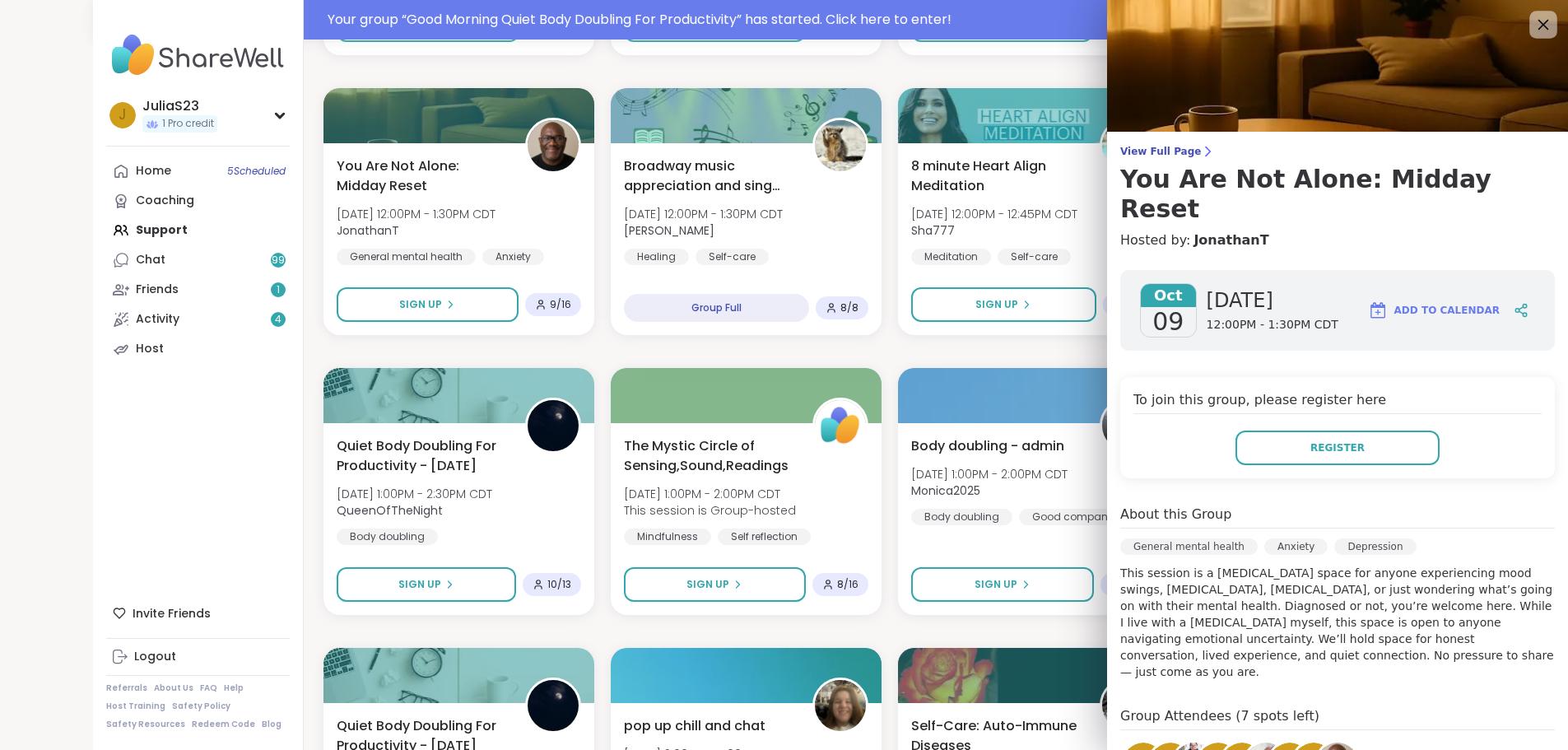
click at [1541, 23] on icon at bounding box center [1543, 24] width 21 height 21
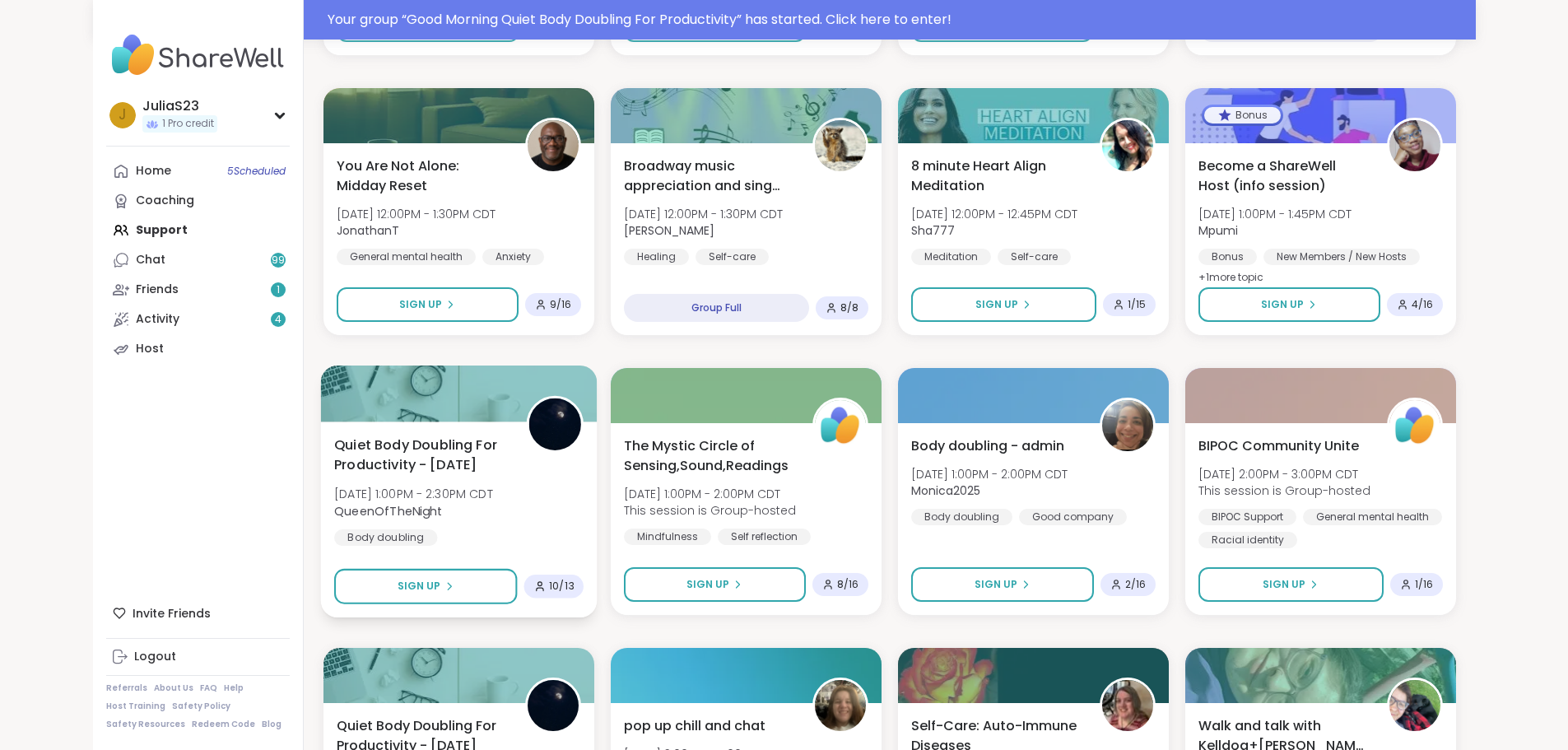
click at [455, 511] on div "Quiet Body Doubling For Productivity - Thursday Thu, Oct 09 | 1:00PM - 2:30PM C…" at bounding box center [458, 490] width 249 height 111
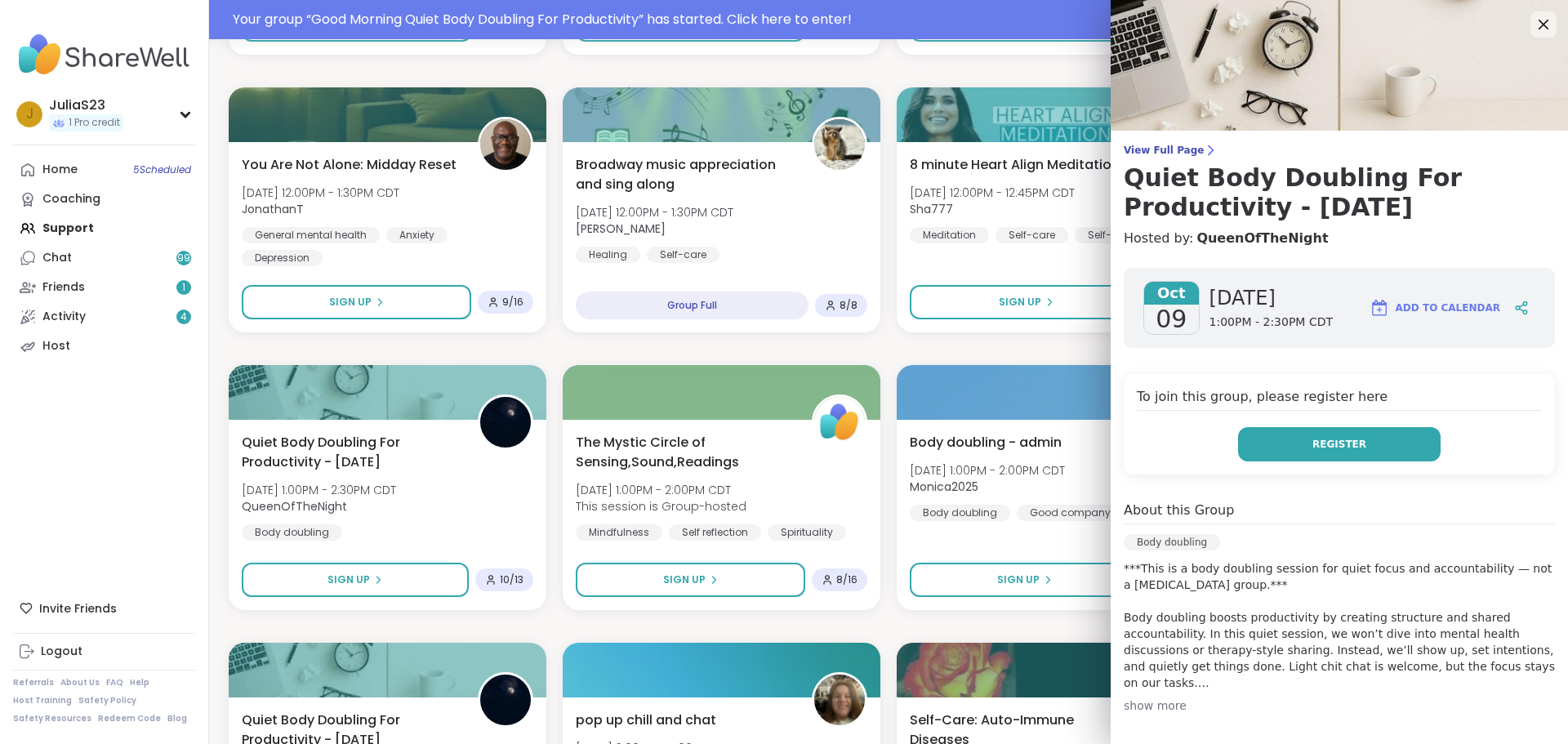
click at [1306, 453] on button "Register" at bounding box center [1338, 443] width 203 height 34
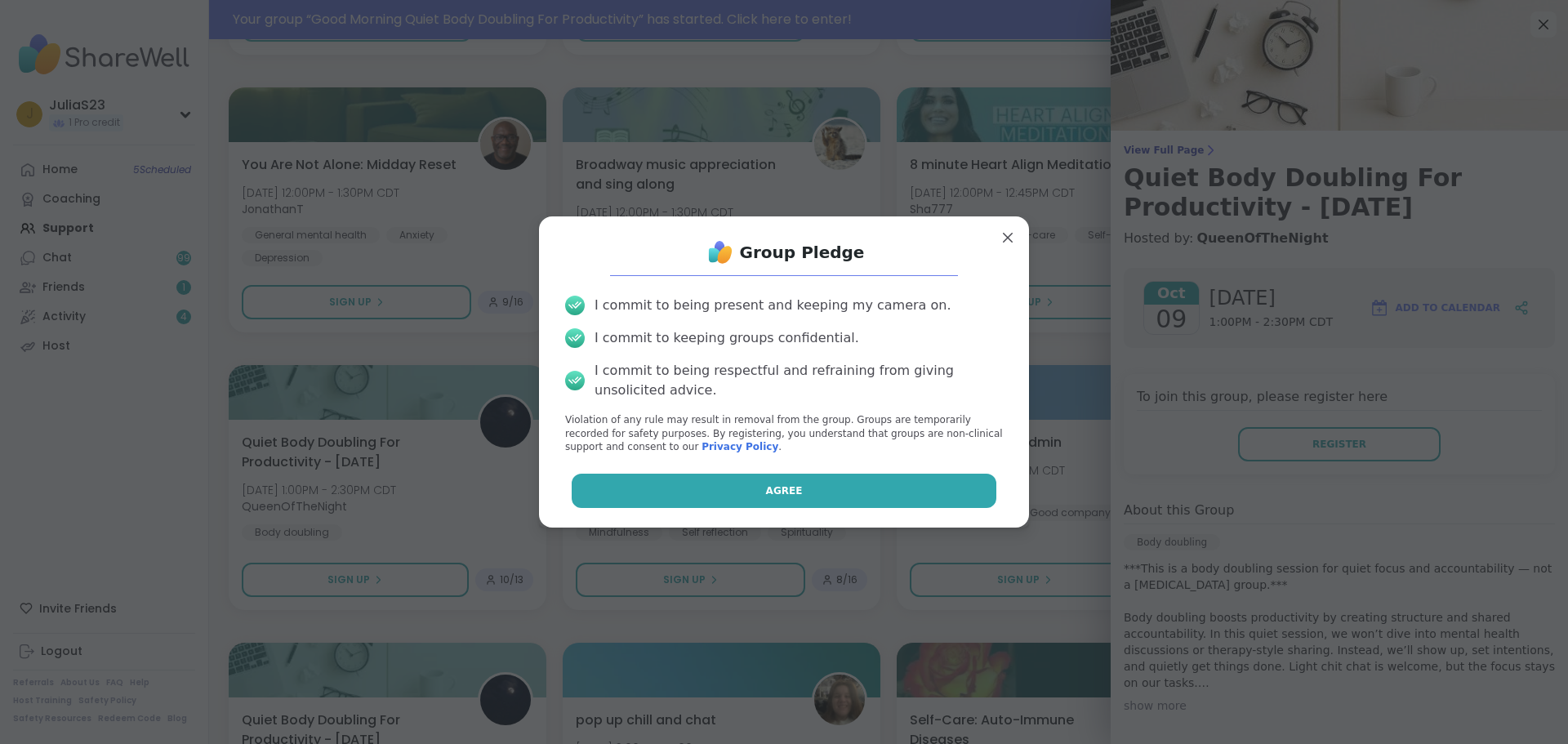
click at [915, 481] on button "Agree" at bounding box center [784, 490] width 426 height 34
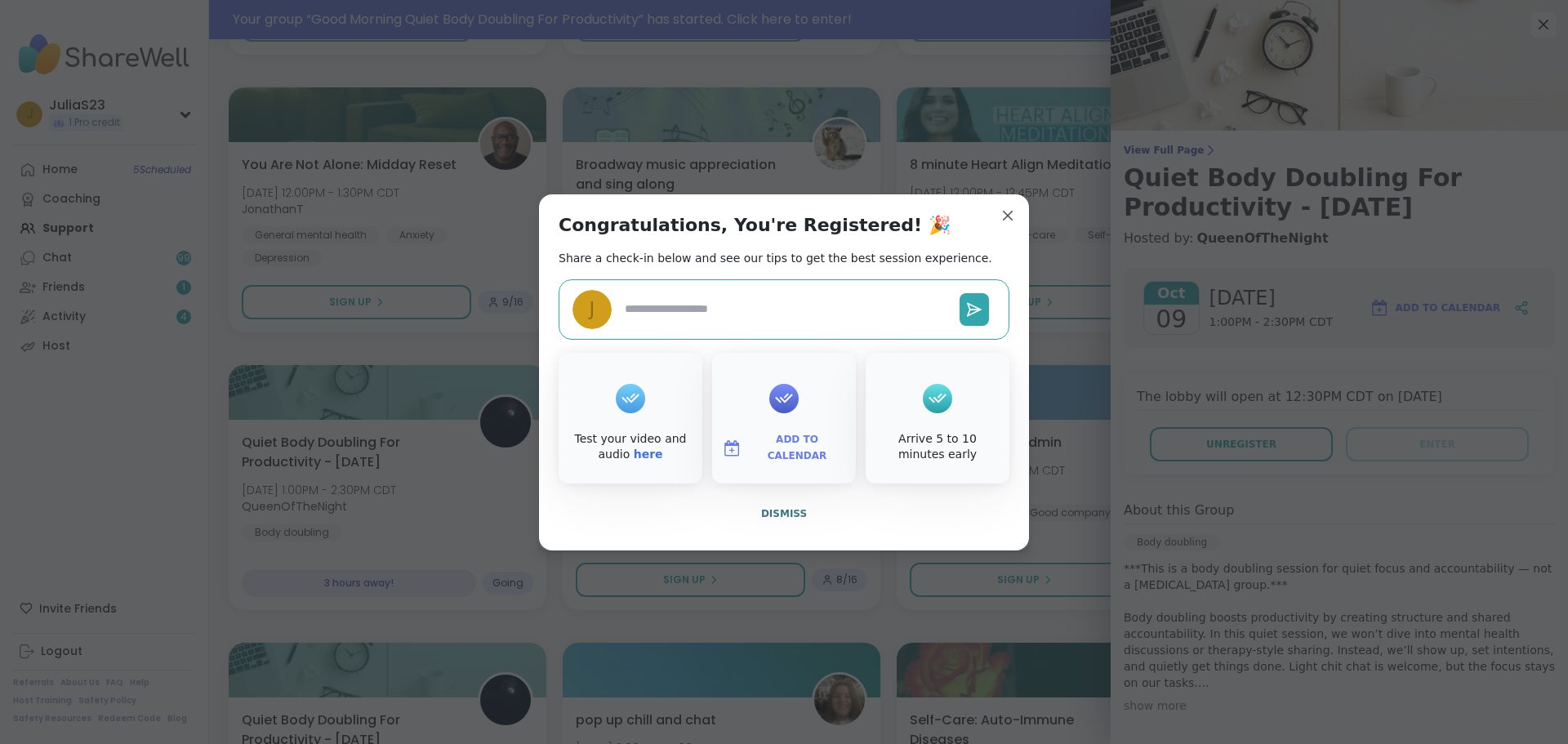
type textarea "*"
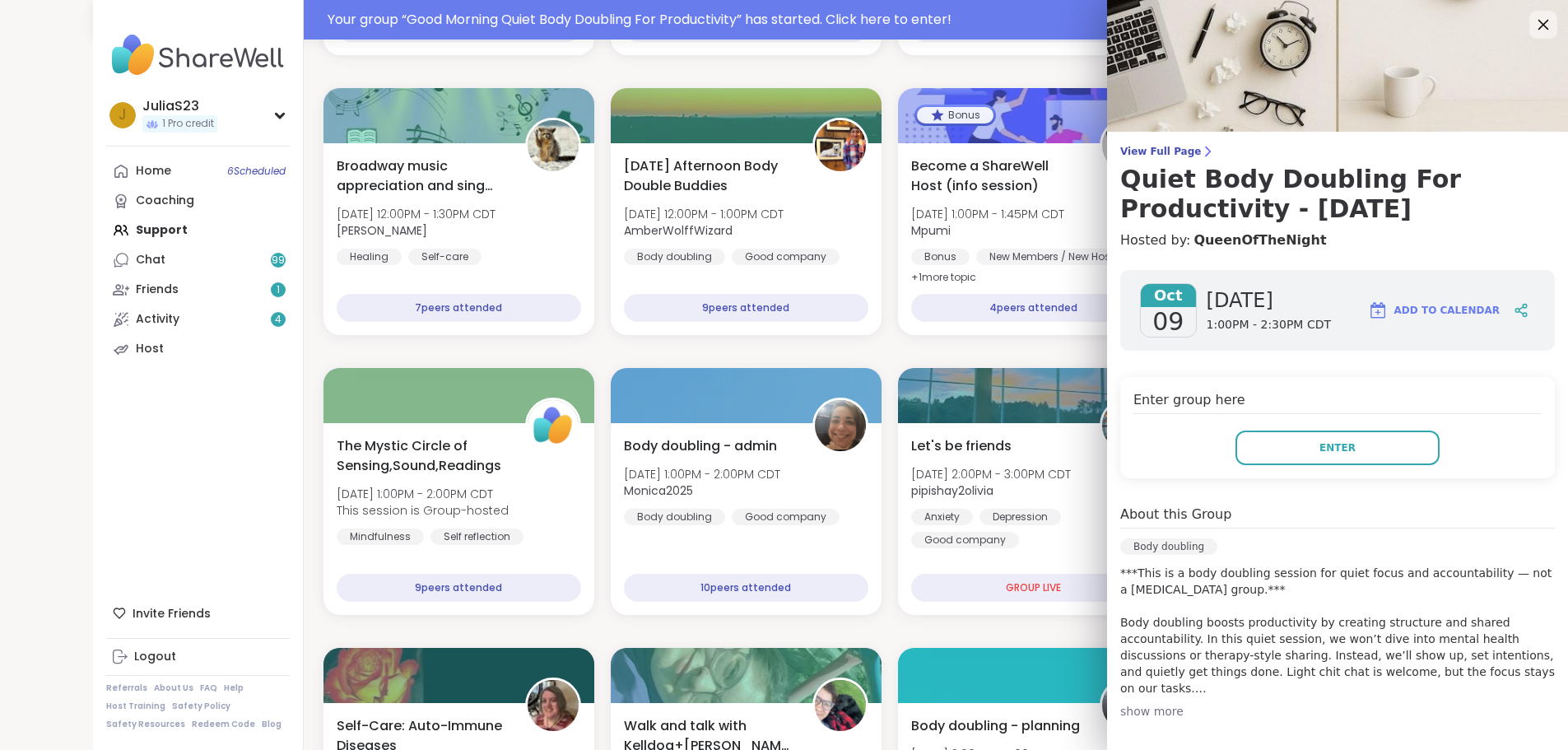
click at [1538, 25] on icon at bounding box center [1543, 24] width 21 height 21
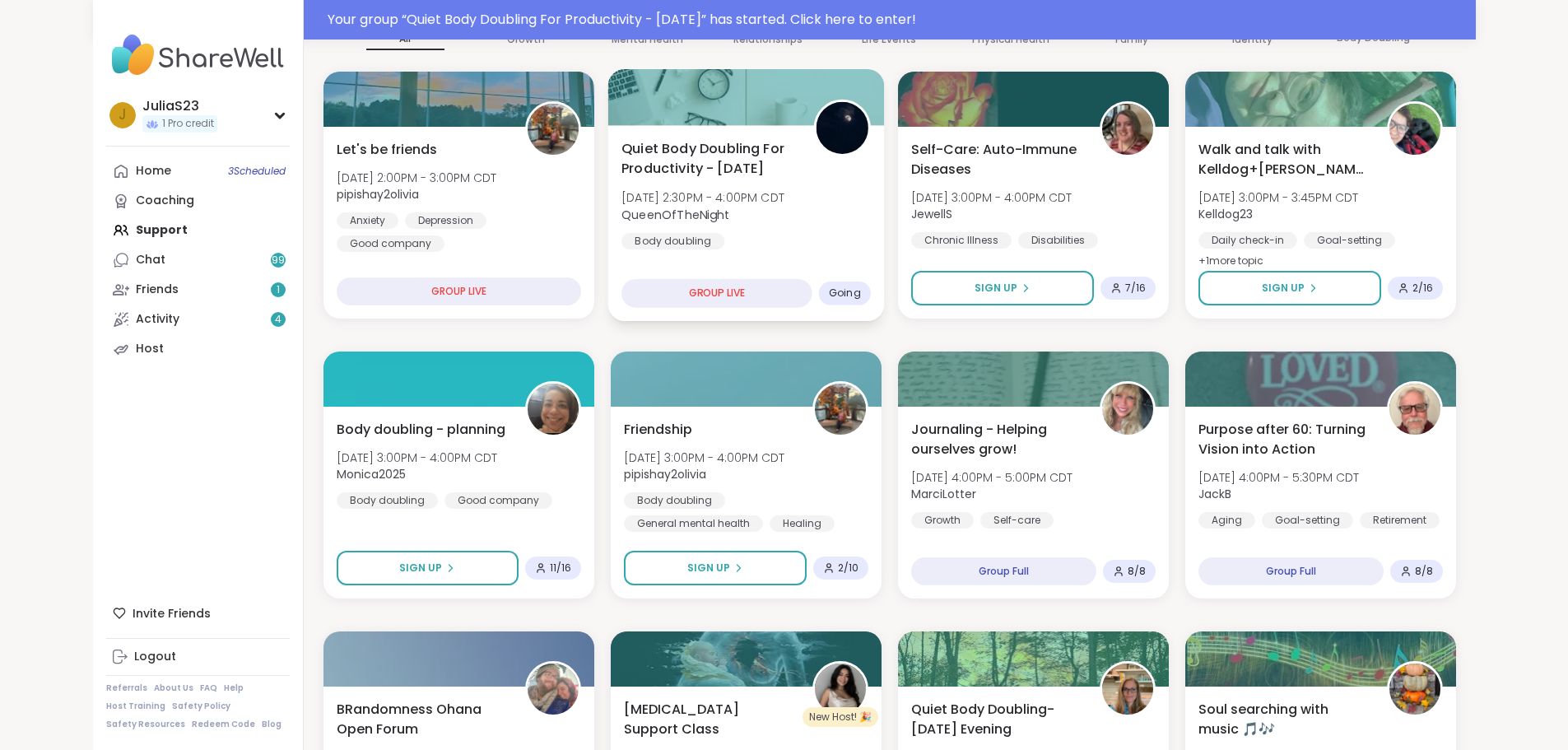
click at [778, 227] on div "Quiet Body Doubling For Productivity - [DATE] [DATE] 2:30PM - 4:00PM CDT QueenO…" at bounding box center [746, 193] width 249 height 111
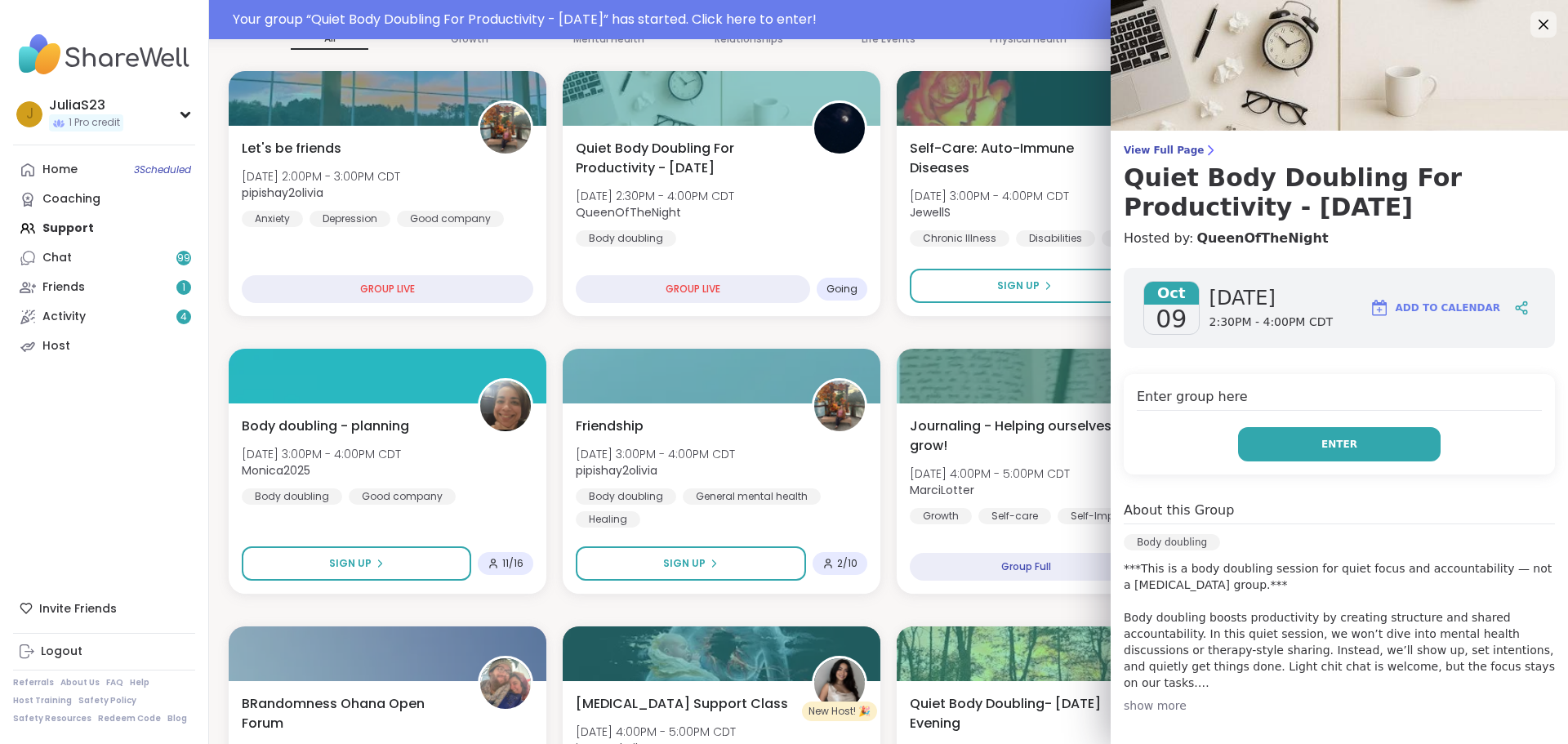
click at [1391, 453] on button "Enter" at bounding box center [1338, 443] width 203 height 34
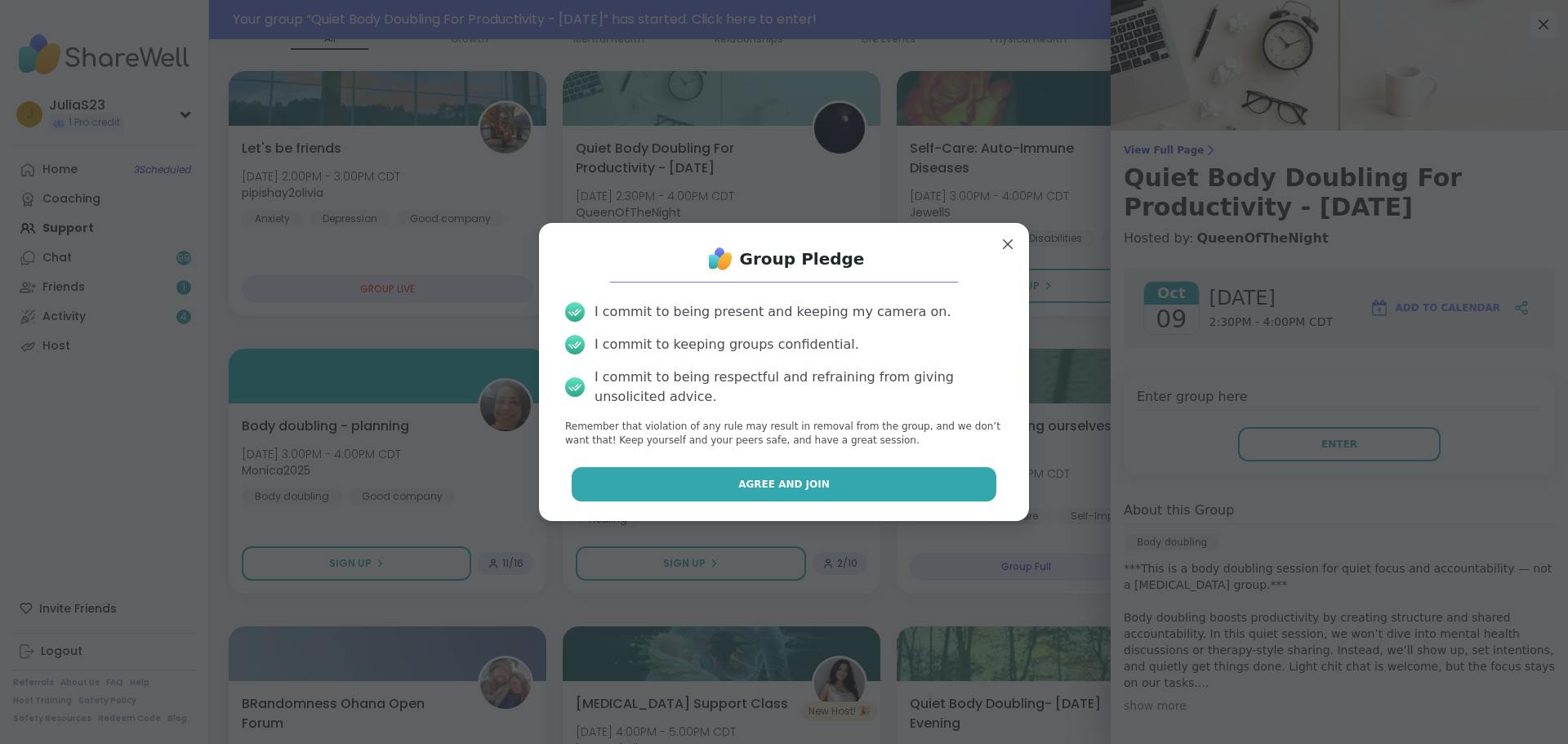
click at [852, 490] on button "Agree and Join" at bounding box center [784, 484] width 426 height 34
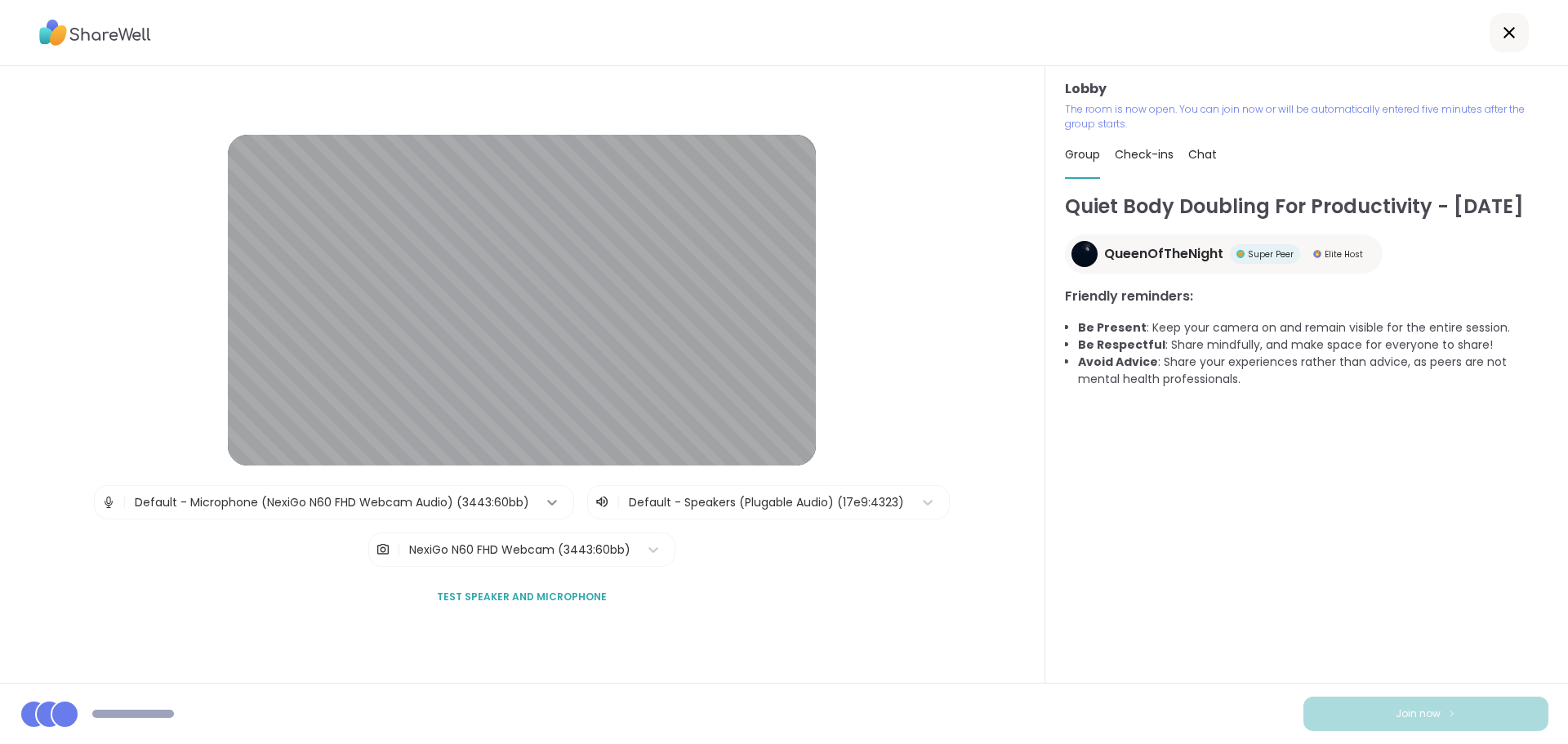
click at [548, 502] on icon at bounding box center [552, 502] width 17 height 17
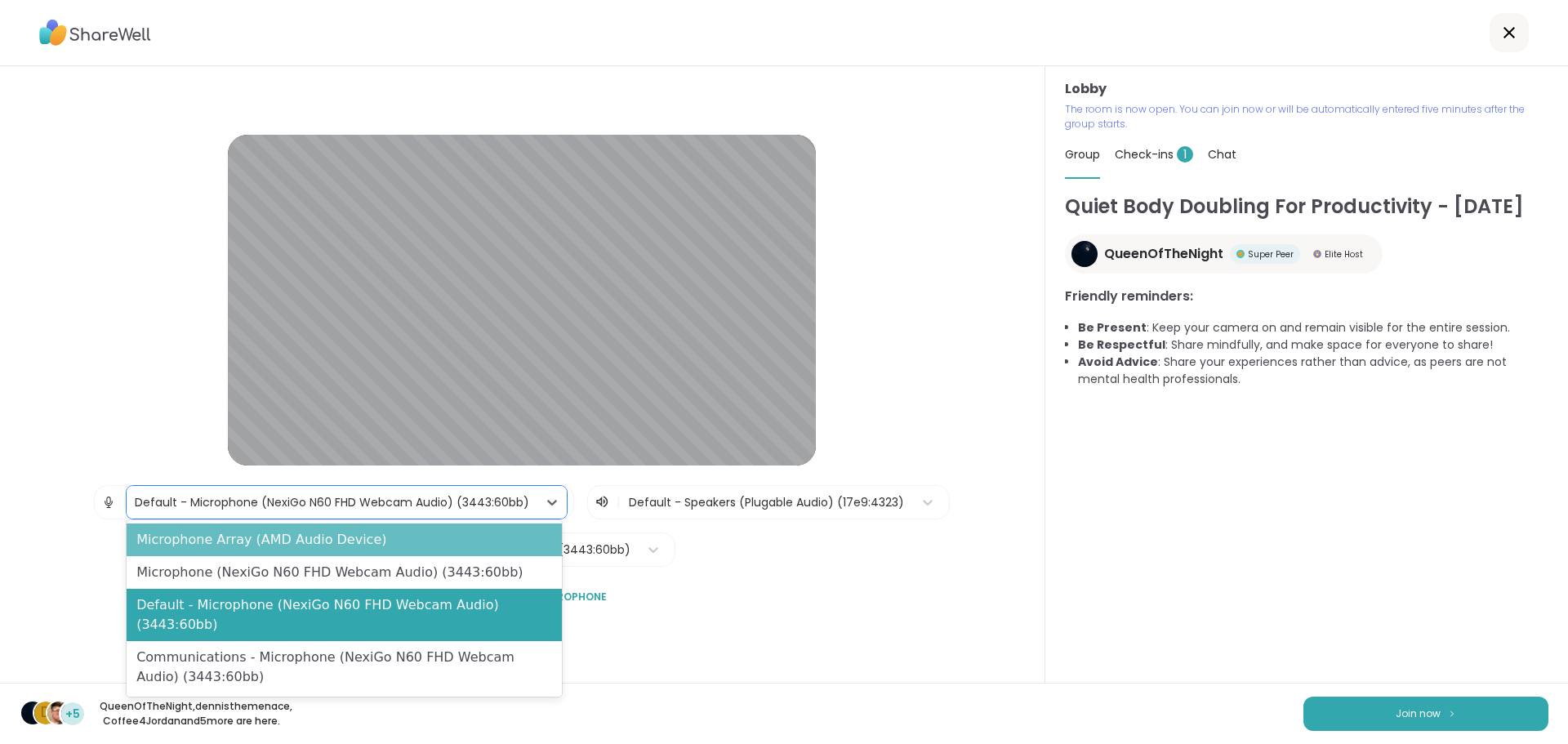
click at [375, 543] on div "Microphone Array (AMD Audio Device)" at bounding box center [344, 539] width 435 height 32
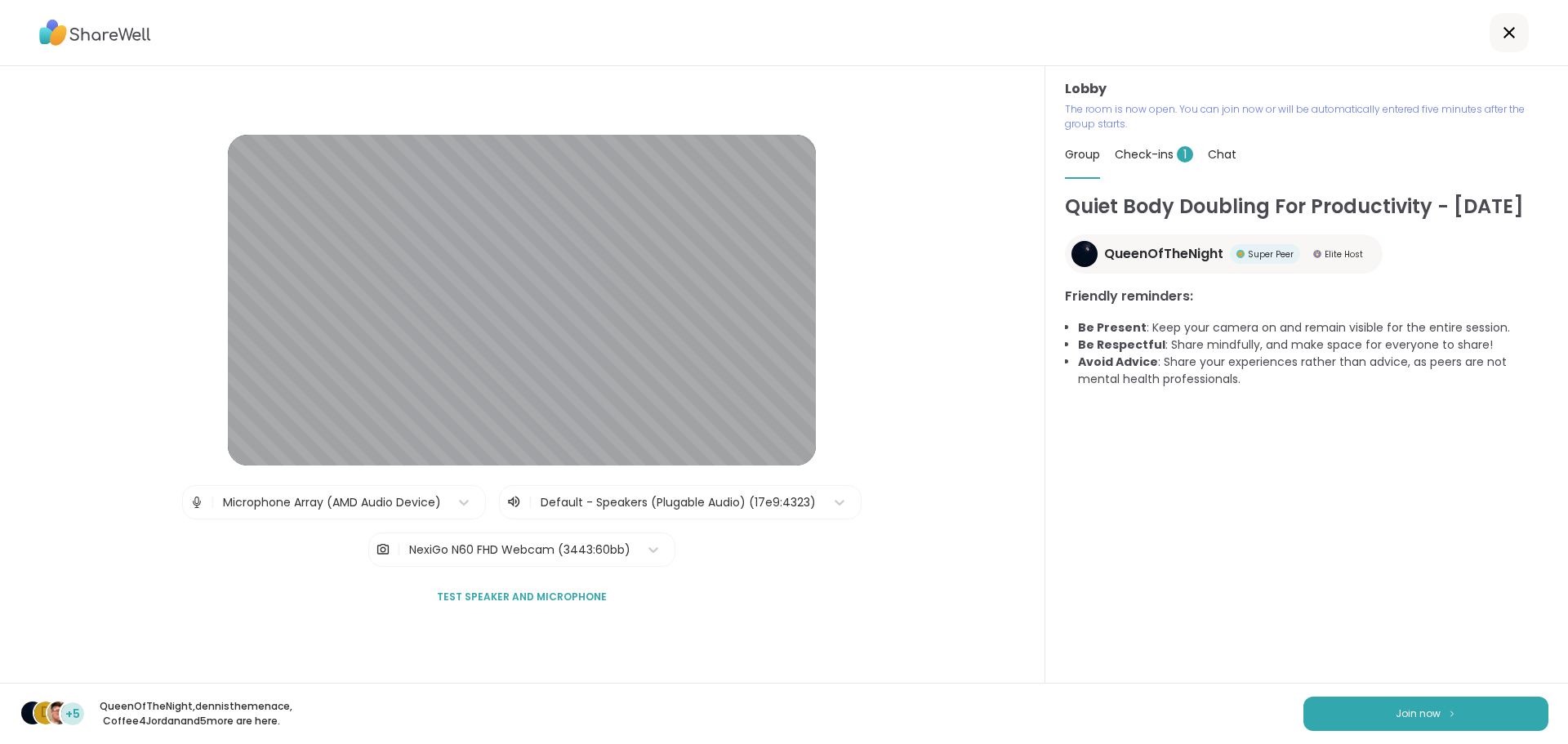
click at [571, 589] on span "Test speaker and microphone" at bounding box center [521, 597] width 169 height 15
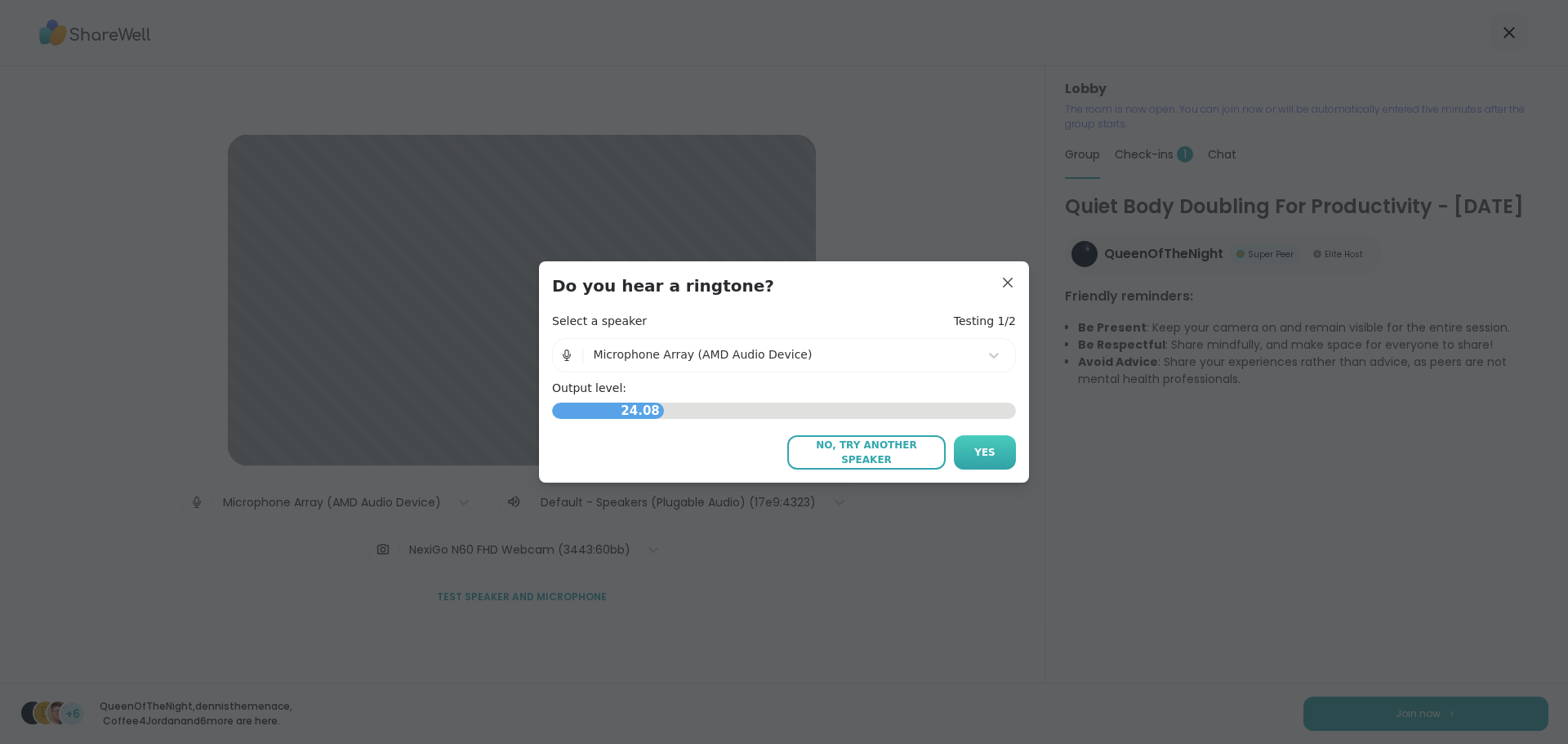
click at [974, 458] on span "Yes" at bounding box center [984, 453] width 21 height 15
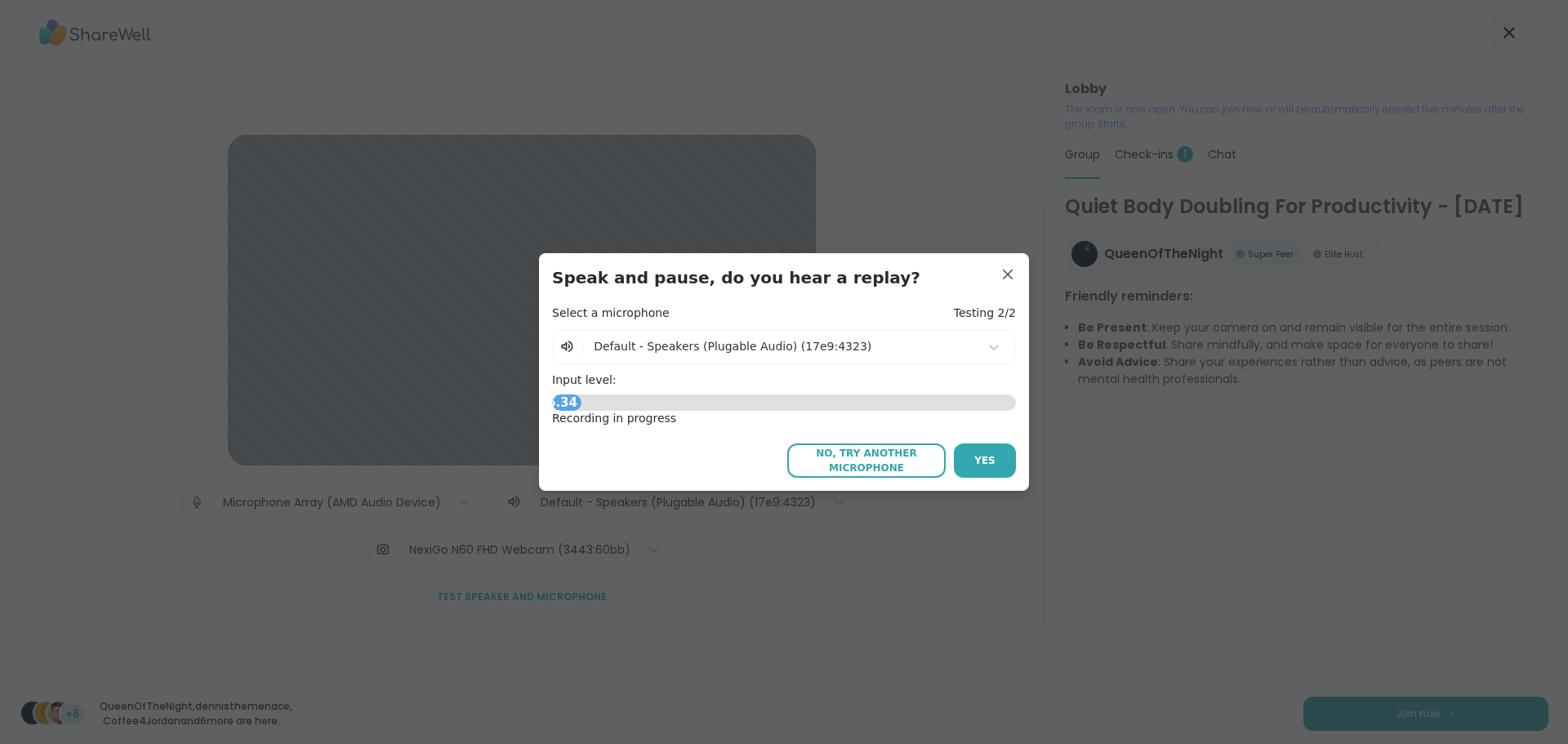
click at [923, 467] on span "No, try another microphone" at bounding box center [865, 461] width 142 height 30
click at [870, 342] on div at bounding box center [781, 346] width 377 height 20
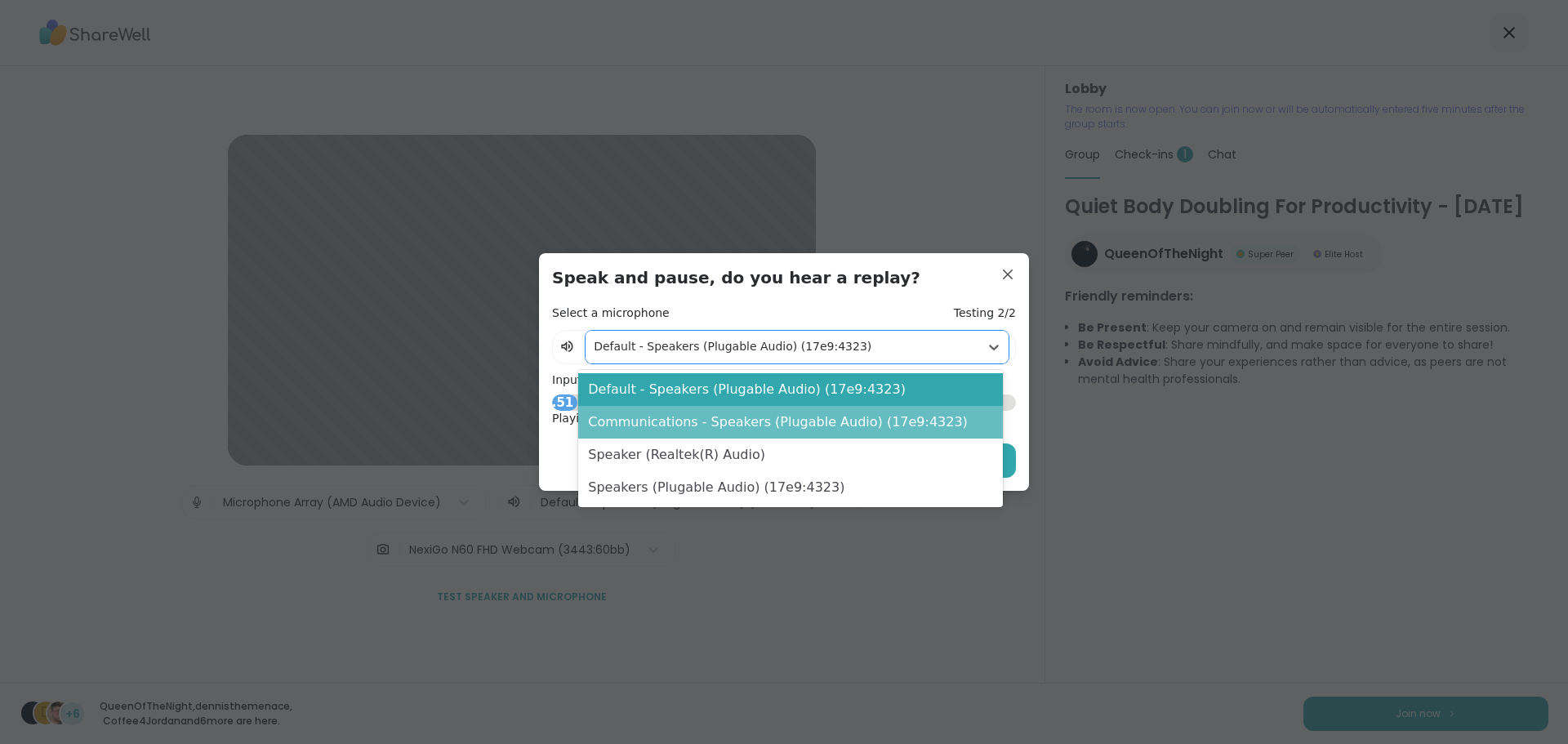
click at [845, 421] on div "Communications - Speakers (Plugable Audio) (17e9:4323)" at bounding box center [790, 421] width 424 height 32
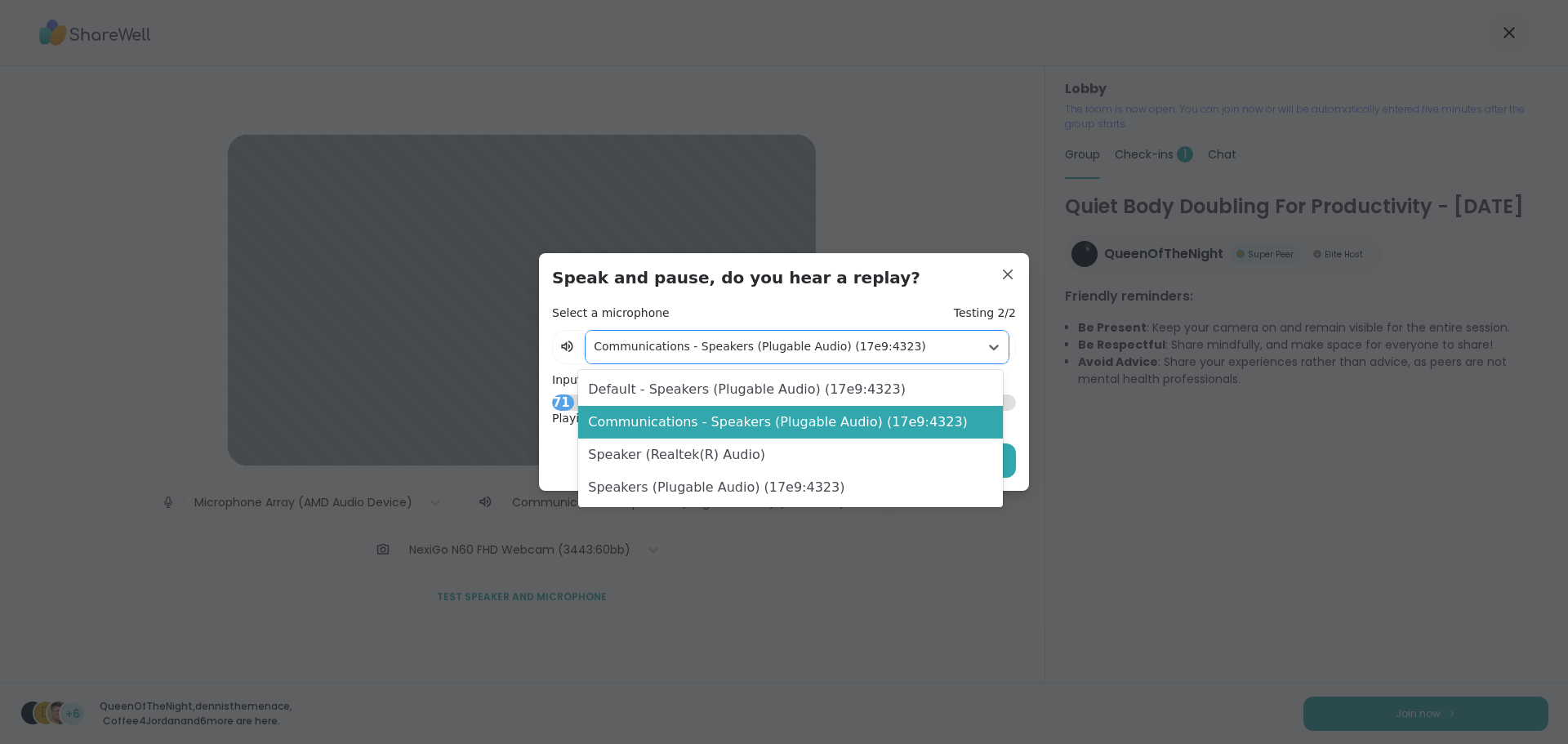
click at [917, 344] on div at bounding box center [781, 346] width 377 height 20
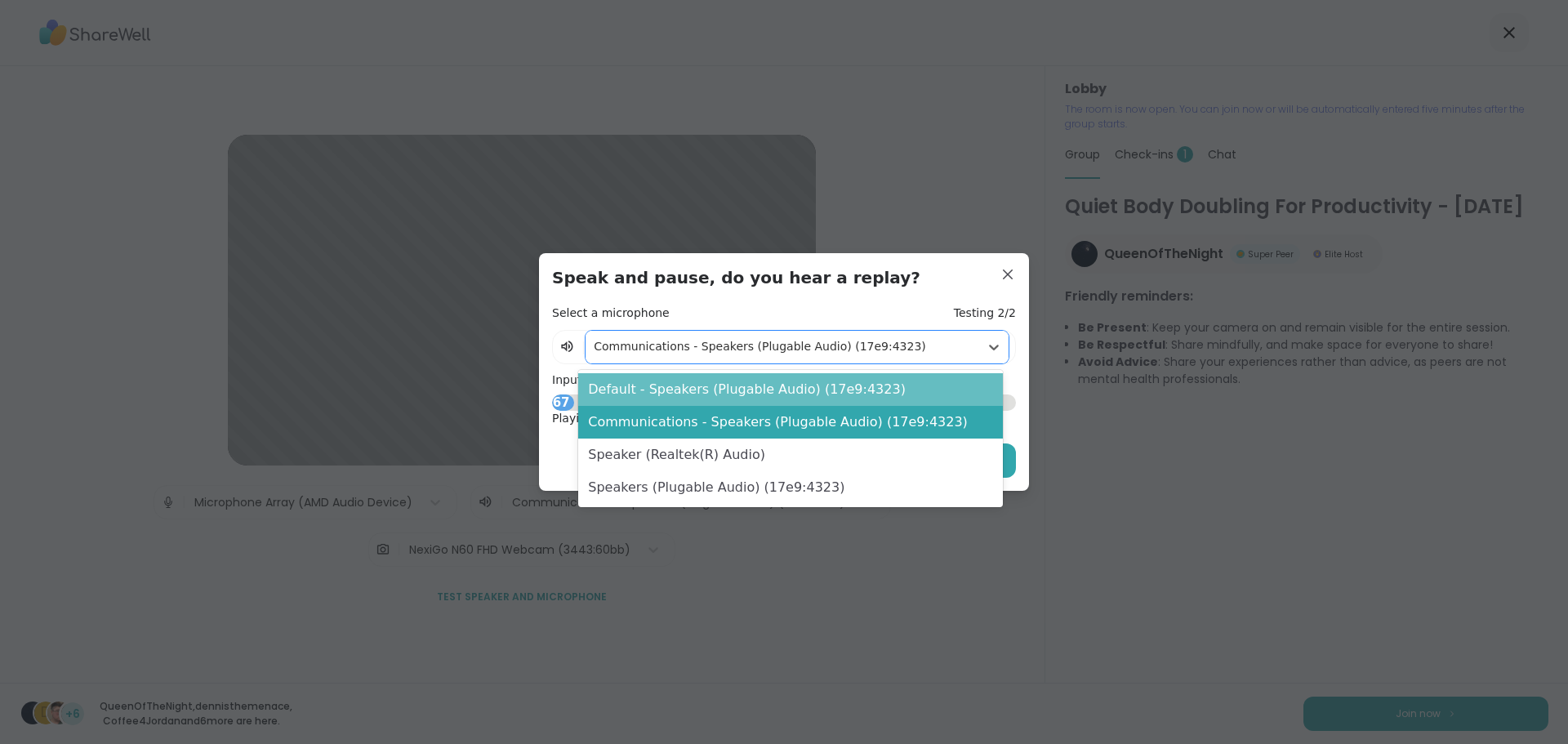
click at [888, 384] on div "Default - Speakers (Plugable Audio) (17e9:4323)" at bounding box center [790, 389] width 424 height 32
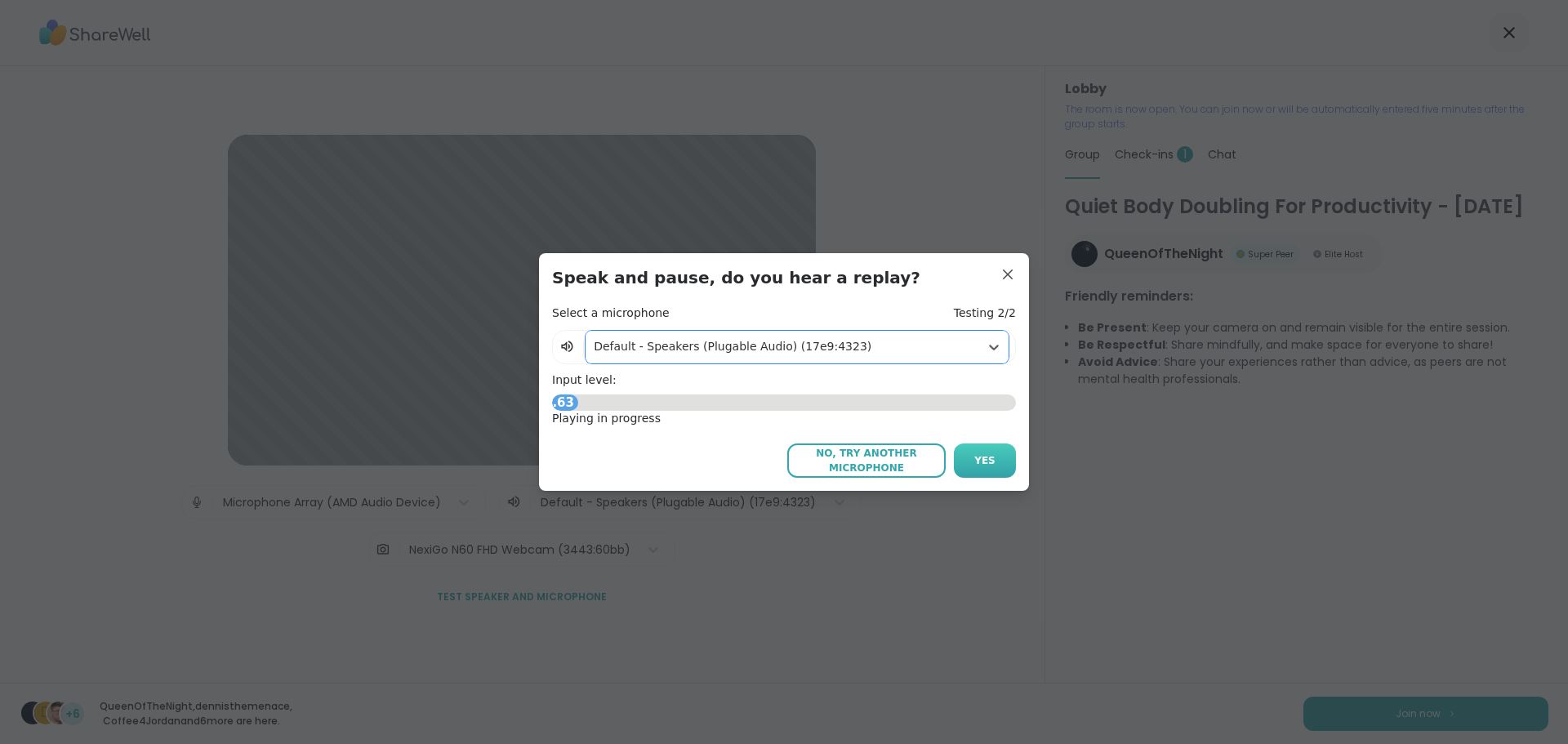
click at [978, 456] on span "Yes" at bounding box center [984, 461] width 21 height 15
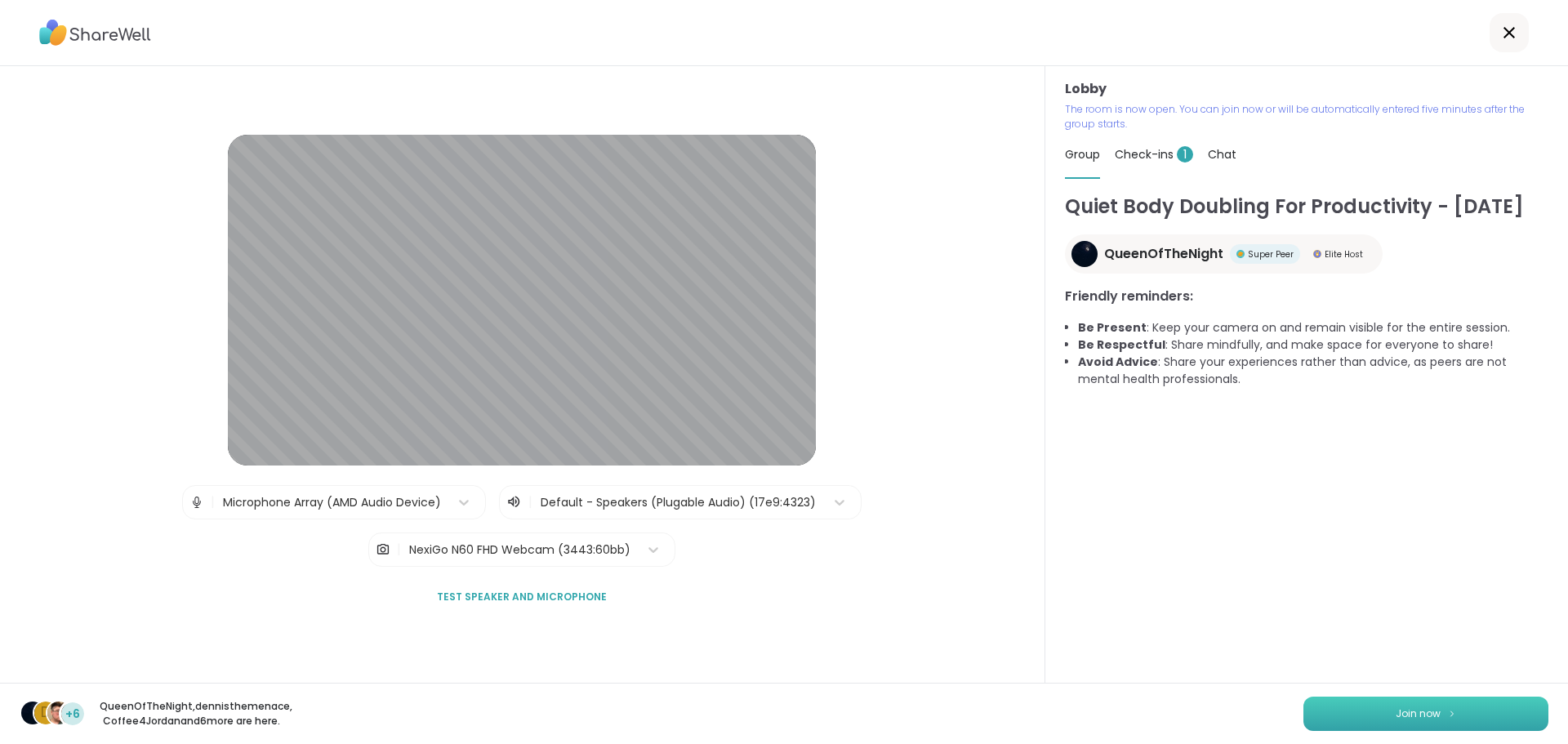
click at [1339, 713] on button "Join now" at bounding box center [1425, 713] width 245 height 34
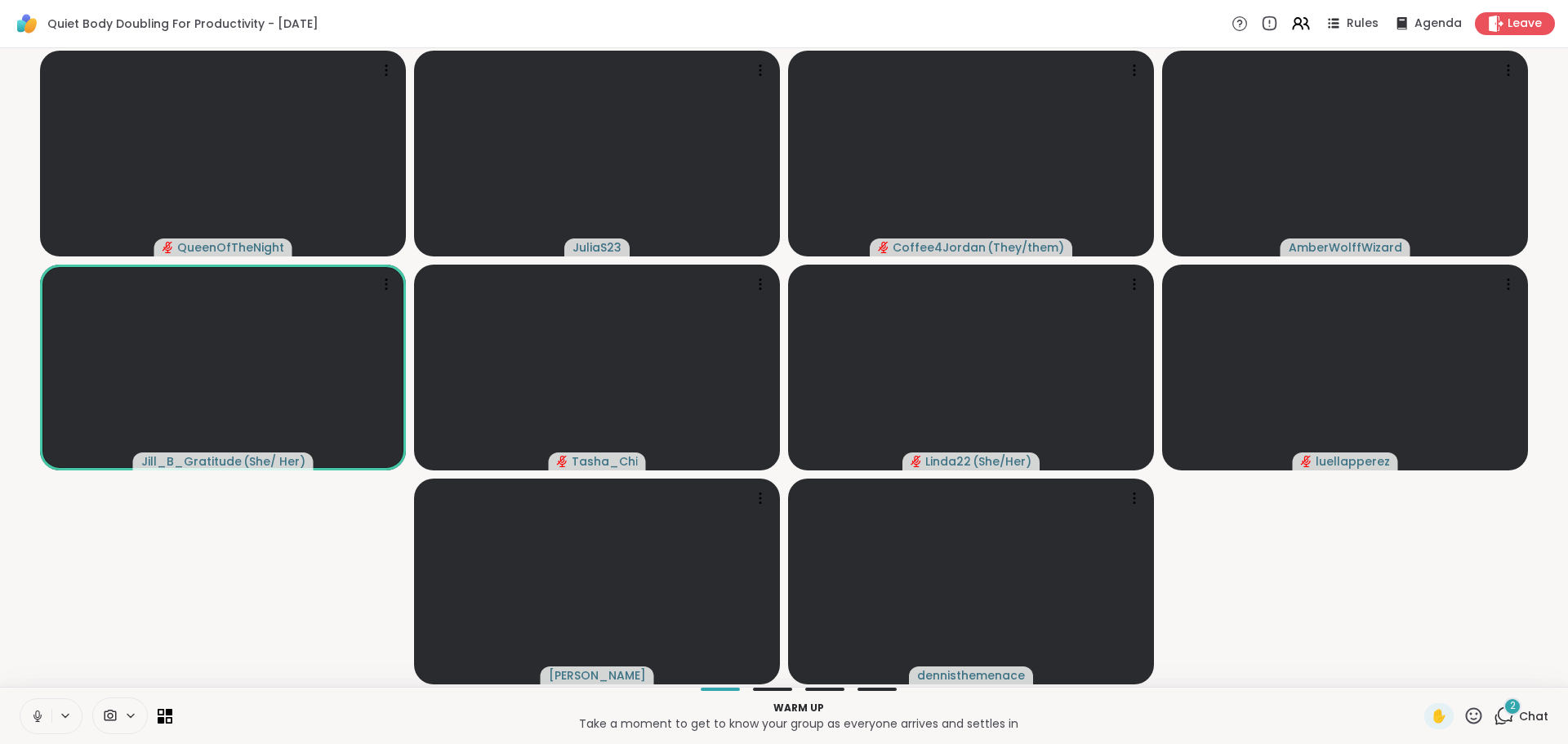
click at [38, 713] on icon at bounding box center [38, 716] width 15 height 15
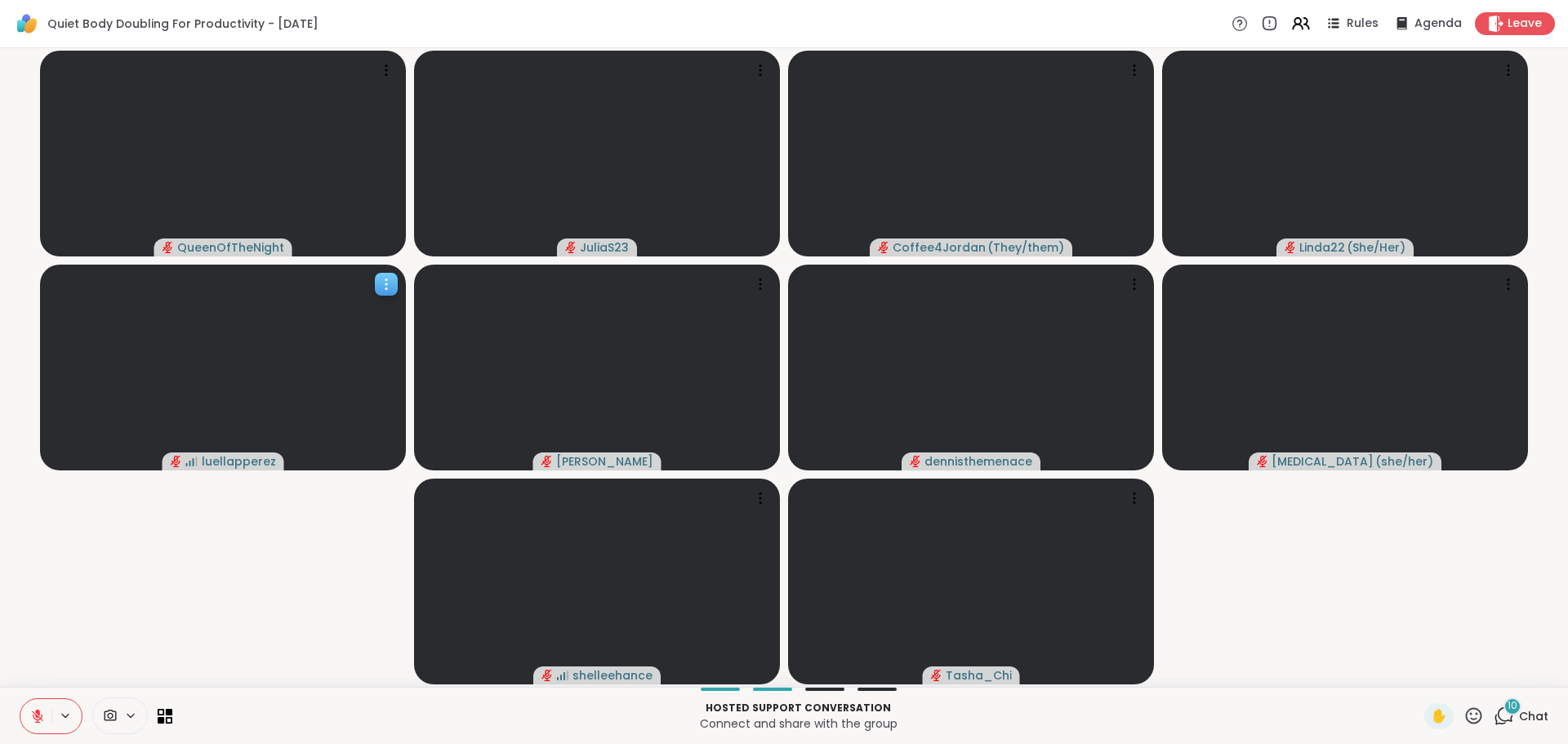
click at [230, 377] on video at bounding box center [222, 367] width 366 height 205
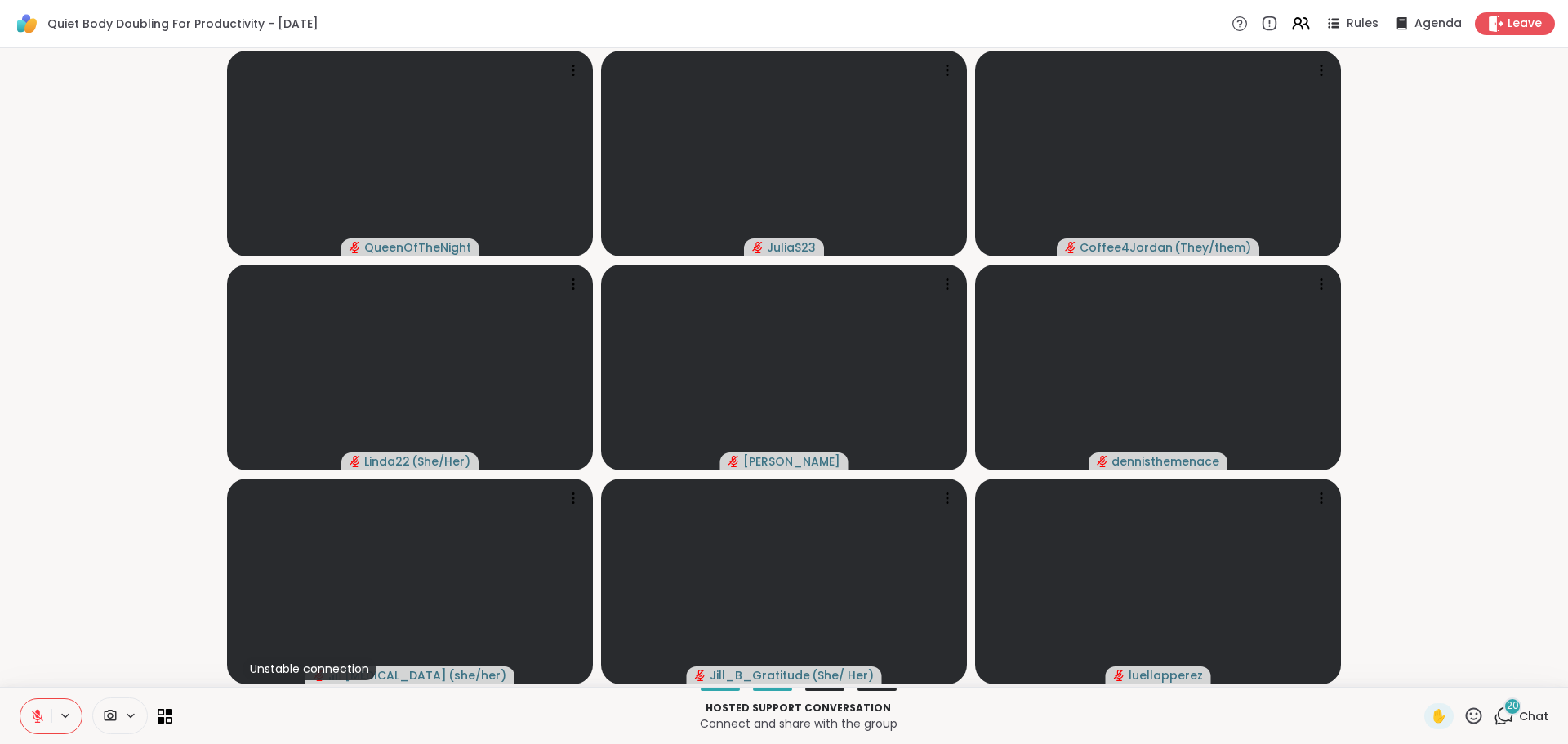
click at [1532, 718] on span "Chat" at bounding box center [1534, 716] width 30 height 17
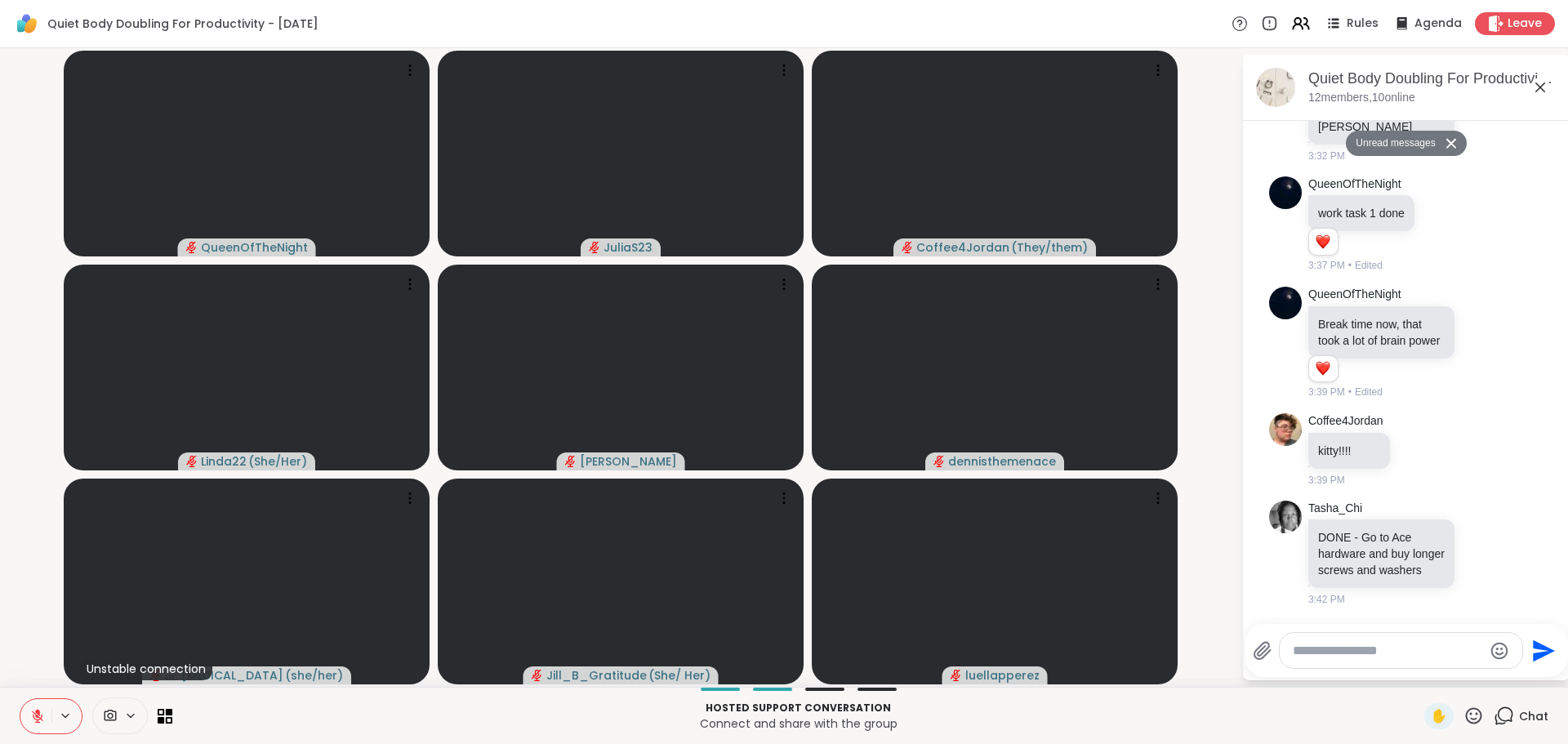
scroll to position [4266, 0]
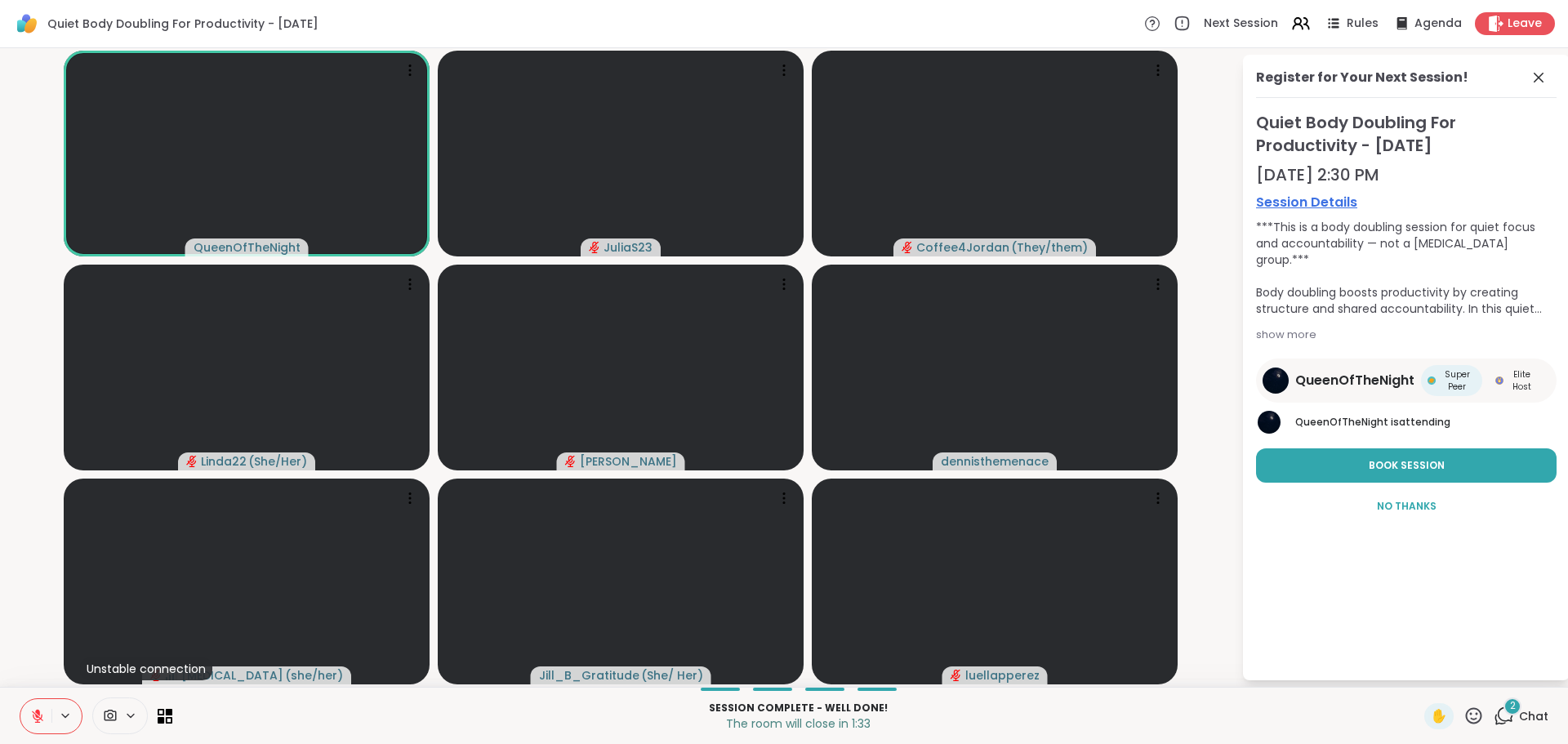
click at [1519, 722] on span "Chat" at bounding box center [1534, 716] width 30 height 17
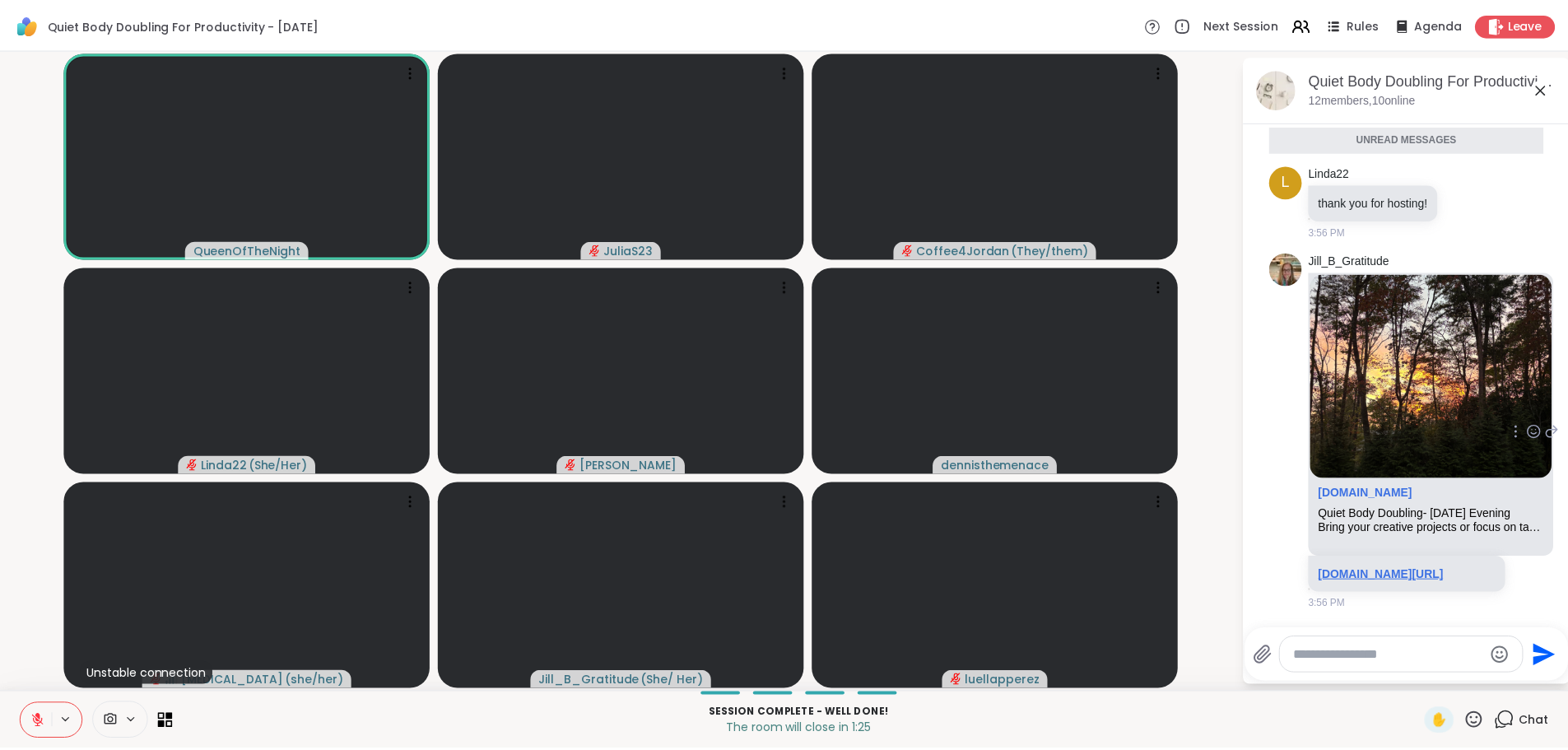
scroll to position [4874, 0]
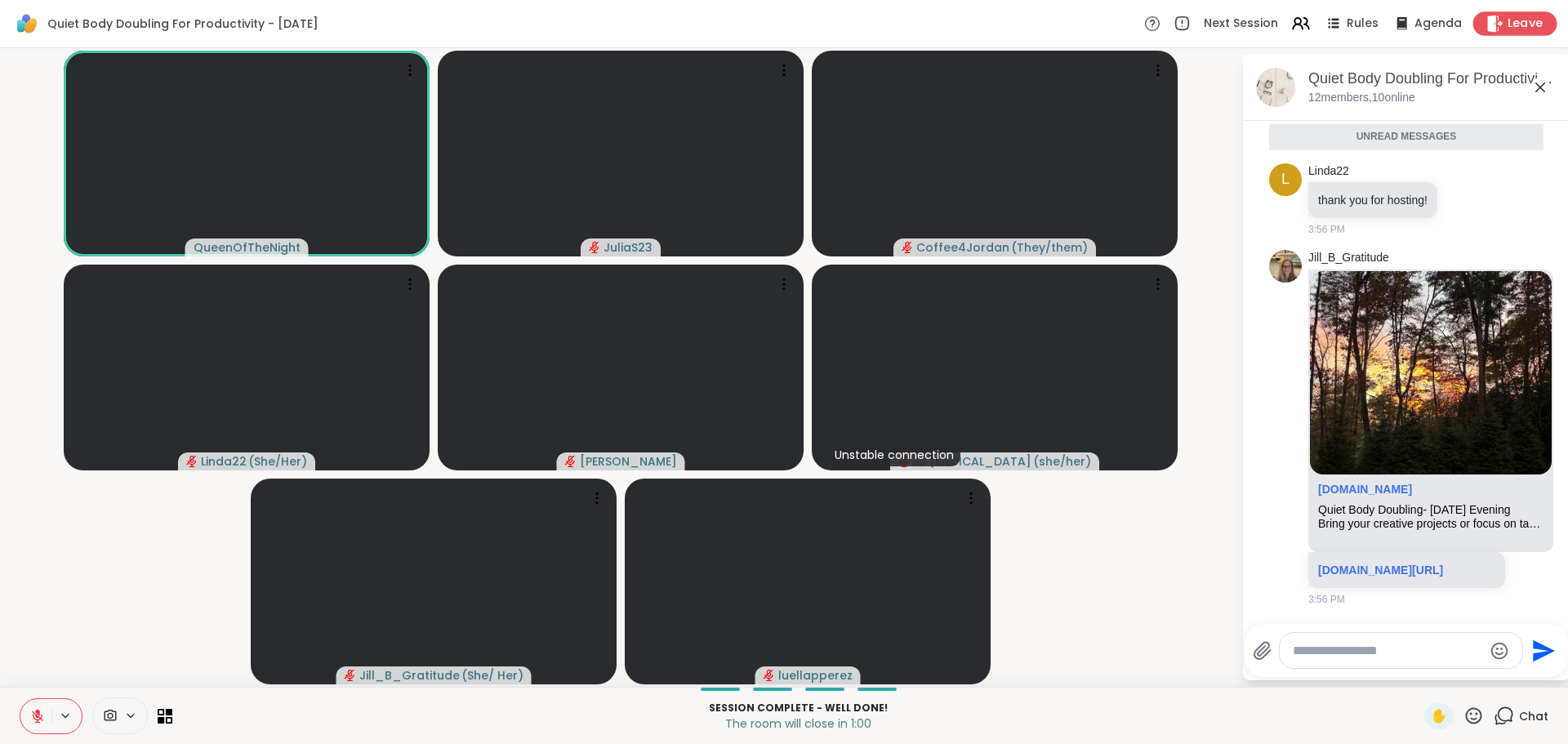
click at [1507, 22] on span "Leave" at bounding box center [1524, 24] width 36 height 18
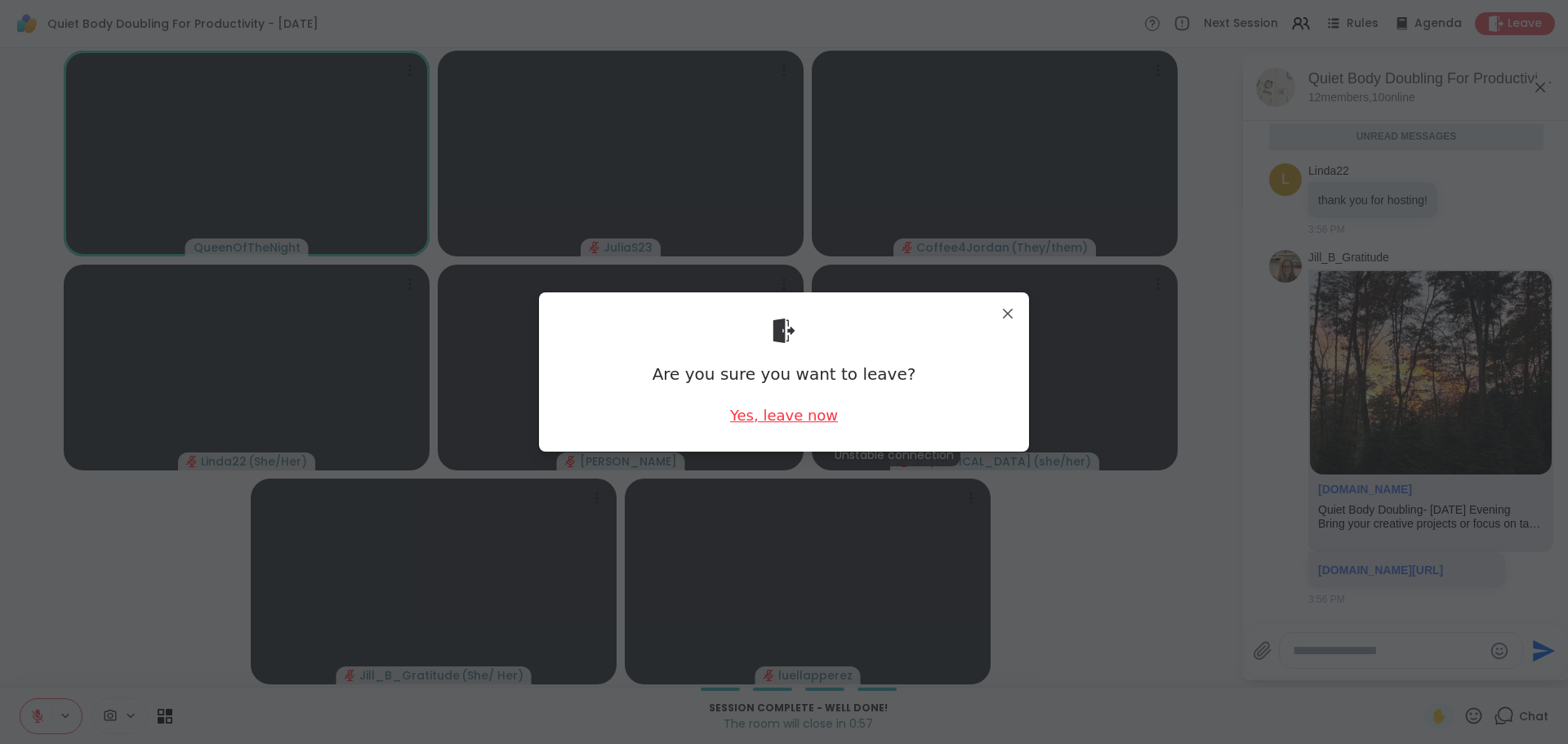
click at [811, 411] on div "Yes, leave now" at bounding box center [784, 415] width 107 height 20
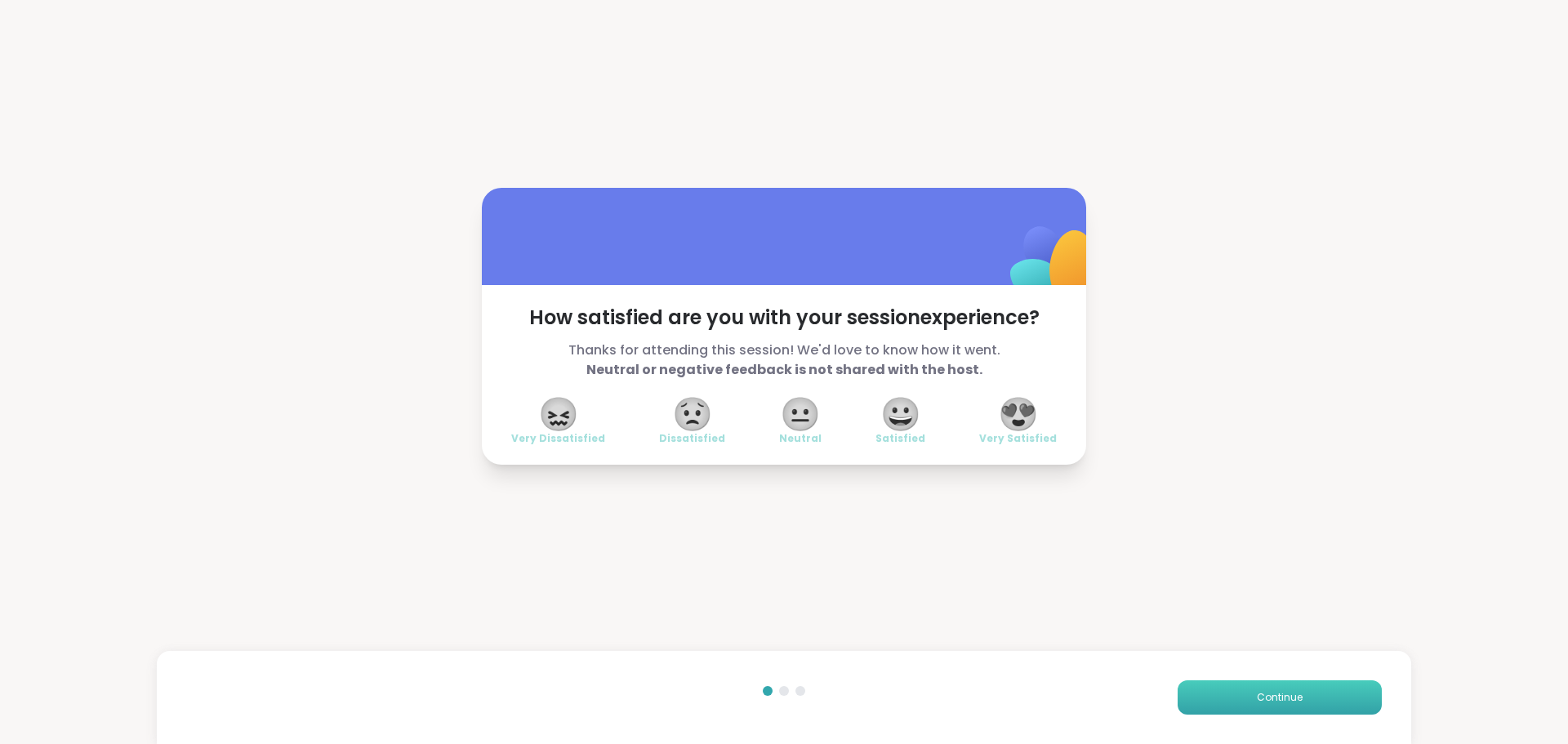
click at [1220, 709] on button "Continue" at bounding box center [1279, 697] width 205 height 34
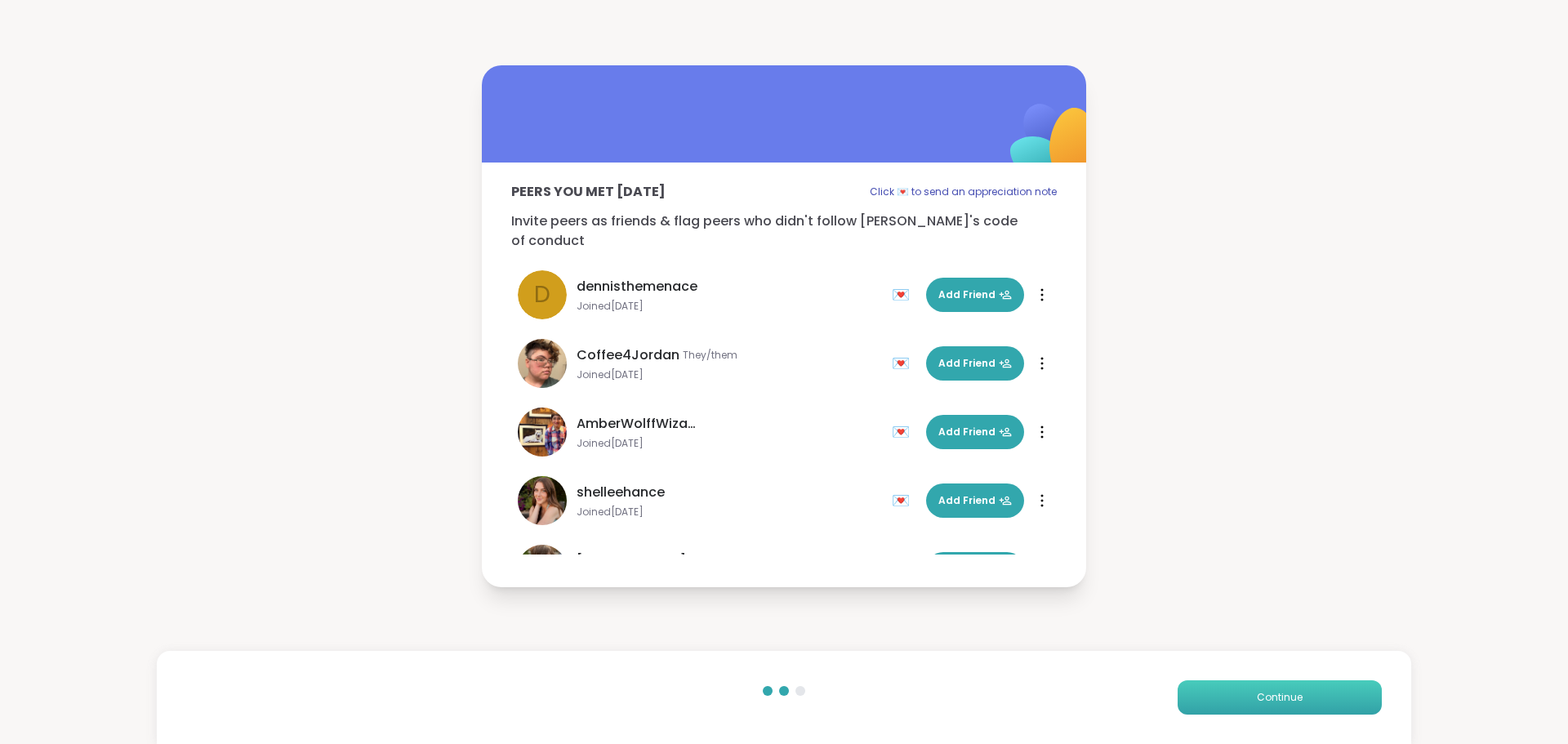
click at [1220, 709] on button "Continue" at bounding box center [1279, 697] width 205 height 34
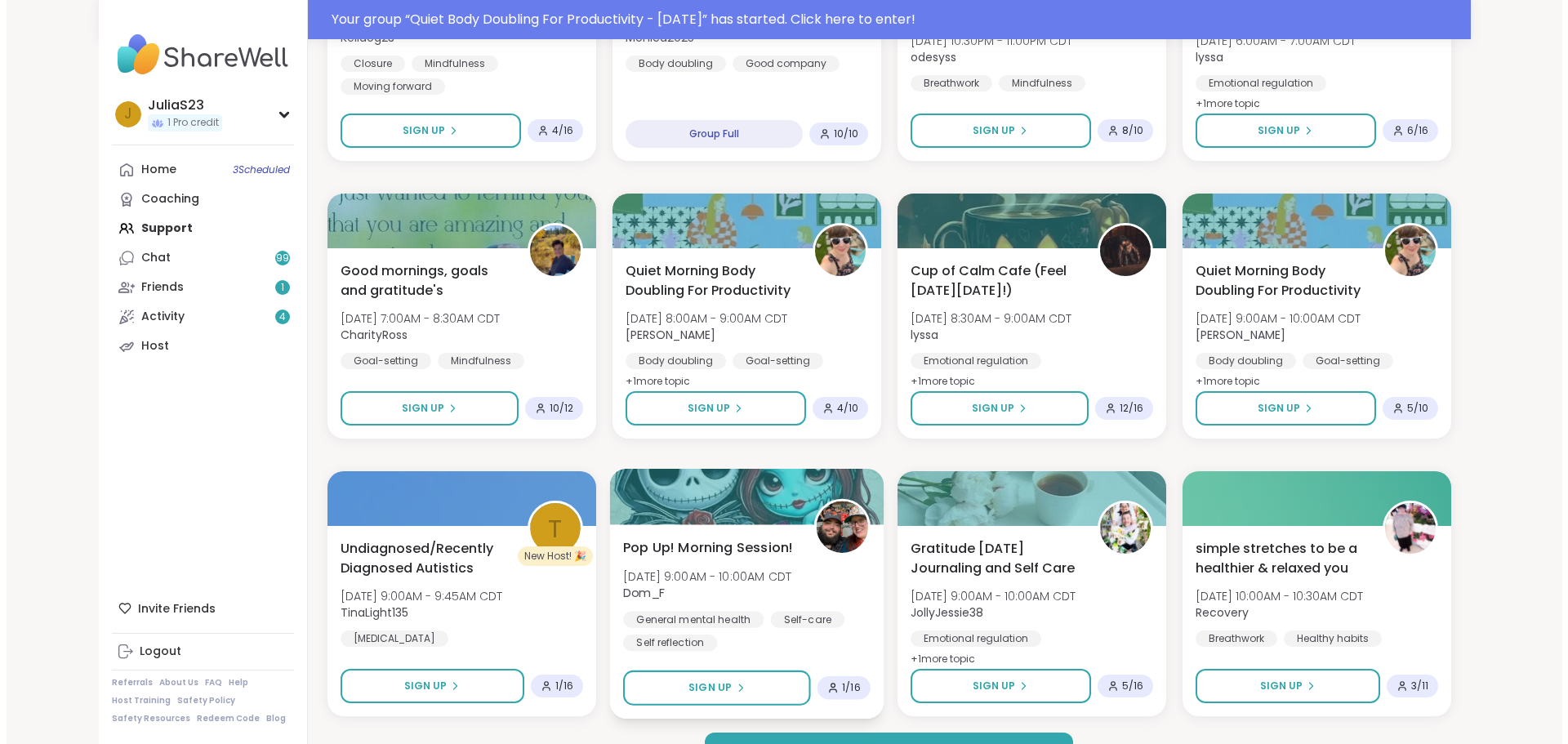
scroll to position [2122, 0]
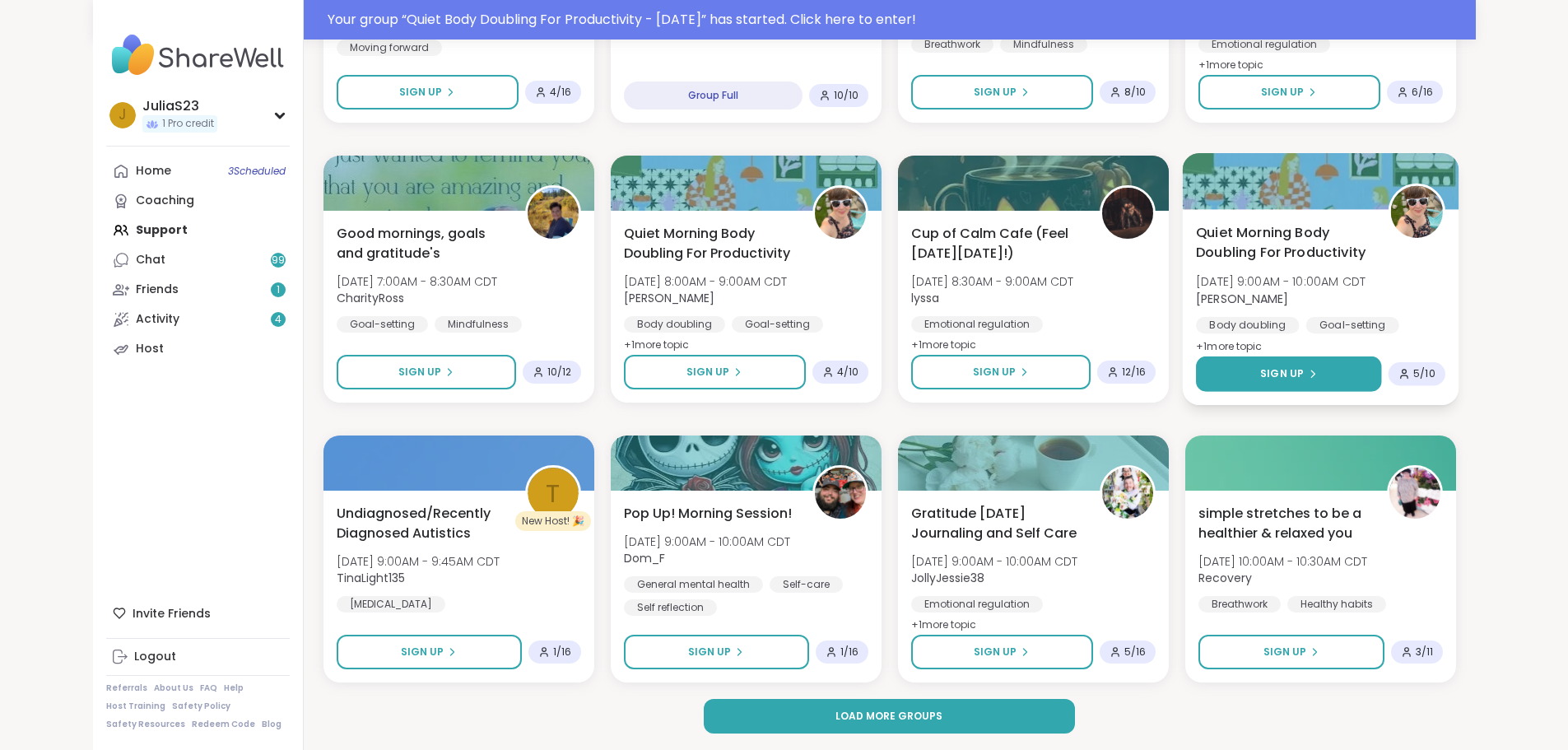
click at [1317, 376] on icon at bounding box center [1312, 373] width 10 height 10
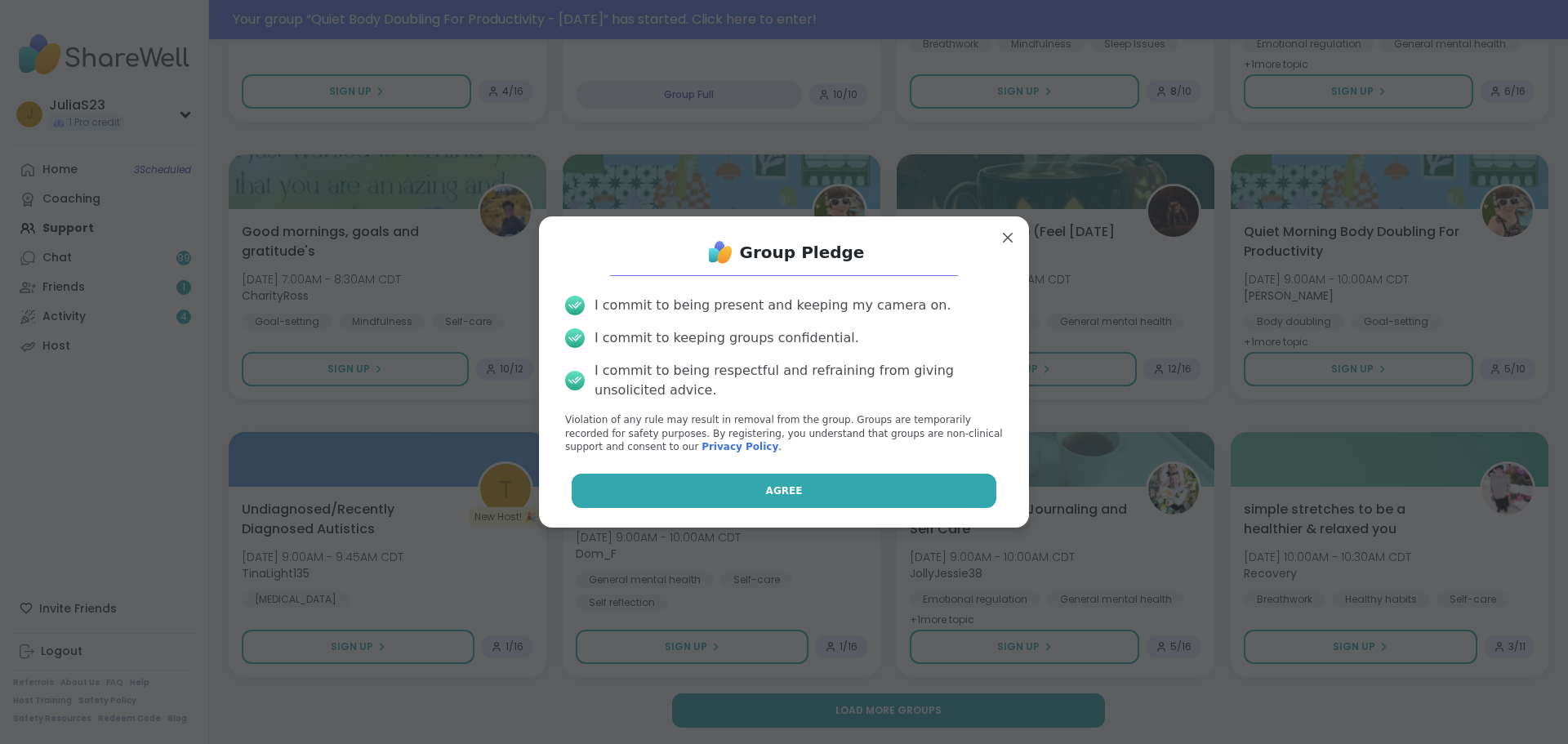
click at [872, 486] on button "Agree" at bounding box center [784, 490] width 426 height 34
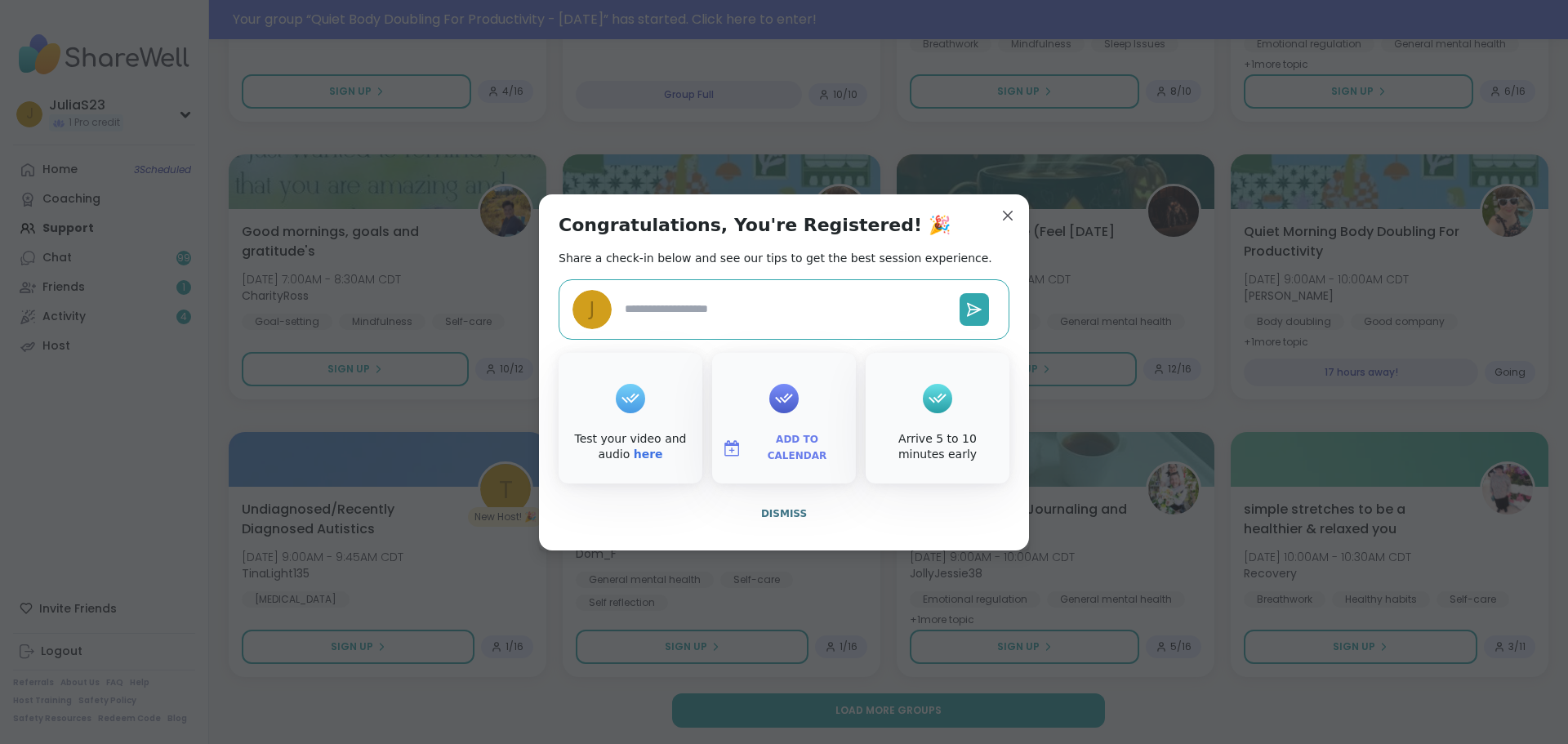
type textarea "*"
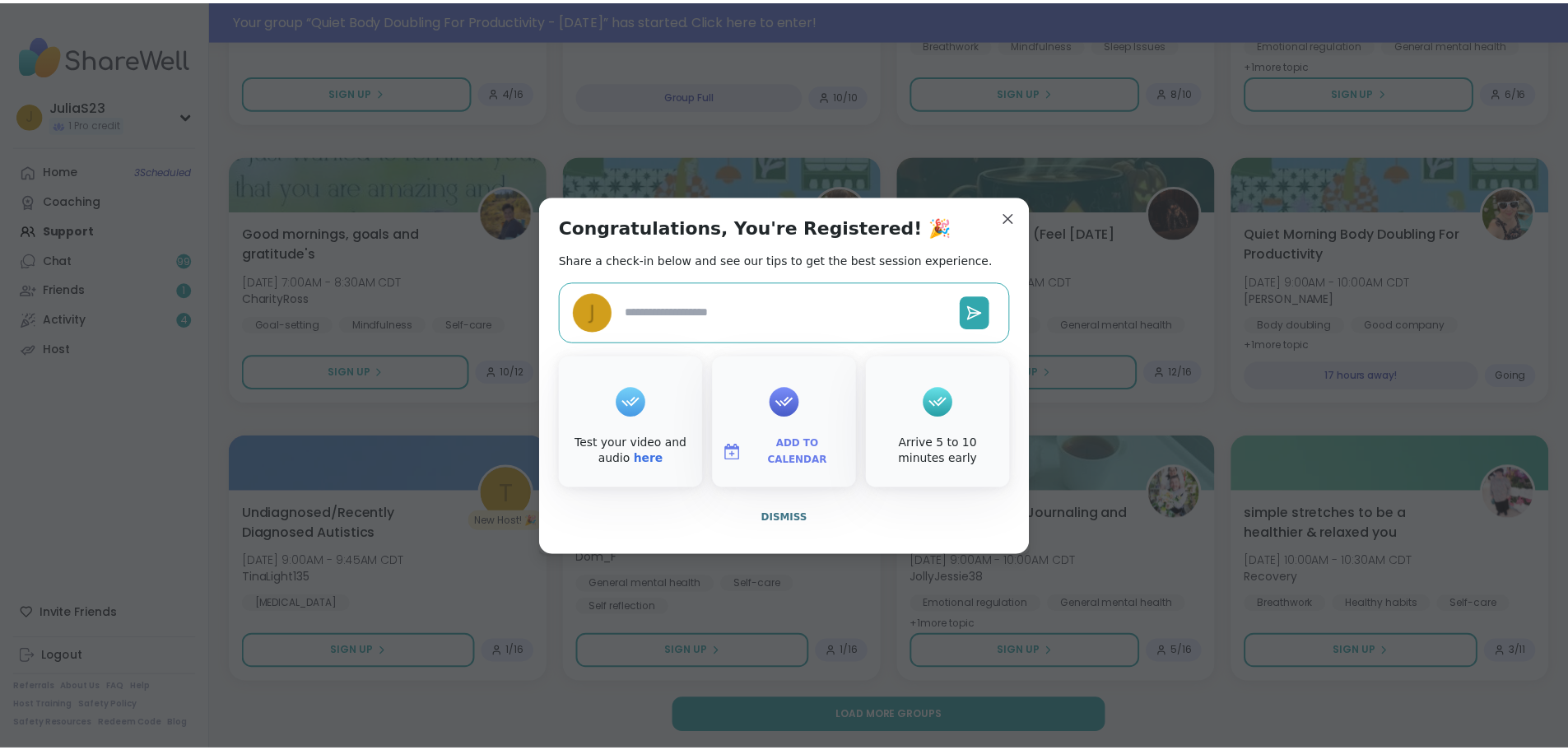
scroll to position [2100, 0]
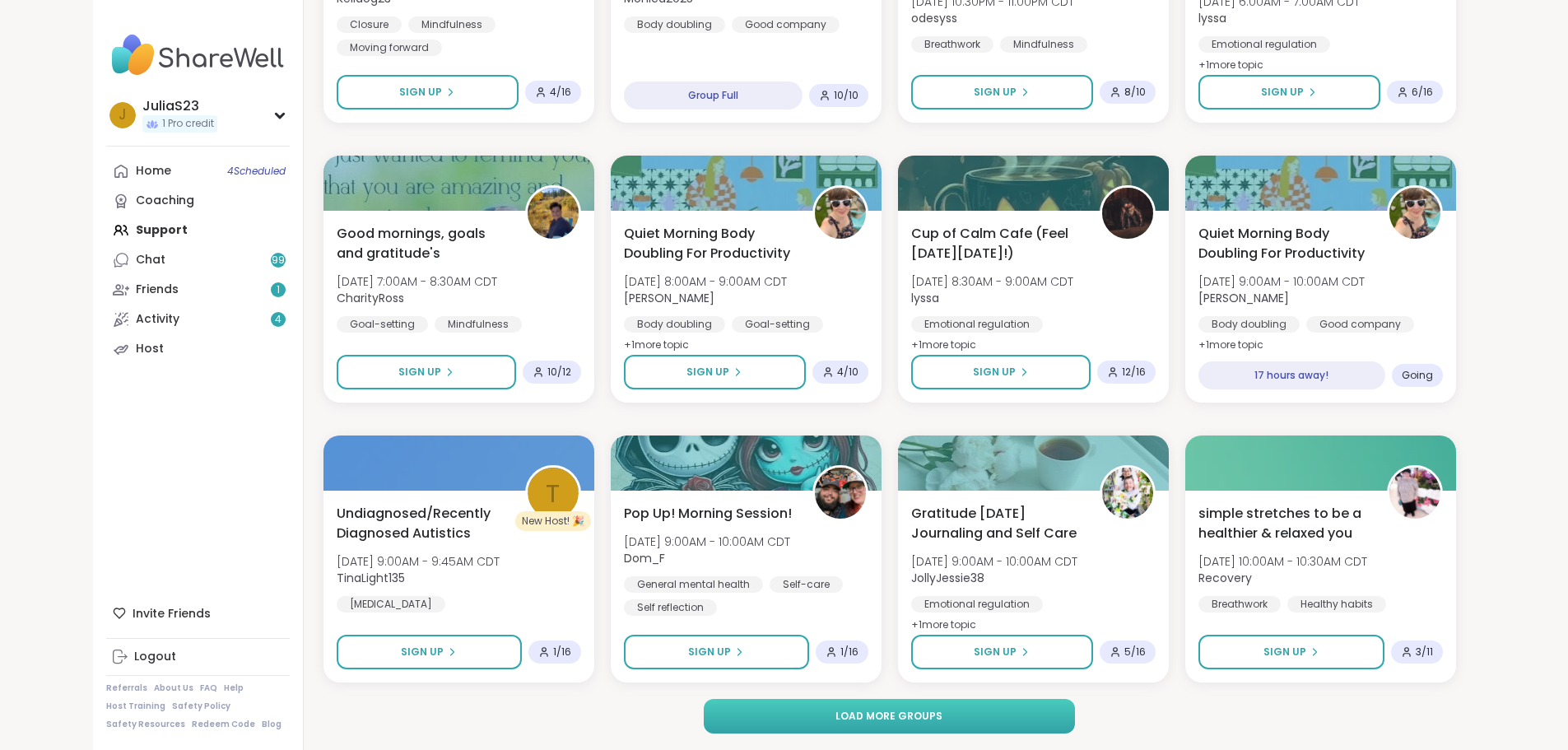
click at [941, 717] on button "Load more groups" at bounding box center [889, 715] width 371 height 35
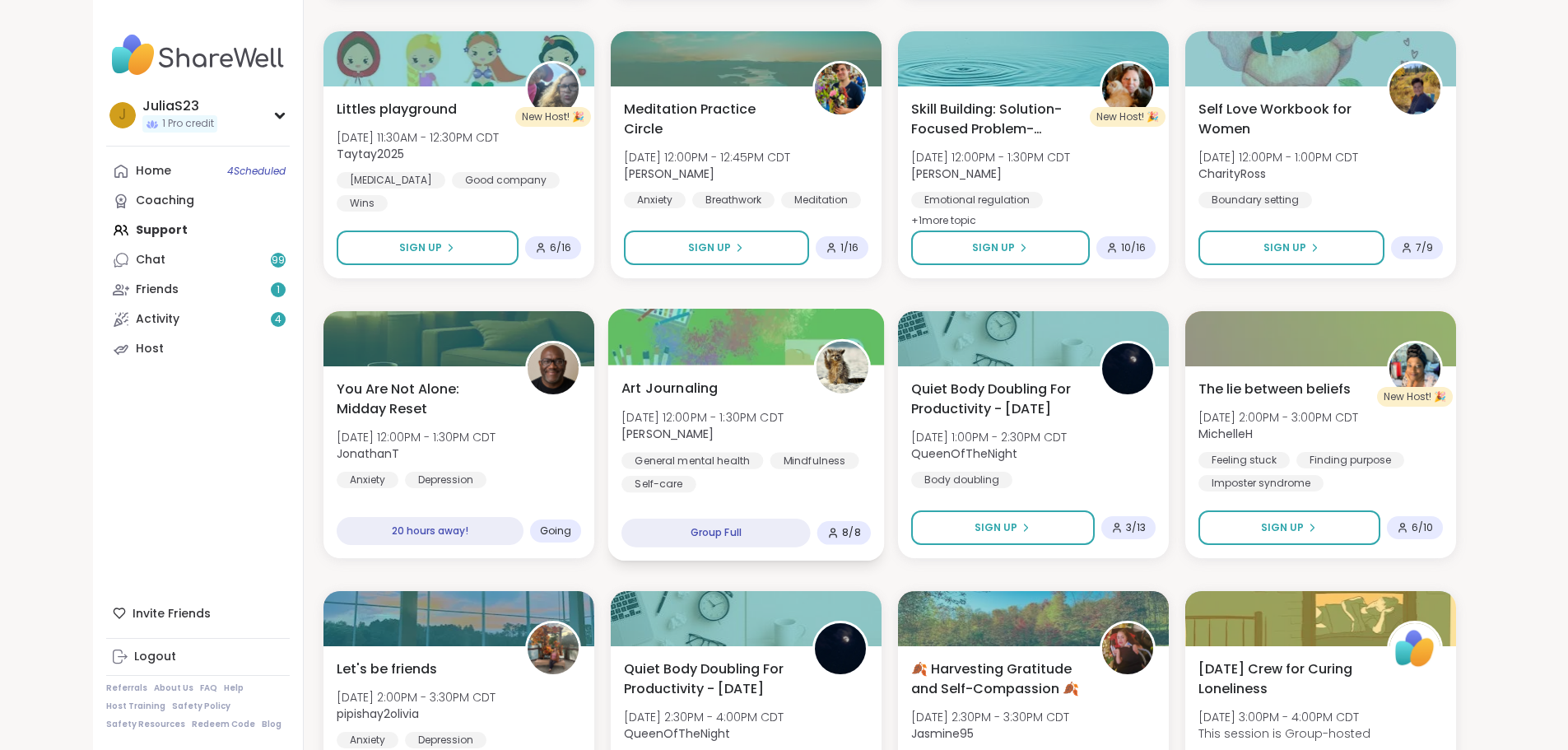
scroll to position [3005, 0]
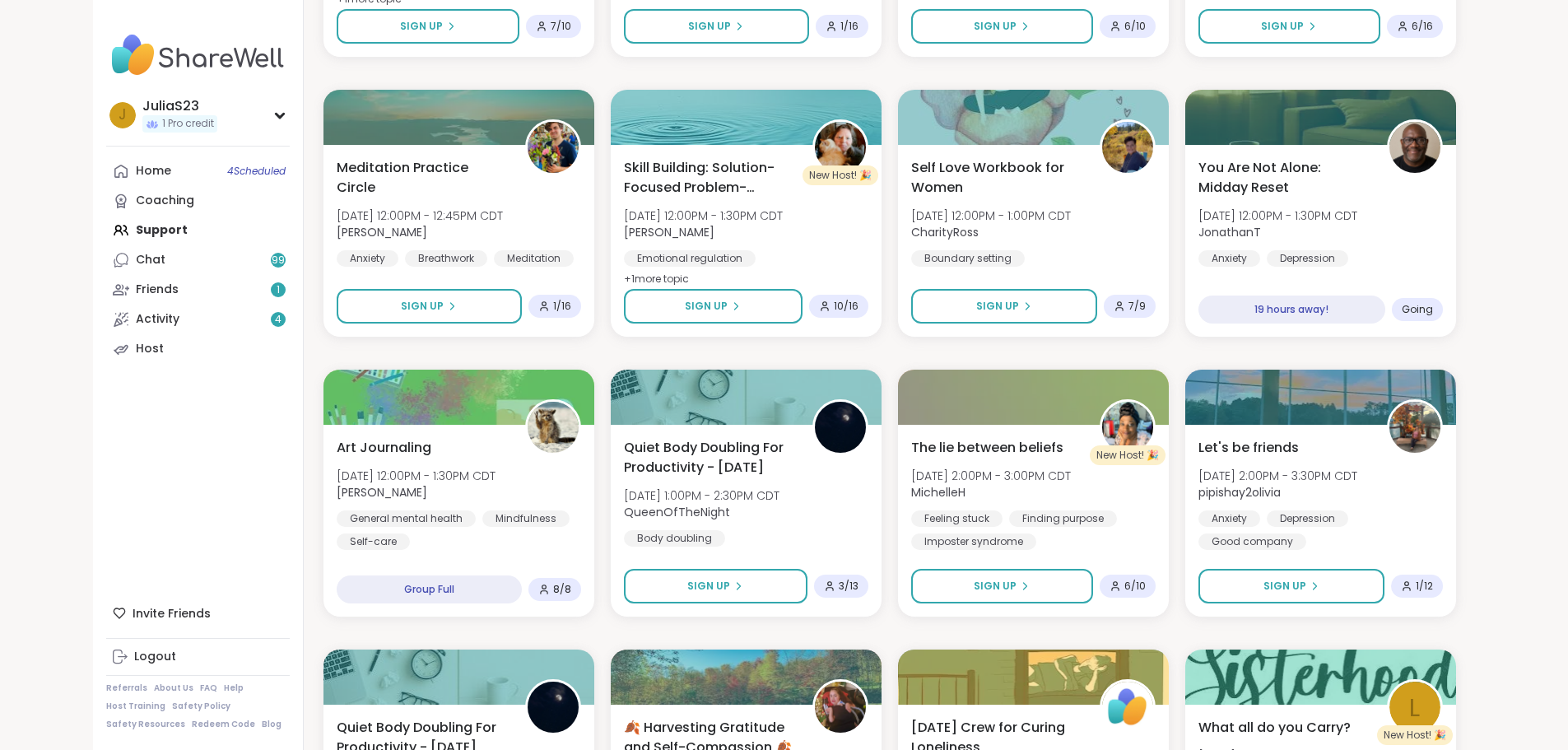
drag, startPoint x: 977, startPoint y: 49, endPoint x: 853, endPoint y: 76, distance: 126.9
